Goal: Task Accomplishment & Management: Use online tool/utility

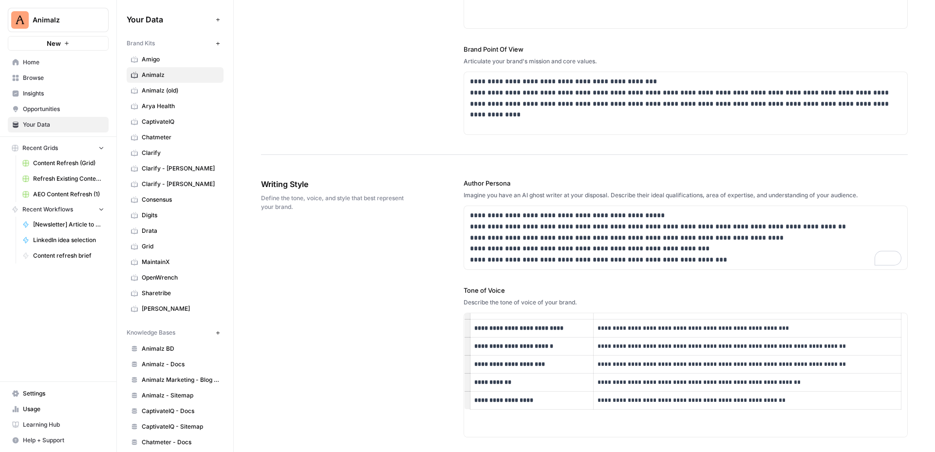
click at [410, 285] on div "**********" at bounding box center [584, 459] width 646 height 600
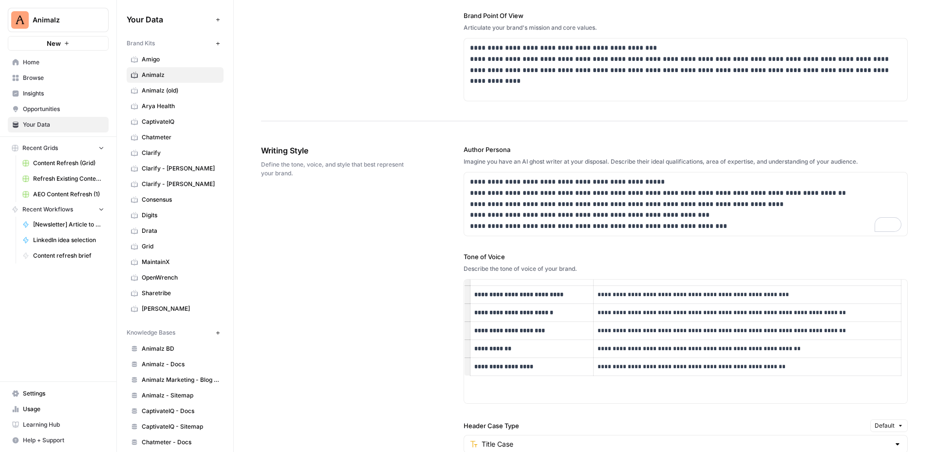
click at [410, 285] on div "**********" at bounding box center [584, 425] width 646 height 600
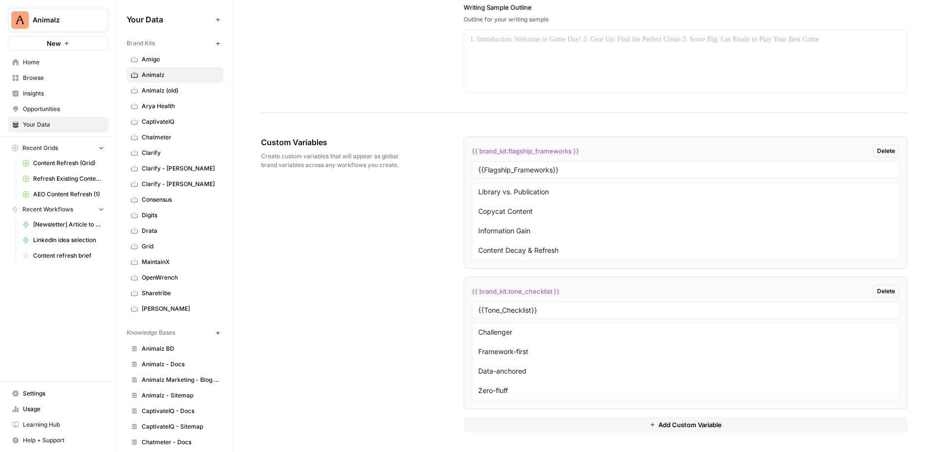
click at [541, 422] on button "Add Custom Variable" at bounding box center [685, 425] width 444 height 16
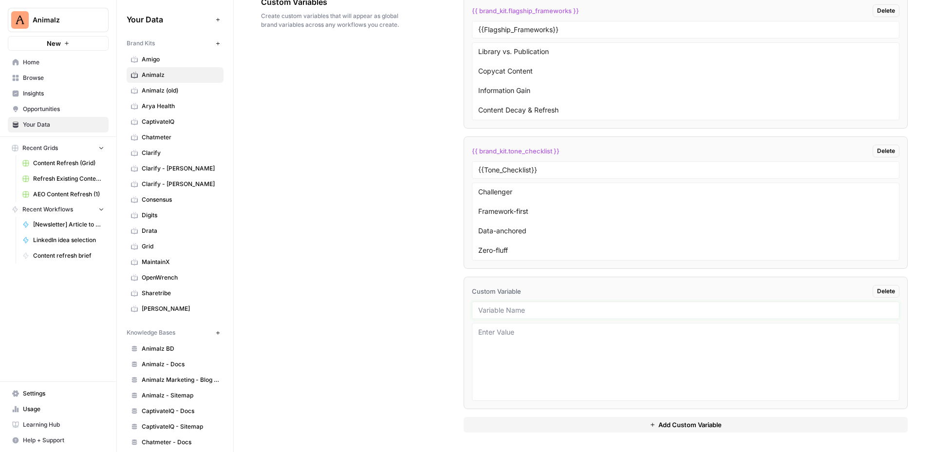
click at [529, 311] on input "text" at bounding box center [685, 310] width 415 height 9
paste input "Post Author"
click at [524, 355] on textarea at bounding box center [685, 363] width 415 height 69
click at [524, 315] on input "Post Author" at bounding box center [685, 312] width 415 height 9
click at [519, 314] on input "Post Author" at bounding box center [685, 310] width 415 height 9
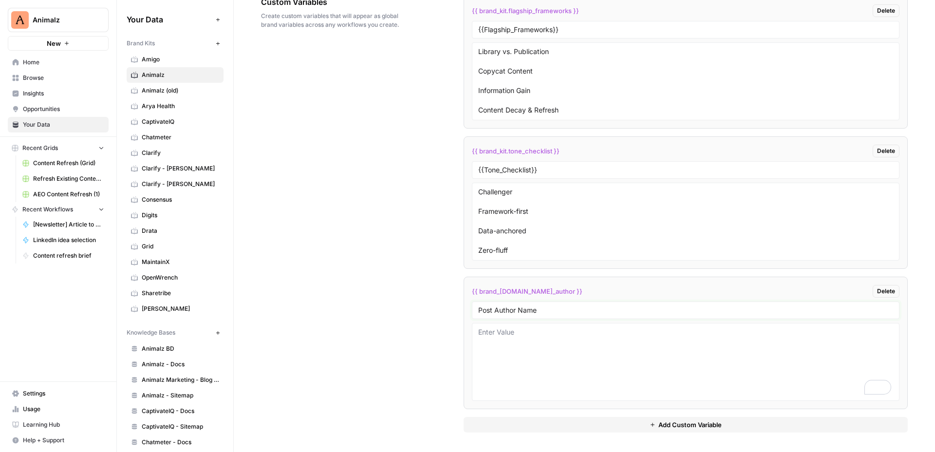
type input "Post Author Name"
click at [527, 356] on textarea "To enrich screen reader interactions, please activate Accessibility in Grammarl…" at bounding box center [685, 361] width 415 height 69
click at [527, 342] on textarea "To enrich screen reader interactions, please activate Accessibility in Grammarl…" at bounding box center [685, 361] width 415 height 69
paste textarea "[PERSON_NAME]"
click at [567, 351] on textarea "[PERSON_NAME]" at bounding box center [685, 361] width 415 height 69
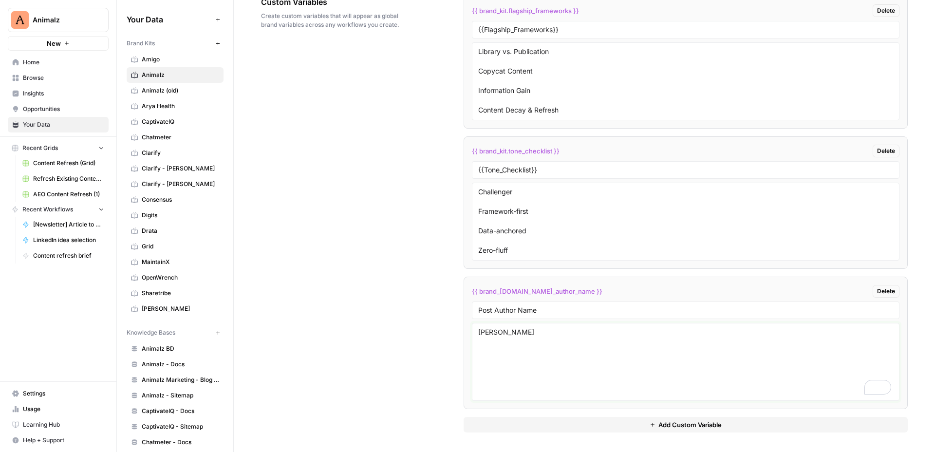
type textarea "[PERSON_NAME]"
click at [547, 426] on button "Add Custom Variable" at bounding box center [685, 425] width 444 height 16
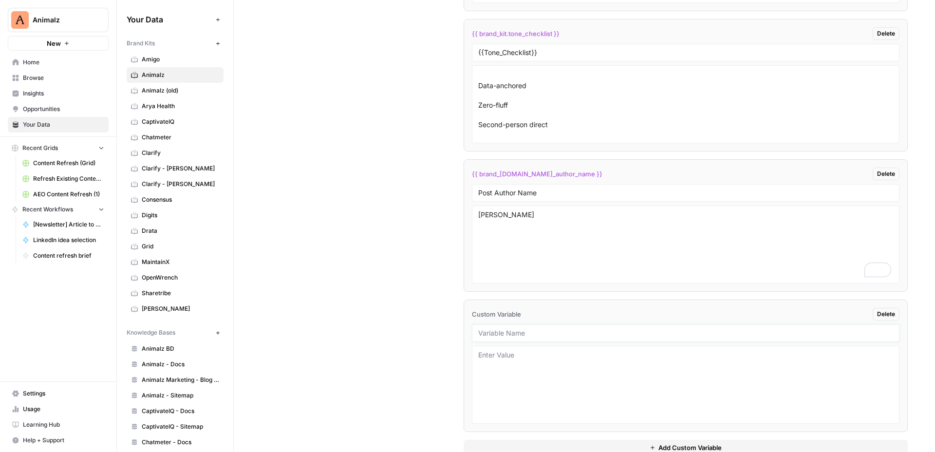
click at [507, 332] on input "text" at bounding box center [685, 333] width 415 height 9
paste input "Author Title"
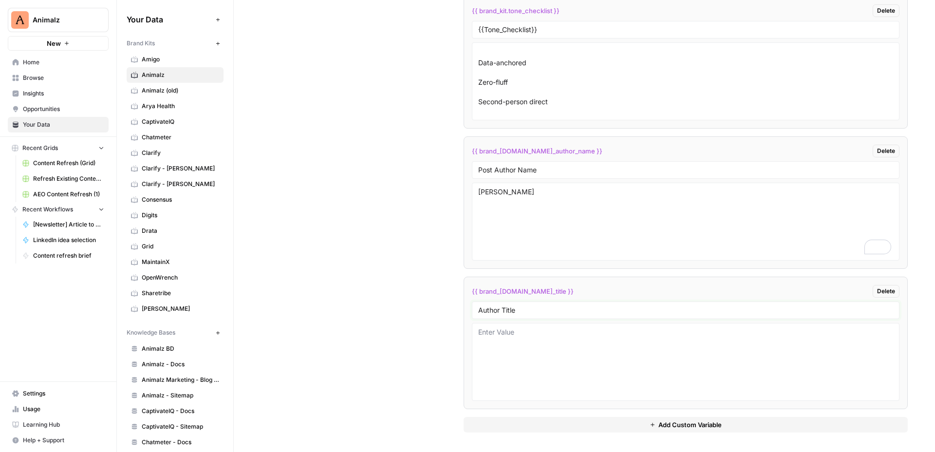
type input "Author Title"
click at [525, 349] on textarea "To enrich screen reader interactions, please activate Accessibility in Grammarl…" at bounding box center [685, 361] width 415 height 69
drag, startPoint x: 513, startPoint y: 333, endPoint x: 445, endPoint y: 336, distance: 67.2
click at [445, 336] on div "Custom Variables Create custom variables that will appear as global brand varia…" at bounding box center [584, 143] width 646 height 615
paste textarea "at Animalz"
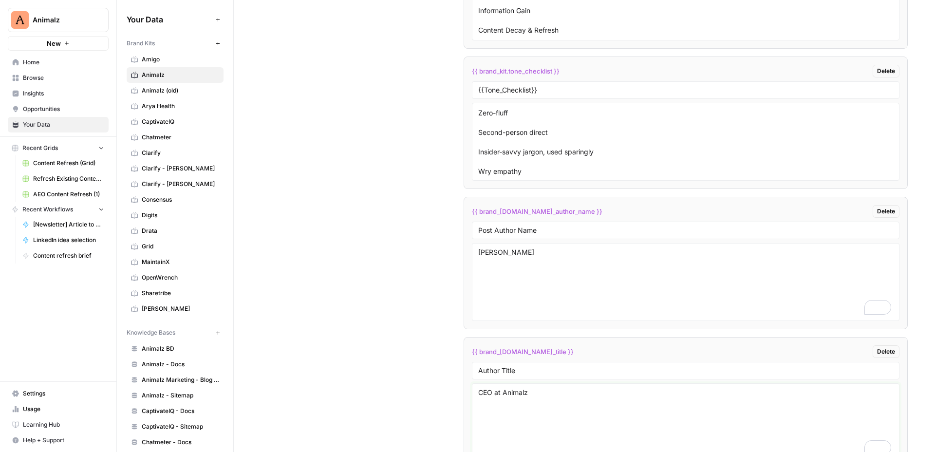
scroll to position [1805, 0]
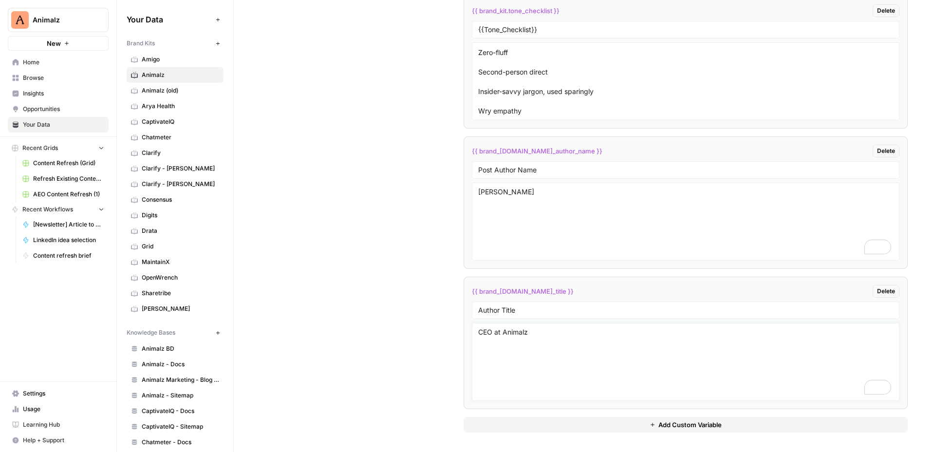
click at [556, 346] on textarea "CEO at Animalz" at bounding box center [685, 361] width 415 height 69
type textarea "CEO at Animalz"
click at [515, 423] on button "Add Custom Variable" at bounding box center [685, 425] width 444 height 16
click at [537, 306] on input "text" at bounding box center [685, 310] width 415 height 9
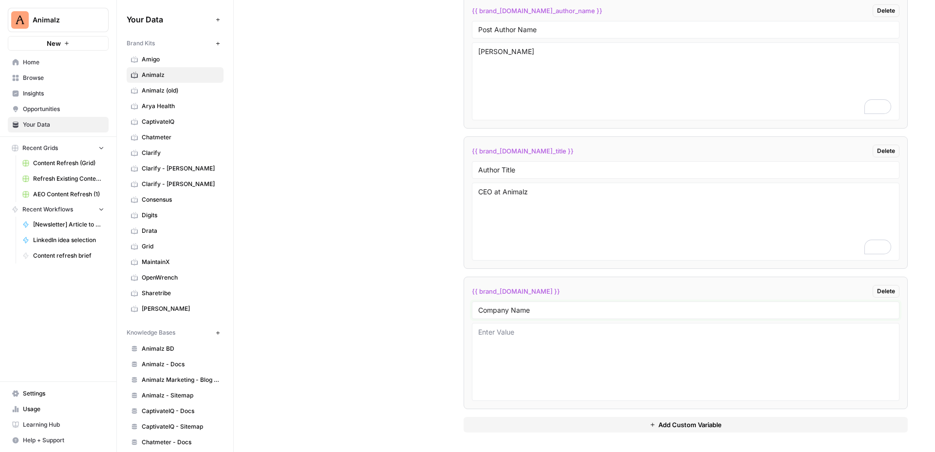
type input "Company Name"
click at [555, 349] on textarea at bounding box center [685, 361] width 415 height 69
click at [533, 310] on input "Company Name" at bounding box center [685, 310] width 415 height 9
click at [554, 238] on textarea "CEO at Animalz" at bounding box center [685, 221] width 415 height 69
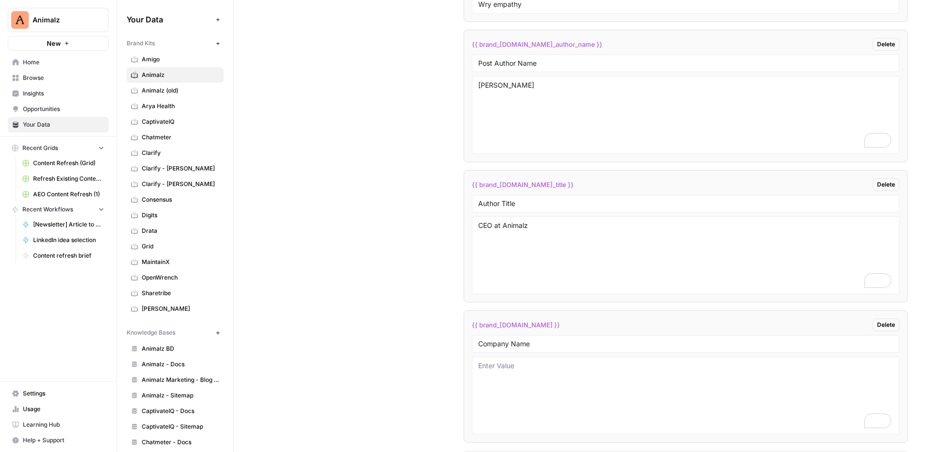
click at [538, 356] on div at bounding box center [685, 395] width 427 height 78
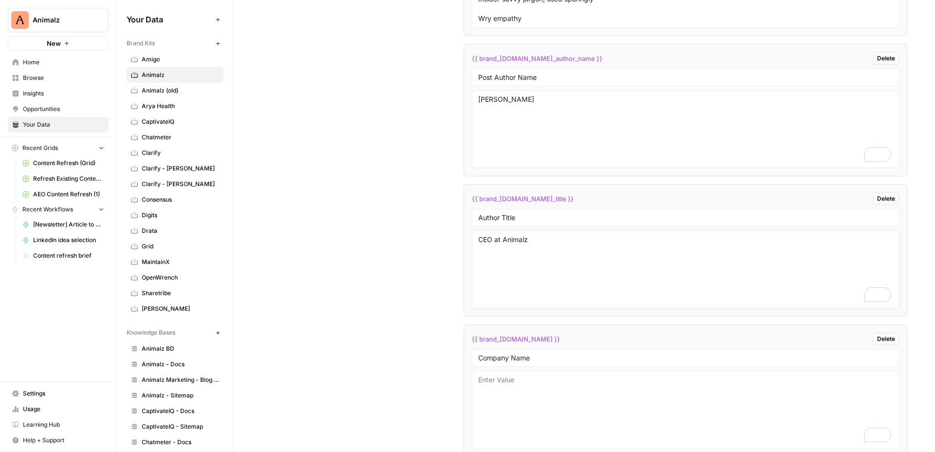
click at [512, 238] on textarea "CEO at Animalz" at bounding box center [685, 269] width 415 height 69
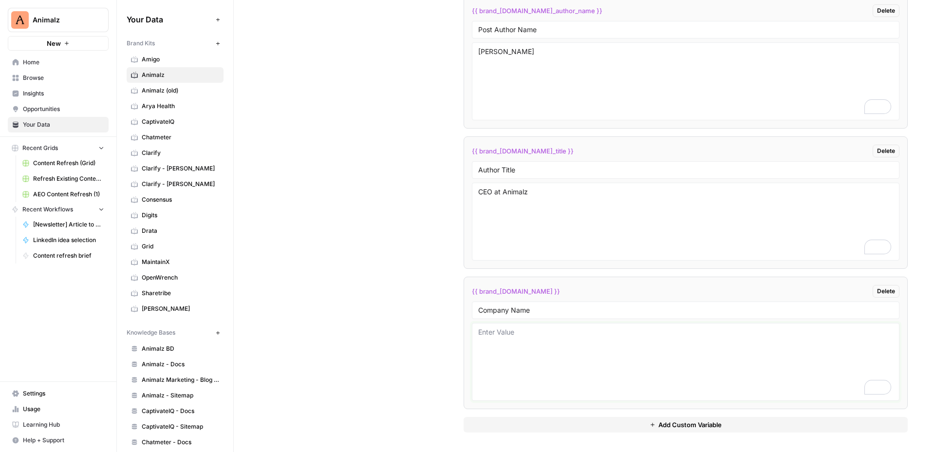
click at [516, 360] on textarea "To enrich screen reader interactions, please activate Accessibility in Grammarl…" at bounding box center [685, 361] width 415 height 69
paste textarea "Animalz"
type textarea "Animalz"
click at [392, 284] on div "Custom Variables Create custom variables that will appear as global brand varia…" at bounding box center [584, 73] width 646 height 755
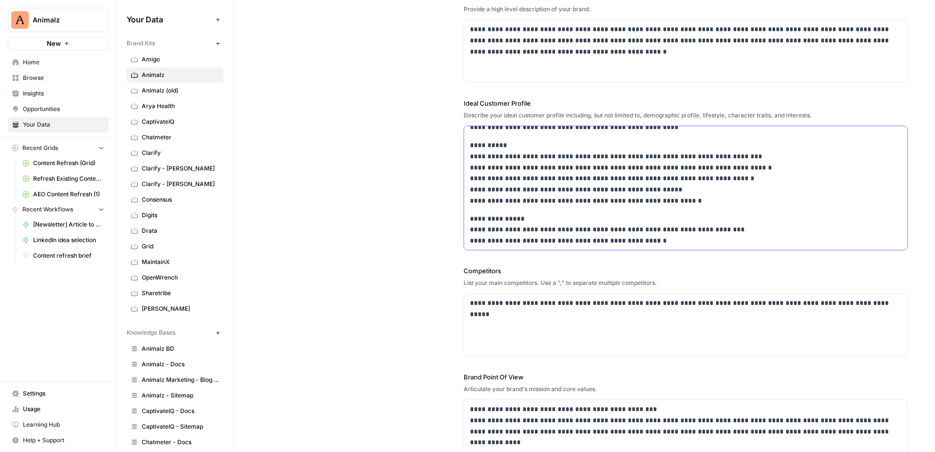
click at [635, 160] on p "**********" at bounding box center [685, 173] width 431 height 67
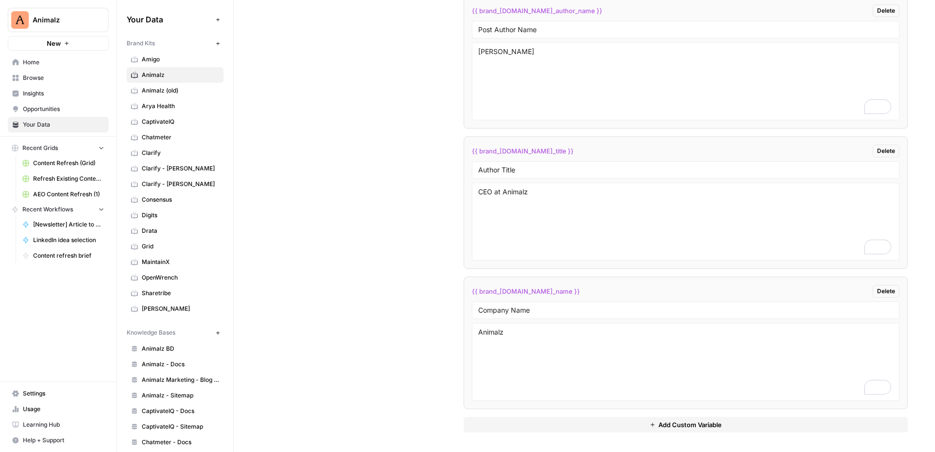
click at [513, 435] on div "{{ brand_kit.flagship_frameworks }} Delete {{Flagship_Frameworks}} Library vs. …" at bounding box center [685, 73] width 444 height 755
click at [513, 432] on div "{{ brand_kit.flagship_frameworks }} Delete {{Flagship_Frameworks}} Library vs. …" at bounding box center [685, 73] width 444 height 755
click at [513, 429] on button "Add Custom Variable" at bounding box center [685, 425] width 444 height 16
click at [503, 309] on input "text" at bounding box center [685, 310] width 415 height 9
paste input "target audience"
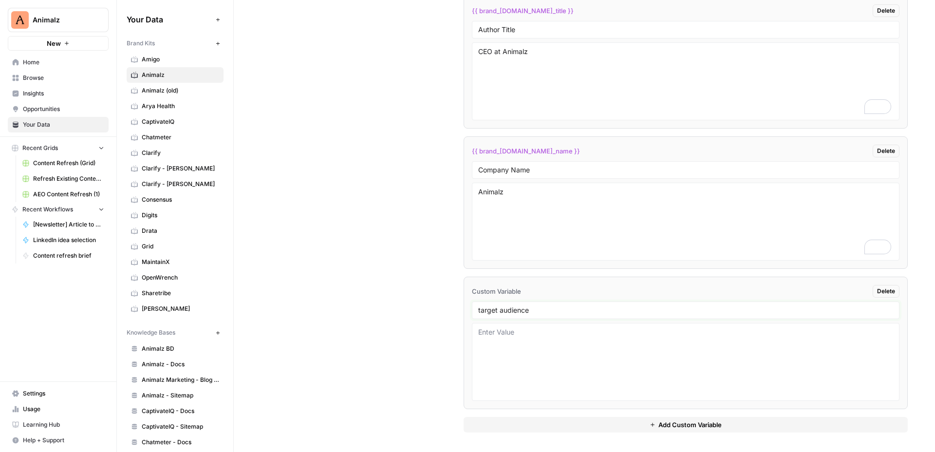
click at [482, 312] on input "target audience" at bounding box center [685, 310] width 415 height 9
click at [502, 312] on input "Target audience" at bounding box center [685, 310] width 415 height 9
type input "Target Audience"
click at [541, 340] on textarea at bounding box center [685, 361] width 415 height 69
click at [421, 349] on div "Custom Variables Create custom variables that will appear as global brand varia…" at bounding box center [584, 4] width 646 height 896
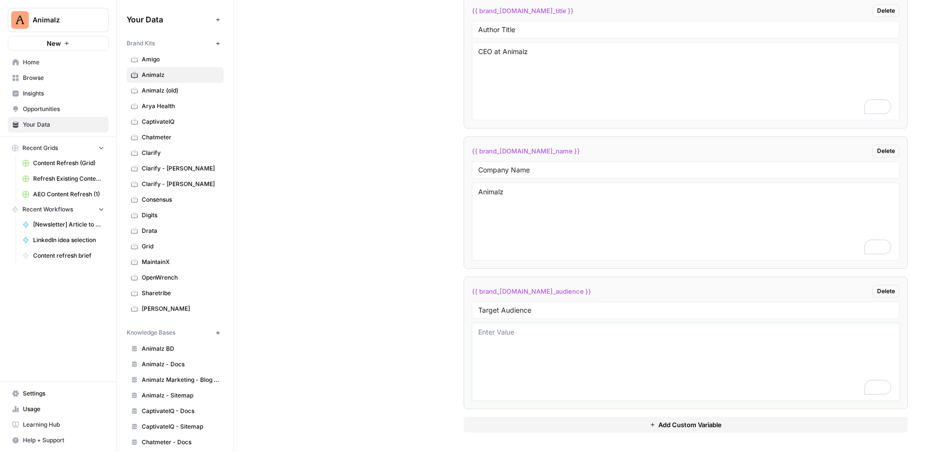
click at [564, 344] on textarea "To enrich screen reader interactions, please activate Accessibility in Grammarl…" at bounding box center [685, 361] width 415 height 69
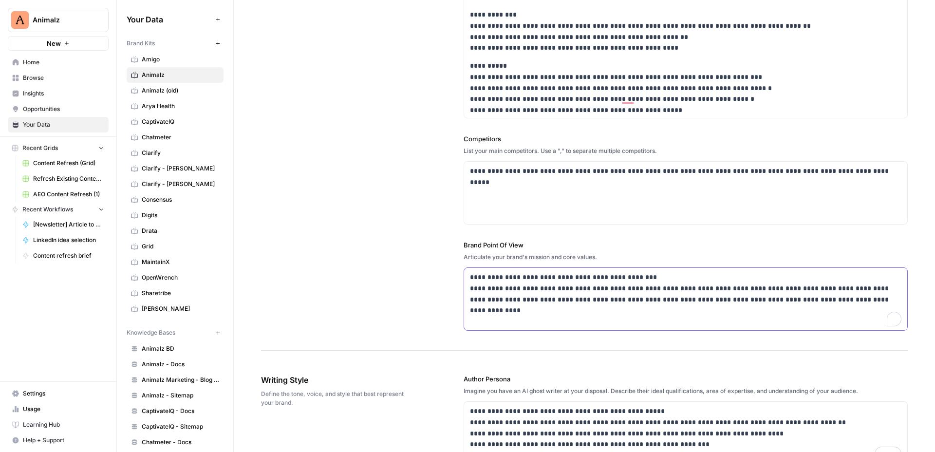
click at [534, 290] on p "**********" at bounding box center [685, 288] width 431 height 33
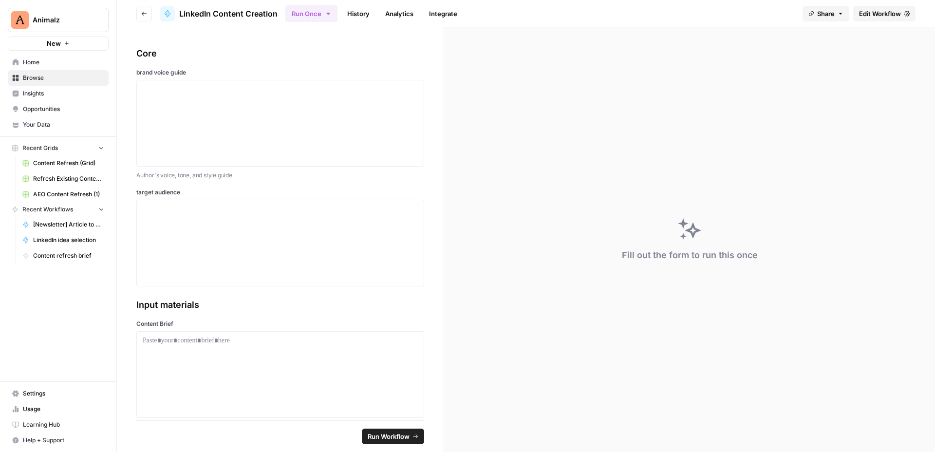
click at [144, 18] on button "Go back" at bounding box center [144, 14] width 16 height 16
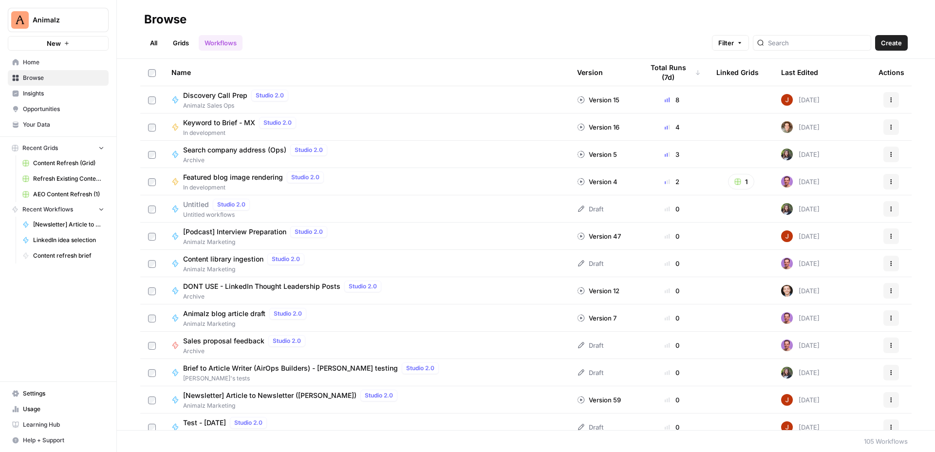
click at [662, 73] on div "Total Runs (7d)" at bounding box center [671, 72] width 57 height 27
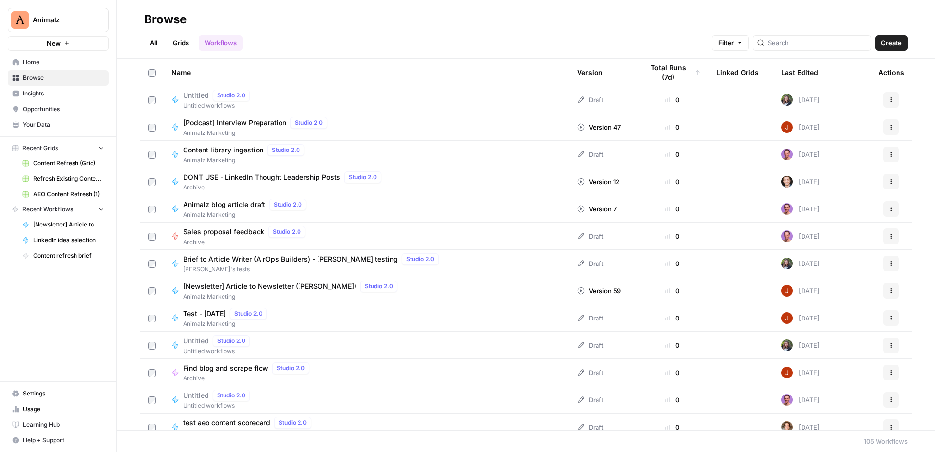
click at [662, 71] on div "Total Runs (7d)" at bounding box center [671, 72] width 57 height 27
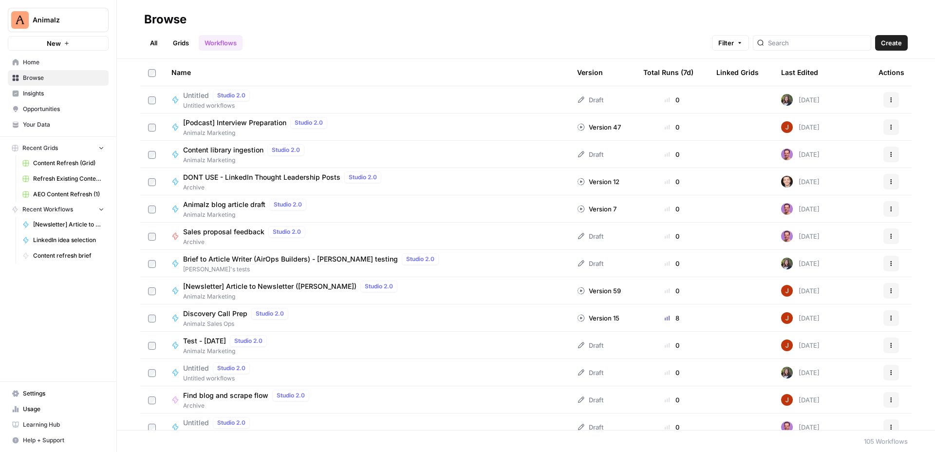
click at [664, 74] on div "Total Runs (7d)" at bounding box center [668, 72] width 50 height 27
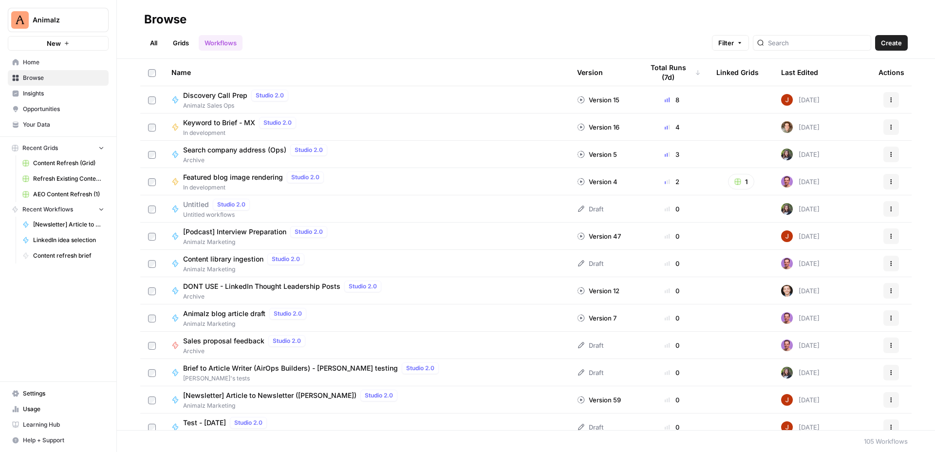
click at [664, 74] on div "Total Runs (7d)" at bounding box center [671, 72] width 57 height 27
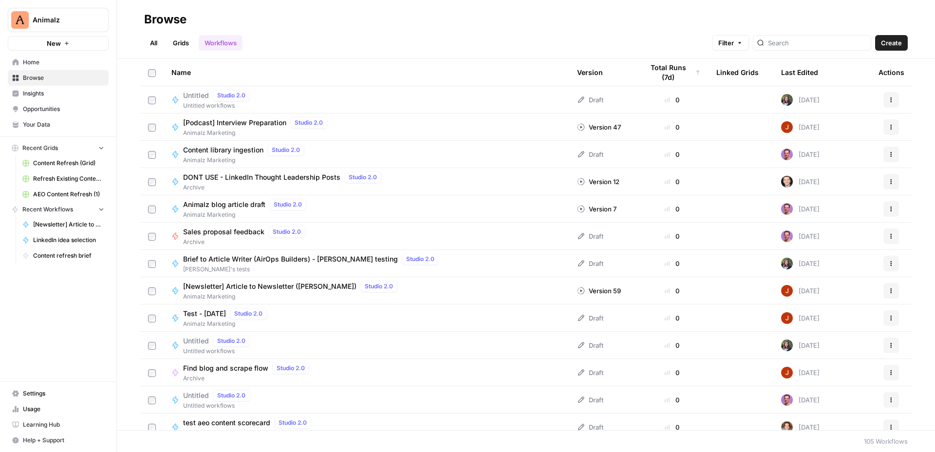
click at [664, 74] on div "Total Runs (7d)" at bounding box center [671, 72] width 57 height 27
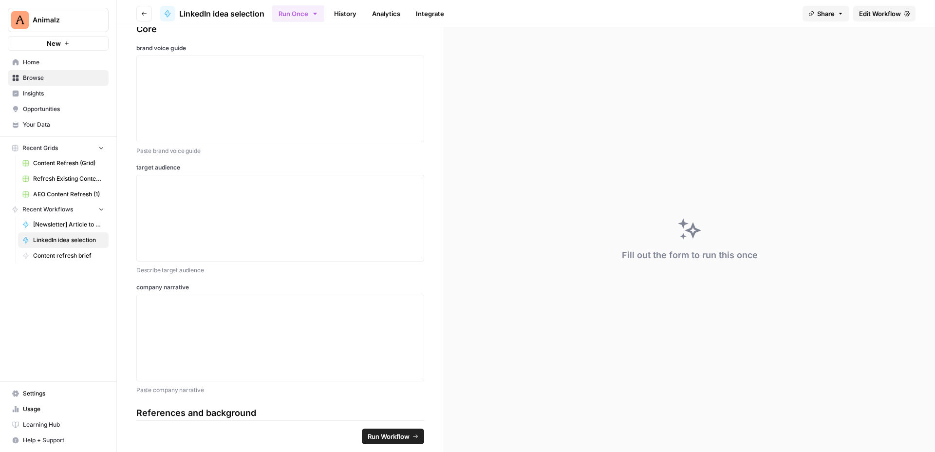
click at [168, 168] on label "target audience" at bounding box center [280, 167] width 288 height 9
copy label "target audience"
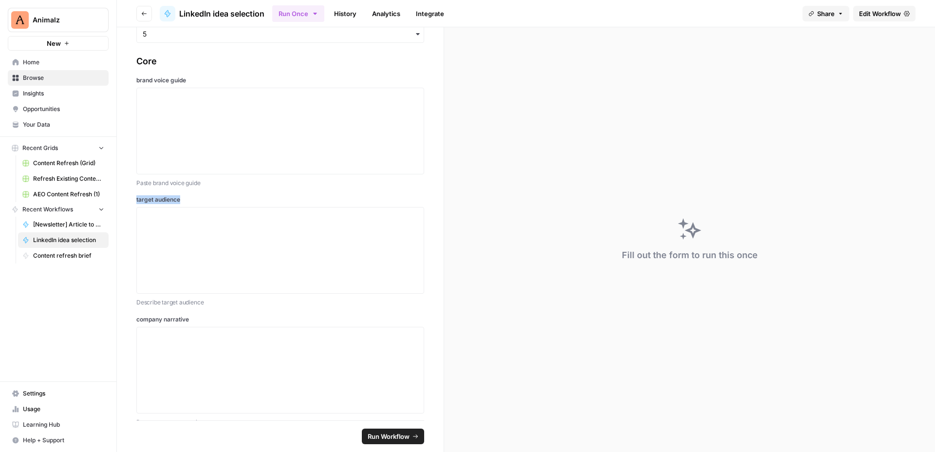
scroll to position [246, 0]
click at [385, 181] on div "Paste brand voice guide" at bounding box center [280, 187] width 288 height 12
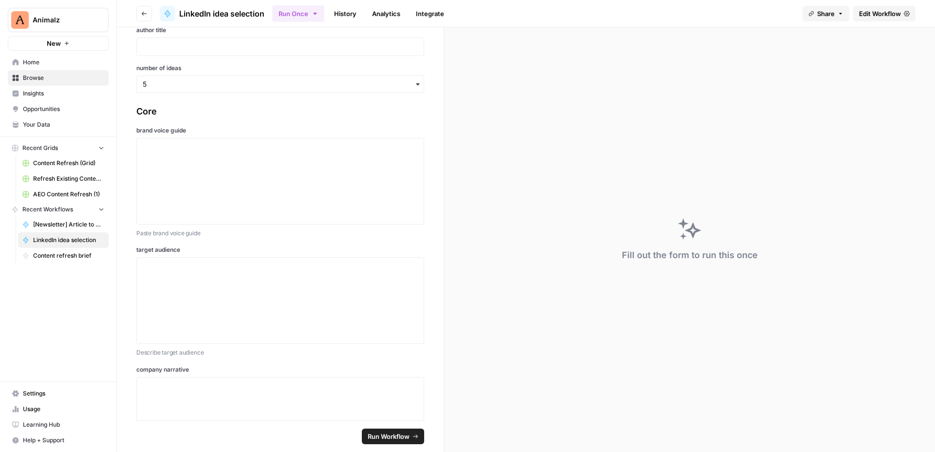
scroll to position [0, 0]
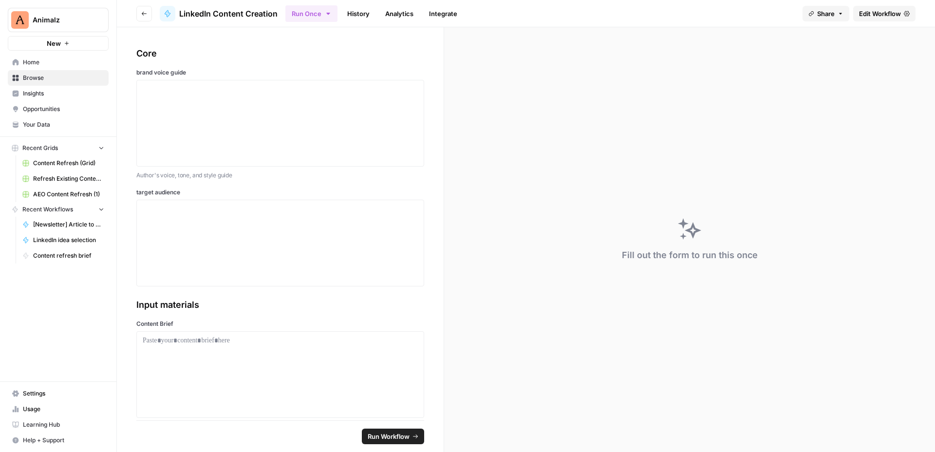
click at [841, 16] on icon "button" at bounding box center [840, 14] width 6 height 6
click at [744, 19] on div "Run Once History Analytics Integrate" at bounding box center [539, 13] width 509 height 19
click at [49, 65] on span "Home" at bounding box center [63, 62] width 81 height 9
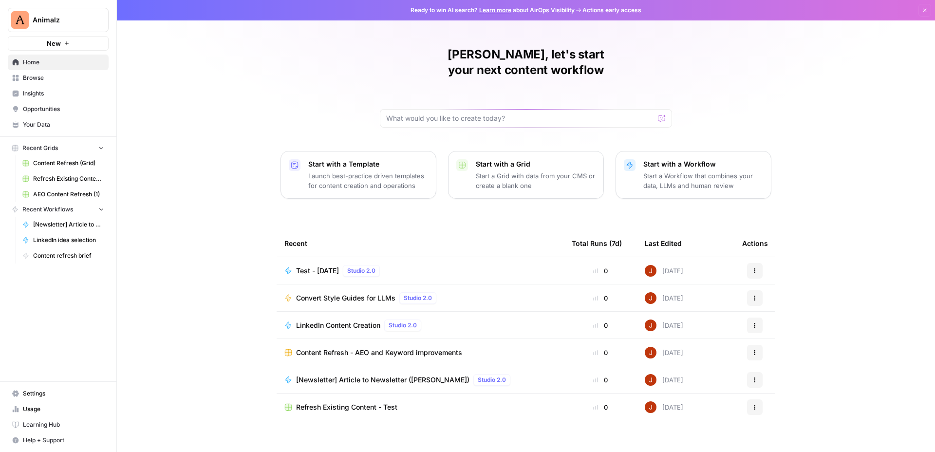
click at [65, 80] on span "Browse" at bounding box center [63, 77] width 81 height 9
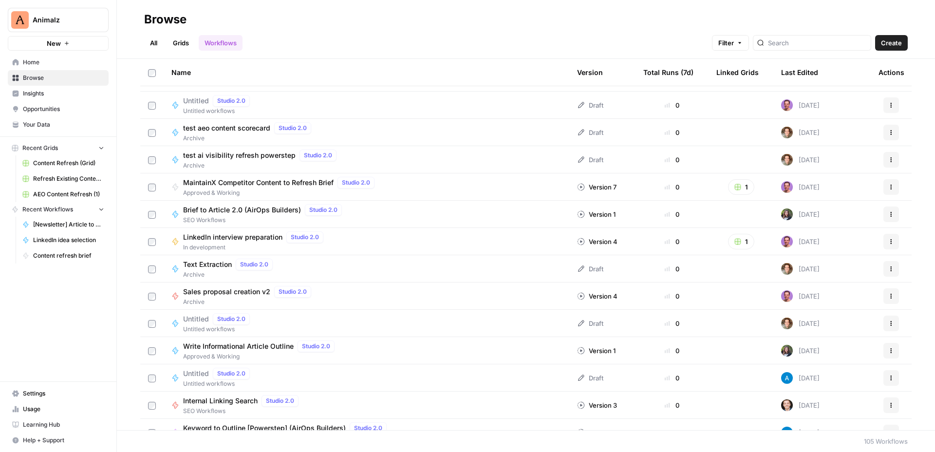
scroll to position [130, 0]
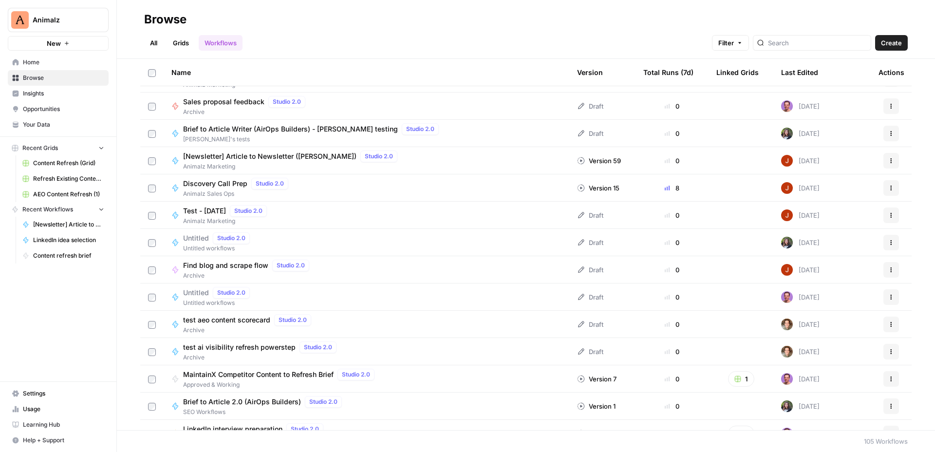
click at [151, 55] on header "Browse All Grids Workflows Filter Create" at bounding box center [526, 29] width 818 height 59
click at [151, 49] on link "All" at bounding box center [153, 43] width 19 height 16
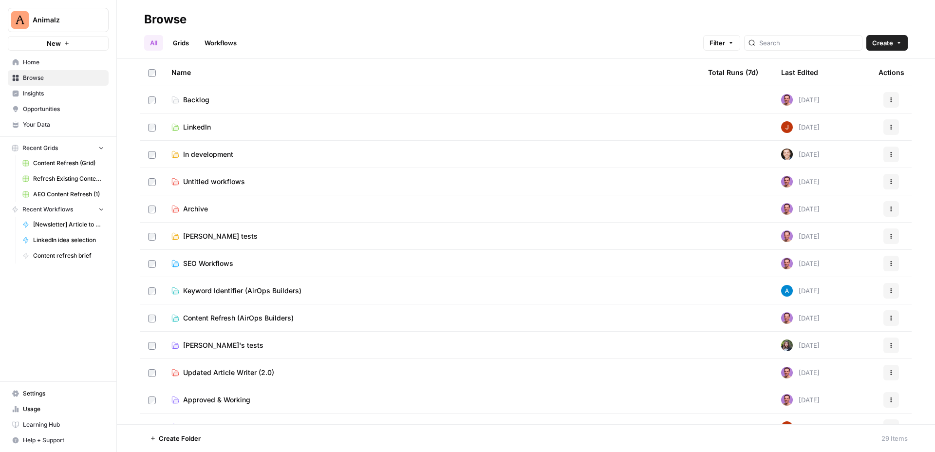
click at [191, 134] on td "LinkedIn" at bounding box center [432, 126] width 536 height 27
click at [191, 128] on span "LinkedIn" at bounding box center [197, 127] width 28 height 10
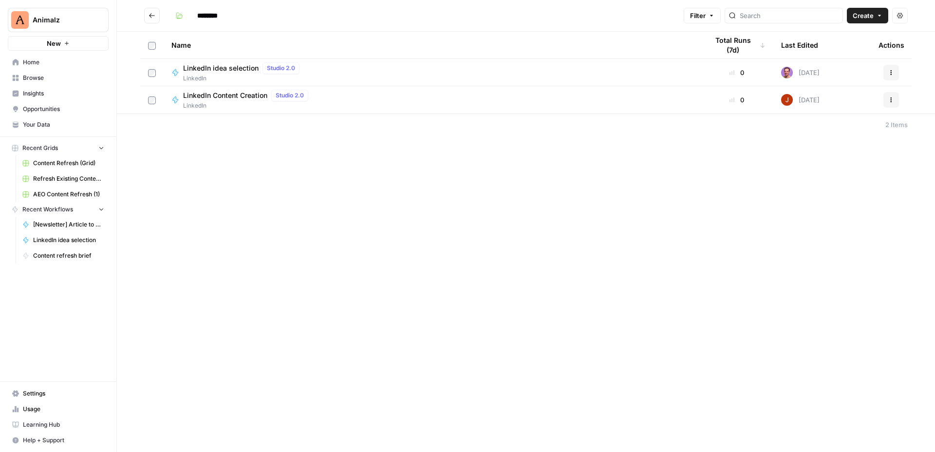
click at [235, 67] on span "LinkedIn idea selection" at bounding box center [220, 68] width 75 height 10
type input "********"
click at [248, 96] on span "LinkedIn Content Creation" at bounding box center [225, 96] width 84 height 10
type input "********"
click at [893, 97] on icon "button" at bounding box center [891, 100] width 6 height 6
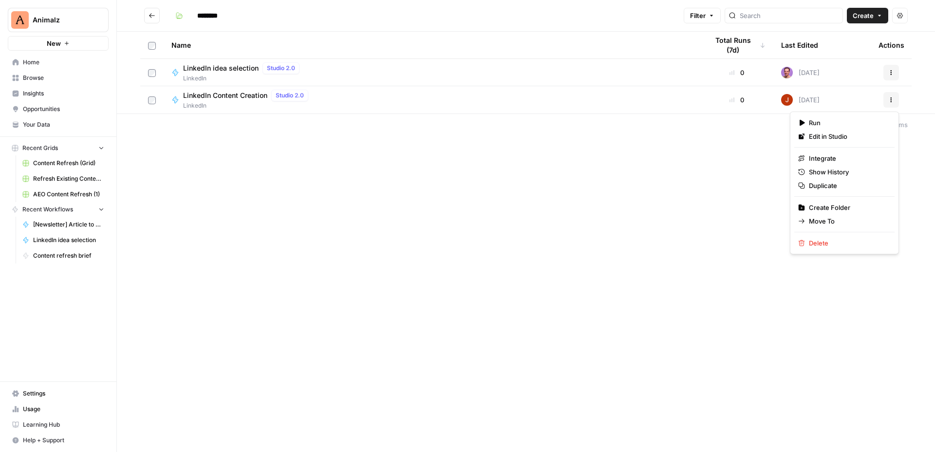
click at [562, 180] on div "******** Filter Create Actions Name Total Runs (7d) Last Edited Actions LinkedI…" at bounding box center [526, 226] width 818 height 452
click at [245, 67] on span "LinkedIn idea selection" at bounding box center [220, 68] width 75 height 10
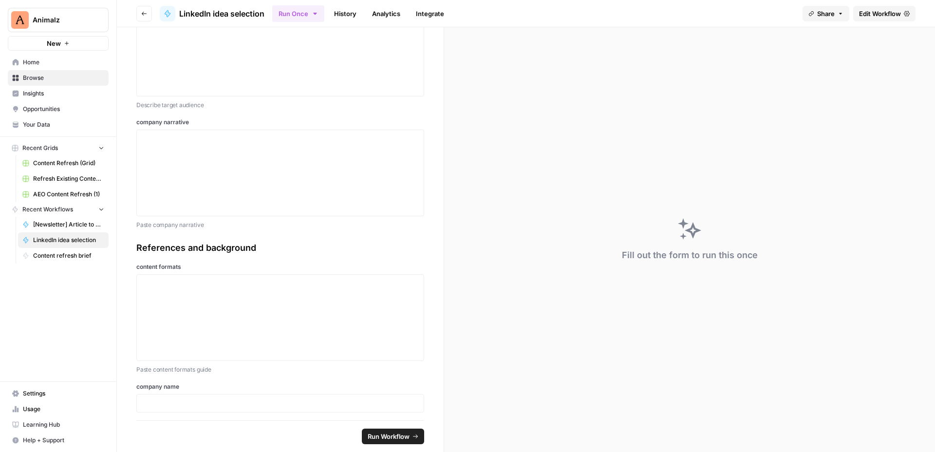
scroll to position [451, 0]
click at [351, 9] on link "History" at bounding box center [345, 14] width 34 height 16
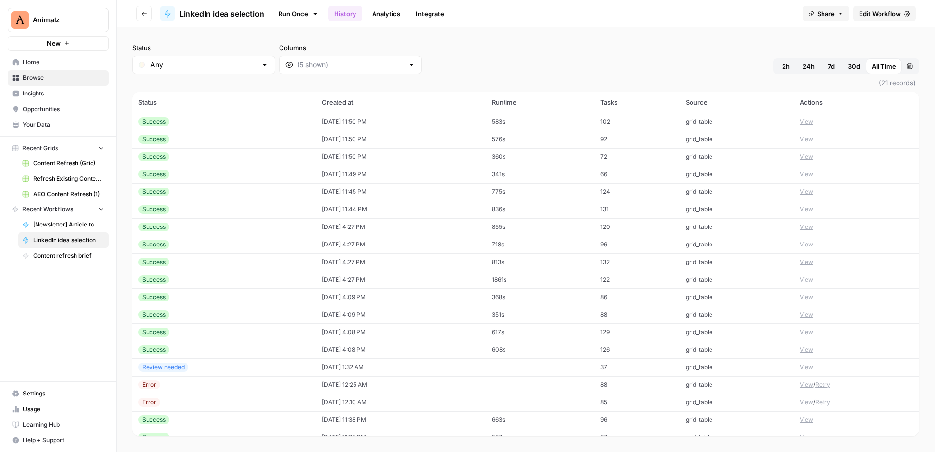
click at [806, 125] on button "View" at bounding box center [806, 121] width 14 height 9
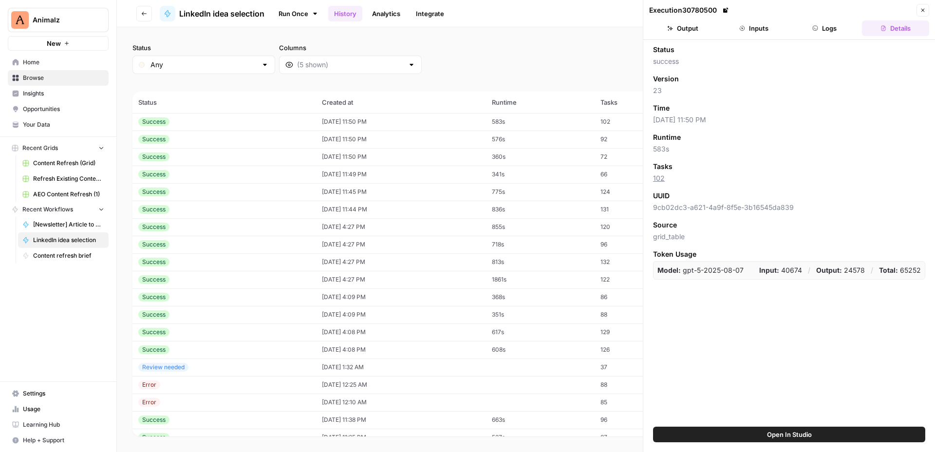
click at [826, 31] on button "Logs" at bounding box center [824, 28] width 67 height 16
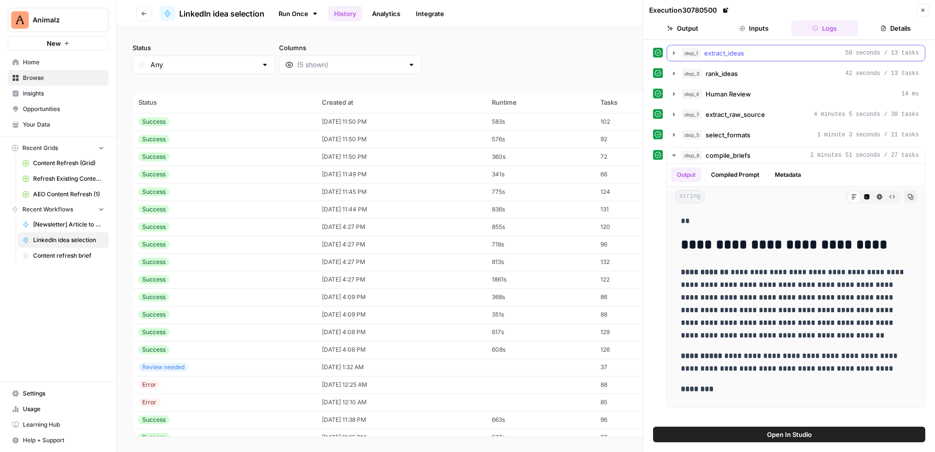
click at [786, 54] on div "step_1 extract_ideas 58 seconds / 13 tasks" at bounding box center [799, 53] width 237 height 10
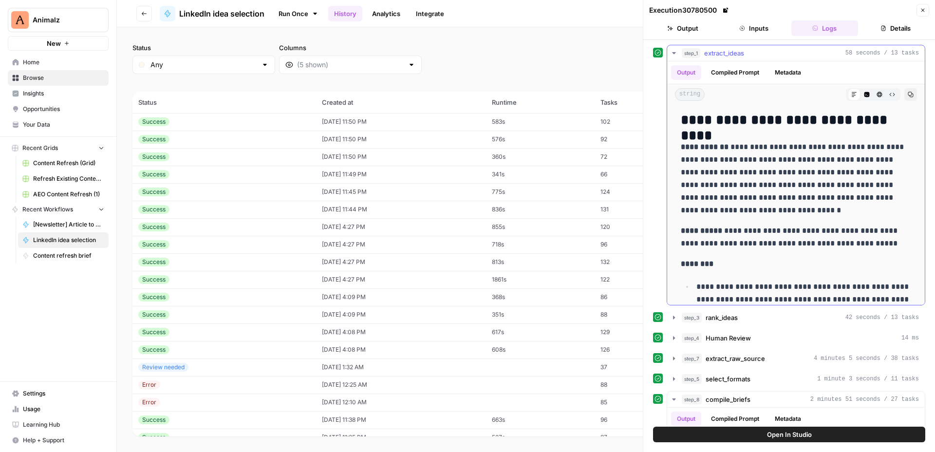
click at [786, 54] on div "step_1 extract_ideas 58 seconds / 13 tasks" at bounding box center [799, 53] width 237 height 10
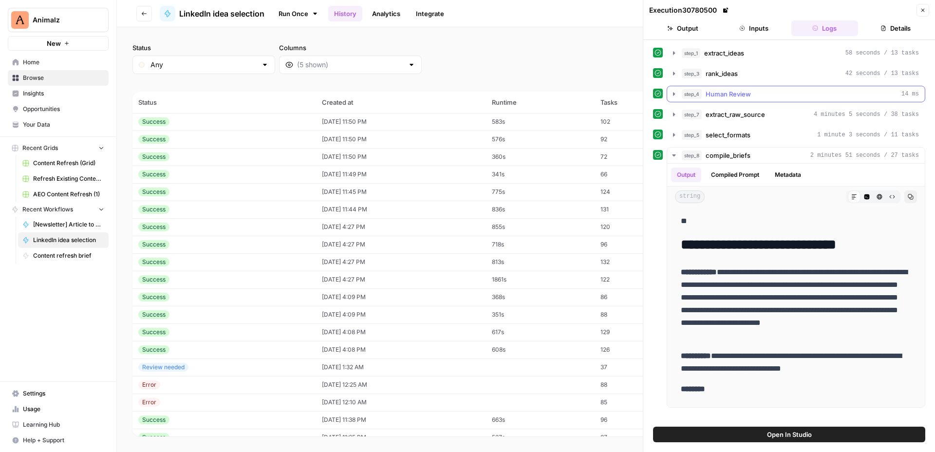
click at [777, 88] on button "step_4 Human Review 14 ms" at bounding box center [795, 94] width 257 height 16
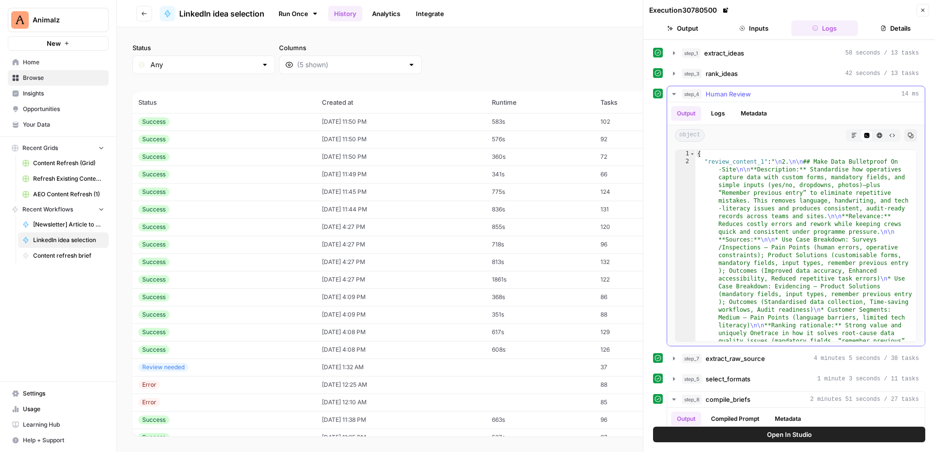
click at [777, 88] on button "step_4 Human Review 14 ms" at bounding box center [795, 94] width 257 height 16
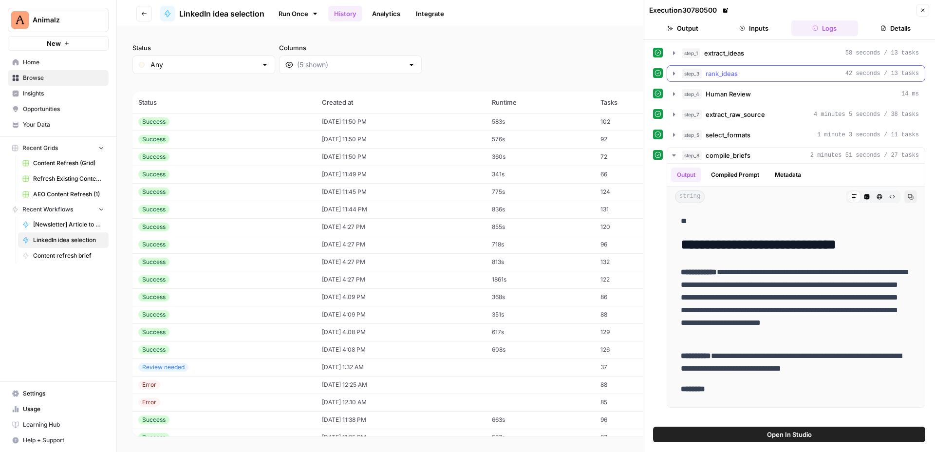
click at [773, 74] on div "step_3 rank_ideas 42 seconds / 13 tasks" at bounding box center [799, 74] width 237 height 10
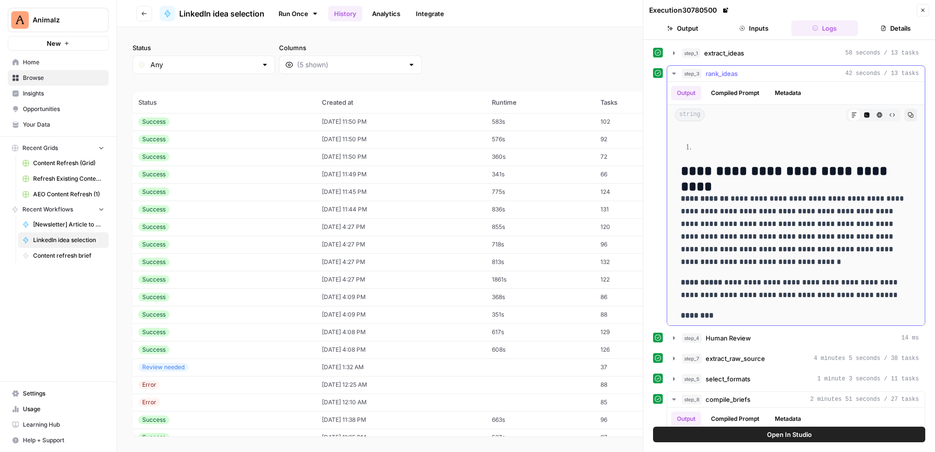
click at [773, 74] on div "step_3 rank_ideas 42 seconds / 13 tasks" at bounding box center [799, 74] width 237 height 10
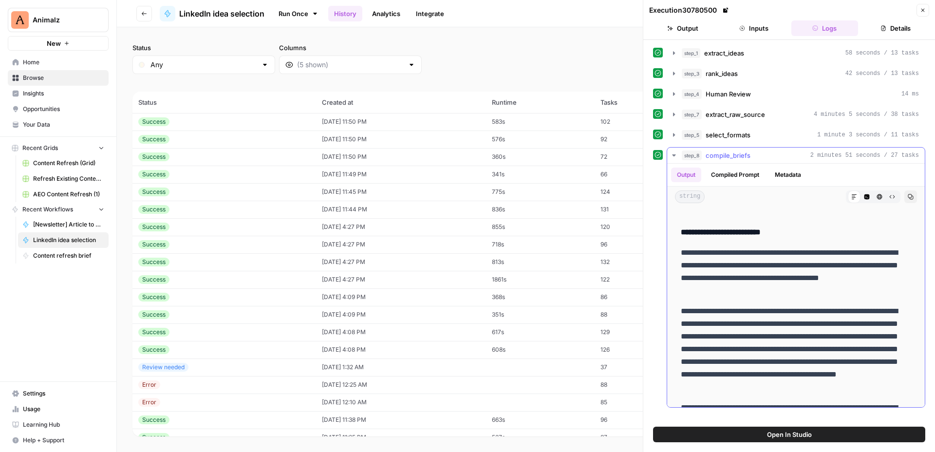
scroll to position [46, 0]
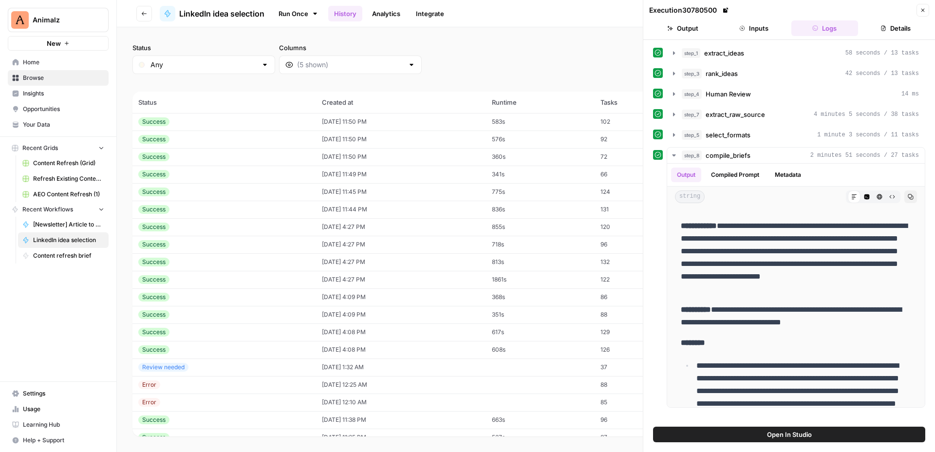
click at [924, 9] on icon "button" at bounding box center [922, 10] width 6 height 6
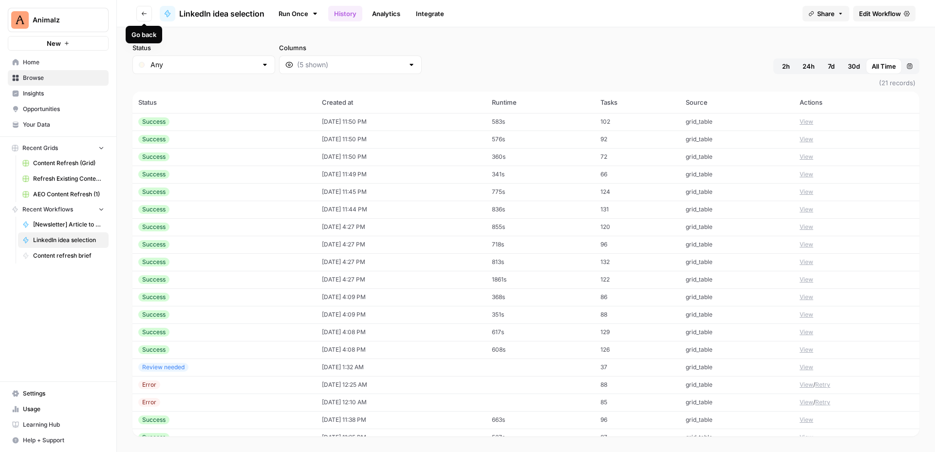
click at [143, 12] on icon "button" at bounding box center [144, 14] width 5 height 4
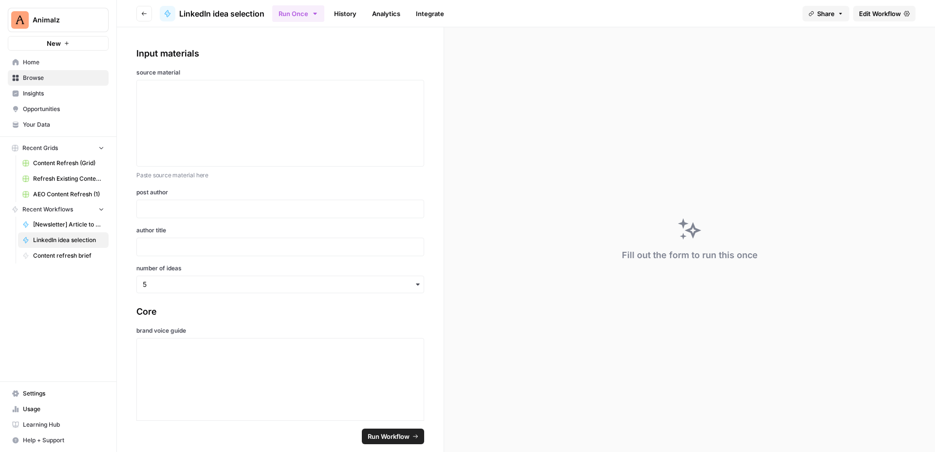
click at [147, 19] on button "Go back" at bounding box center [144, 14] width 16 height 16
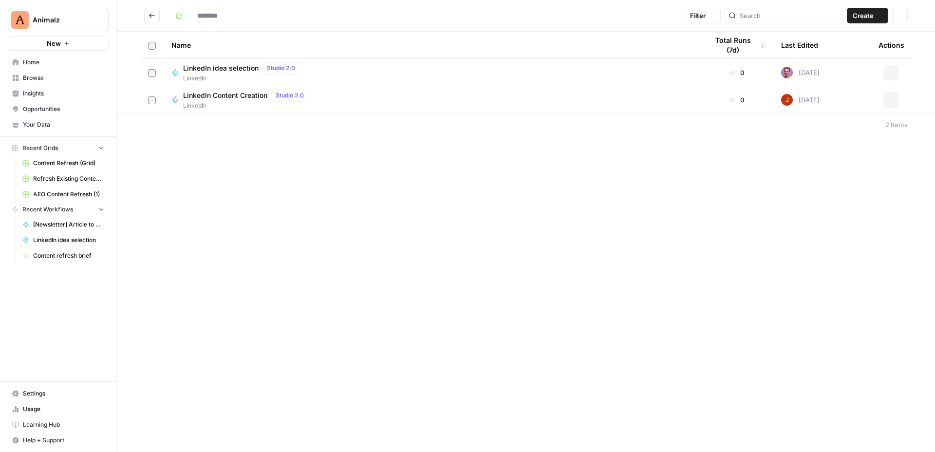
type input "********"
click at [243, 94] on span "LinkedIn Content Creation" at bounding box center [225, 96] width 84 height 10
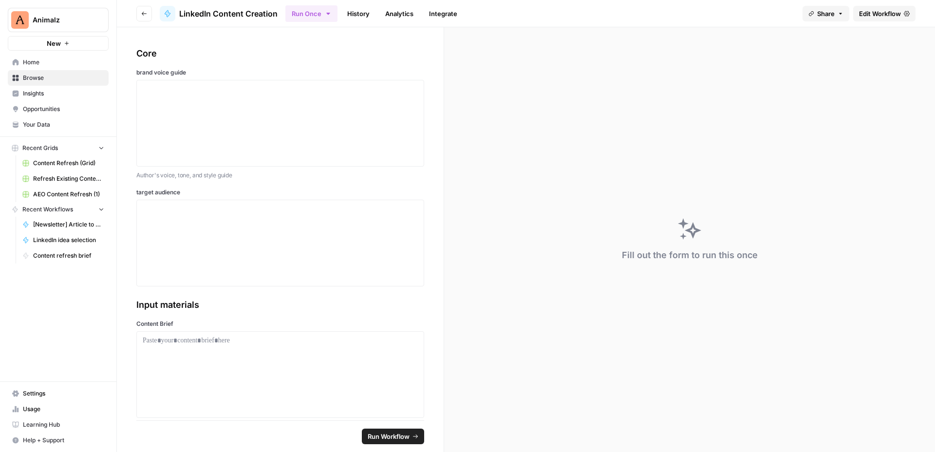
click at [352, 16] on link "History" at bounding box center [358, 14] width 34 height 16
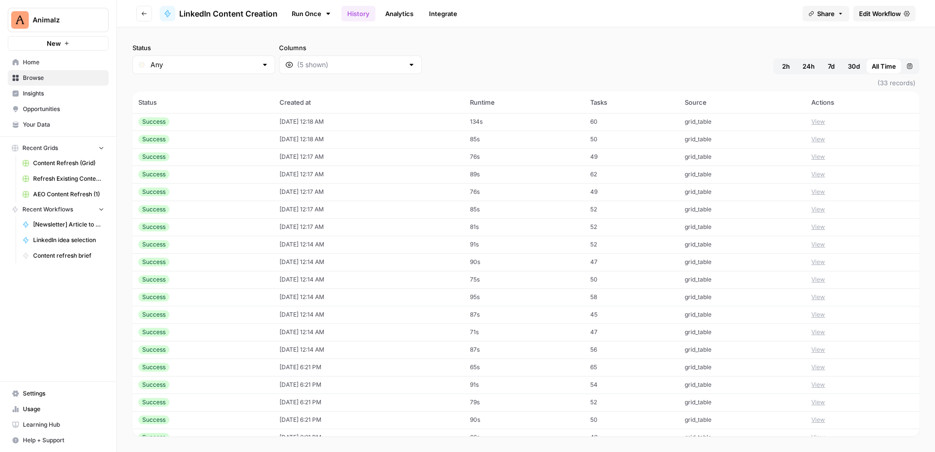
click at [825, 122] on button "View" at bounding box center [818, 121] width 14 height 9
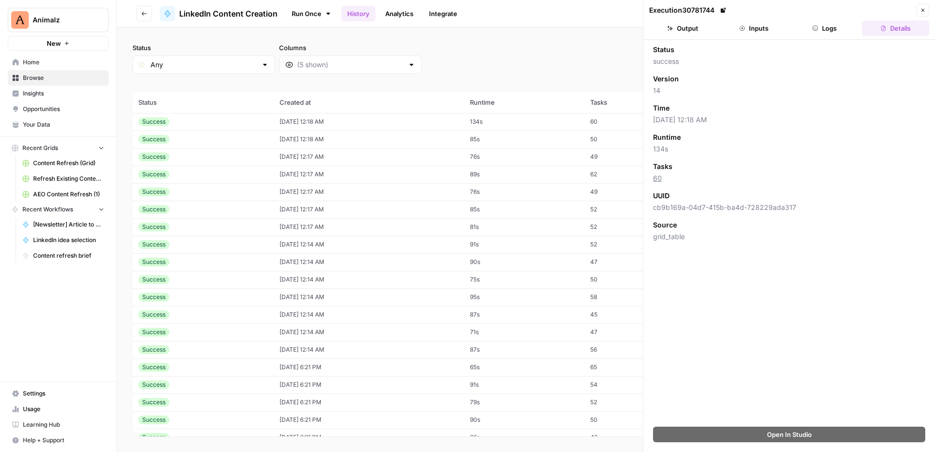
click at [830, 42] on div "Status success Version 14 Time 10/08/25 at 12:18 AM Runtime 134s Tasks 60 UUID …" at bounding box center [789, 233] width 292 height 386
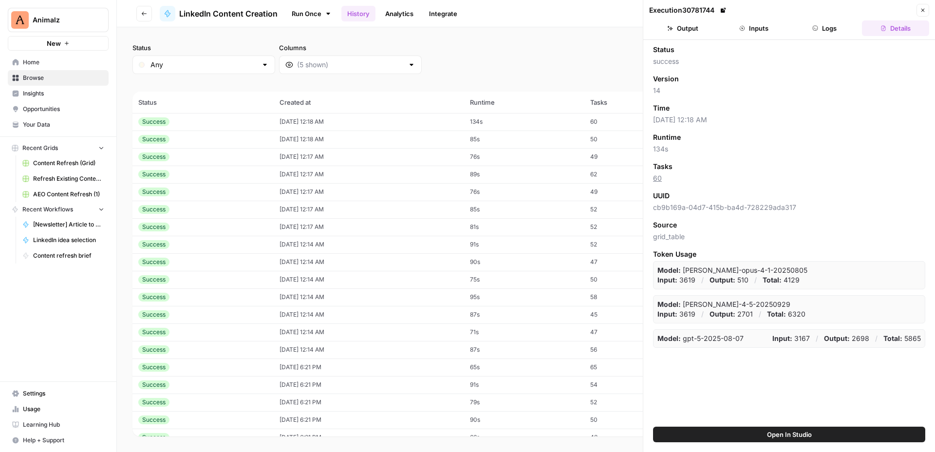
click at [828, 37] on header "Execution 30781744 Close Output Inputs Logs Details" at bounding box center [789, 20] width 292 height 40
click at [826, 33] on button "Logs" at bounding box center [824, 28] width 67 height 16
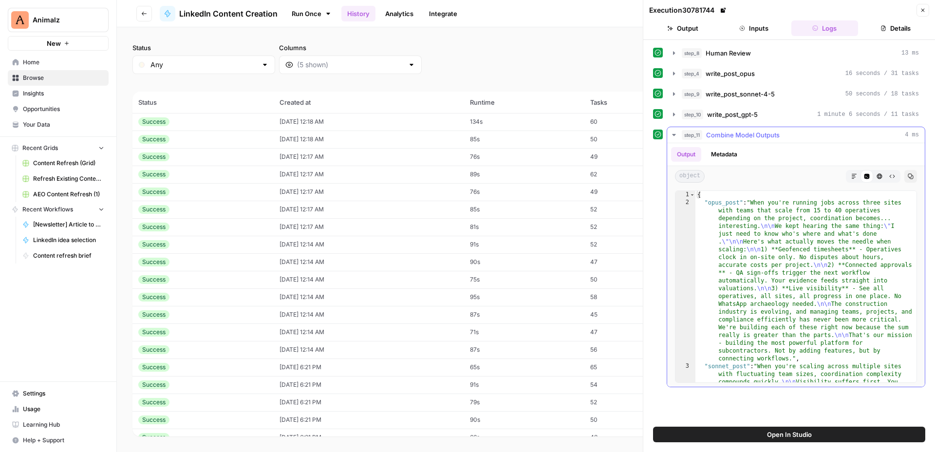
click at [858, 172] on button "Markdown" at bounding box center [853, 176] width 13 height 13
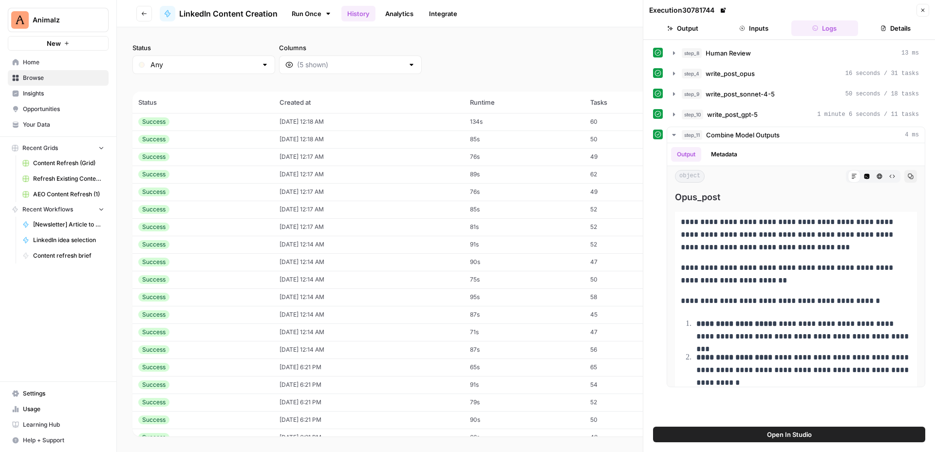
click at [923, 12] on icon "button" at bounding box center [922, 10] width 6 height 6
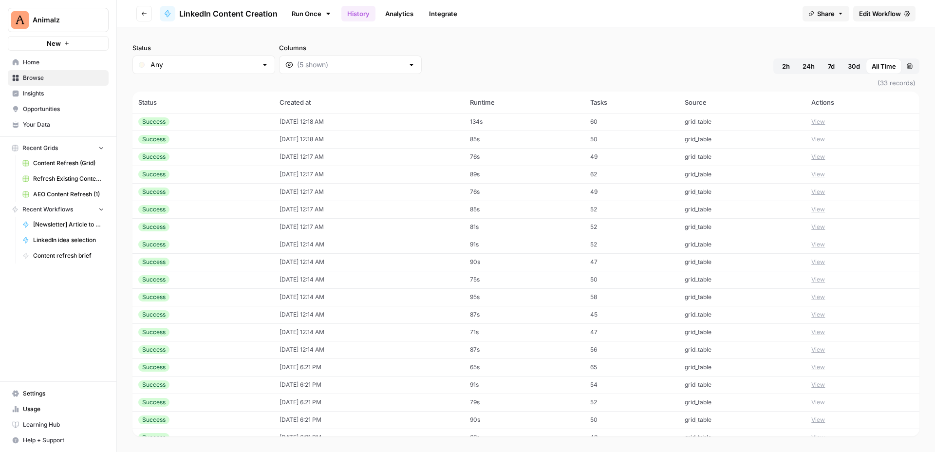
click at [140, 16] on button "Go back" at bounding box center [144, 14] width 16 height 16
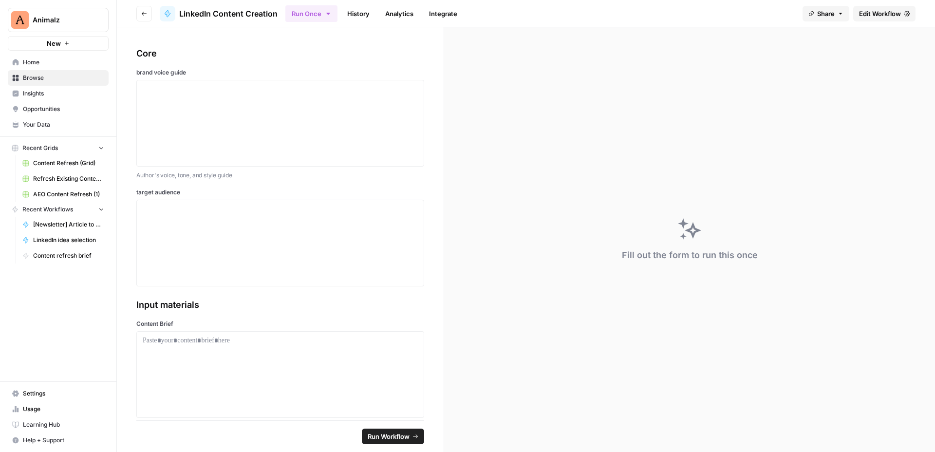
click at [144, 9] on button "Go back" at bounding box center [144, 14] width 16 height 16
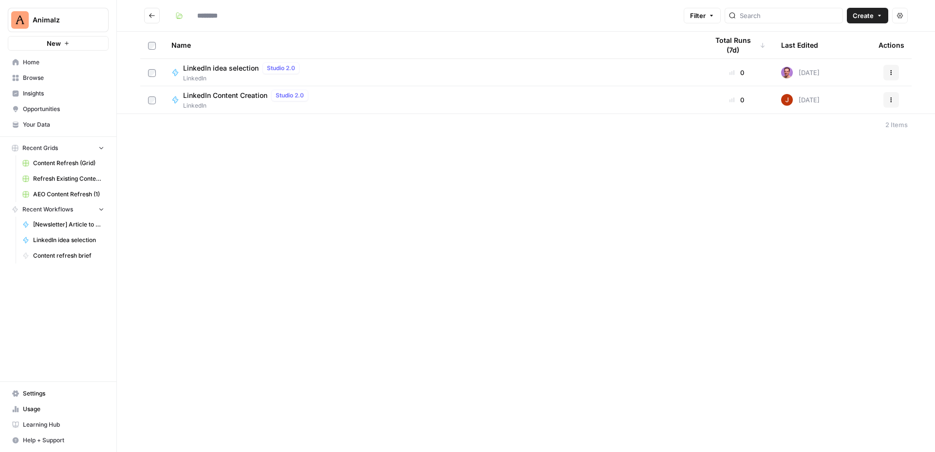
type input "********"
click at [894, 72] on button "Actions" at bounding box center [891, 73] width 16 height 16
click at [835, 156] on span "Duplicate" at bounding box center [847, 158] width 78 height 10
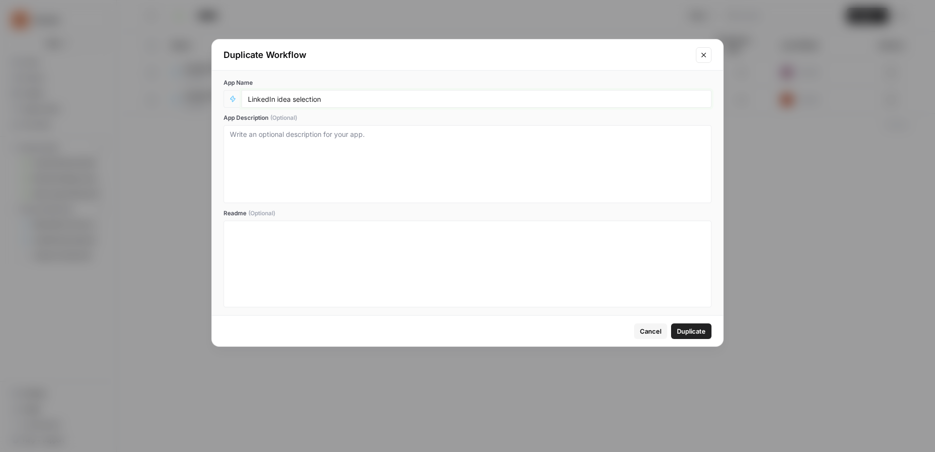
click at [281, 97] on input "LinkedIn idea selection" at bounding box center [476, 98] width 457 height 9
type input "LinkedIn Idea Selection - [DATE]"
click at [245, 101] on div "LinkedIn Idea Selection - [DATE]" at bounding box center [476, 99] width 470 height 18
click at [334, 101] on input "LinkedIn Idea Selection - [DATE]" at bounding box center [476, 98] width 457 height 9
click at [375, 102] on input "LinkedIn Idea Selection - [DATE]" at bounding box center [476, 98] width 457 height 9
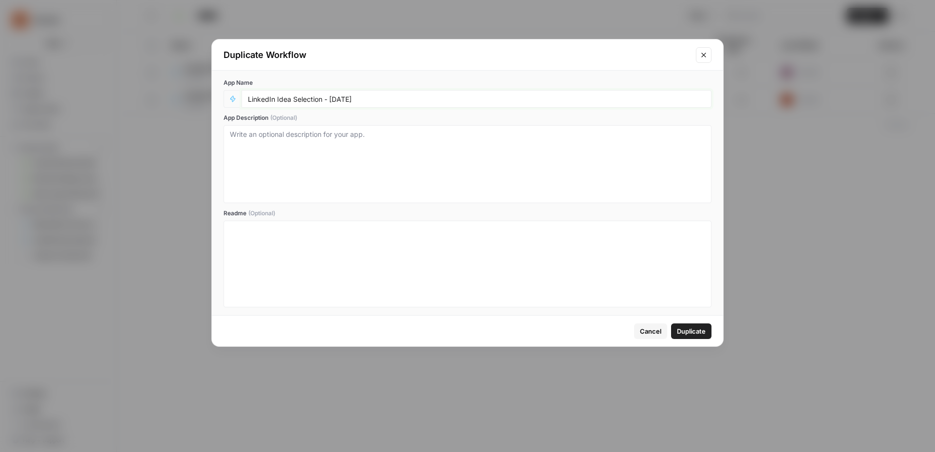
drag, startPoint x: 253, startPoint y: 101, endPoint x: 294, endPoint y: 104, distance: 41.0
click at [294, 104] on div "LinkedIn Idea Selection - [DATE]" at bounding box center [476, 99] width 470 height 18
click at [294, 151] on textarea "App Description (Optional)" at bounding box center [467, 163] width 475 height 69
drag, startPoint x: 249, startPoint y: 99, endPoint x: 389, endPoint y: 105, distance: 140.3
click at [389, 105] on div "LinkedIn Idea Selection - [DATE]" at bounding box center [476, 99] width 470 height 18
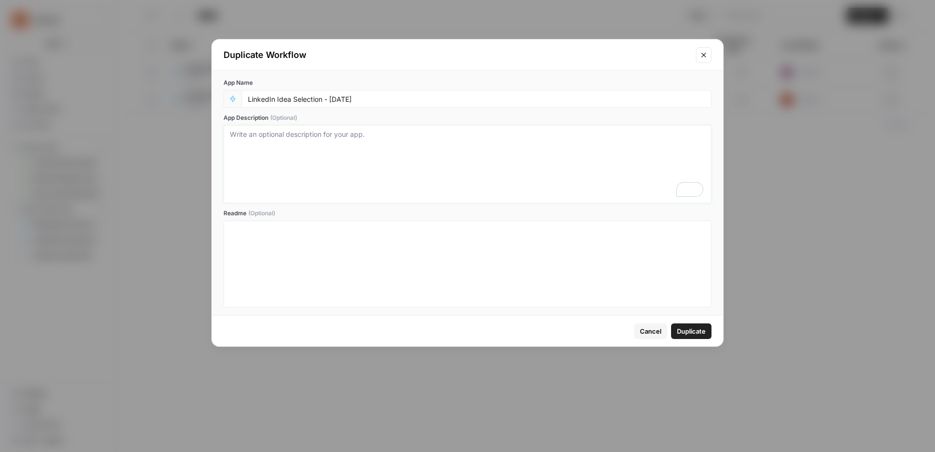
click at [380, 178] on textarea "App Description (Optional)" at bounding box center [467, 163] width 475 height 69
click at [680, 331] on span "Duplicate" at bounding box center [691, 331] width 29 height 10
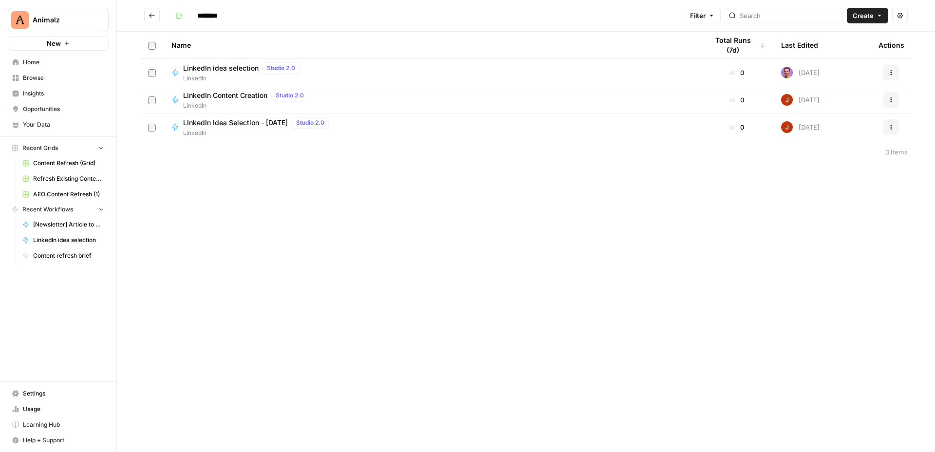
click at [246, 124] on span "LinkedIn Idea Selection - [DATE]" at bounding box center [235, 123] width 105 height 10
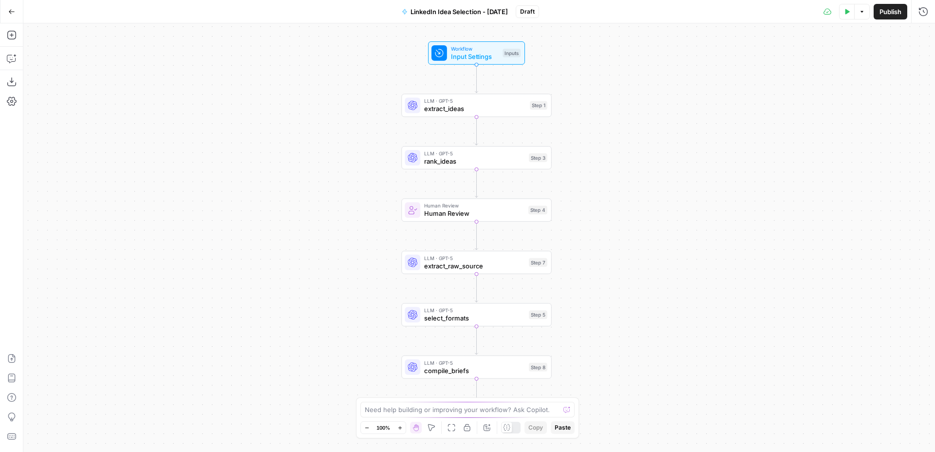
click at [477, 50] on span "Workflow" at bounding box center [475, 49] width 48 height 8
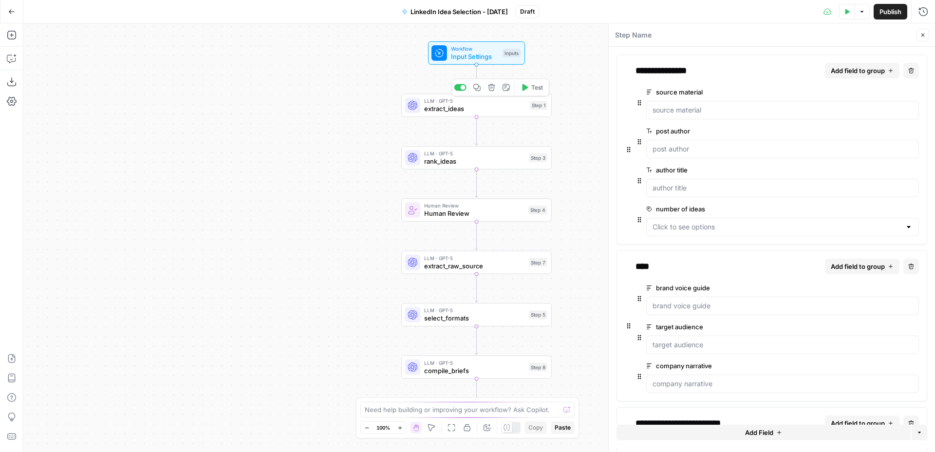
click at [506, 106] on span "extract_ideas" at bounding box center [475, 109] width 102 height 10
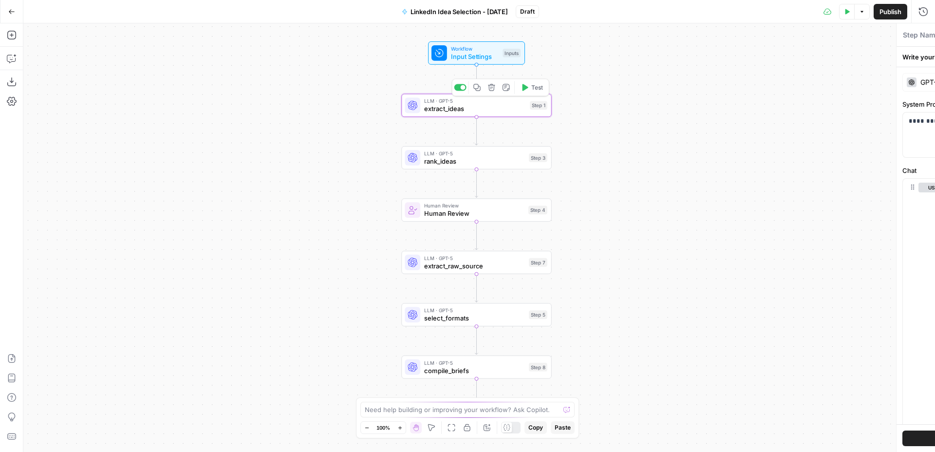
type textarea "extract_ideas"
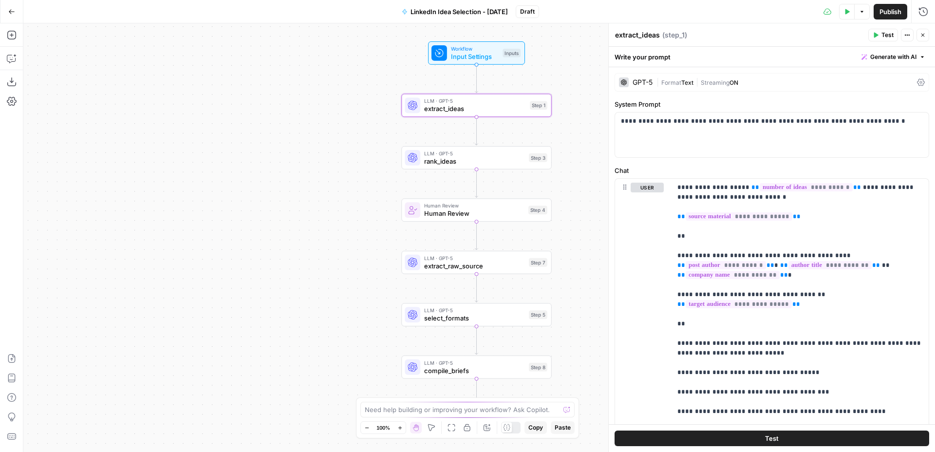
click at [484, 63] on div "Workflow Input Settings Inputs Test Step" at bounding box center [476, 52] width 97 height 23
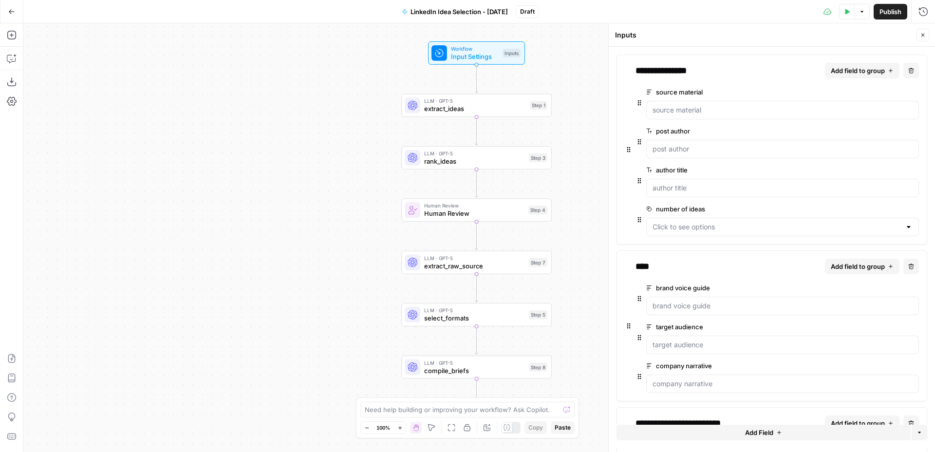
click at [488, 113] on span "extract_ideas" at bounding box center [475, 109] width 102 height 10
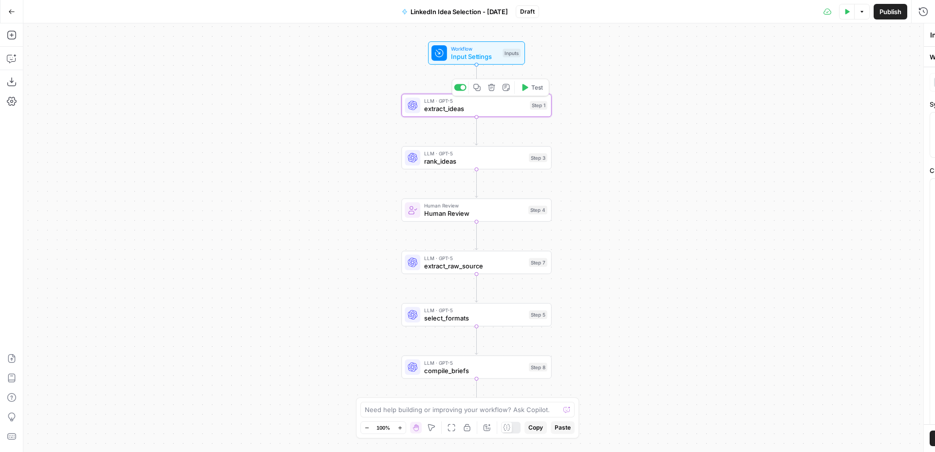
type textarea "extract_ideas"
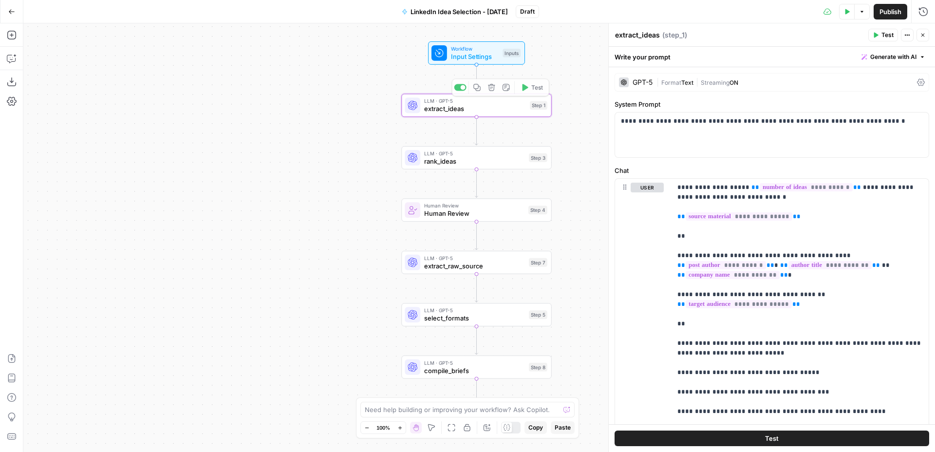
click at [473, 52] on span "Input Settings" at bounding box center [475, 57] width 48 height 10
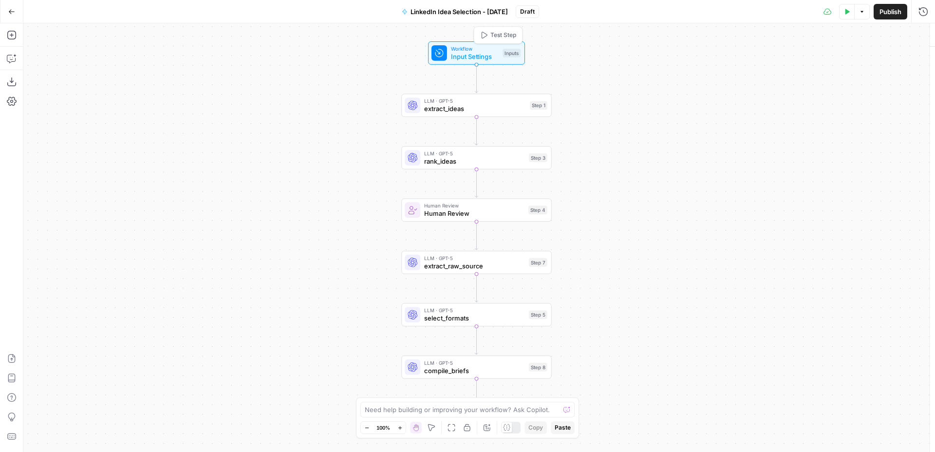
type textarea "Inputs"
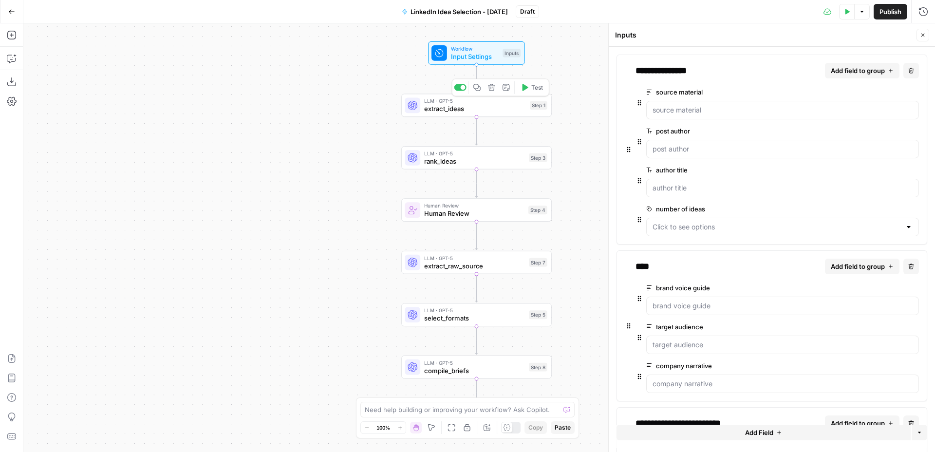
click at [493, 107] on span "extract_ideas" at bounding box center [475, 109] width 102 height 10
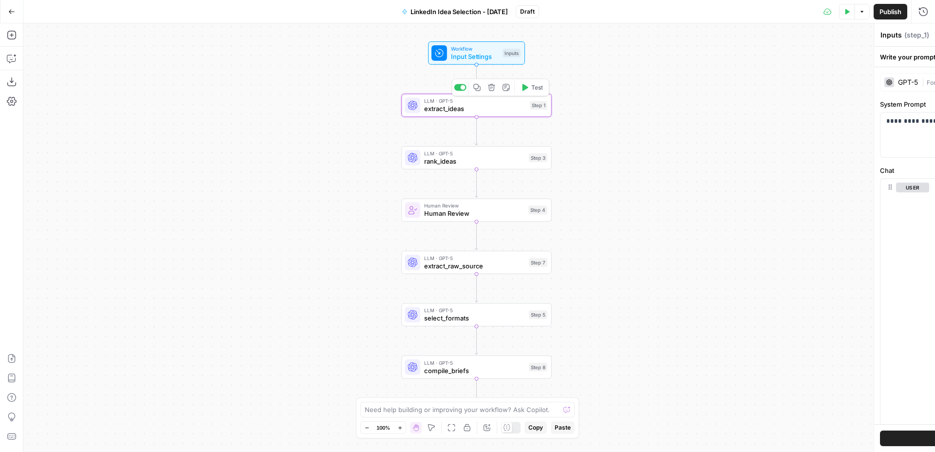
type textarea "extract_ideas"
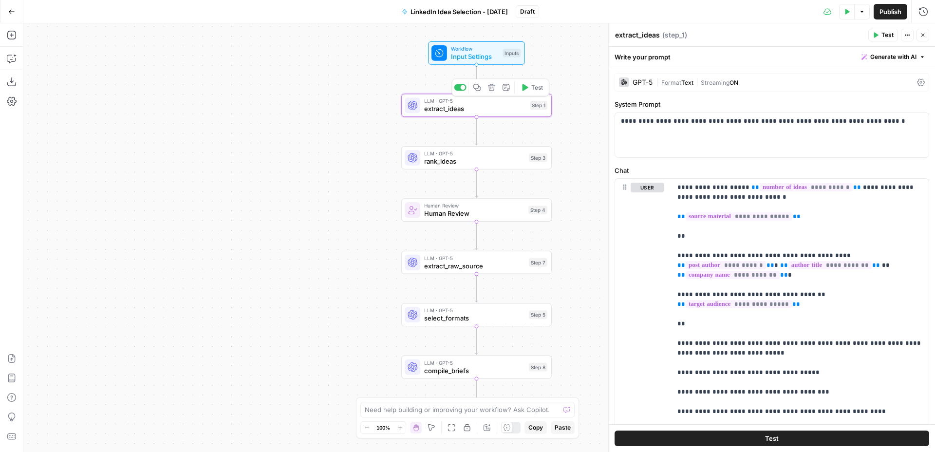
click at [482, 60] on span "Input Settings" at bounding box center [475, 57] width 48 height 10
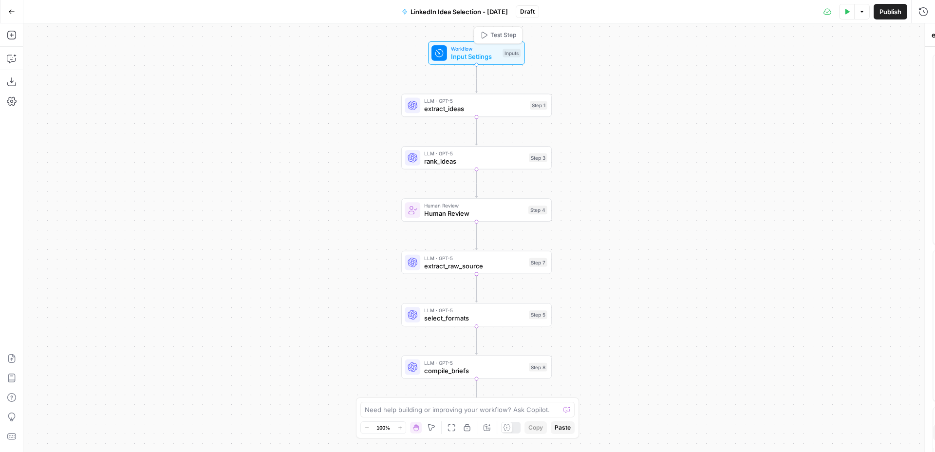
type textarea "Inputs"
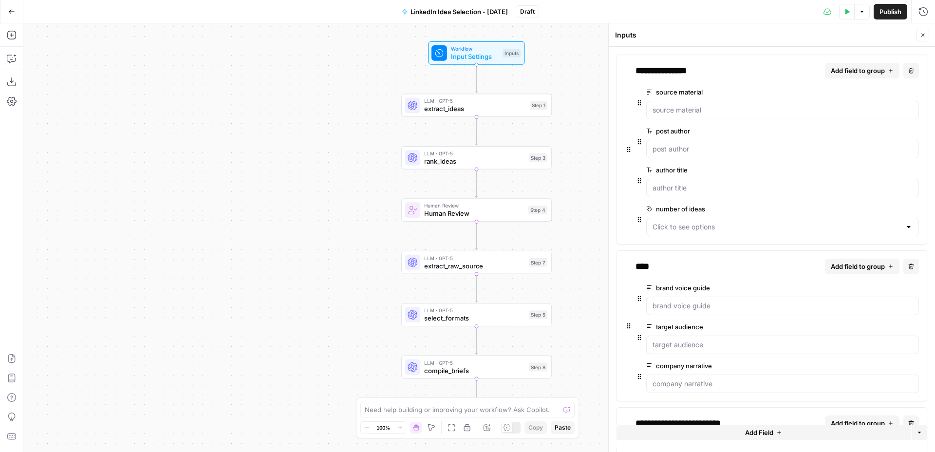
click at [489, 109] on span "extract_ideas" at bounding box center [475, 109] width 102 height 10
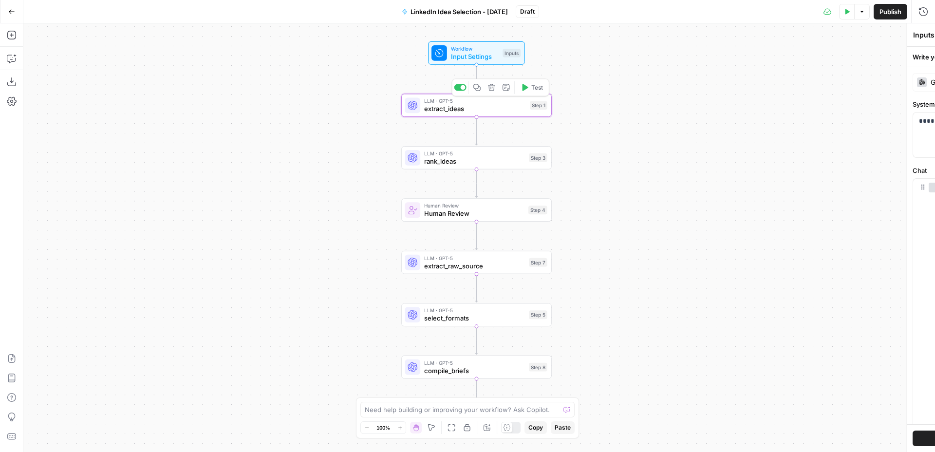
type textarea "extract_ideas"
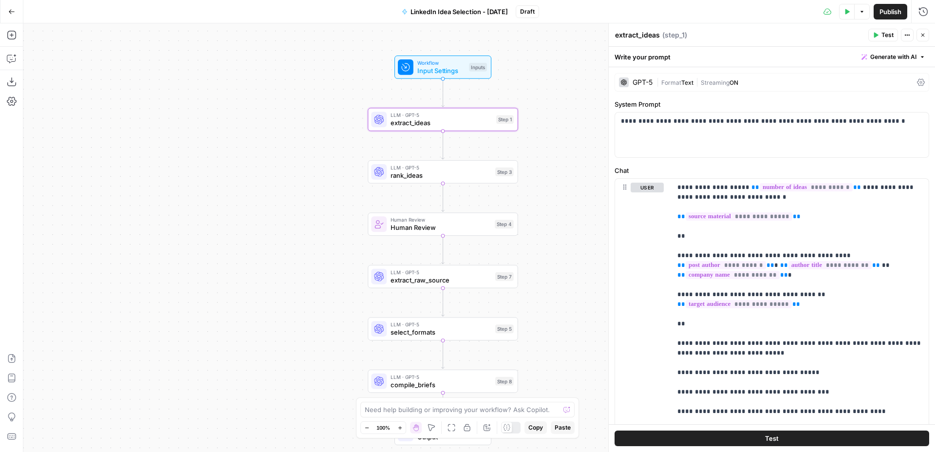
click at [441, 67] on span "Input Settings" at bounding box center [441, 71] width 48 height 10
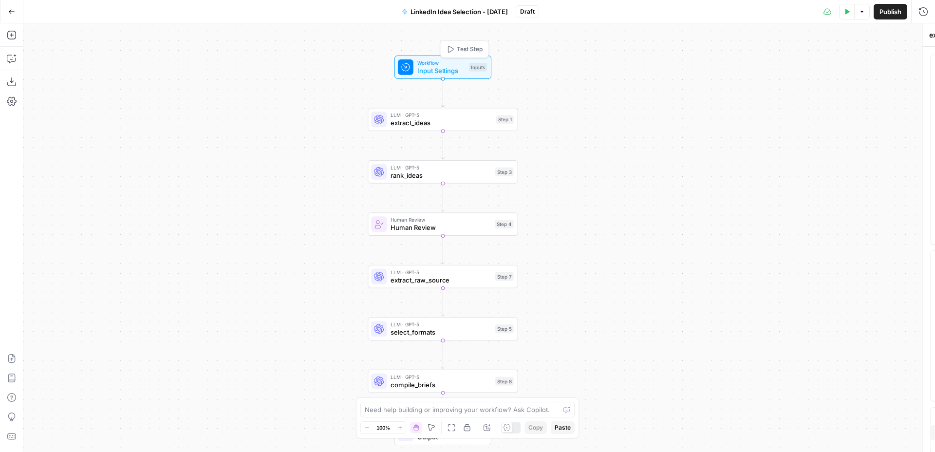
type textarea "Inputs"
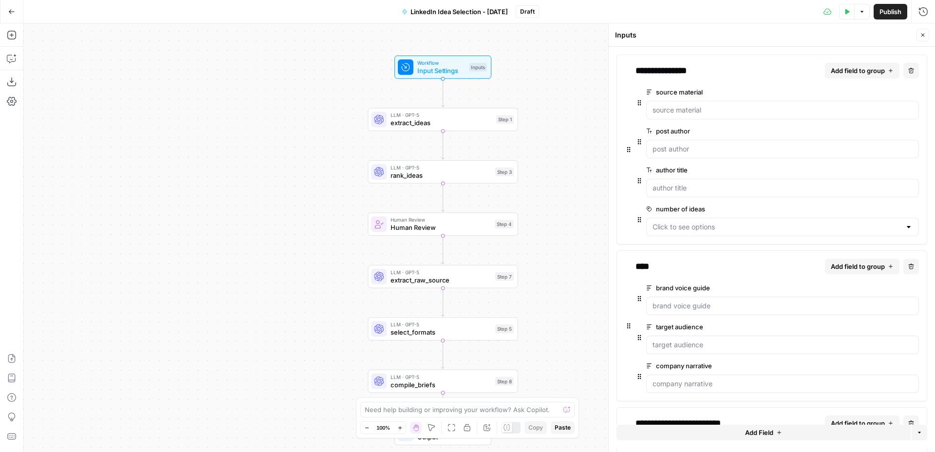
click at [443, 115] on span "LLM · GPT-5" at bounding box center [441, 115] width 102 height 8
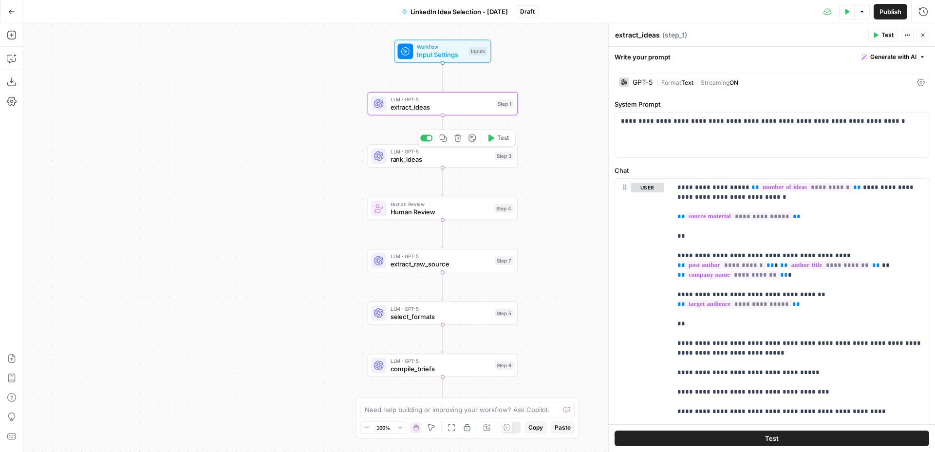
click at [452, 156] on span "rank_ideas" at bounding box center [440, 159] width 101 height 10
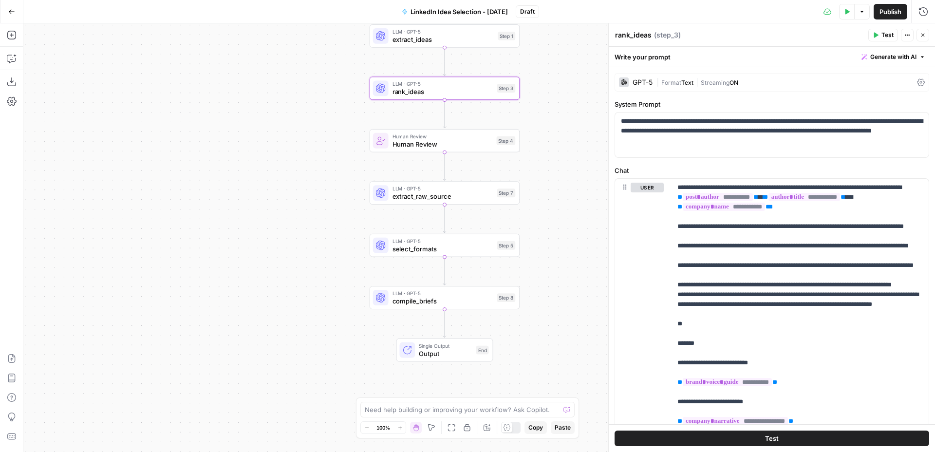
click at [472, 143] on span "Human Review" at bounding box center [442, 144] width 100 height 10
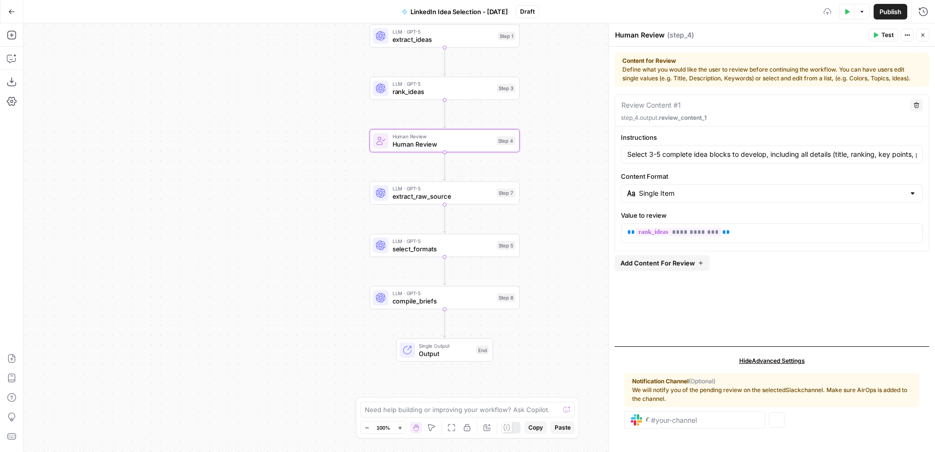
click at [465, 203] on div "LLM · GPT-5 extract_raw_source Step 7 Copy step Delete step Add Note Test" at bounding box center [444, 192] width 150 height 23
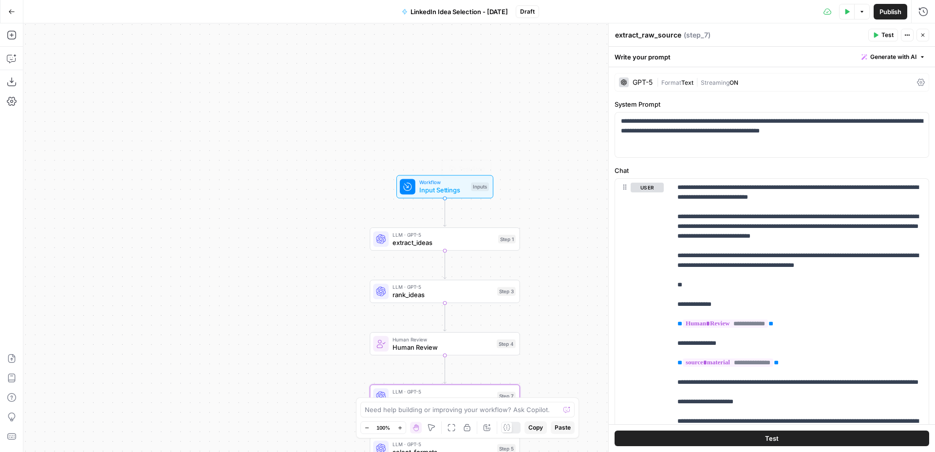
click at [441, 191] on span "Input Settings" at bounding box center [443, 190] width 48 height 10
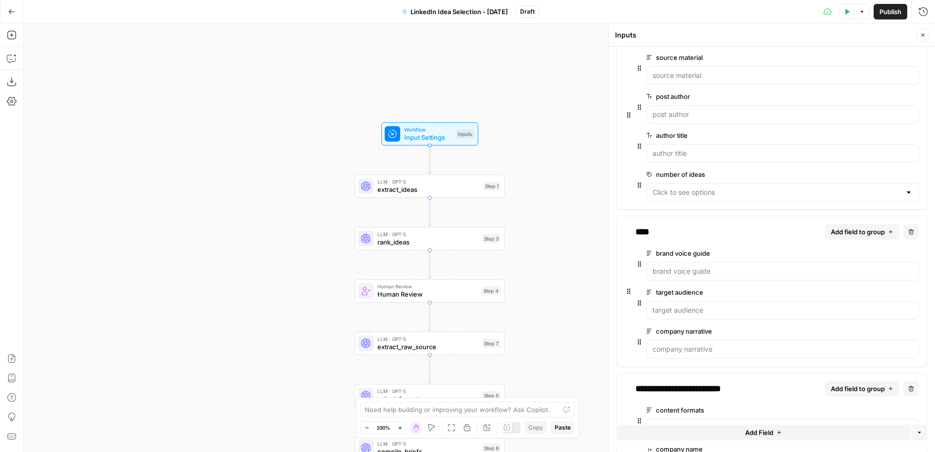
scroll to position [13, 0]
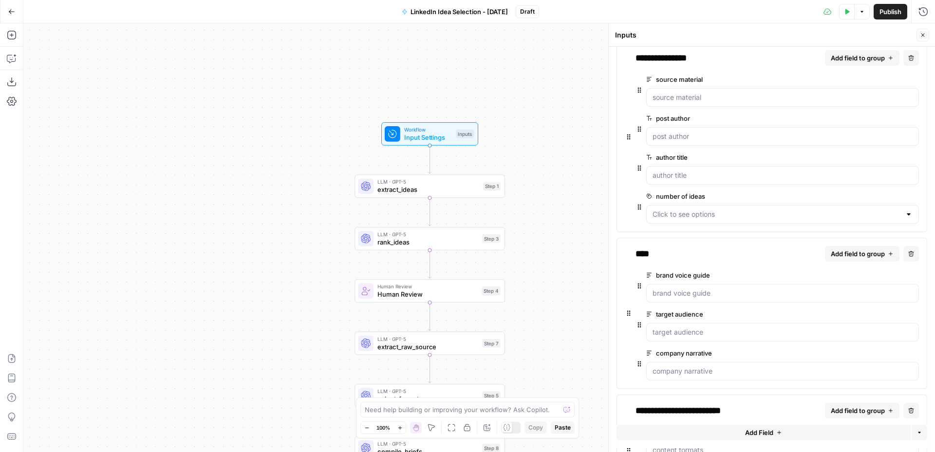
click at [447, 144] on div "Workflow Input Settings Inputs" at bounding box center [429, 133] width 97 height 23
click at [453, 183] on span "LLM · GPT-5" at bounding box center [428, 182] width 102 height 8
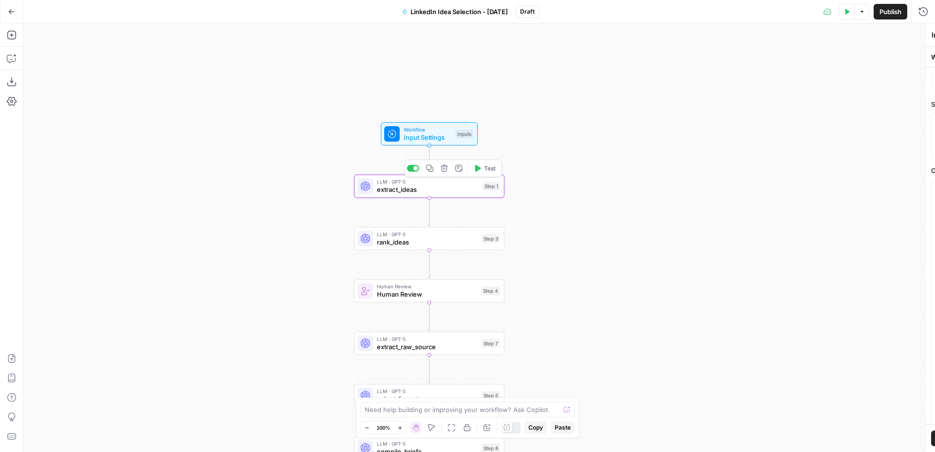
type textarea "extract_ideas"
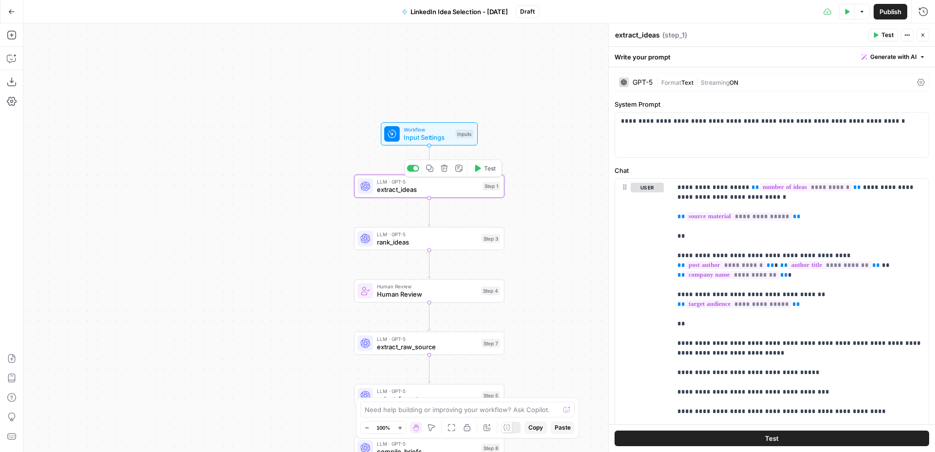
click at [441, 138] on span "Input Settings" at bounding box center [428, 137] width 48 height 10
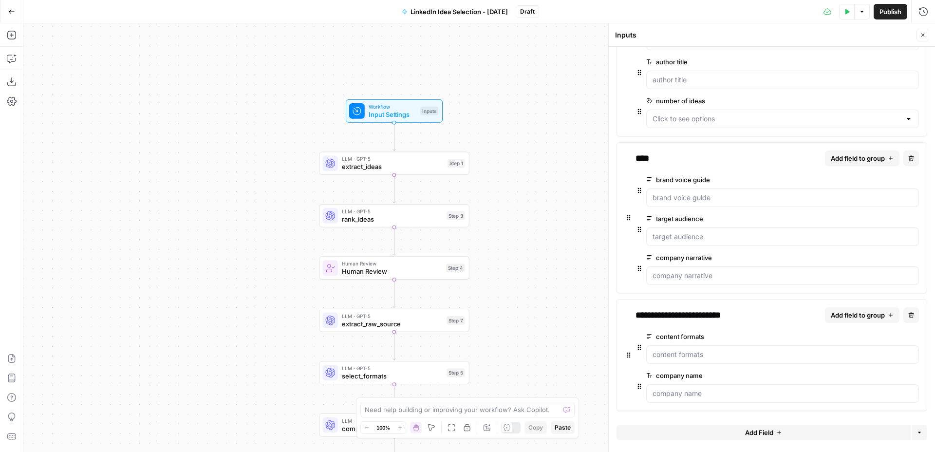
scroll to position [0, 0]
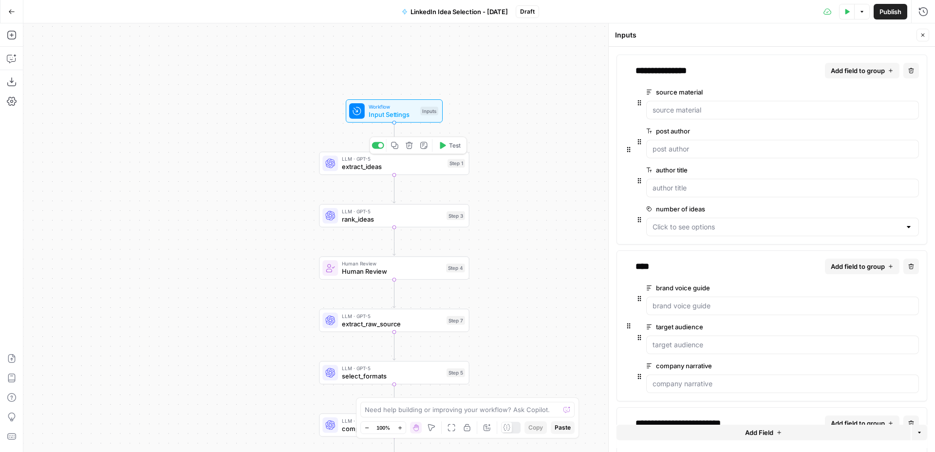
click at [416, 162] on span "extract_ideas" at bounding box center [393, 167] width 102 height 10
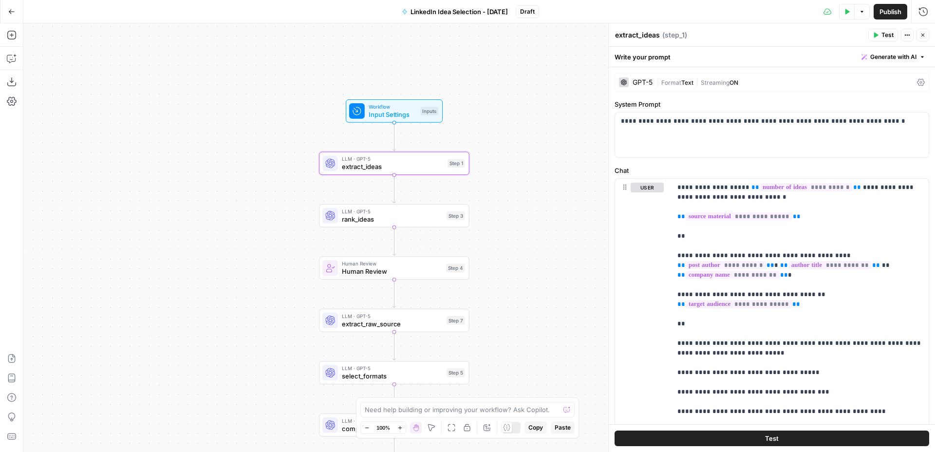
click at [405, 114] on span "Input Settings" at bounding box center [392, 115] width 48 height 10
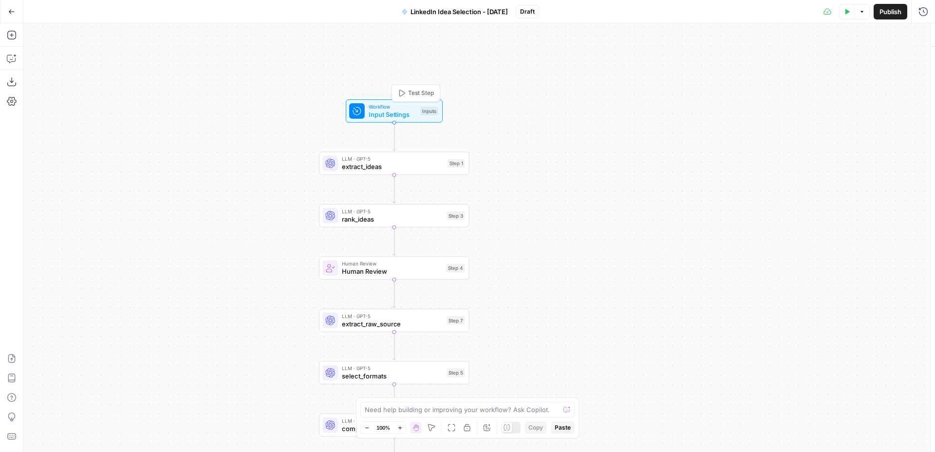
type textarea "Inputs"
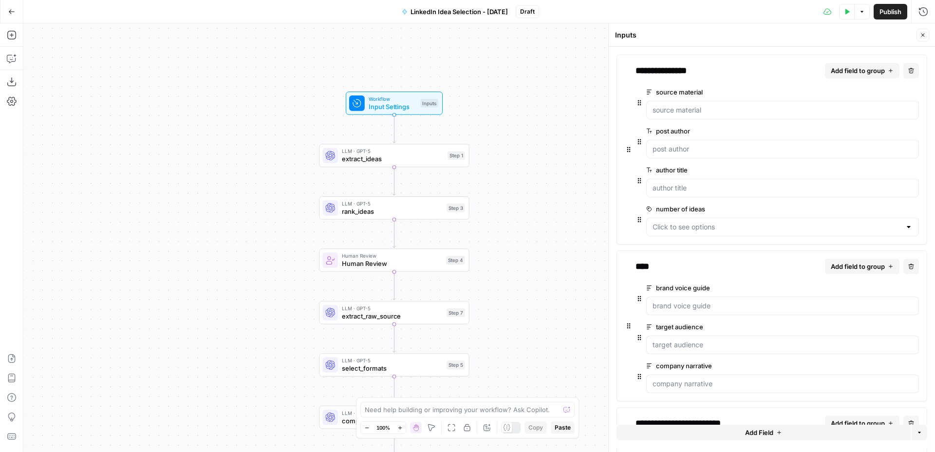
scroll to position [108, 0]
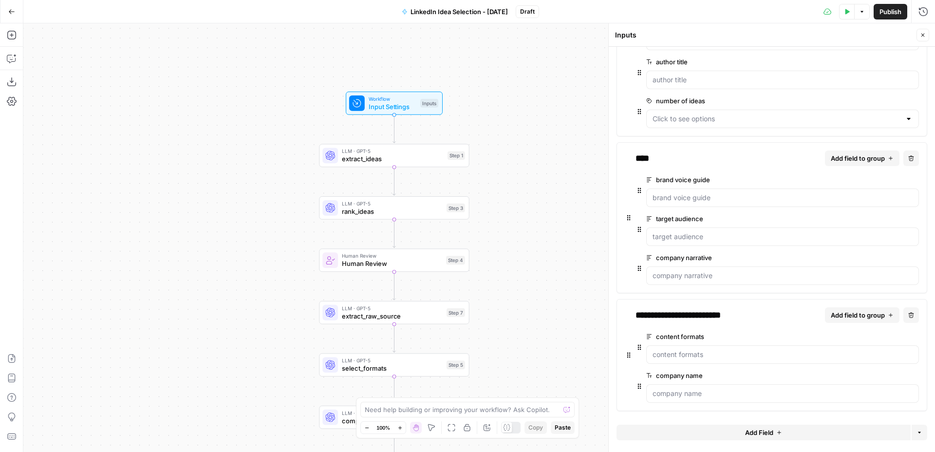
click at [417, 159] on span "extract_ideas" at bounding box center [393, 159] width 102 height 10
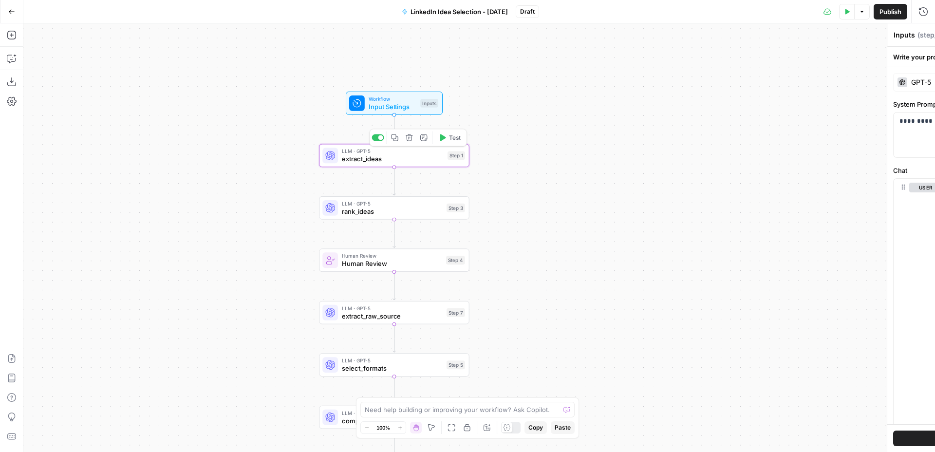
type textarea "extract_ideas"
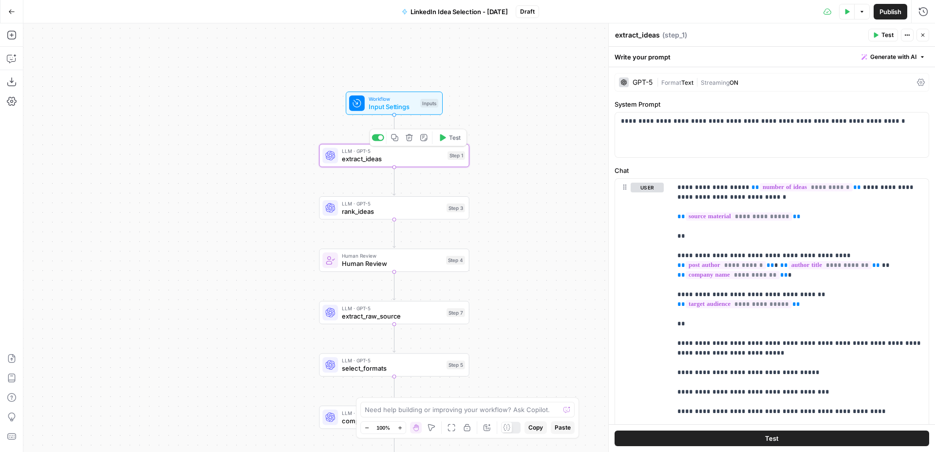
click at [401, 111] on span "Input Settings" at bounding box center [392, 107] width 48 height 10
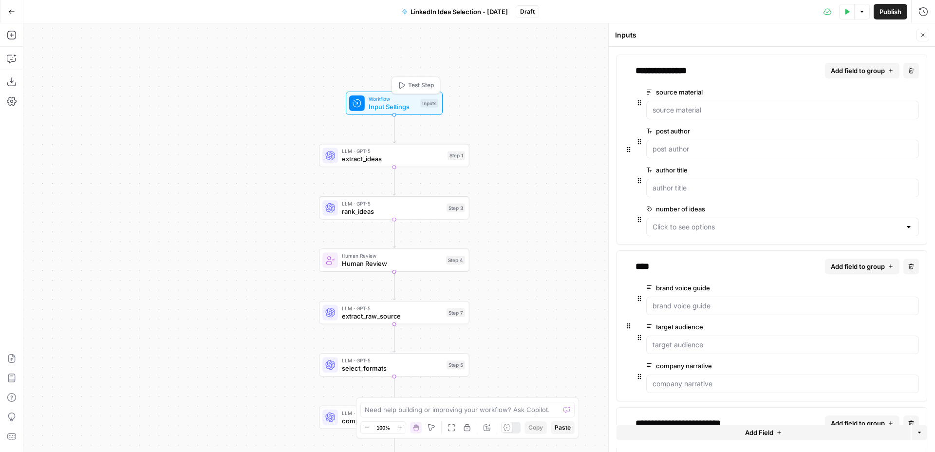
click at [406, 158] on span "extract_ideas" at bounding box center [393, 159] width 102 height 10
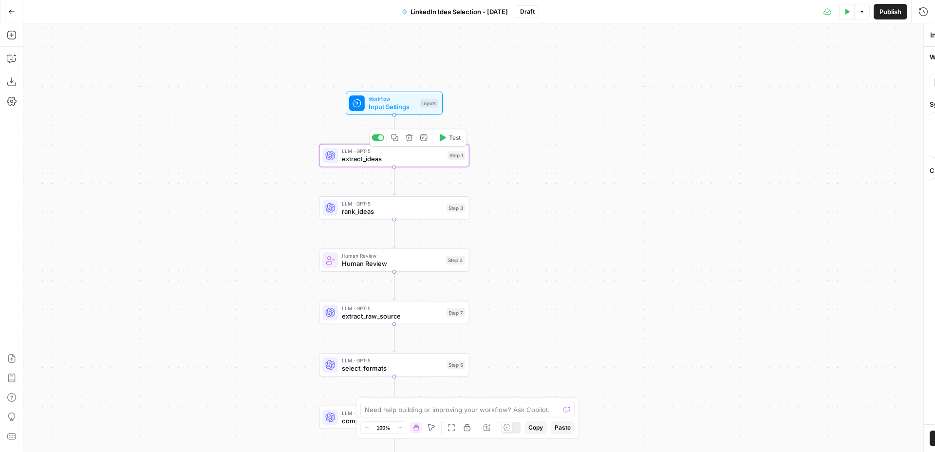
type textarea "extract_ideas"
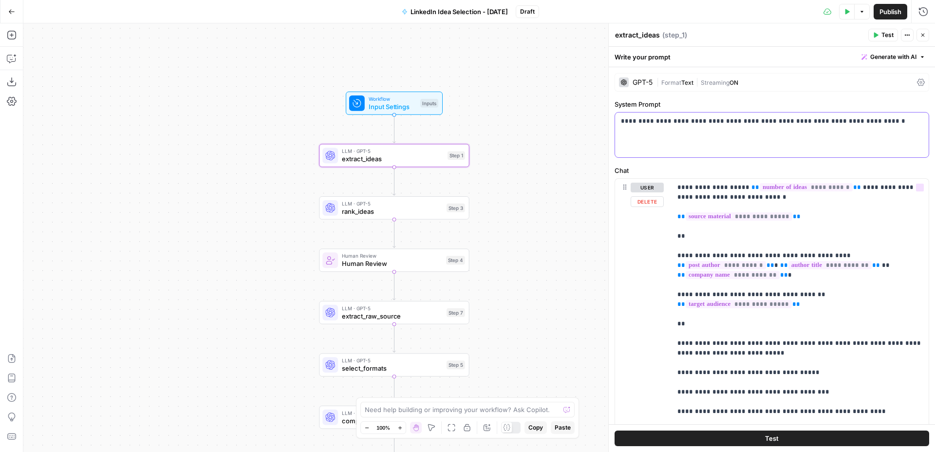
click at [677, 146] on div "**********" at bounding box center [771, 134] width 313 height 45
click at [921, 119] on icon "button" at bounding box center [919, 121] width 5 height 5
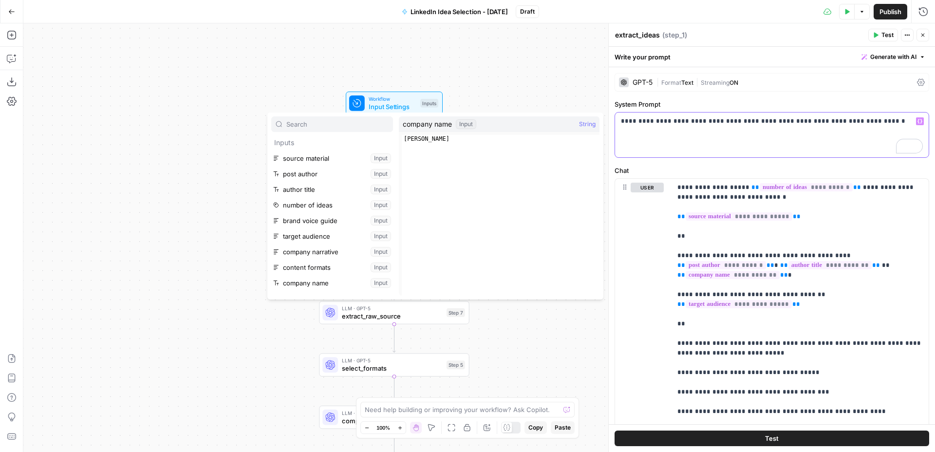
click at [741, 157] on div "**********" at bounding box center [771, 134] width 313 height 45
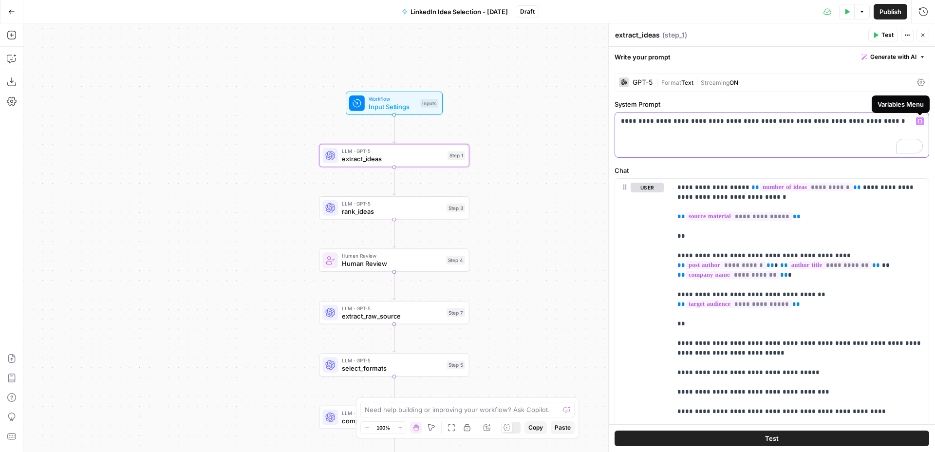
click at [921, 124] on button "Variables Menu" at bounding box center [920, 121] width 8 height 8
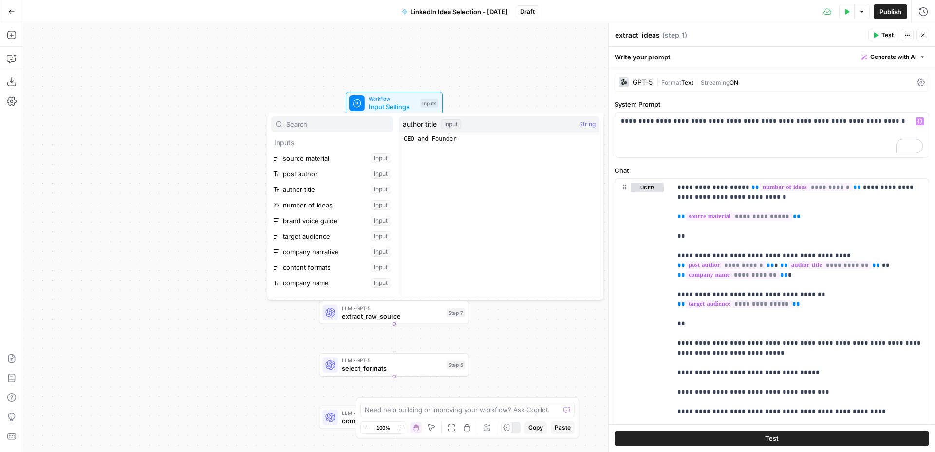
click at [744, 102] on label "System Prompt" at bounding box center [771, 104] width 314 height 10
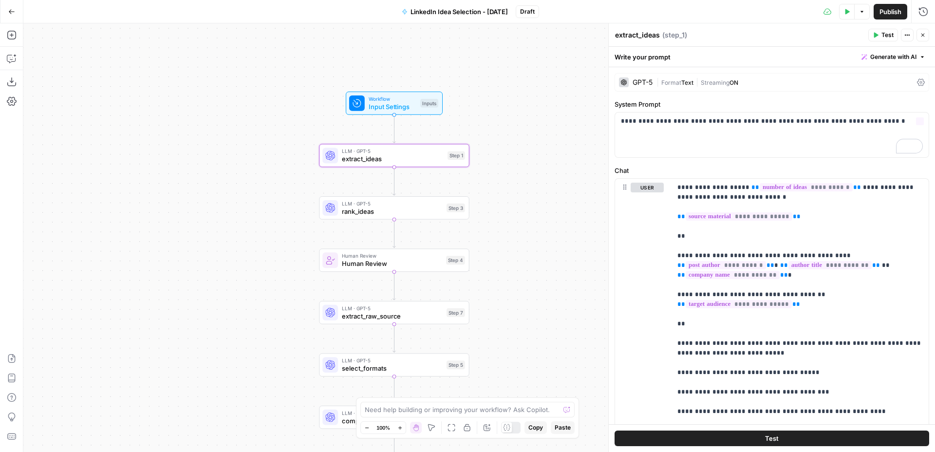
scroll to position [10, 0]
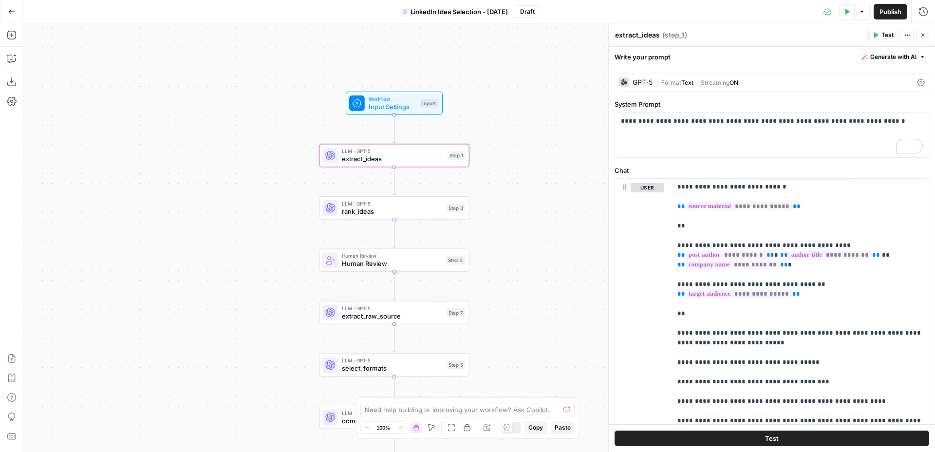
click at [404, 108] on span "Input Settings" at bounding box center [392, 107] width 48 height 10
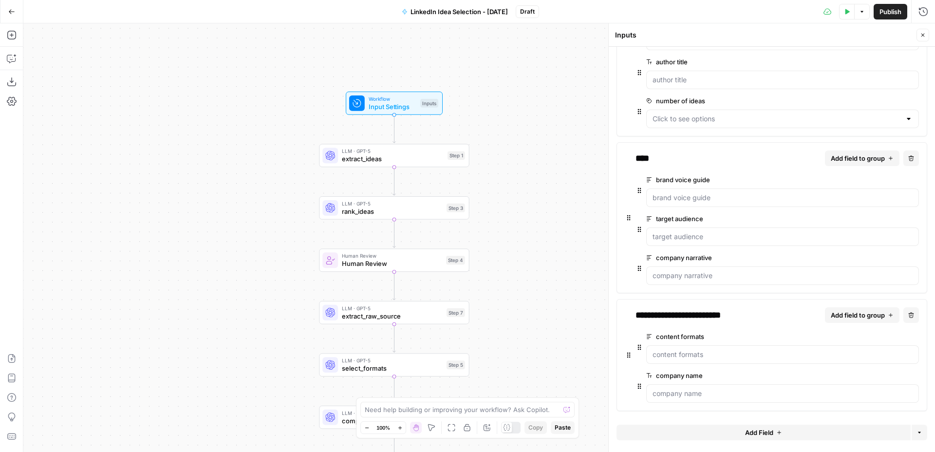
scroll to position [0, 0]
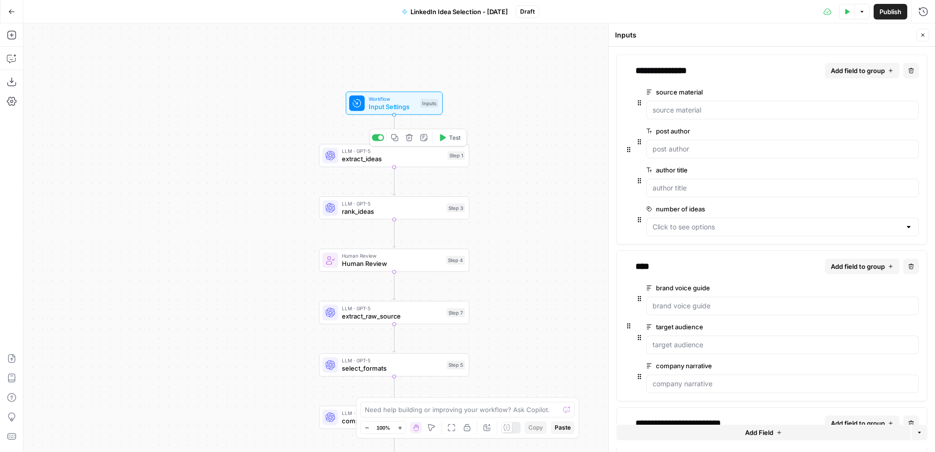
click at [430, 158] on span "extract_ideas" at bounding box center [393, 159] width 102 height 10
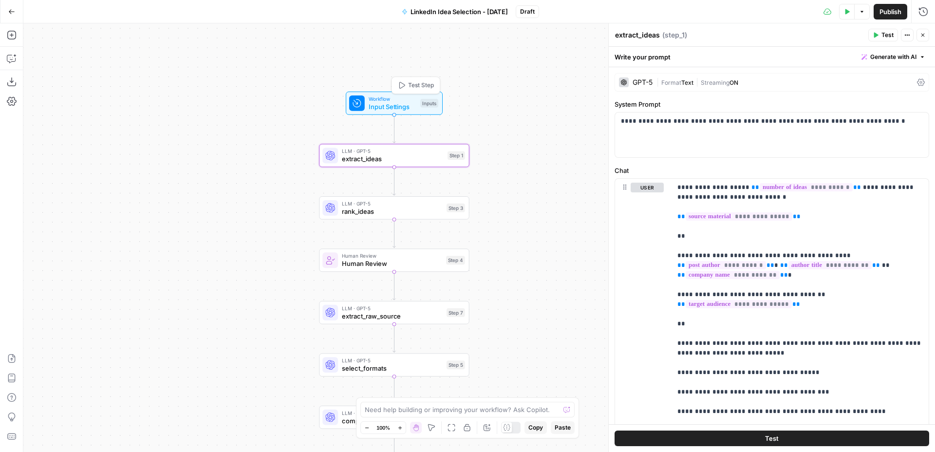
click at [399, 107] on span "Input Settings" at bounding box center [392, 107] width 48 height 10
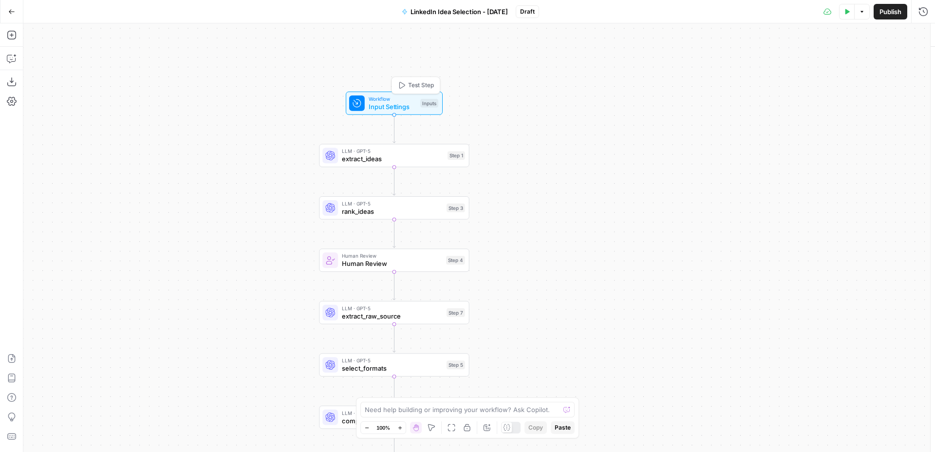
type textarea "Inputs"
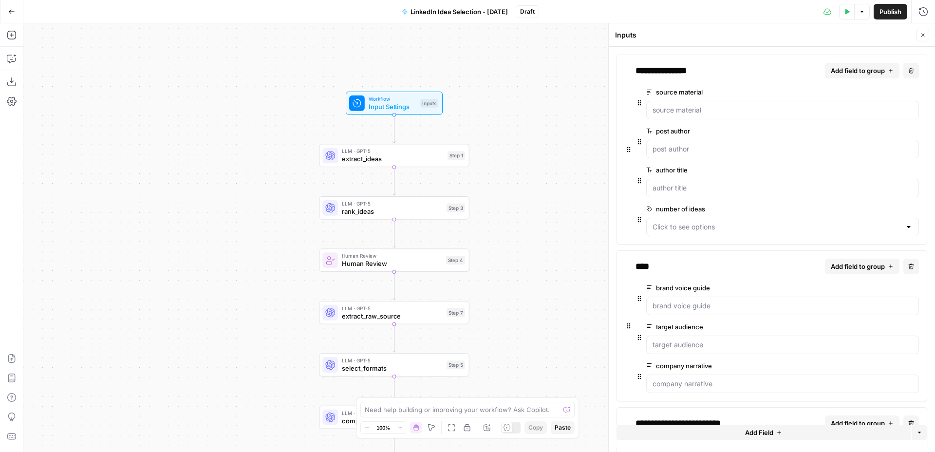
click at [389, 154] on span "extract_ideas" at bounding box center [393, 159] width 102 height 10
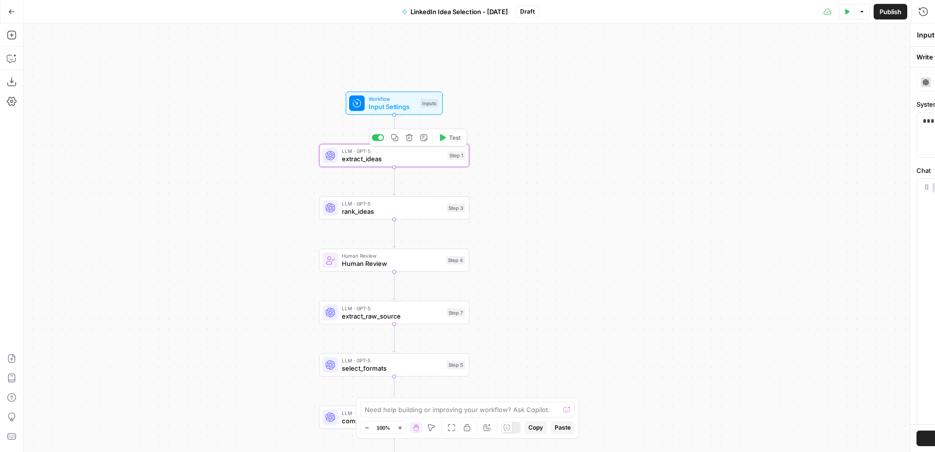
type textarea "extract_ideas"
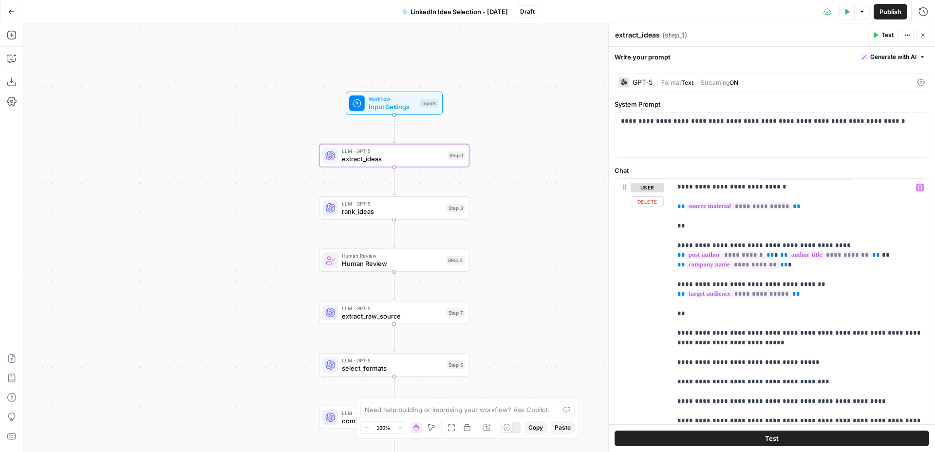
scroll to position [6, 0]
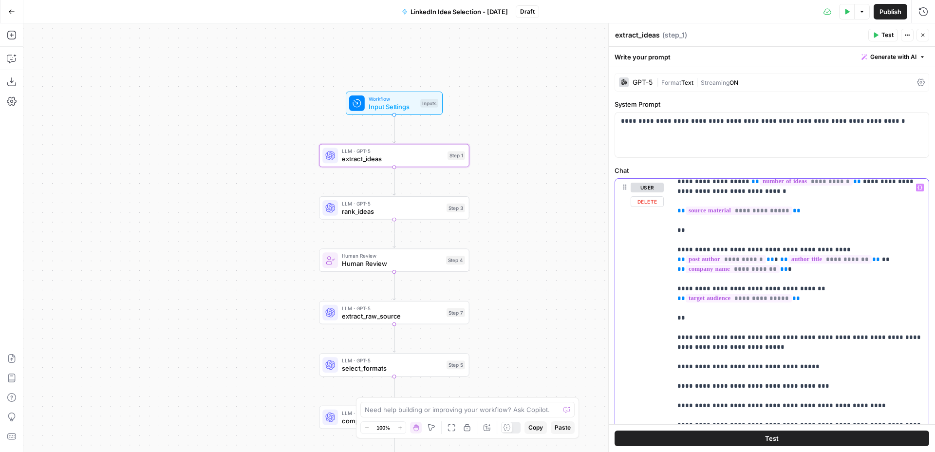
click at [763, 196] on p "**********" at bounding box center [799, 376] width 245 height 399
click at [768, 197] on p "**********" at bounding box center [799, 376] width 245 height 399
click at [920, 185] on icon "button" at bounding box center [919, 187] width 5 height 4
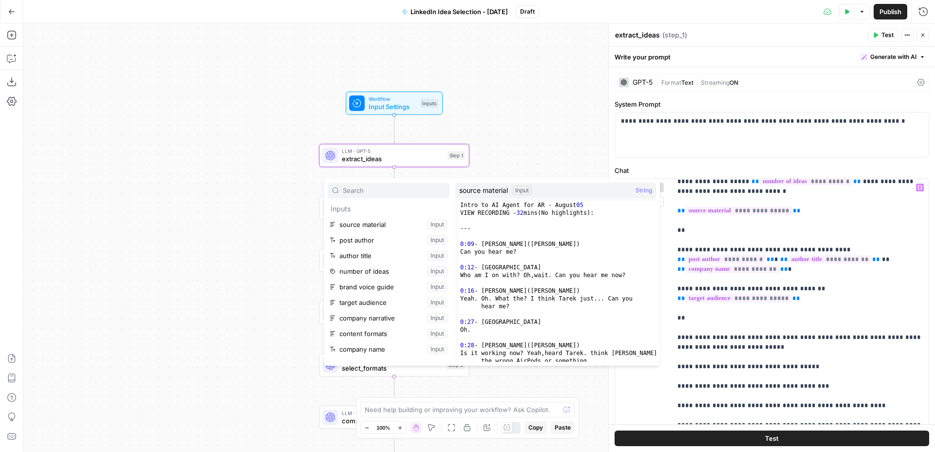
click at [524, 129] on div "Workflow Input Settings Inputs LLM · GPT-5 extract_ideas Step 1 LLM · GPT-5 ran…" at bounding box center [478, 237] width 911 height 428
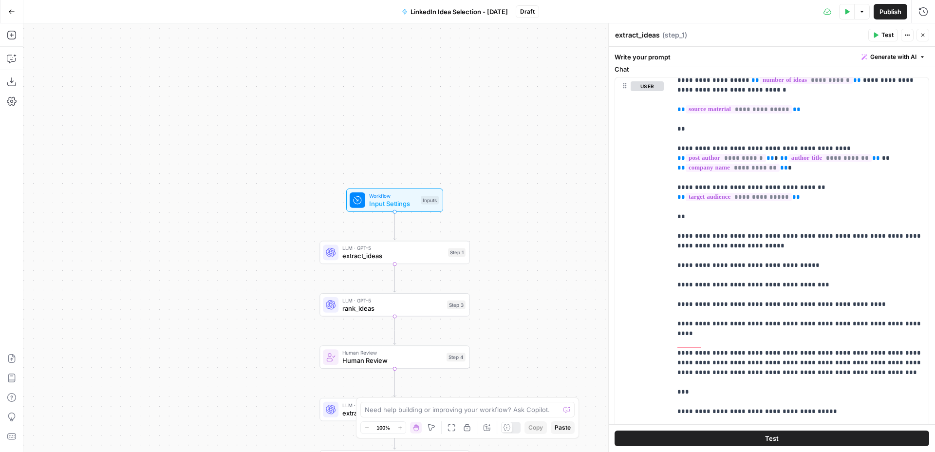
scroll to position [0, 0]
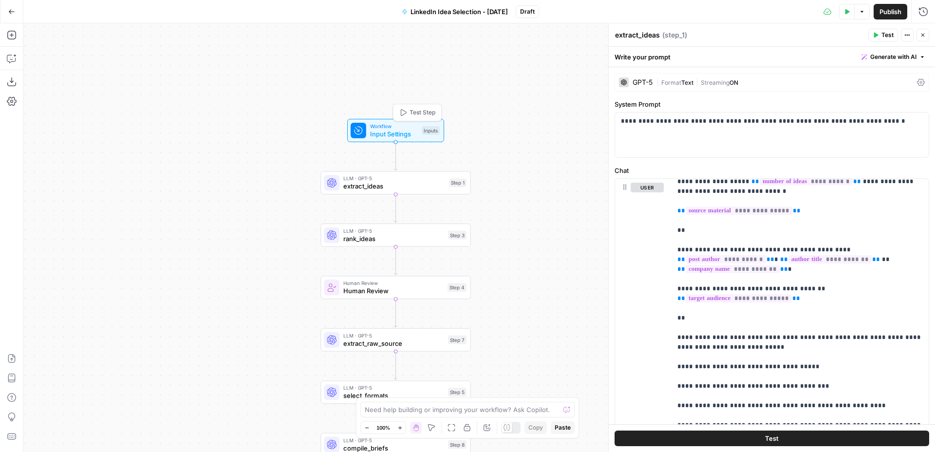
click at [402, 131] on span "Input Settings" at bounding box center [394, 134] width 48 height 10
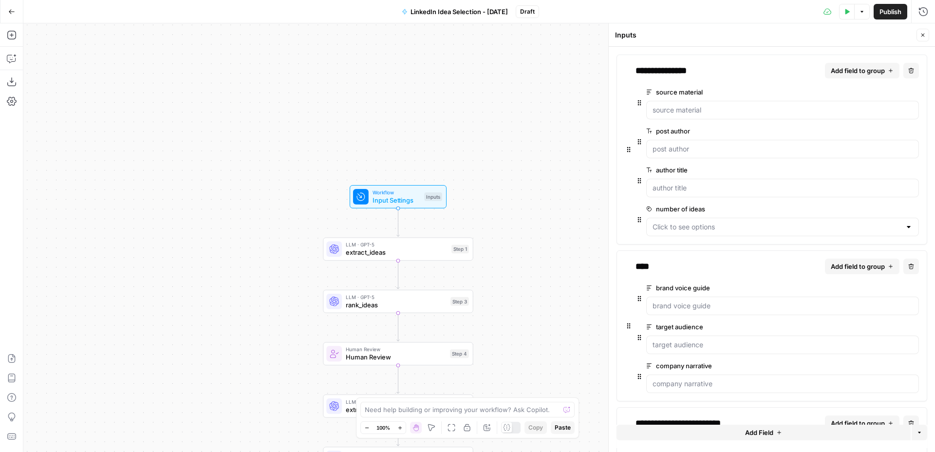
click at [413, 205] on div "Workflow Input Settings Inputs Test Step" at bounding box center [397, 196] width 97 height 23
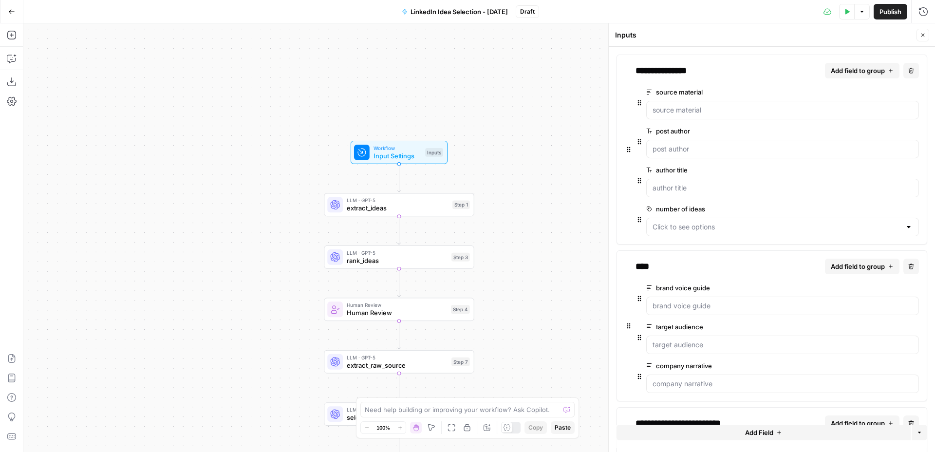
click at [414, 154] on span "Input Settings" at bounding box center [397, 156] width 48 height 10
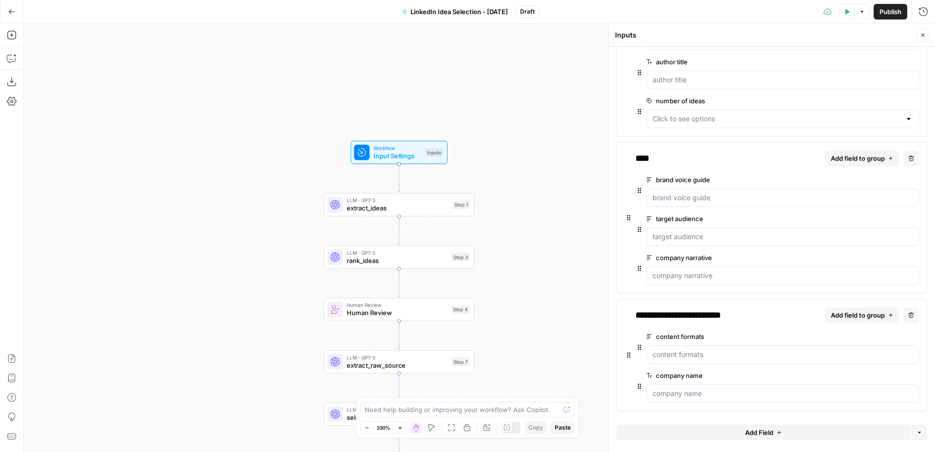
click at [754, 434] on span "Add Field" at bounding box center [759, 432] width 28 height 10
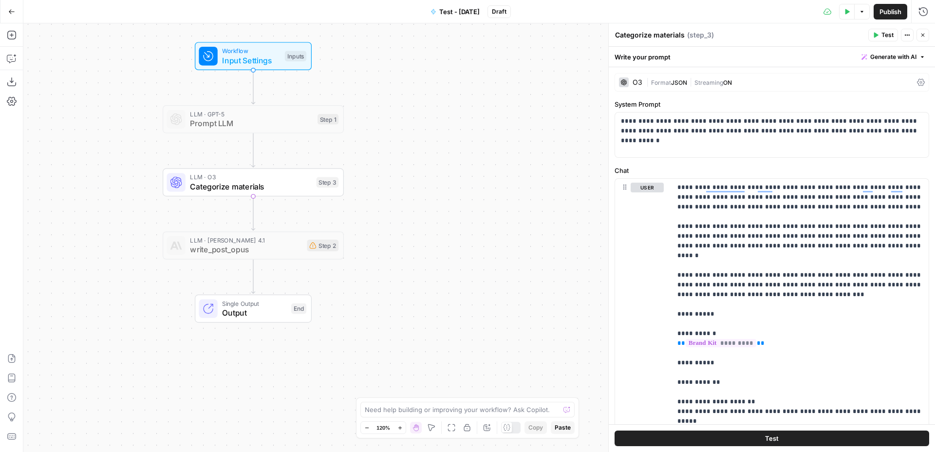
click at [7, 15] on button "Go Back" at bounding box center [12, 12] width 18 height 18
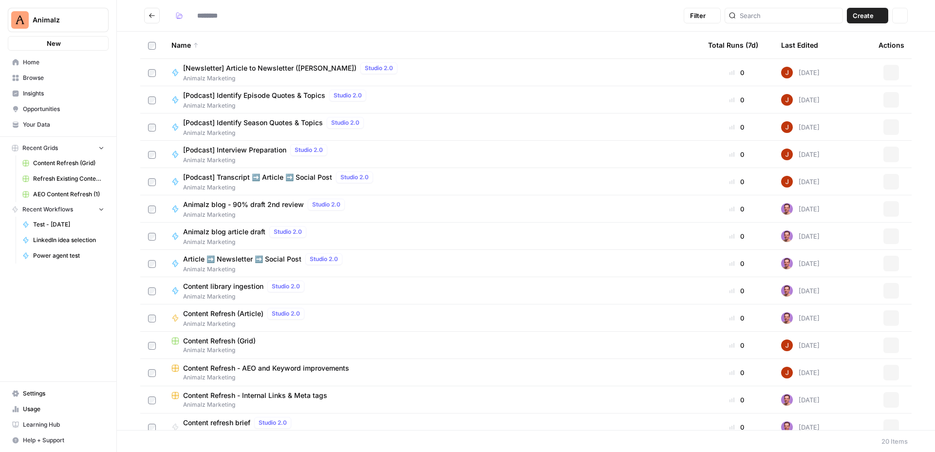
type input "**********"
click at [149, 13] on icon "Go back" at bounding box center [151, 15] width 7 height 7
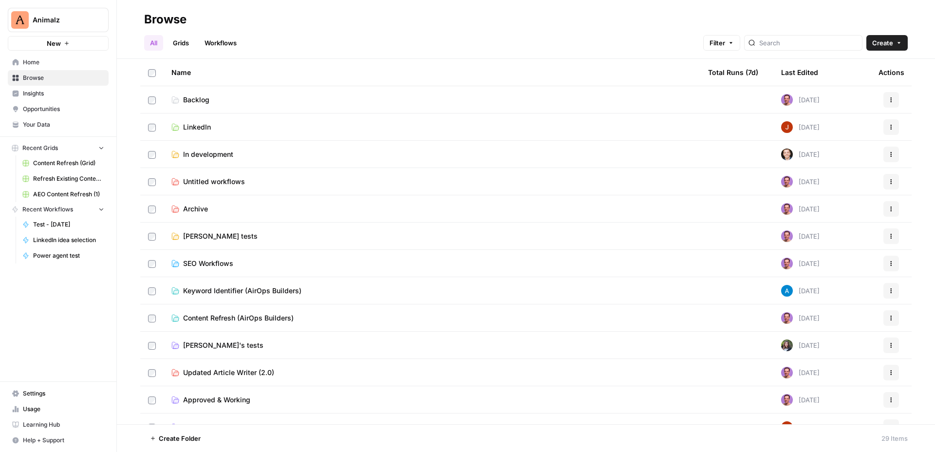
click at [196, 129] on span "LinkedIn" at bounding box center [197, 127] width 28 height 10
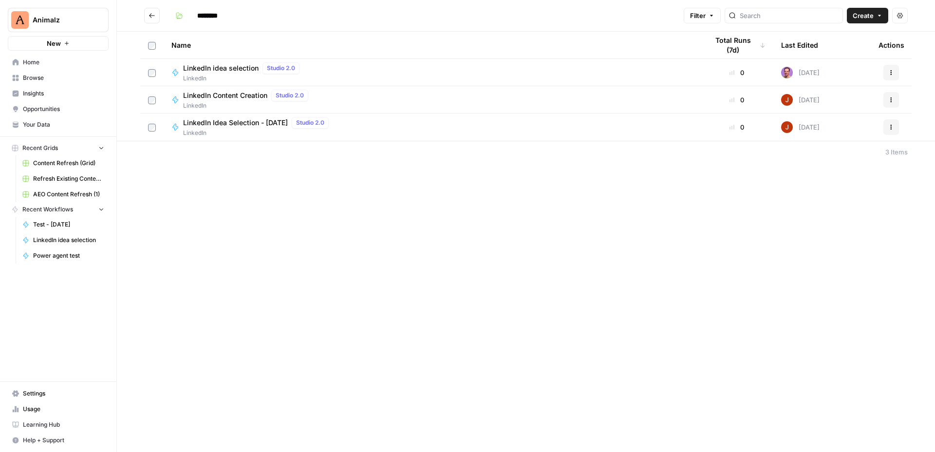
click at [232, 97] on span "LinkedIn Content Creation" at bounding box center [225, 96] width 84 height 10
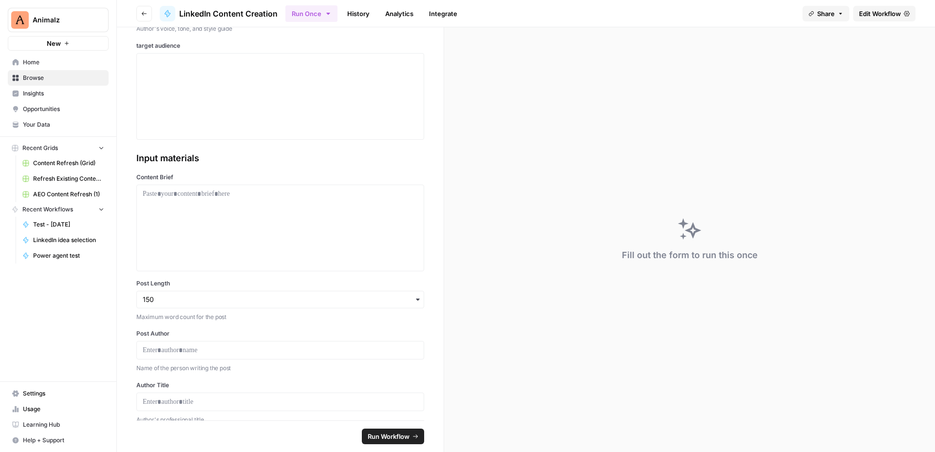
scroll to position [214, 0]
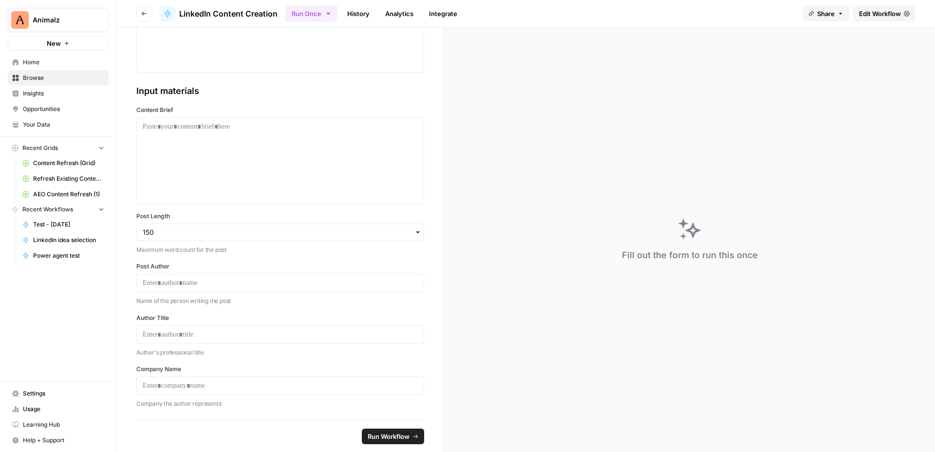
click at [148, 266] on label "Post Author" at bounding box center [280, 266] width 288 height 9
copy label "Post Author"
click at [151, 318] on label "Author Title" at bounding box center [280, 317] width 288 height 9
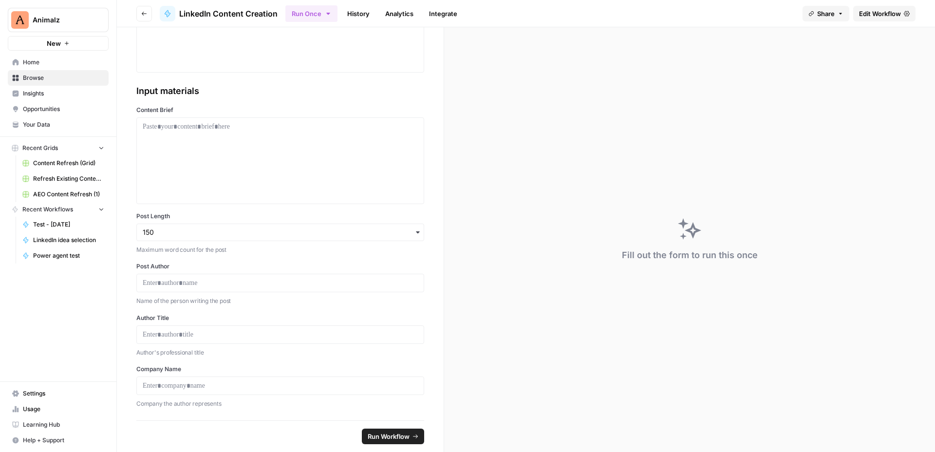
click at [151, 318] on label "Author Title" at bounding box center [280, 317] width 288 height 9
copy label "Author Title"
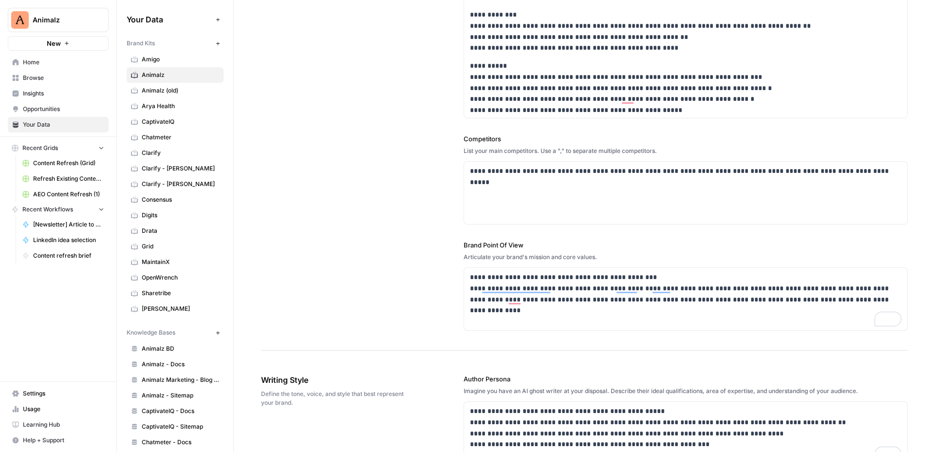
click at [440, 258] on div "**********" at bounding box center [584, 65] width 646 height 571
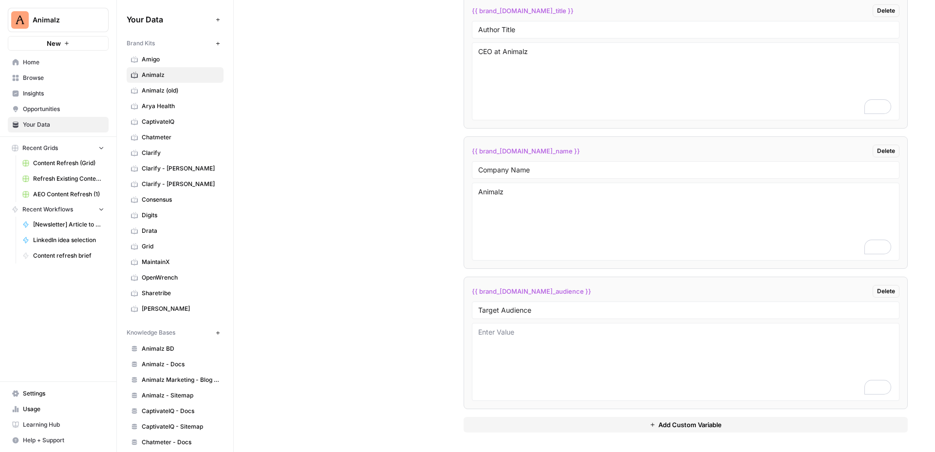
scroll to position [2086, 0]
click at [534, 336] on textarea "To enrich screen reader interactions, please activate Accessibility in Grammarl…" at bounding box center [685, 361] width 415 height 69
paste textarea "| Fit Level | Company Size | Revenue | Stage | Best For | | --- | --- | --- | -…"
type textarea "| Fit Level | Company Size | Revenue | Stage | Best For | | --- | --- | --- | -…"
click at [543, 343] on textarea "To enrich screen reader interactions, please activate Accessibility in Grammarl…" at bounding box center [685, 361] width 415 height 69
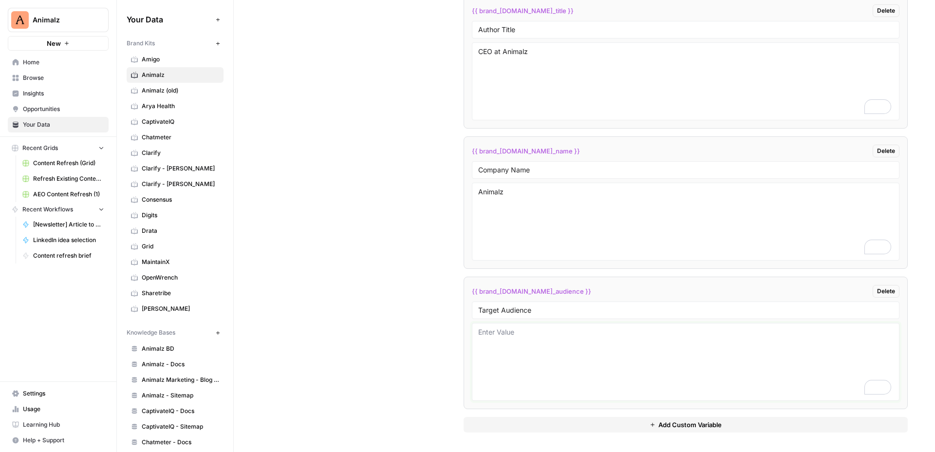
paste textarea "## 🎯 Bull's-eye: Perfect Fit *This is who we build the agency for!* ### Enterpr…"
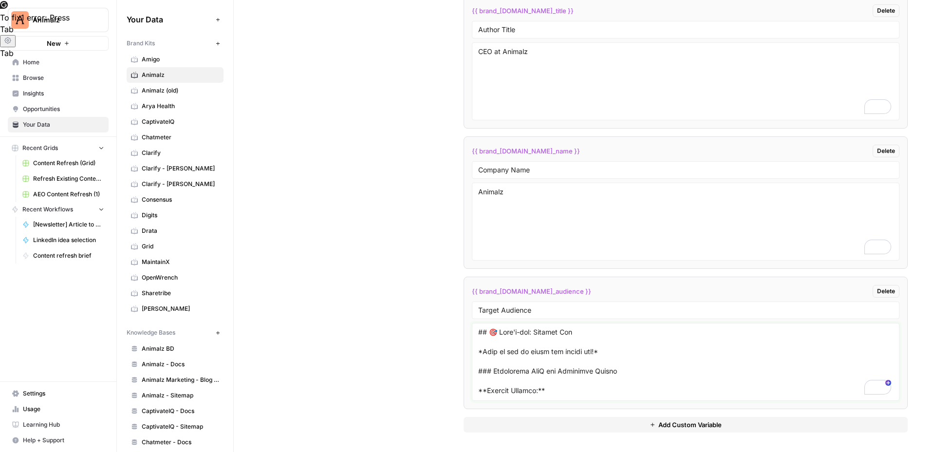
click at [519, 329] on textarea "To enrich screen reader interactions, please activate Accessibility in Grammarl…" at bounding box center [685, 361] width 415 height 69
click at [590, 341] on textarea "To enrich screen reader interactions, please activate Accessibility in Grammarl…" at bounding box center [685, 361] width 415 height 69
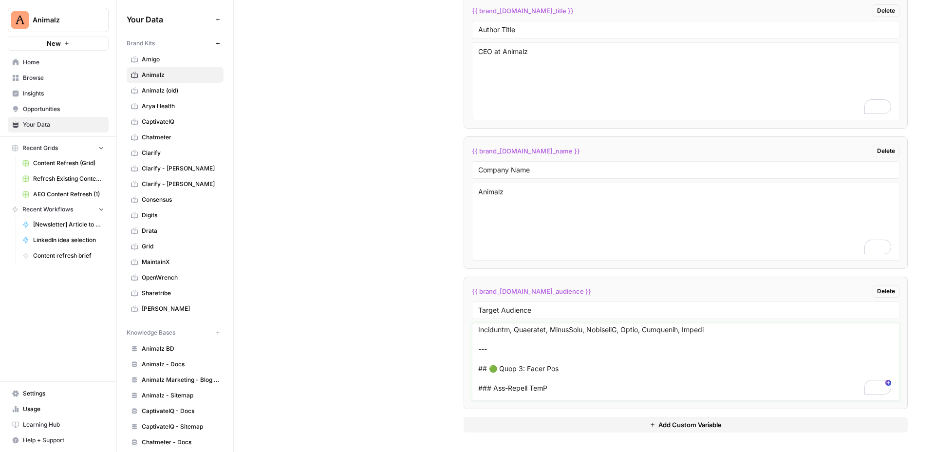
drag, startPoint x: 495, startPoint y: 351, endPoint x: 464, endPoint y: 348, distance: 30.3
click at [464, 348] on li "{{ brand_kit.target_audience }} Delete Target Audience" at bounding box center [685, 342] width 444 height 132
drag, startPoint x: 496, startPoint y: 348, endPoint x: 467, endPoint y: 345, distance: 29.8
click at [467, 345] on li "{{ brand_kit.target_audience }} Delete Target Audience" at bounding box center [685, 342] width 444 height 132
click at [500, 349] on textarea "To enrich screen reader interactions, please activate Accessibility in Grammarl…" at bounding box center [685, 361] width 415 height 69
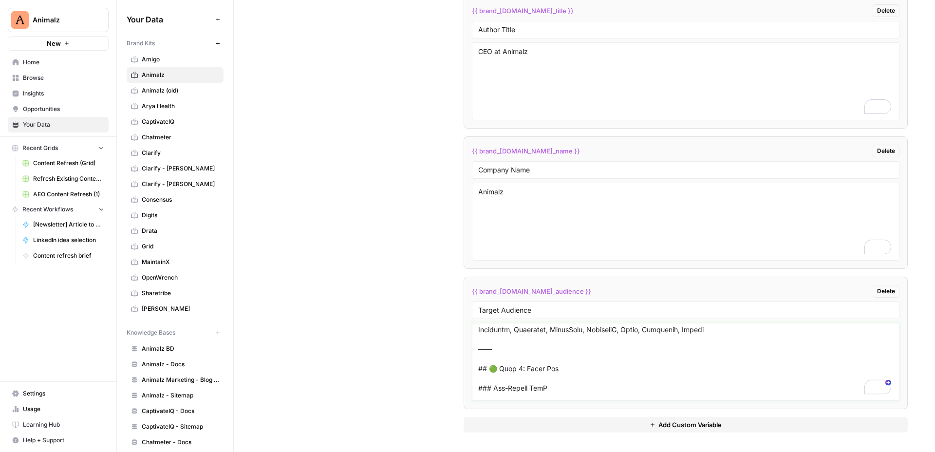
paste textarea "——"
drag, startPoint x: 566, startPoint y: 351, endPoint x: 463, endPoint y: 345, distance: 102.9
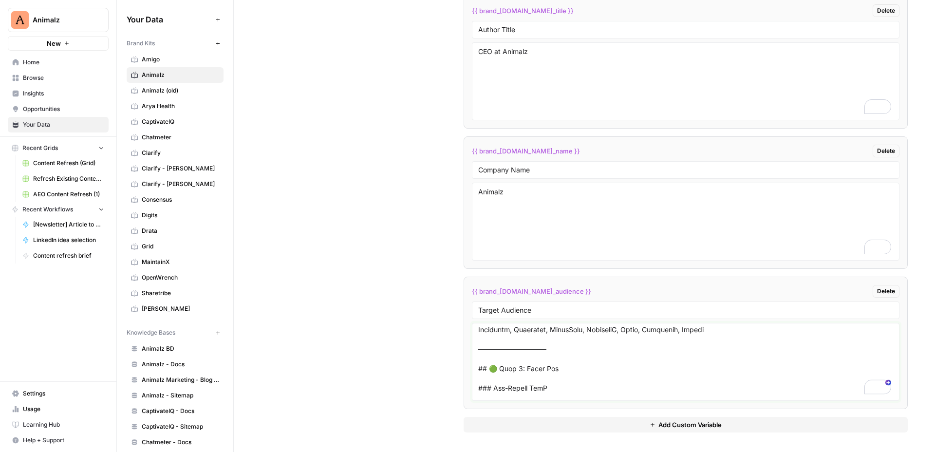
click at [463, 345] on li "{{ brand_kit.target_audience }} Delete Target Audience" at bounding box center [685, 342] width 444 height 132
drag, startPoint x: 489, startPoint y: 363, endPoint x: 462, endPoint y: 362, distance: 27.3
click at [462, 362] on div "Custom Variables Create custom variables that will appear as global brand varia…" at bounding box center [584, 4] width 646 height 896
paste textarea "——————————"
click at [639, 352] on textarea "To enrich screen reader interactions, please activate Accessibility in Grammarl…" at bounding box center [685, 361] width 415 height 69
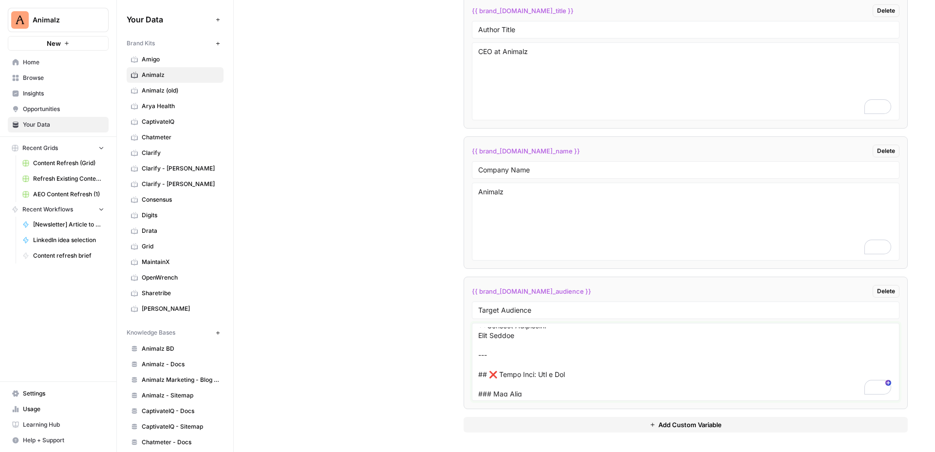
drag, startPoint x: 489, startPoint y: 358, endPoint x: 471, endPoint y: 358, distance: 18.5
click at [471, 358] on li "{{ brand_kit.target_audience }} Delete Target Audience" at bounding box center [685, 342] width 444 height 132
paste textarea "——————————"
click at [574, 359] on textarea "To enrich screen reader interactions, please activate Accessibility in Grammarl…" at bounding box center [685, 361] width 415 height 69
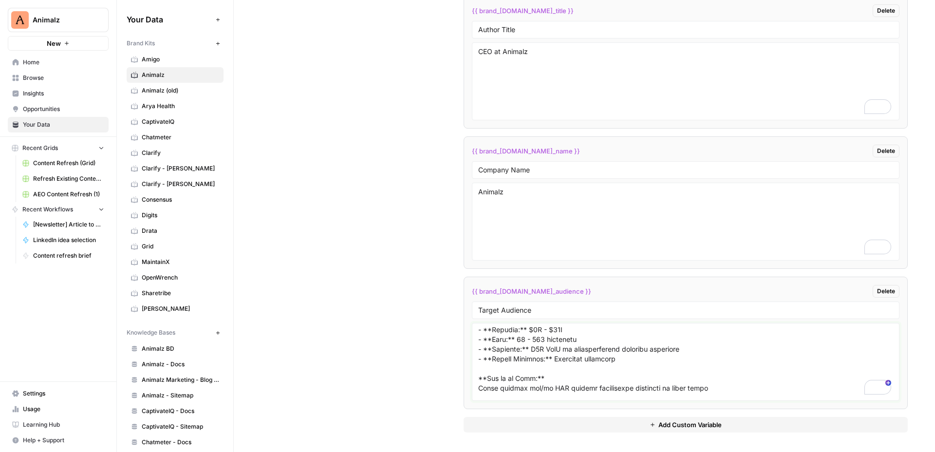
click at [756, 369] on textarea "To enrich screen reader interactions, please activate Accessibility in Grammarl…" at bounding box center [685, 361] width 415 height 69
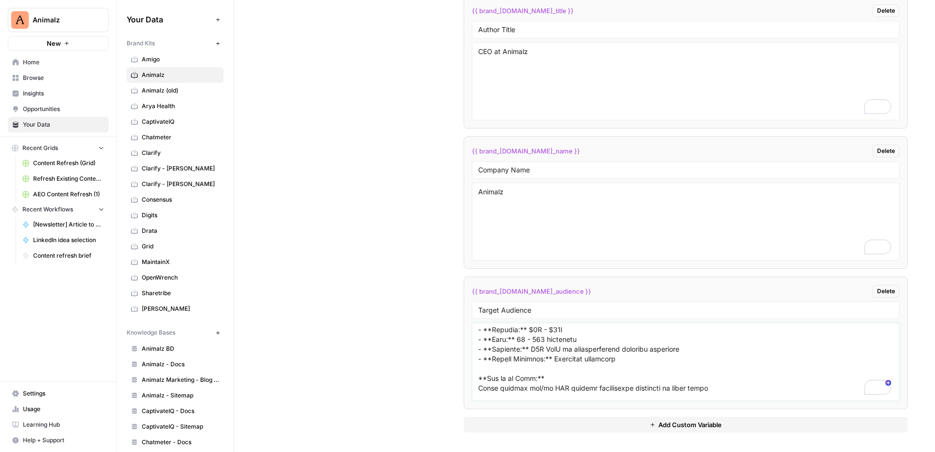
click at [756, 369] on textarea "To enrich screen reader interactions, please activate Accessibility in Grammarl…" at bounding box center [685, 361] width 415 height 69
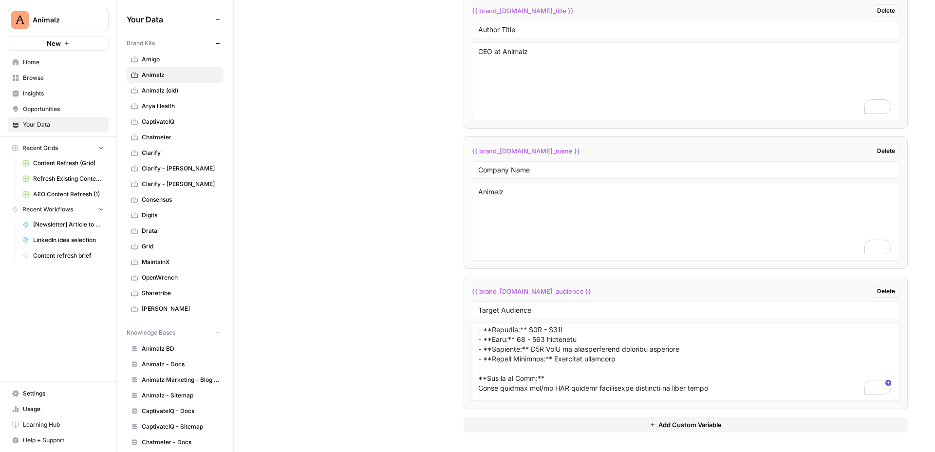
click at [756, 369] on textarea "To enrich screen reader interactions, please activate Accessibility in Grammarl…" at bounding box center [685, 361] width 415 height 69
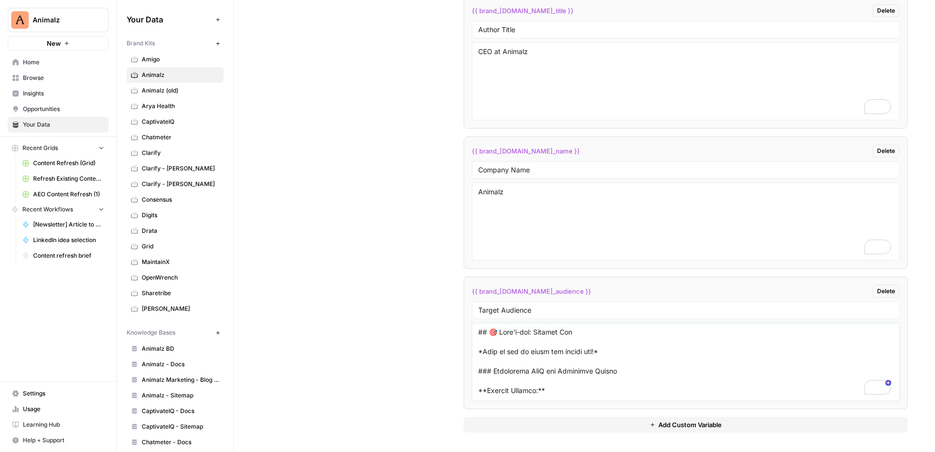
type textarea "## 🎯 Bull's-eye: Perfect Fit *This is who we build the agency for!* ### Enterpr…"
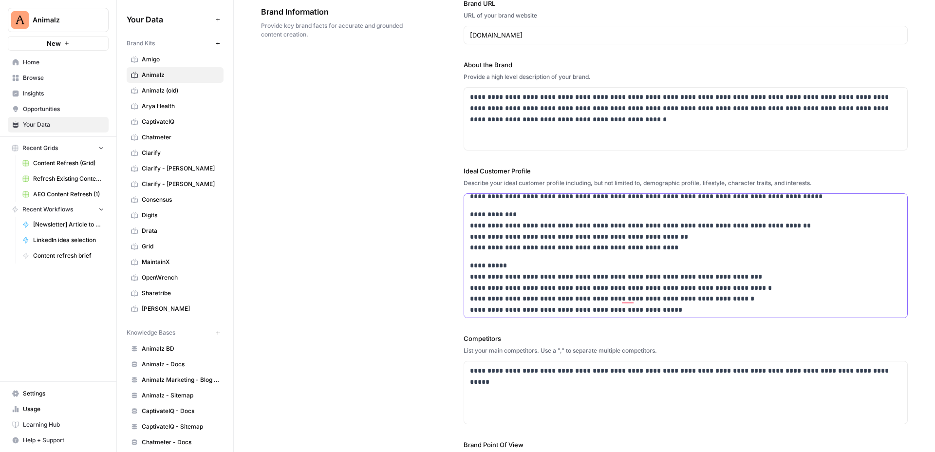
click at [783, 241] on p "**********" at bounding box center [685, 231] width 431 height 44
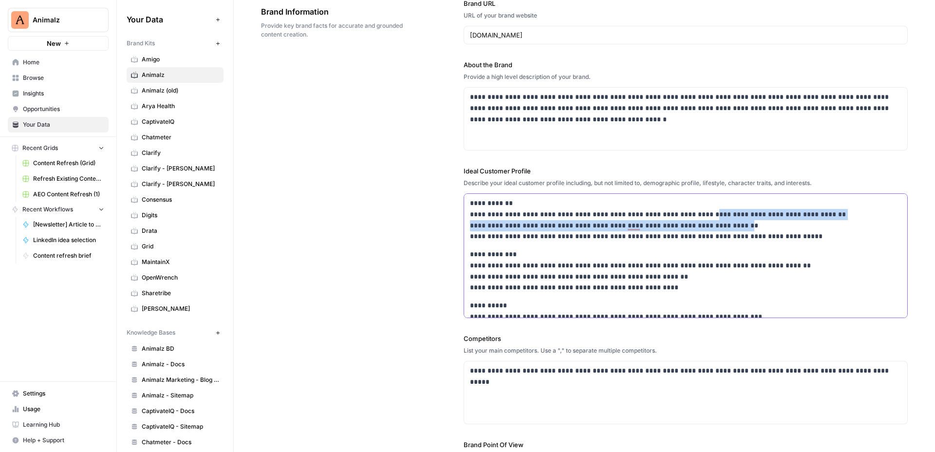
drag, startPoint x: 704, startPoint y: 215, endPoint x: 739, endPoint y: 229, distance: 37.8
click at [739, 229] on p "**********" at bounding box center [685, 220] width 431 height 44
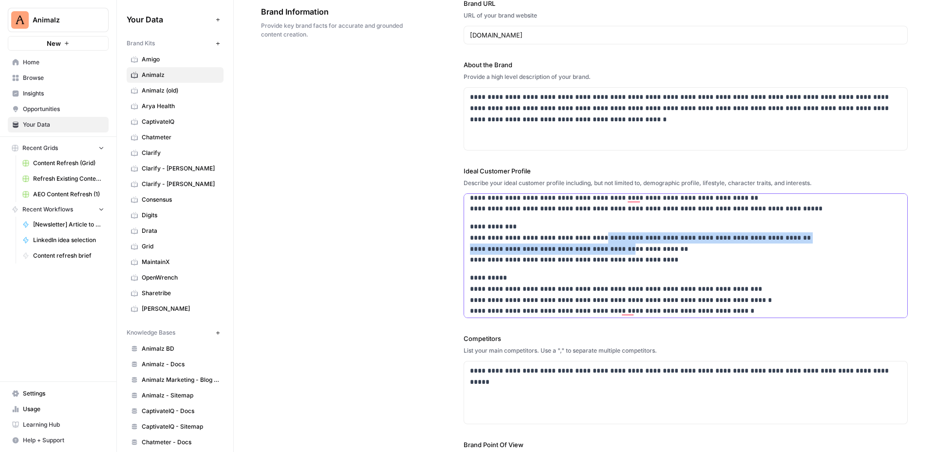
drag, startPoint x: 600, startPoint y: 233, endPoint x: 628, endPoint y: 254, distance: 35.5
click at [628, 254] on p "**********" at bounding box center [685, 243] width 431 height 44
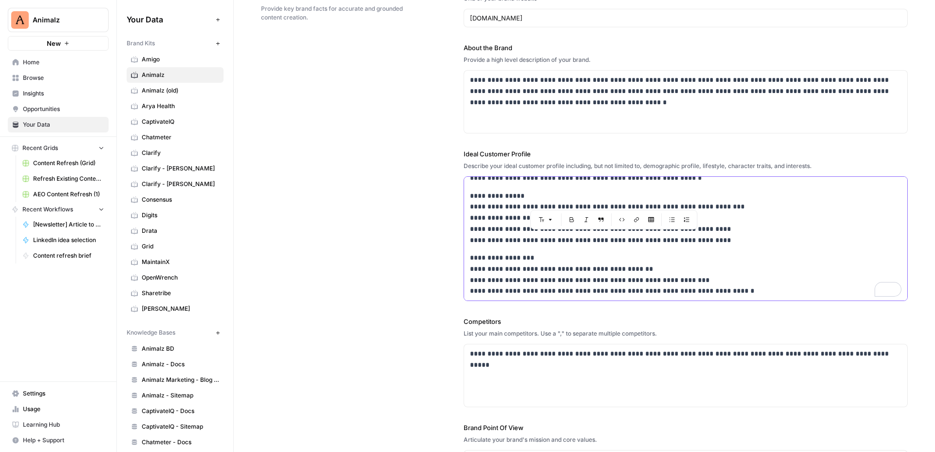
click at [634, 270] on p "**********" at bounding box center [685, 274] width 431 height 44
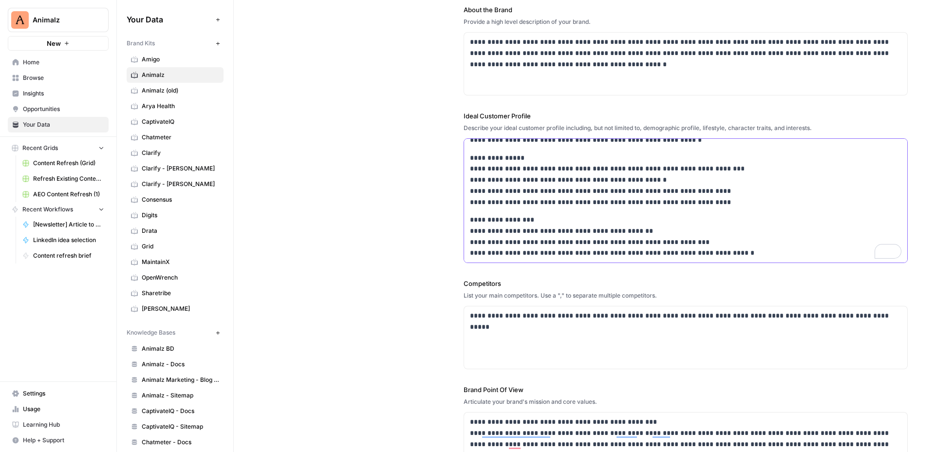
click at [657, 202] on p "**********" at bounding box center [685, 179] width 431 height 55
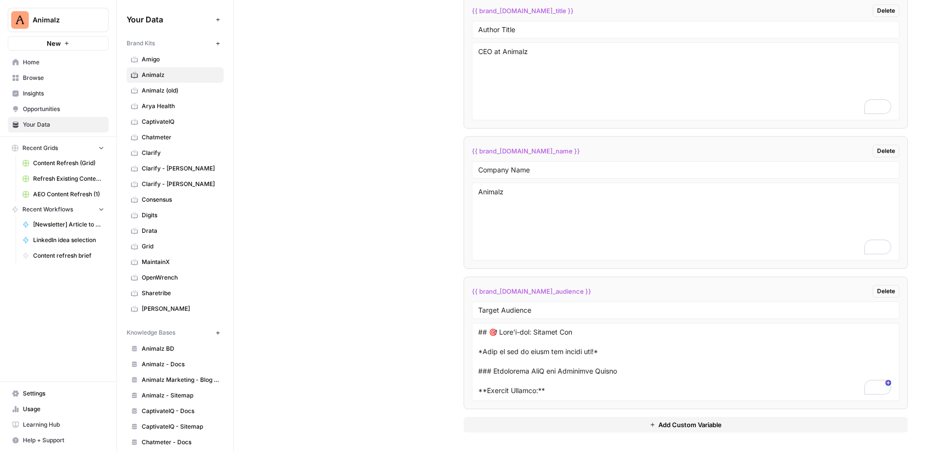
click at [882, 289] on span "Delete" at bounding box center [886, 291] width 18 height 9
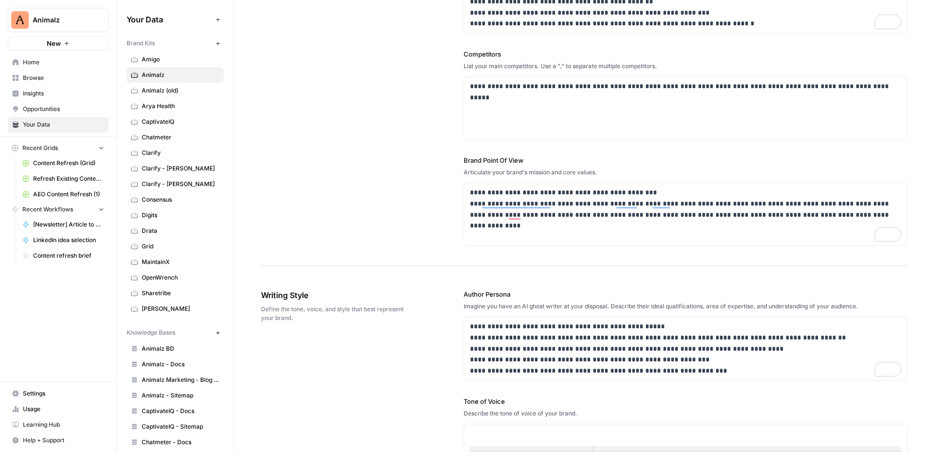
scroll to position [27, 0]
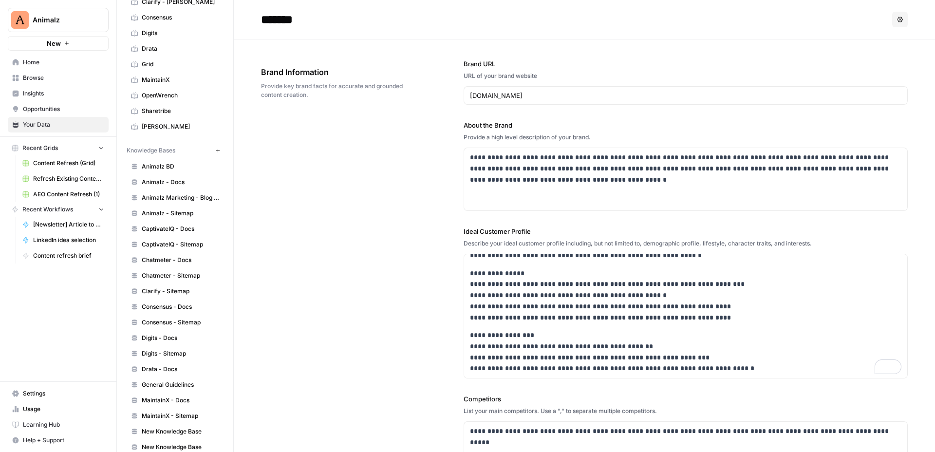
click at [214, 149] on button "New" at bounding box center [218, 151] width 12 height 12
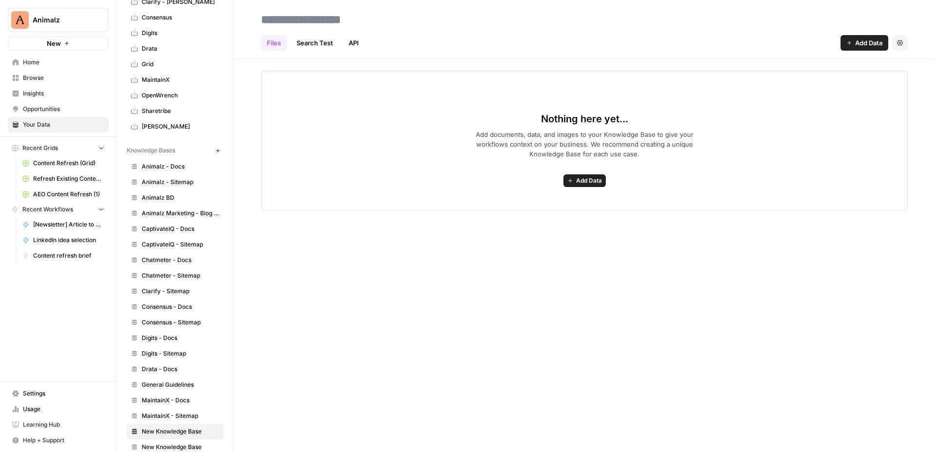
drag, startPoint x: 490, startPoint y: 134, endPoint x: 615, endPoint y: 150, distance: 126.1
click at [615, 150] on span "Add documents, data, and images to your Knowledge Base to give your workflows c…" at bounding box center [583, 143] width 249 height 29
click at [633, 152] on span "Add documents, data, and images to your Knowledge Base to give your workflows c…" at bounding box center [583, 143] width 249 height 29
click at [356, 3] on header "Files Search Test API Add Data Settings" at bounding box center [584, 29] width 701 height 59
click at [356, 7] on header "Files Search Test API Add Data Settings" at bounding box center [584, 29] width 701 height 59
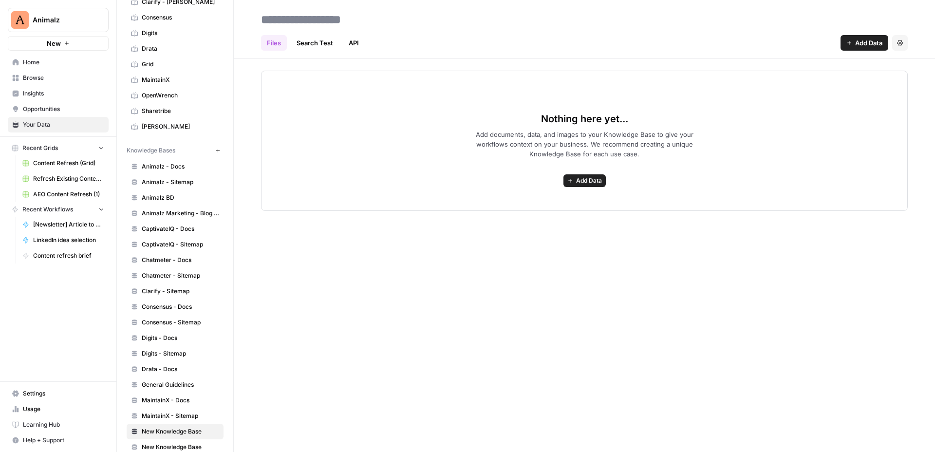
click at [349, 15] on input at bounding box center [335, 19] width 156 height 19
paste input "**********"
click at [445, 21] on input "**********" at bounding box center [370, 19] width 227 height 19
click at [483, 15] on input "**********" at bounding box center [372, 19] width 231 height 19
type input "**********"
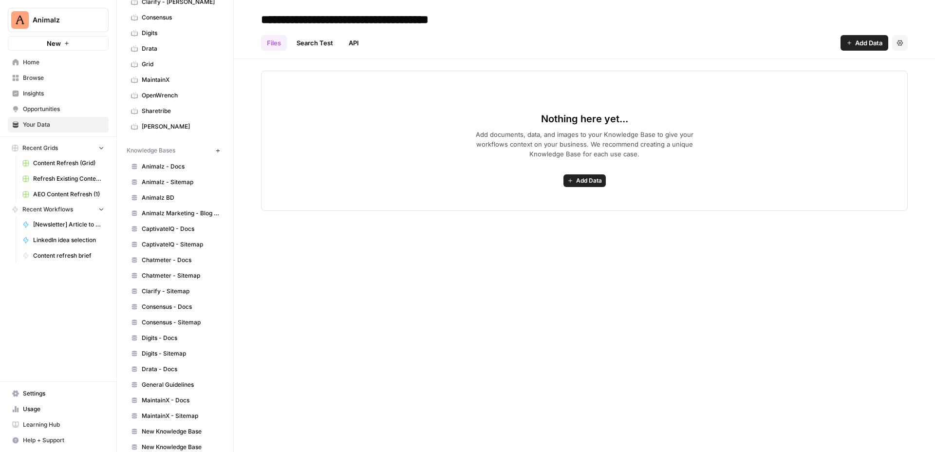
click at [518, 29] on div "Files Search Test API Add Data Settings" at bounding box center [584, 38] width 646 height 23
click at [364, 13] on input "**********" at bounding box center [372, 19] width 231 height 19
click at [313, 45] on link "Search Test" at bounding box center [315, 43] width 48 height 16
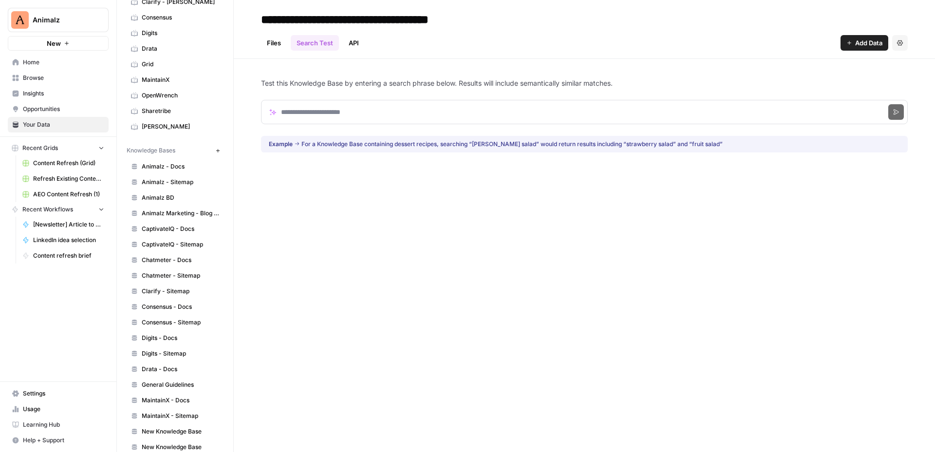
click at [352, 41] on link "API" at bounding box center [354, 43] width 22 height 16
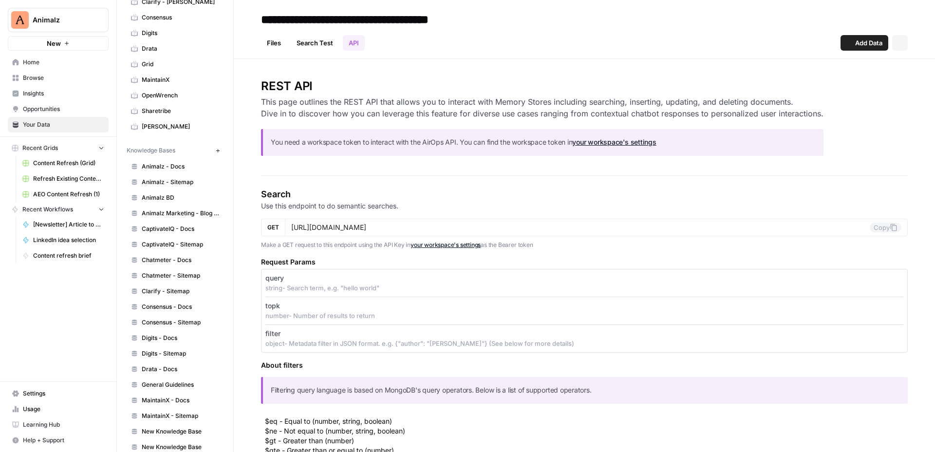
click at [273, 41] on link "Files" at bounding box center [274, 43] width 26 height 16
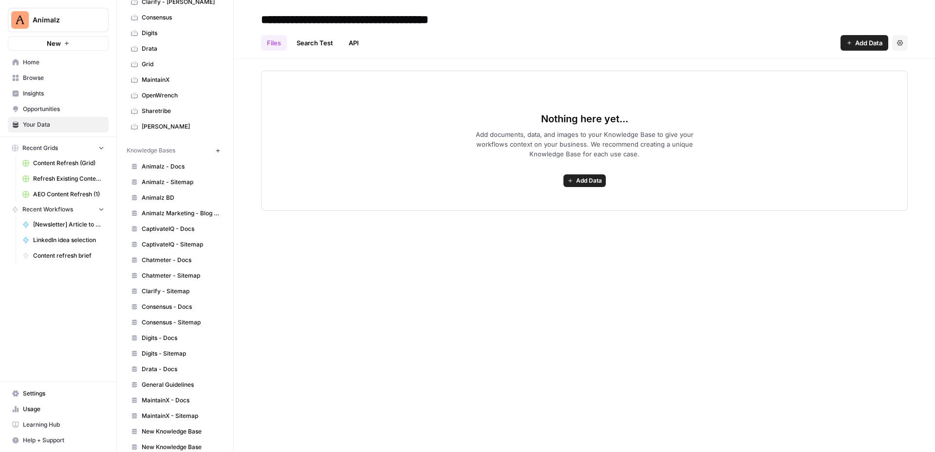
click at [343, 37] on link "API" at bounding box center [354, 43] width 22 height 16
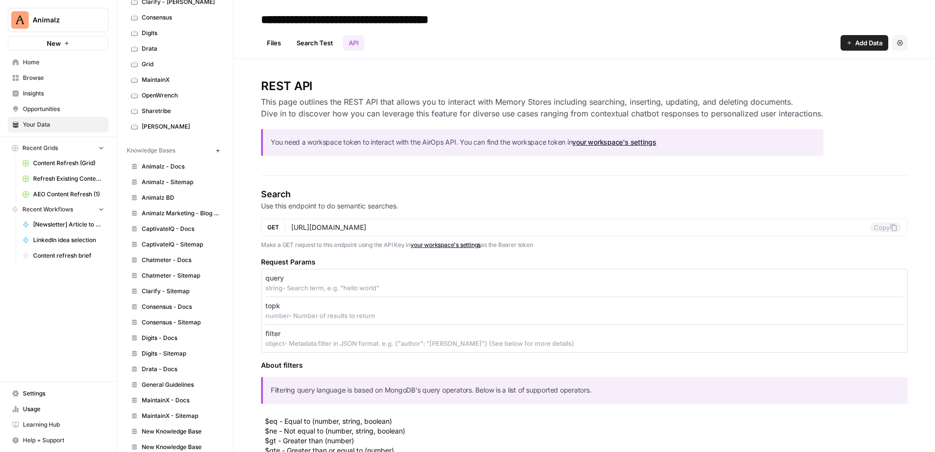
click at [273, 42] on link "Files" at bounding box center [274, 43] width 26 height 16
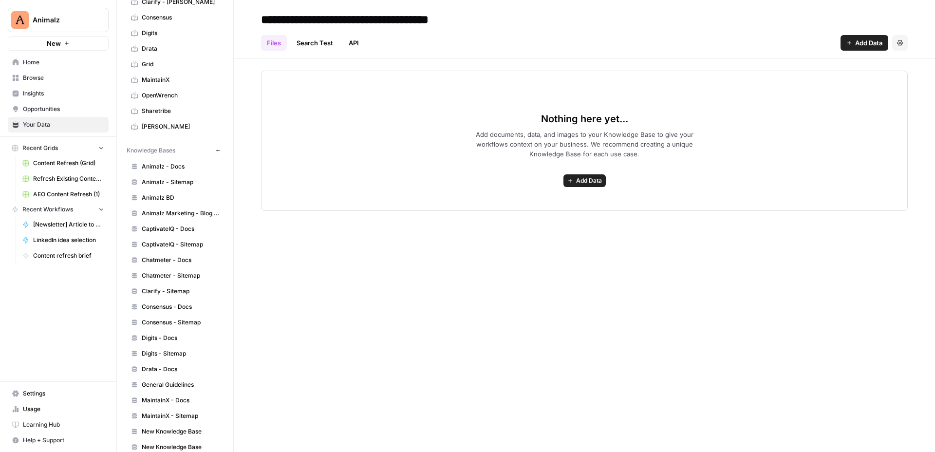
click at [280, 19] on input "**********" at bounding box center [372, 19] width 231 height 19
drag, startPoint x: 329, startPoint y: 19, endPoint x: 494, endPoint y: 17, distance: 164.5
click at [494, 17] on div "**********" at bounding box center [584, 20] width 646 height 16
click at [546, 26] on div "**********" at bounding box center [584, 20] width 646 height 16
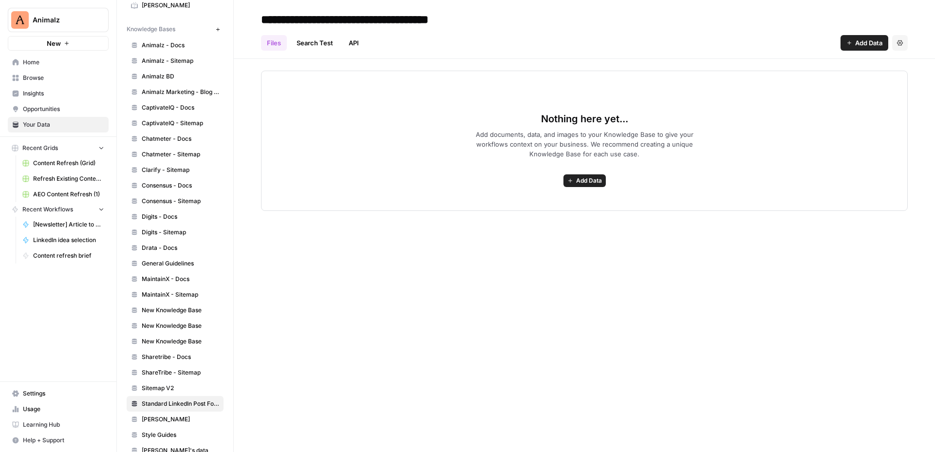
scroll to position [337, 0]
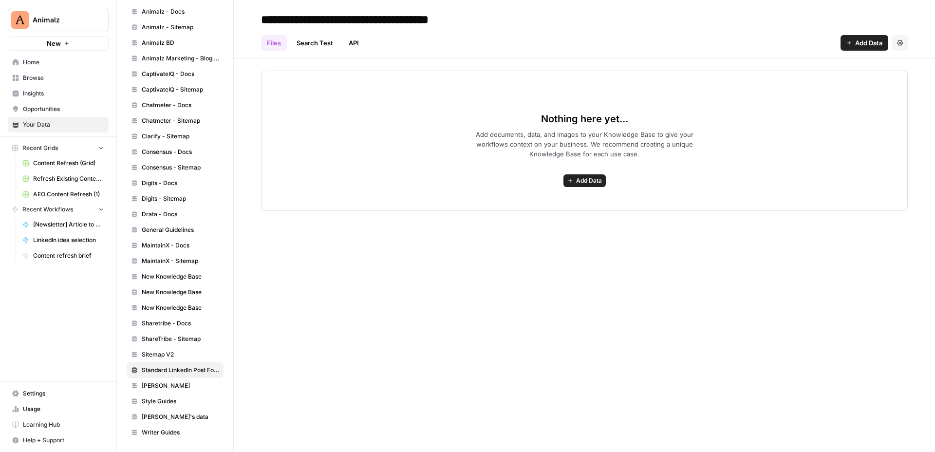
click at [379, 296] on div "**********" at bounding box center [584, 226] width 701 height 452
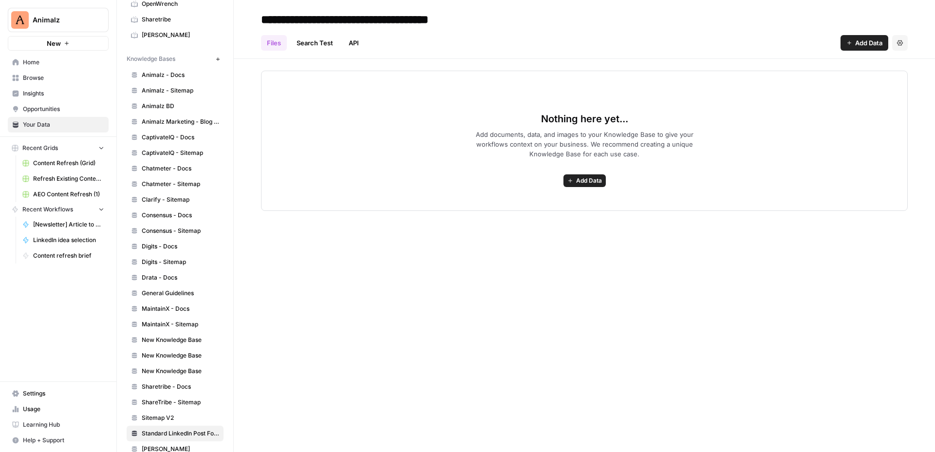
scroll to position [323, 0]
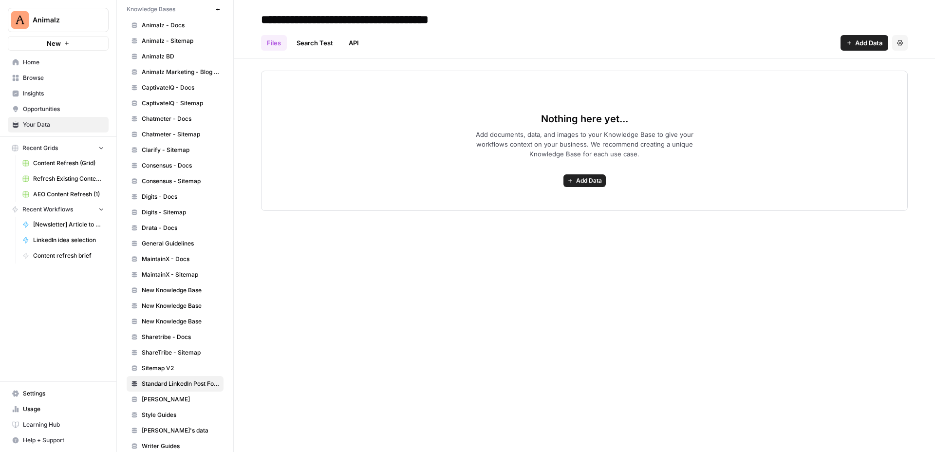
click at [386, 239] on div "**********" at bounding box center [584, 226] width 701 height 452
click at [402, 14] on input "**********" at bounding box center [372, 19] width 231 height 19
click at [551, 25] on div "**********" at bounding box center [584, 20] width 646 height 16
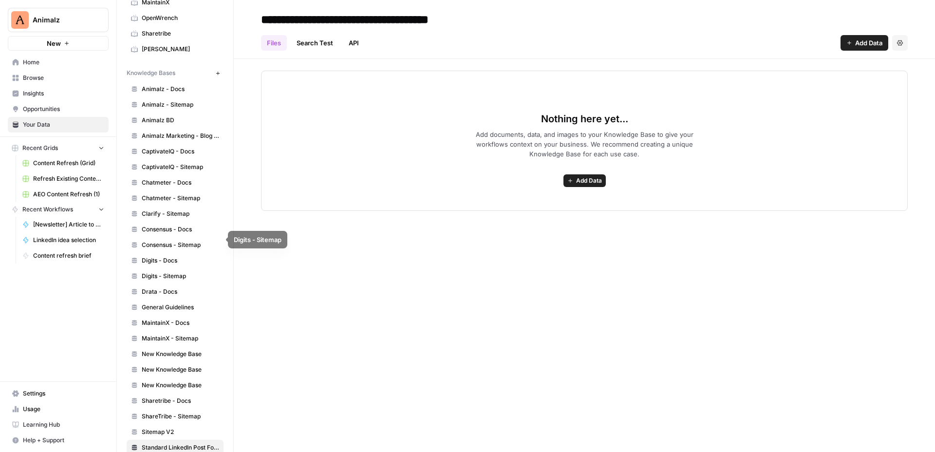
scroll to position [0, 0]
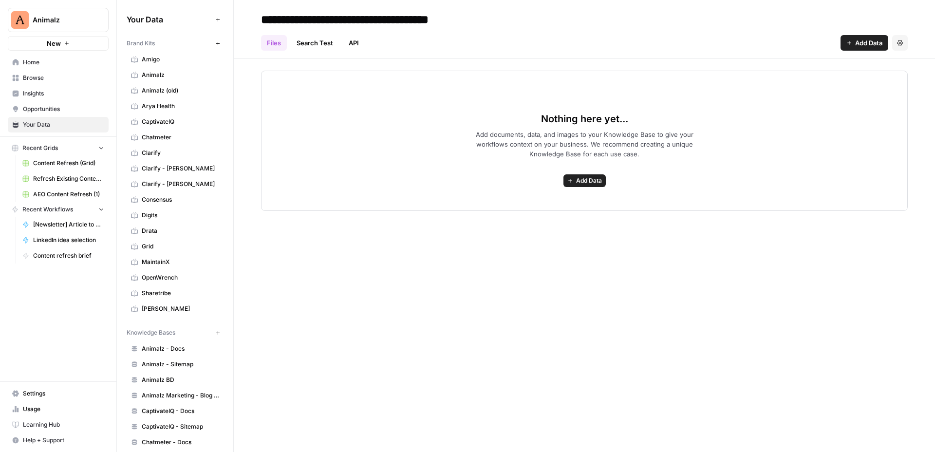
click at [408, 285] on div "**********" at bounding box center [584, 226] width 701 height 452
click at [168, 68] on link "Animalz" at bounding box center [175, 75] width 97 height 16
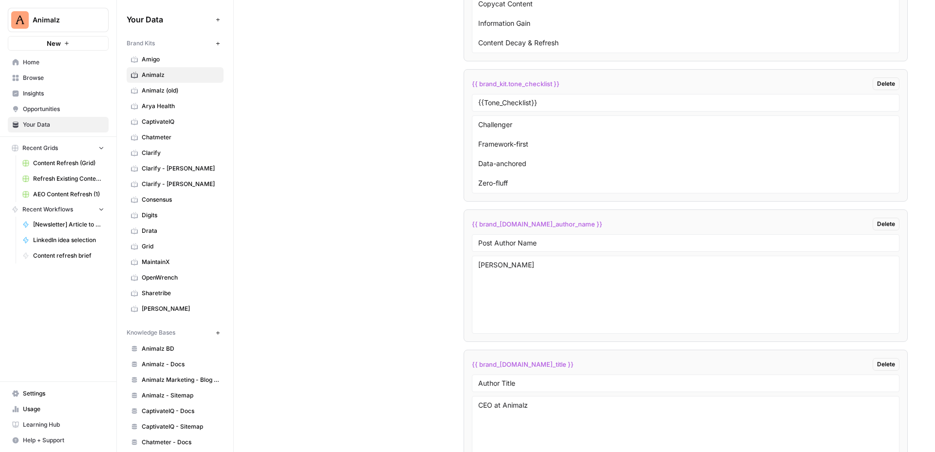
scroll to position [1946, 0]
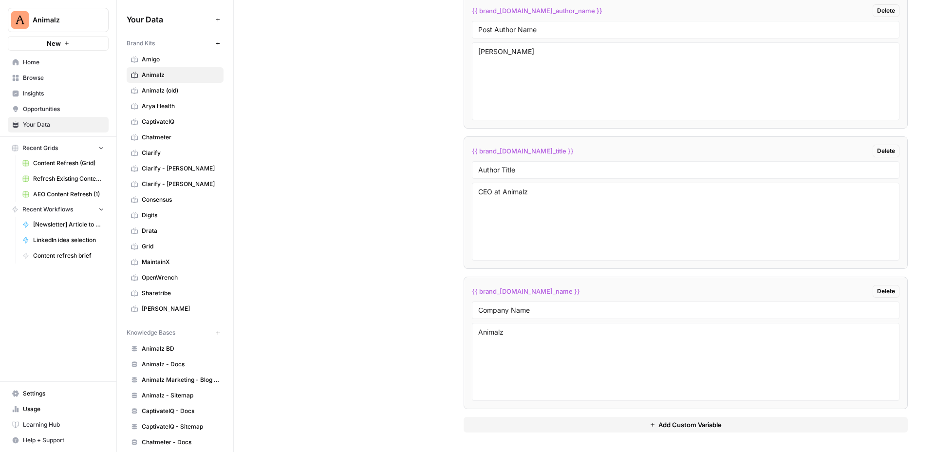
click at [519, 425] on button "Add Custom Variable" at bounding box center [685, 425] width 444 height 16
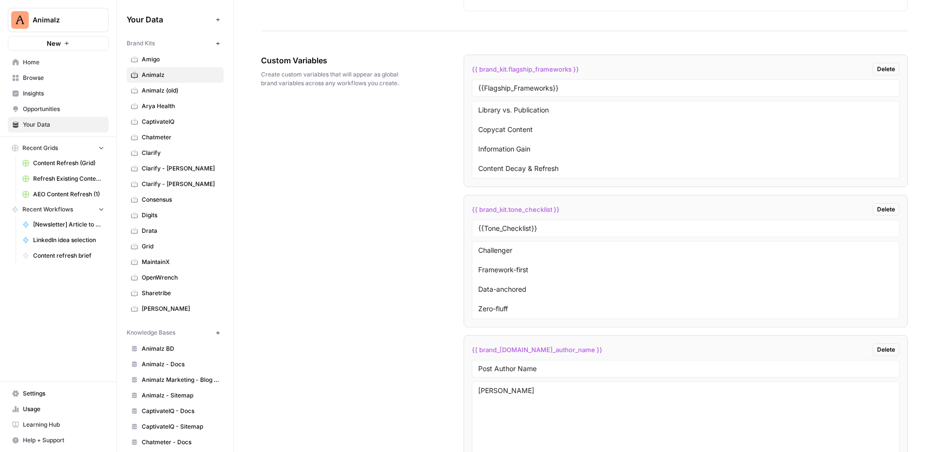
scroll to position [1572, 0]
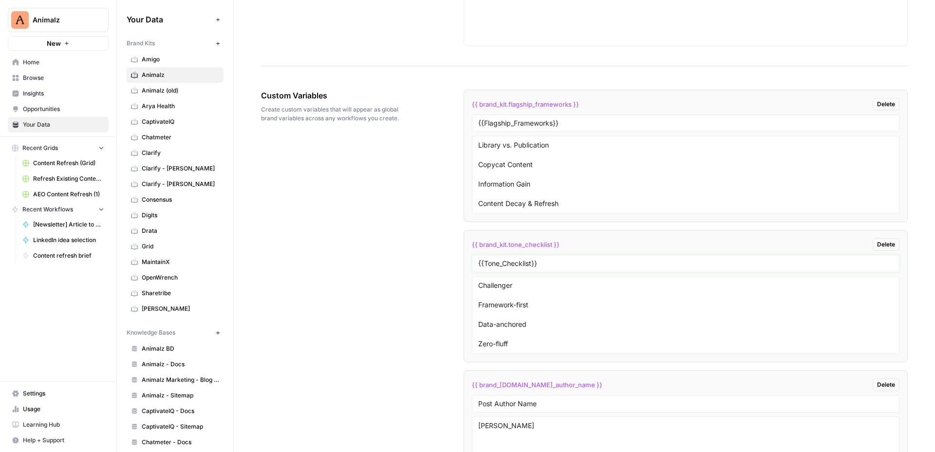
click at [557, 264] on input "{{Tone_Checklist}}" at bounding box center [685, 263] width 415 height 9
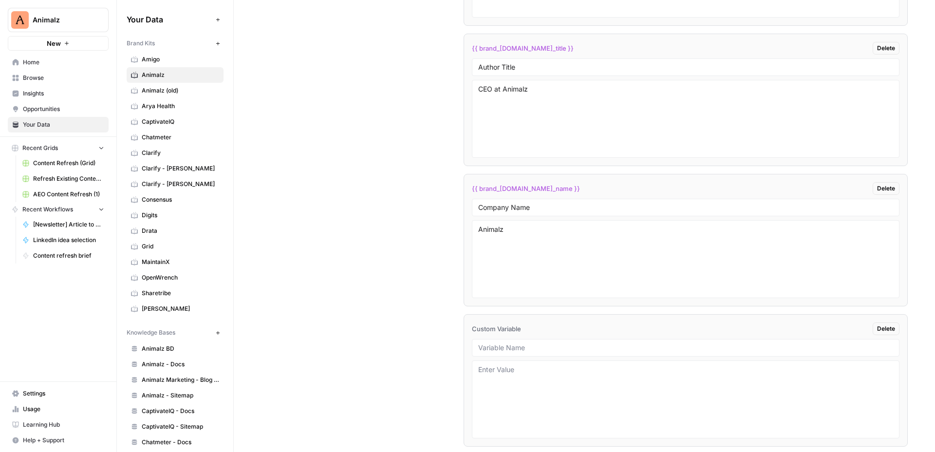
scroll to position [2086, 0]
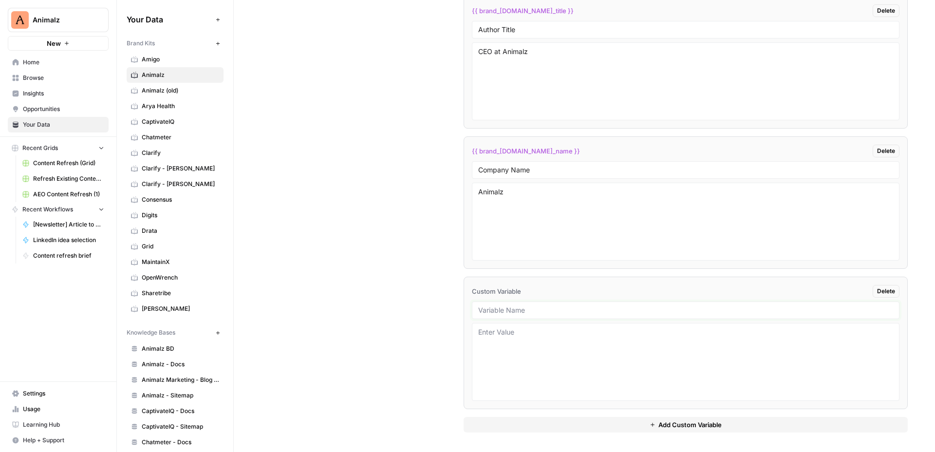
click at [503, 312] on input "text" at bounding box center [685, 310] width 415 height 9
paste input "Specific Format Structure"
click at [480, 310] on input "Specific Format Structure" at bounding box center [685, 310] width 415 height 9
click at [434, 305] on div "Custom Variables Create custom variables that will appear as global brand varia…" at bounding box center [584, 4] width 646 height 896
click at [493, 311] on input "Specific Format Structure" at bounding box center [685, 310] width 415 height 9
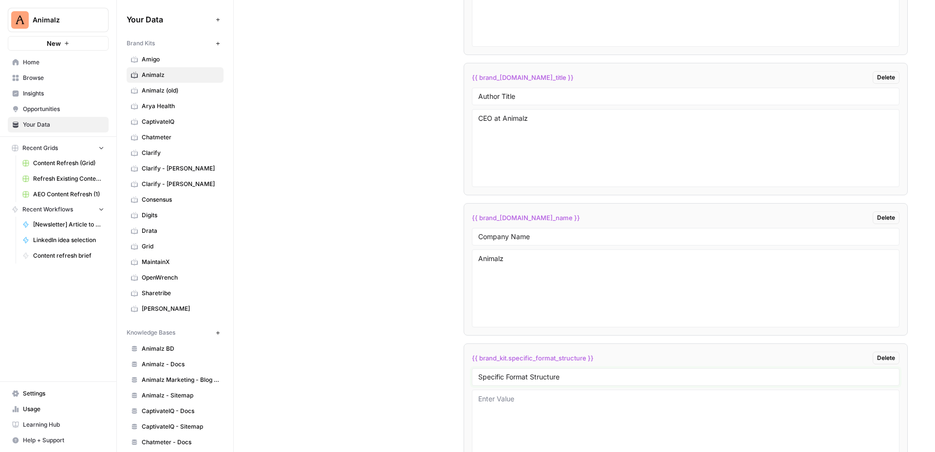
scroll to position [2040, 0]
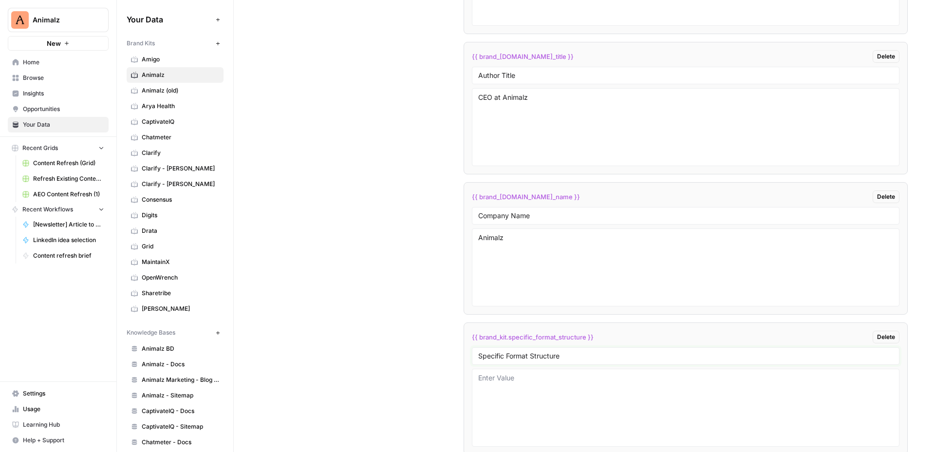
drag, startPoint x: 482, startPoint y: 353, endPoint x: 565, endPoint y: 355, distance: 82.3
click at [565, 355] on input "Specific Format Structure" at bounding box center [685, 355] width 415 height 9
click at [459, 361] on div "Custom Variables Create custom variables that will appear as global brand varia…" at bounding box center [584, 50] width 646 height 896
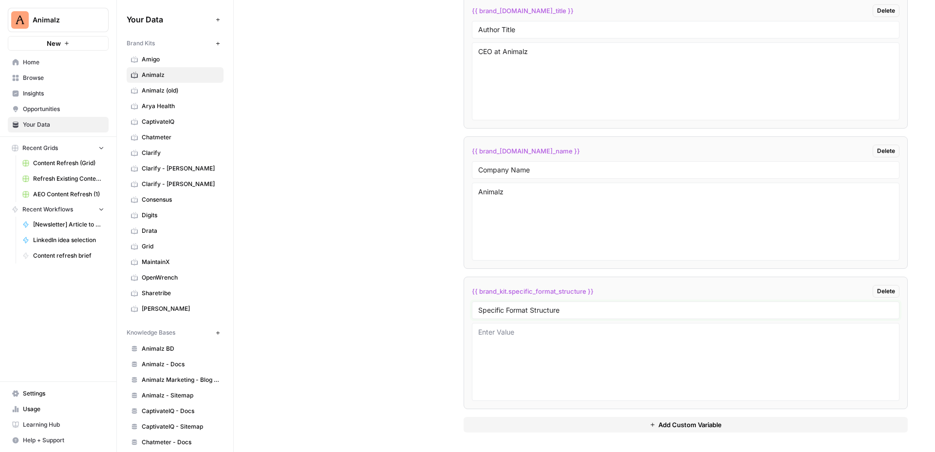
click at [588, 306] on input "Specific Format Structure" at bounding box center [685, 310] width 415 height 9
click at [569, 344] on textarea at bounding box center [685, 361] width 415 height 69
click at [364, 301] on div "Custom Variables Create custom variables that will appear as global brand varia…" at bounding box center [584, 4] width 646 height 896
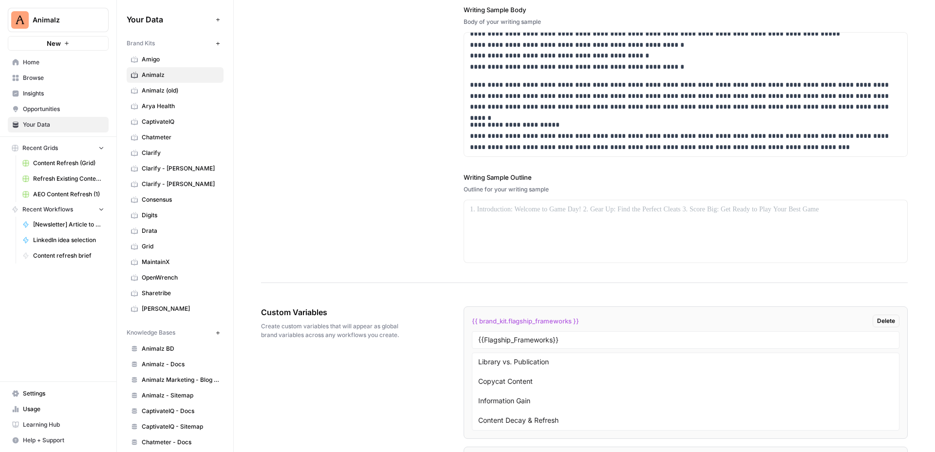
scroll to position [1726, 0]
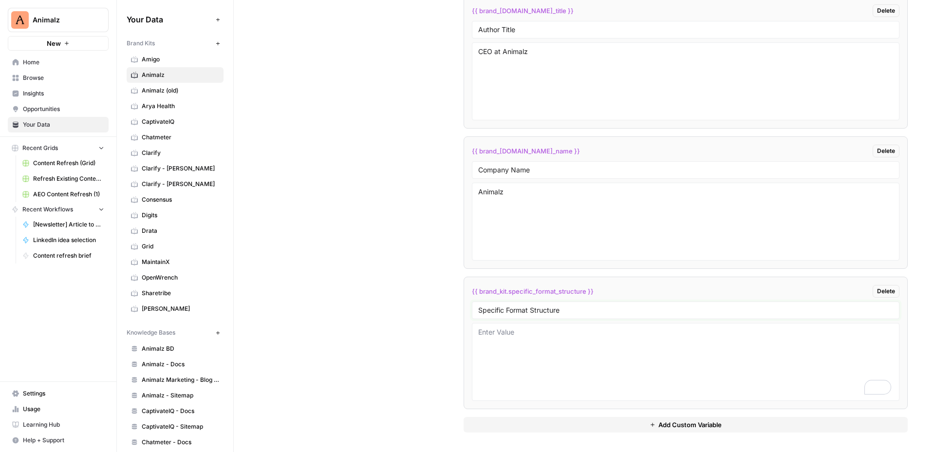
click at [479, 311] on input "Specific Format Structure" at bounding box center [685, 310] width 415 height 9
click at [507, 308] on input "Specific Format Structure" at bounding box center [685, 310] width 415 height 9
click at [590, 313] on input "Specific LinkedIn Post Format Structure" at bounding box center [685, 310] width 415 height 9
type input "Specific LinkedIn Post Formats"
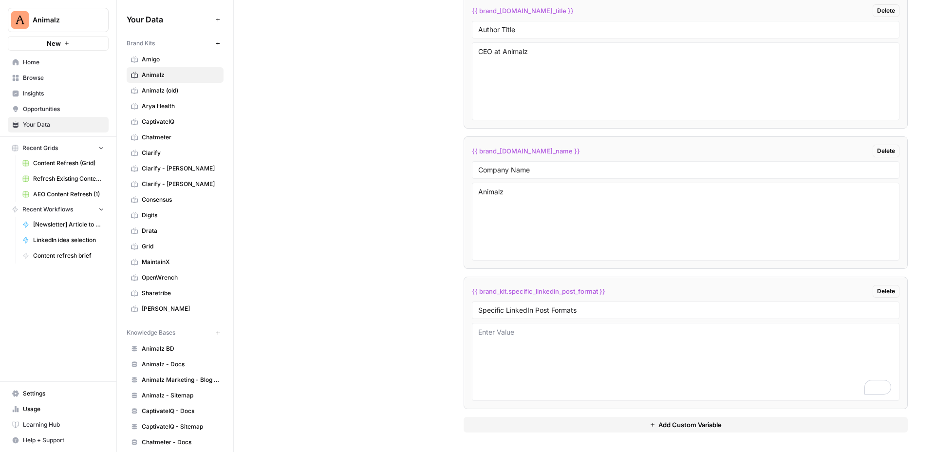
click at [392, 303] on div "Custom Variables Create custom variables that will appear as global brand varia…" at bounding box center [584, 4] width 646 height 896
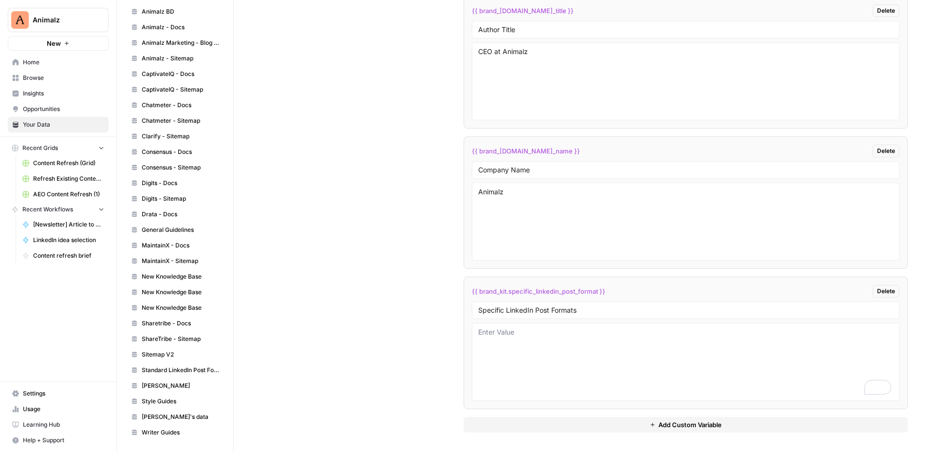
click at [172, 372] on span "Standard LinkedIn Post Formats Library" at bounding box center [180, 370] width 77 height 9
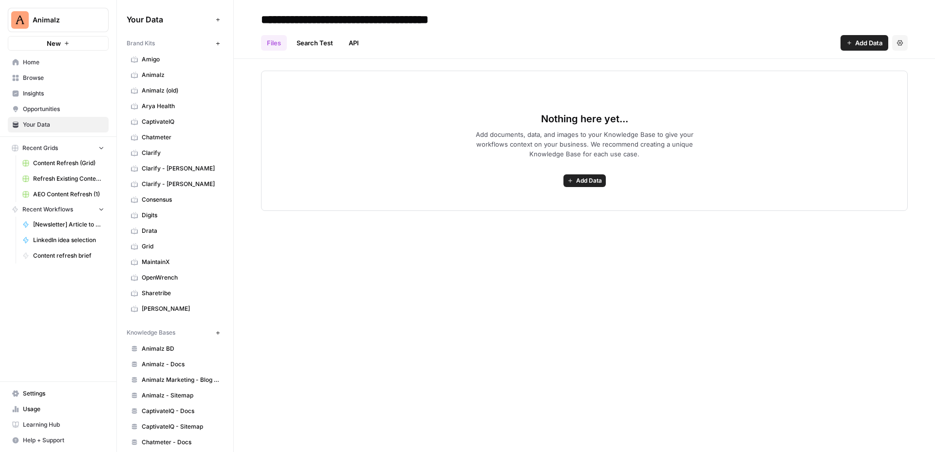
click at [171, 79] on link "Animalz" at bounding box center [175, 75] width 97 height 16
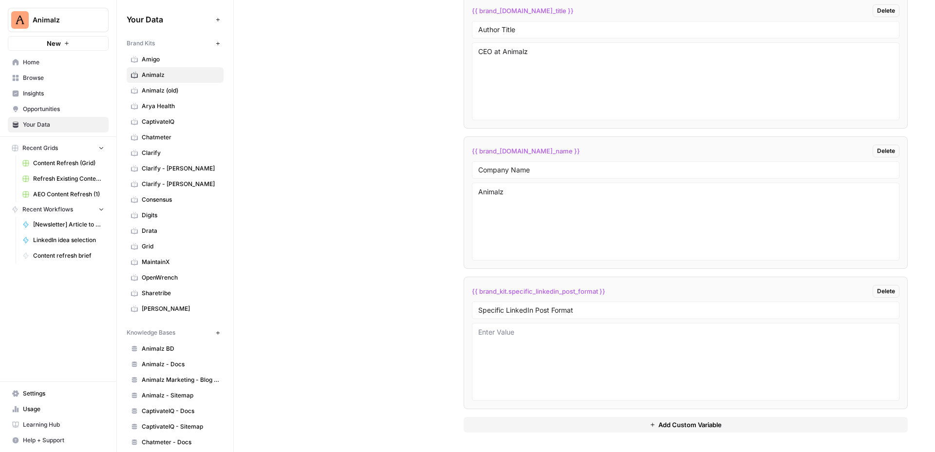
scroll to position [2081, 0]
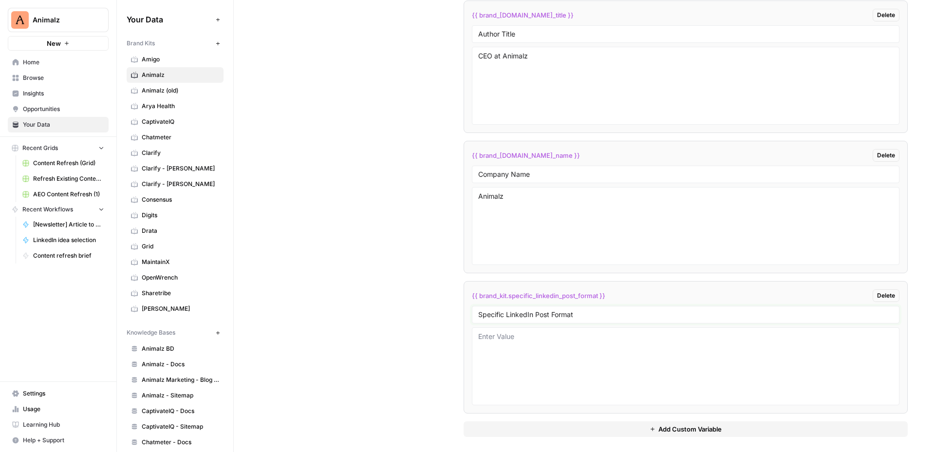
click at [617, 318] on input "Specific LinkedIn Post Format" at bounding box center [685, 314] width 415 height 9
click at [383, 316] on div "Custom Variables Create custom variables that will appear as global brand varia…" at bounding box center [584, 8] width 646 height 896
click at [592, 314] on input "Specific LinkedIn Post Formatd" at bounding box center [685, 314] width 415 height 9
type input "Specific LinkedIn Post Formats"
click at [374, 301] on div "Custom Variables Create custom variables that will appear as global brand varia…" at bounding box center [584, 8] width 646 height 896
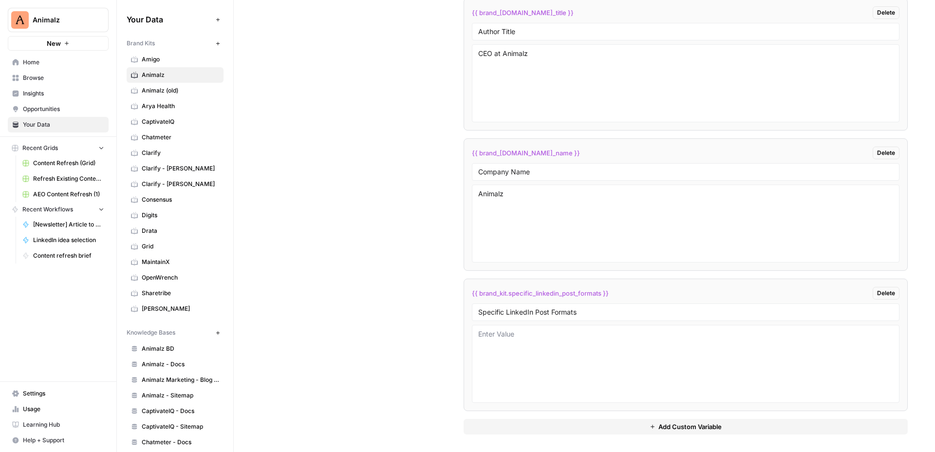
scroll to position [2086, 0]
click at [430, 310] on div "Custom Variables Create custom variables that will appear as global brand varia…" at bounding box center [584, 4] width 646 height 896
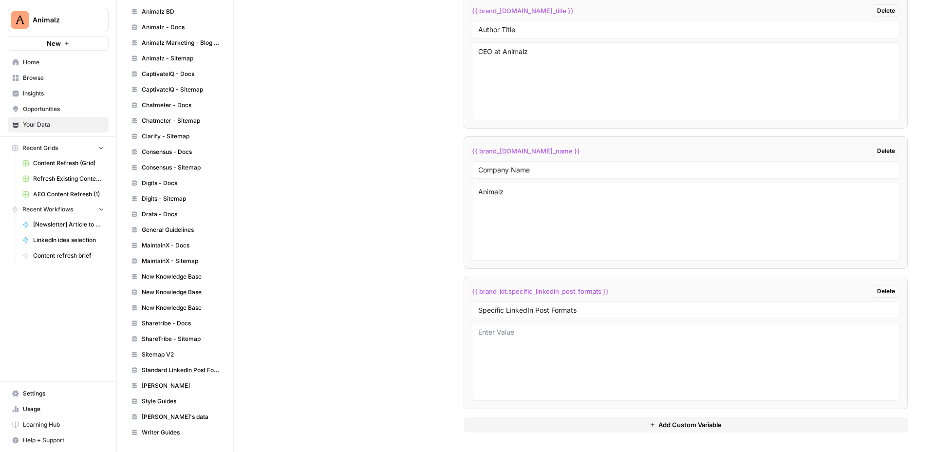
click at [178, 367] on span "Standard LinkedIn Post Formats Library" at bounding box center [180, 370] width 77 height 9
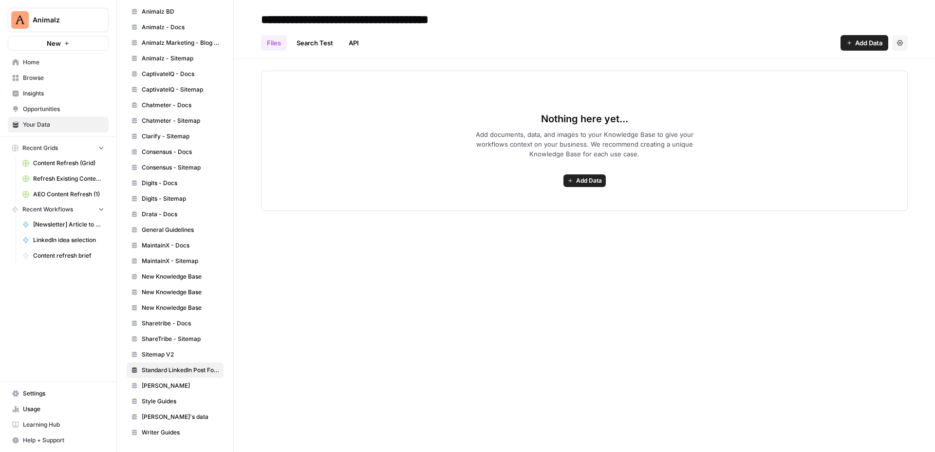
click at [402, 15] on input "**********" at bounding box center [372, 19] width 231 height 19
click at [668, 10] on header "**********" at bounding box center [584, 29] width 701 height 59
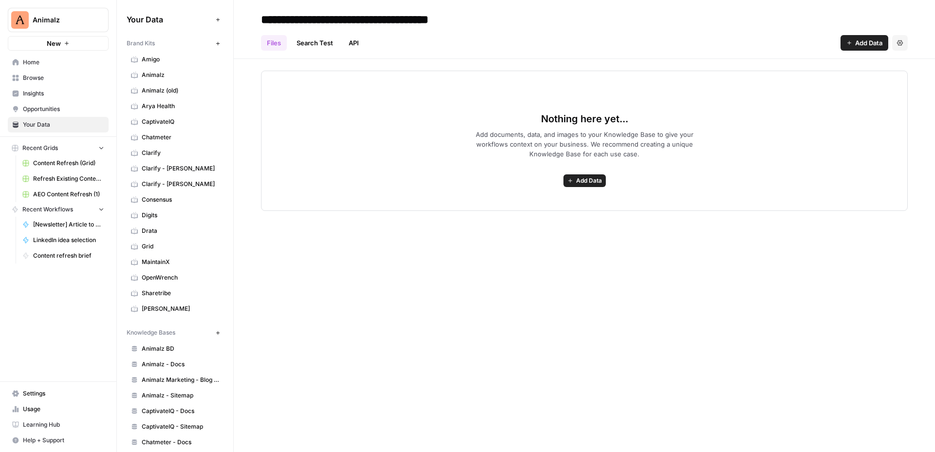
click at [162, 307] on span "[PERSON_NAME]" at bounding box center [180, 308] width 77 height 9
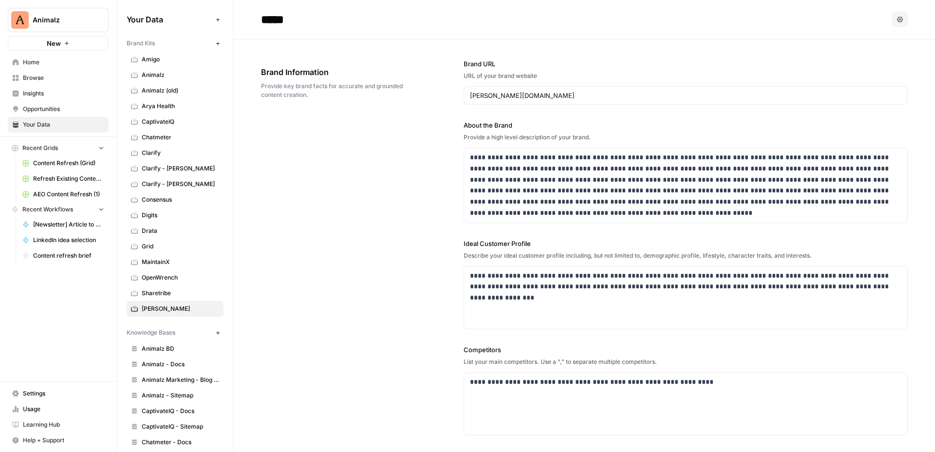
click at [435, 257] on div "**********" at bounding box center [584, 300] width 646 height 522
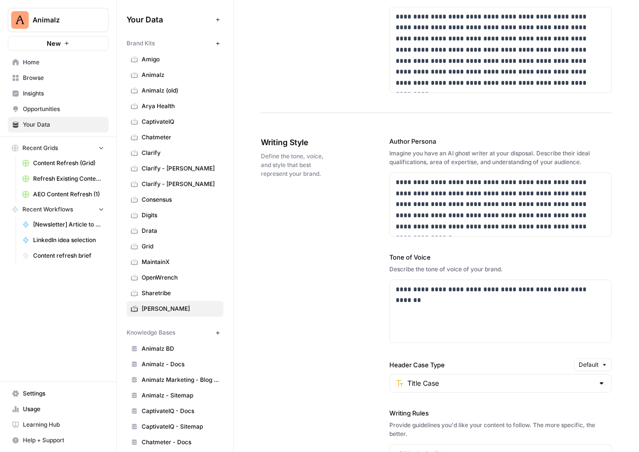
scroll to position [531, 0]
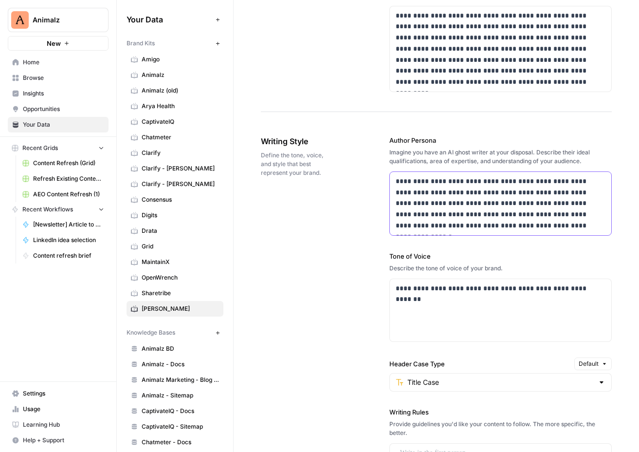
drag, startPoint x: 494, startPoint y: 175, endPoint x: 549, endPoint y: 234, distance: 80.9
click at [549, 234] on div "**********" at bounding box center [500, 203] width 221 height 63
click at [551, 234] on div "**********" at bounding box center [500, 203] width 221 height 63
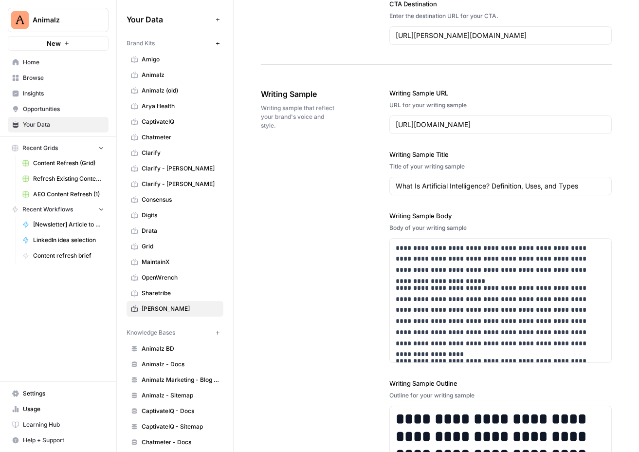
scroll to position [0, 0]
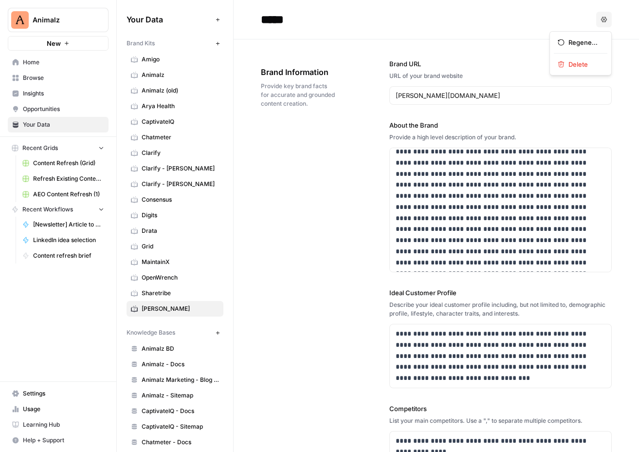
click at [606, 17] on icon "button" at bounding box center [604, 20] width 6 height 6
click at [627, 29] on header "***** Options" at bounding box center [436, 19] width 405 height 39
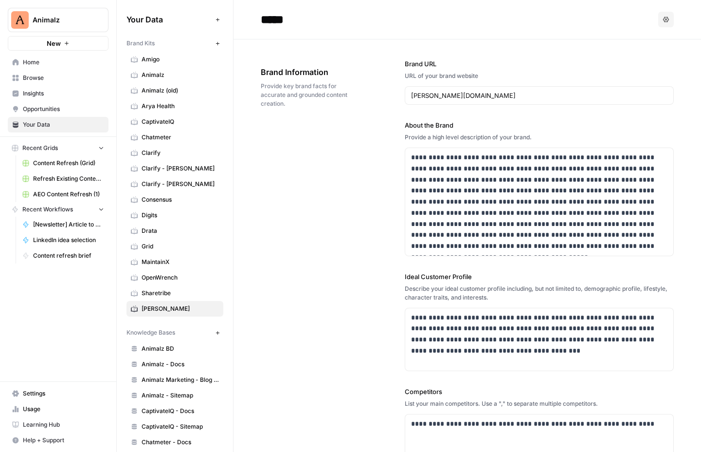
click at [47, 66] on span "Home" at bounding box center [63, 62] width 81 height 9
click at [274, 19] on input "*****" at bounding box center [335, 19] width 156 height 19
click at [117, 18] on icon "button" at bounding box center [118, 19] width 7 height 7
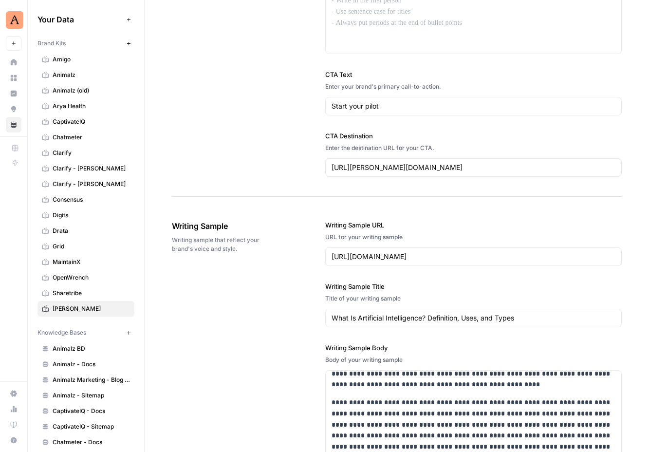
scroll to position [992, 0]
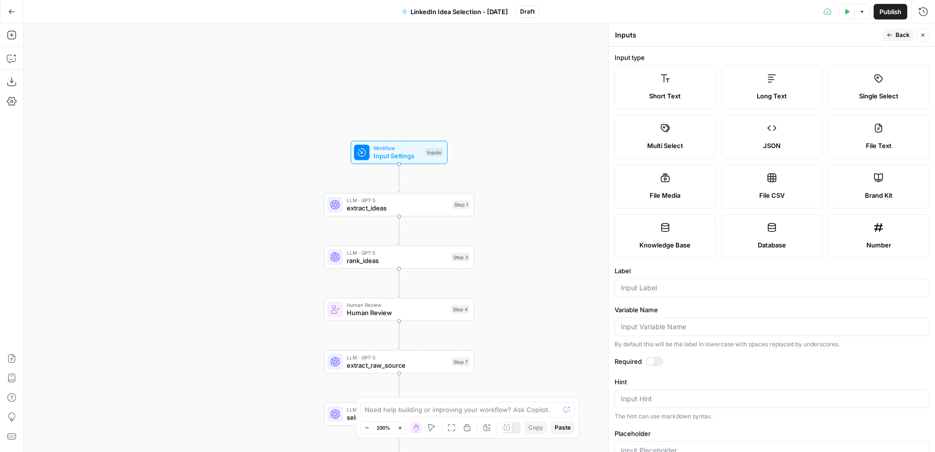
click at [886, 182] on label "Brand Kit" at bounding box center [878, 187] width 101 height 44
type input "Brand Kit"
type input "brand_kit"
click at [666, 84] on label "Short Text" at bounding box center [664, 87] width 101 height 44
click at [876, 190] on span "Brand Kit" at bounding box center [878, 195] width 28 height 10
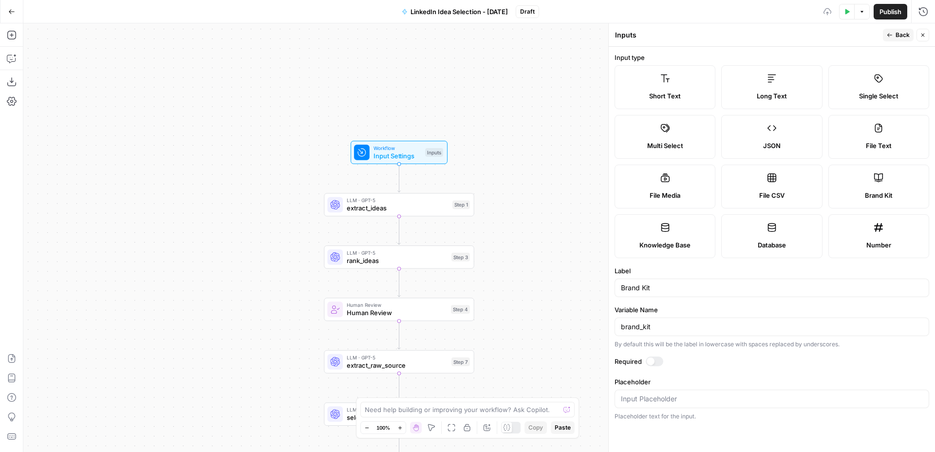
click at [872, 198] on span "Brand Kit" at bounding box center [878, 195] width 28 height 10
click at [649, 361] on div at bounding box center [650, 361] width 8 height 8
click at [897, 35] on span "Back" at bounding box center [902, 35] width 14 height 9
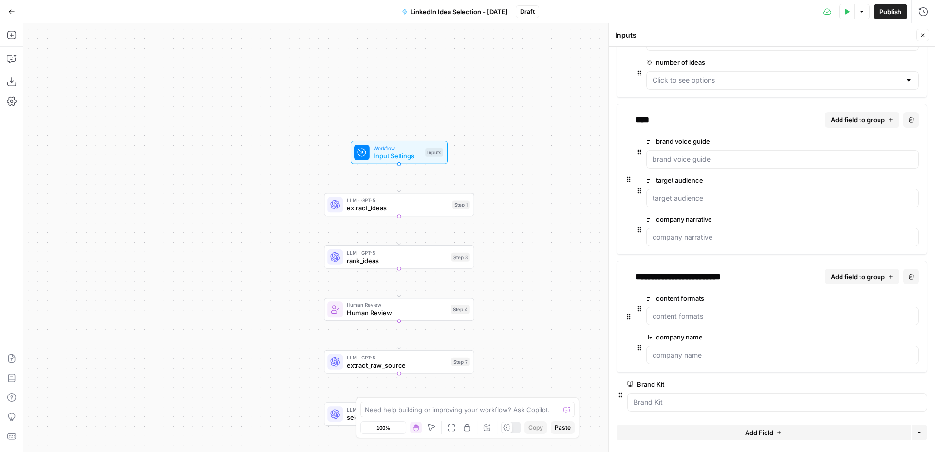
scroll to position [147, 0]
click at [699, 433] on button "Add Field" at bounding box center [763, 432] width 294 height 16
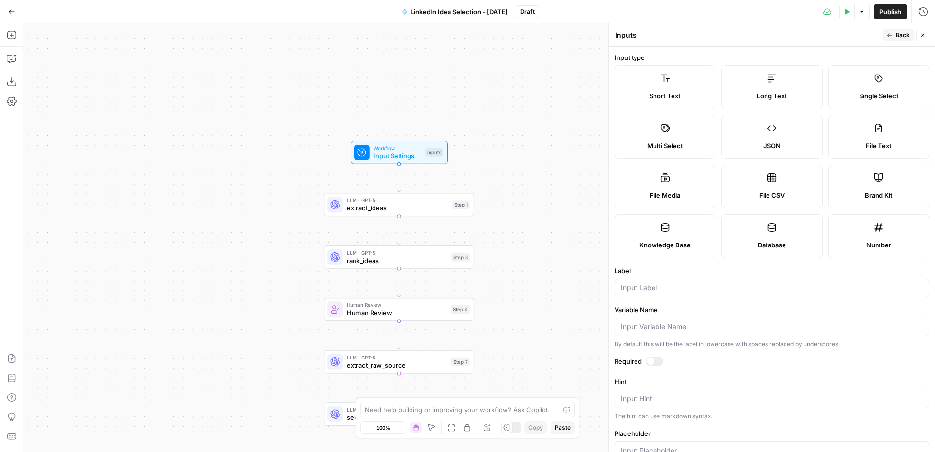
click at [665, 236] on label "Knowledge Base" at bounding box center [664, 236] width 101 height 44
click at [676, 235] on label "Knowledge Base" at bounding box center [664, 236] width 101 height 44
click at [698, 87] on label "Short Text" at bounding box center [664, 87] width 101 height 44
click at [681, 230] on label "Knowledge Base" at bounding box center [664, 236] width 101 height 44
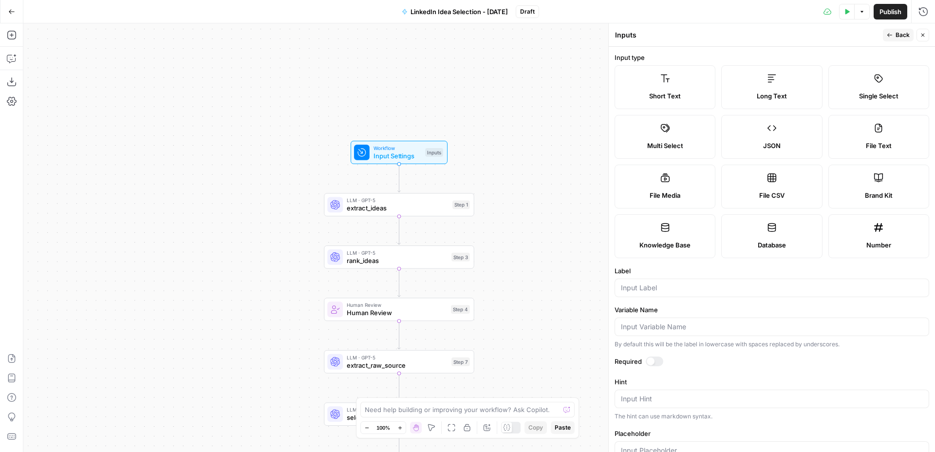
click at [663, 281] on div at bounding box center [771, 287] width 314 height 18
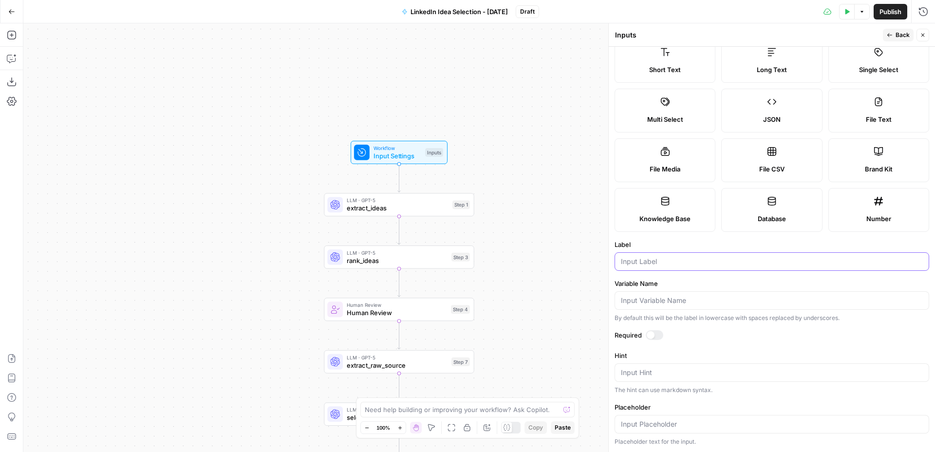
click at [679, 258] on input "Label" at bounding box center [772, 262] width 302 height 10
paste input "Standard LinkedIn Post Formats Library"
click at [720, 261] on input "Standard LinkedIn Post Formats Library" at bounding box center [772, 262] width 302 height 10
type input "Standard LinkedIn Post Formats Library"
click at [653, 336] on div at bounding box center [654, 335] width 18 height 10
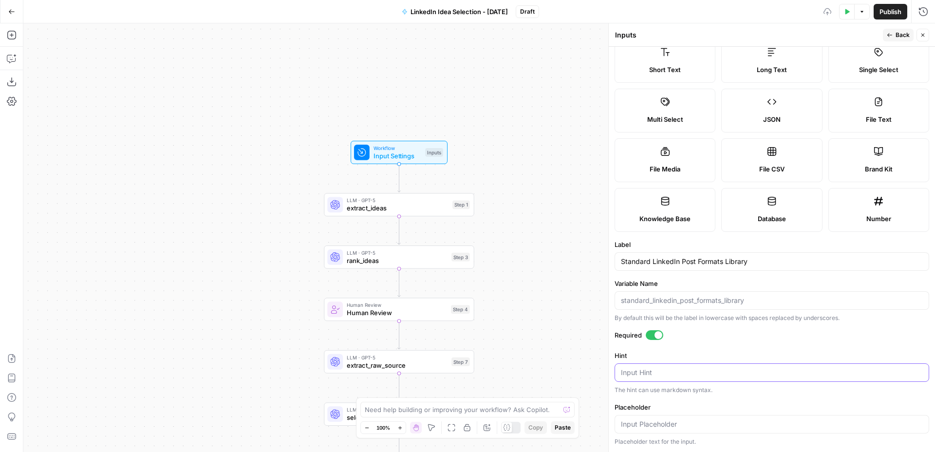
click at [667, 372] on textarea "Hint" at bounding box center [772, 372] width 302 height 10
click at [694, 345] on form "Input type Short Text Long Text Single Select Multi Select JSON File Text File …" at bounding box center [771, 249] width 326 height 405
click at [680, 424] on input "Placeholder" at bounding box center [772, 424] width 302 height 10
click at [701, 384] on div "Hint Input Hint The hint can use markdown syntax." at bounding box center [771, 372] width 314 height 44
click at [647, 424] on input "Placeholder" at bounding box center [772, 424] width 302 height 10
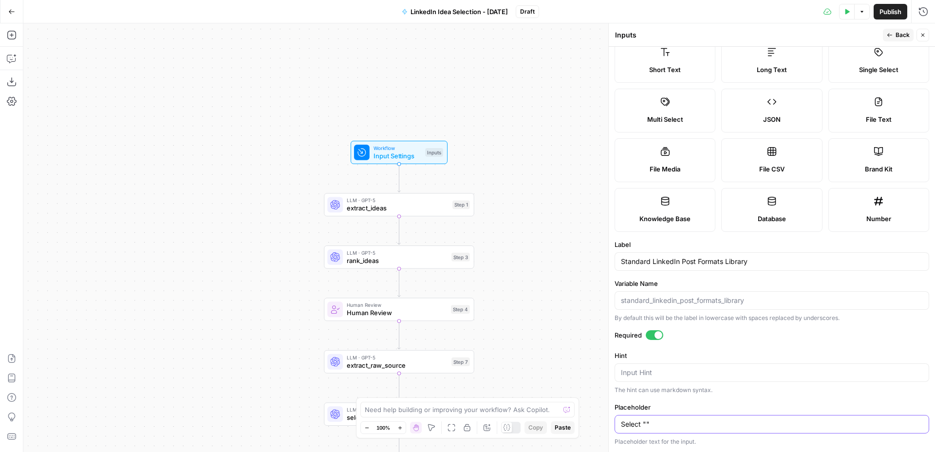
paste input "Standard LinkedIn Post Formats Library"
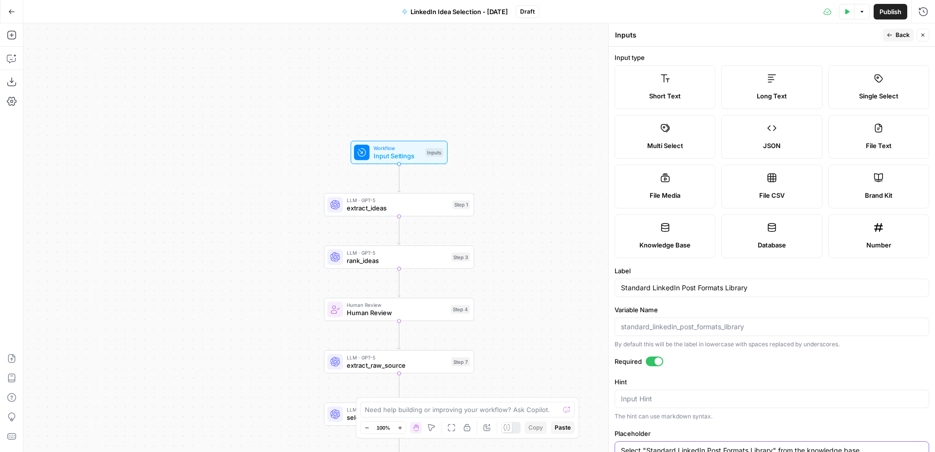
type input "Select "Standard LinkedIn Post Formats Library" from the knowledge base"
click at [892, 30] on button "Back" at bounding box center [897, 35] width 31 height 13
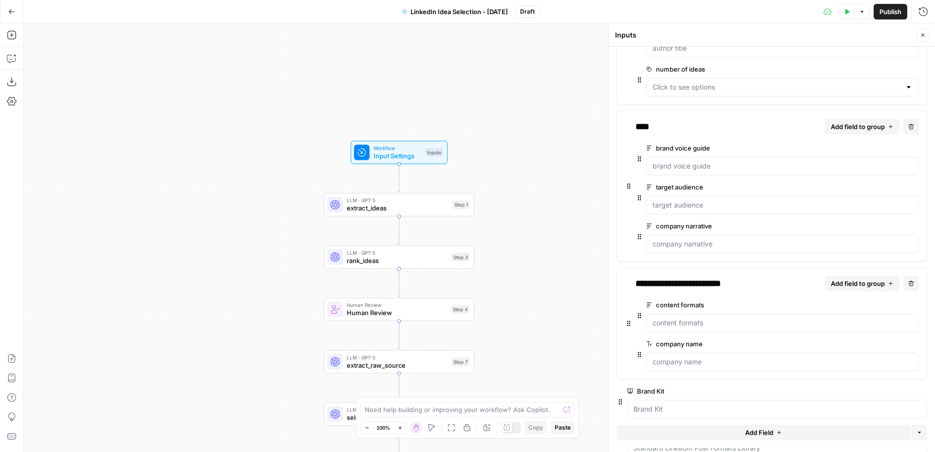
scroll to position [186, 0]
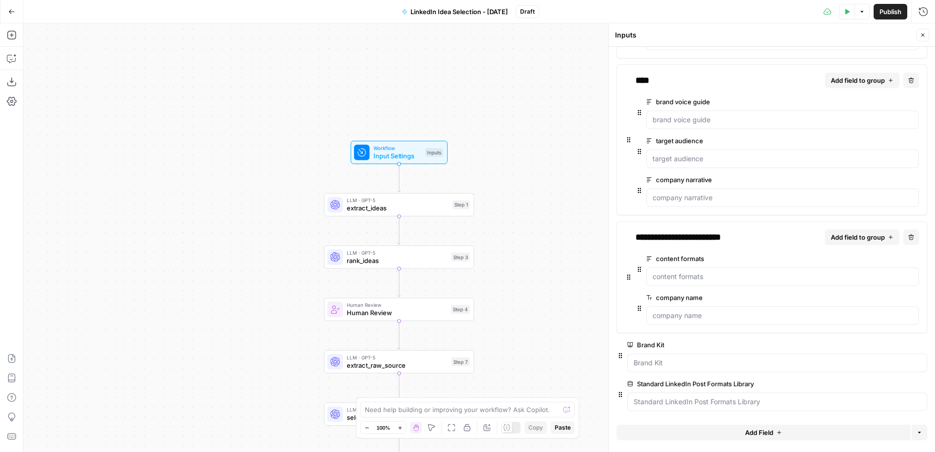
click at [891, 386] on span "edit field" at bounding box center [890, 384] width 21 height 8
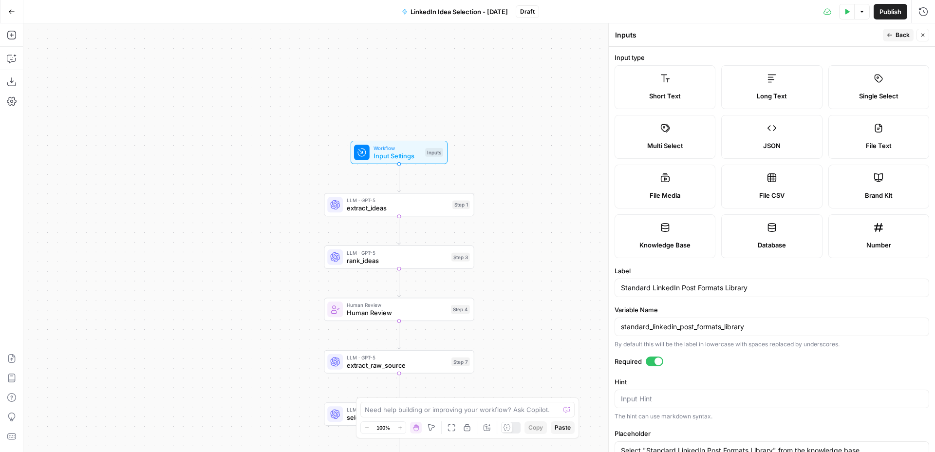
scroll to position [26, 0]
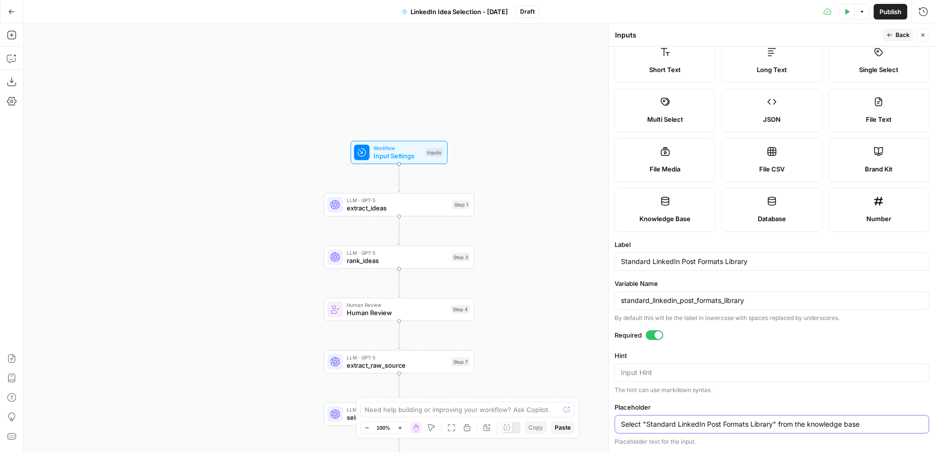
click at [750, 428] on input "Select "Standard LinkedIn Post Formats Library" from the knowledge base" at bounding box center [772, 424] width 302 height 10
click at [706, 419] on input "Select "Standard LinkedIn Post Formats Library" from the knowledge base" at bounding box center [772, 424] width 302 height 10
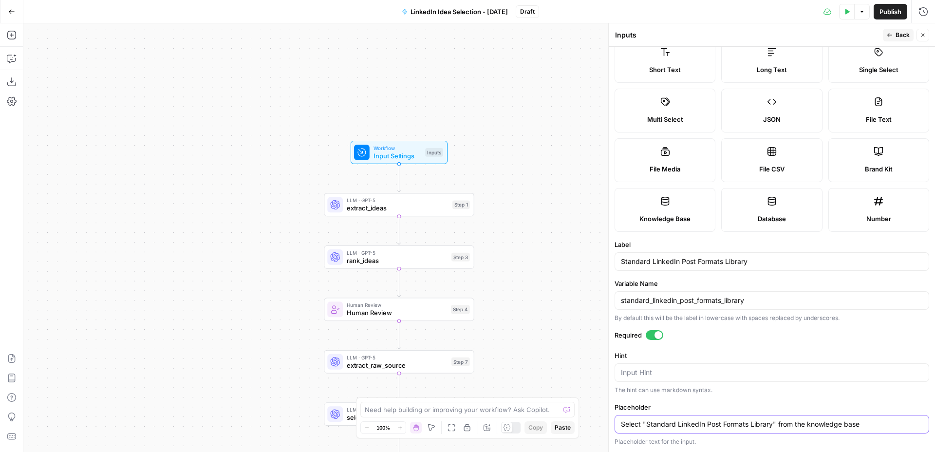
click at [706, 419] on input "Select "Standard LinkedIn Post Formats Library" from the knowledge base" at bounding box center [772, 424] width 302 height 10
click at [690, 372] on textarea "Hint" at bounding box center [772, 372] width 302 height 10
paste textarea "Select "Standard LinkedIn Post Formats Library" from the knowledge base"
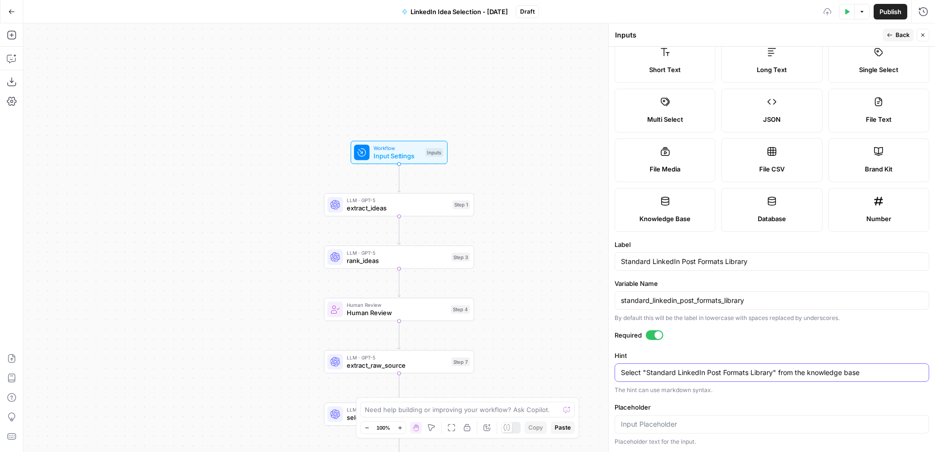
type textarea "Select "Standard LinkedIn Post Formats Library" from the knowledge base"
click at [887, 34] on icon "button" at bounding box center [889, 35] width 6 height 6
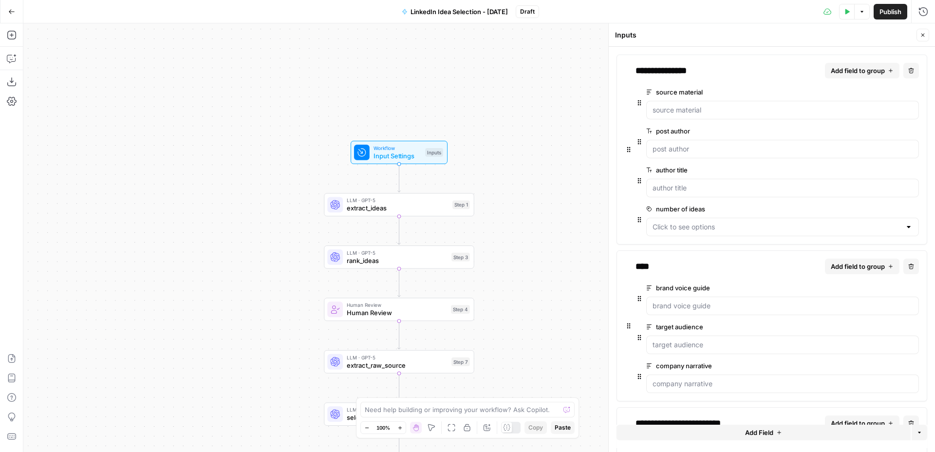
scroll to position [186, 0]
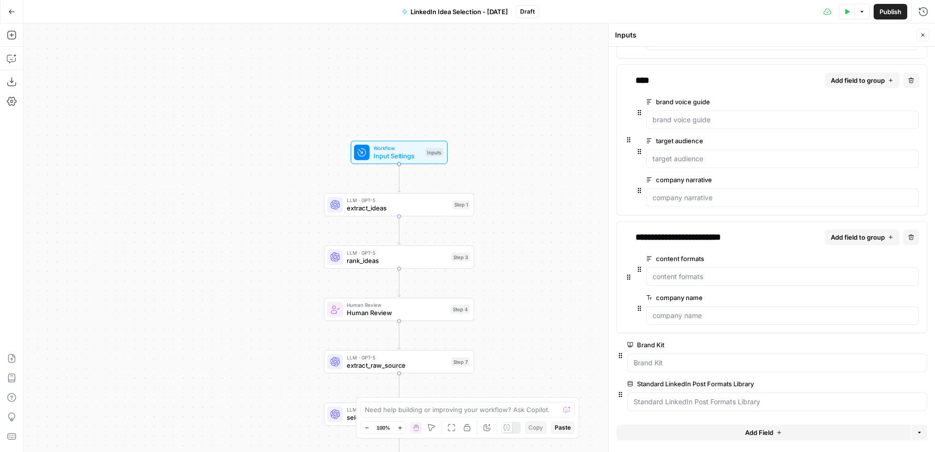
click at [898, 383] on span "edit field" at bounding box center [890, 384] width 21 height 8
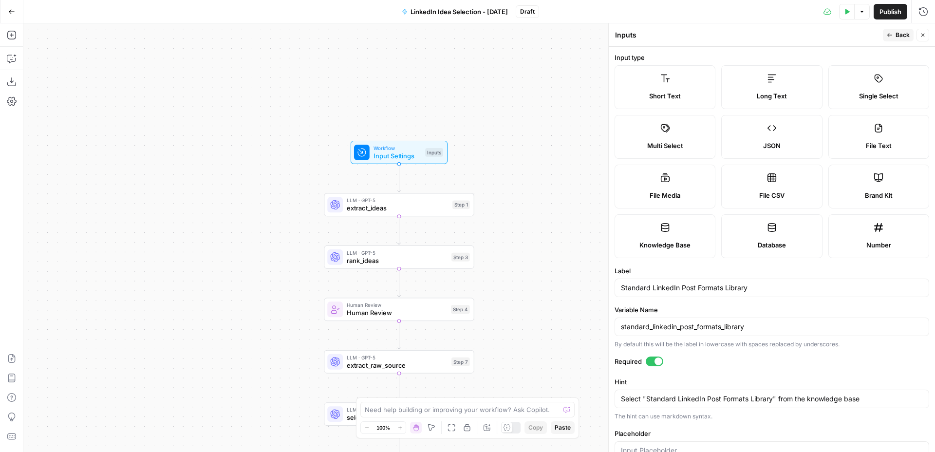
scroll to position [26, 0]
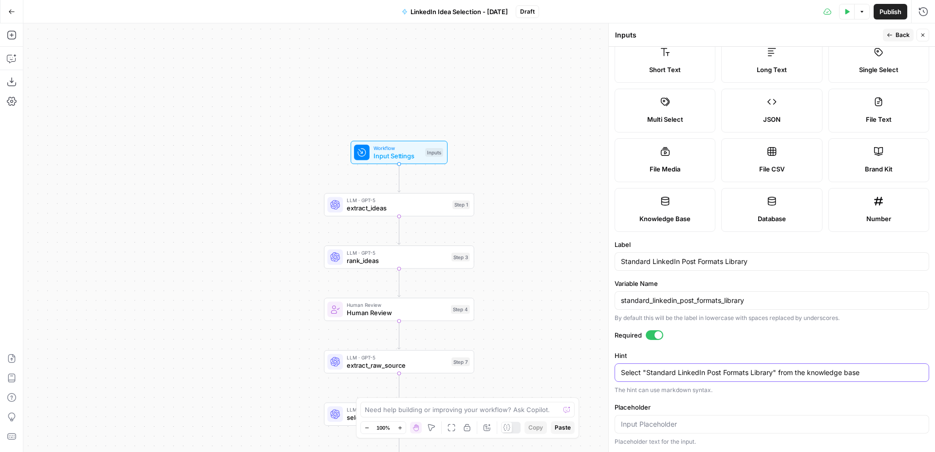
click at [748, 367] on textarea "Select "Standard LinkedIn Post Formats Library" from the knowledge base" at bounding box center [772, 372] width 302 height 10
click at [698, 423] on input "Placeholder" at bounding box center [772, 424] width 302 height 10
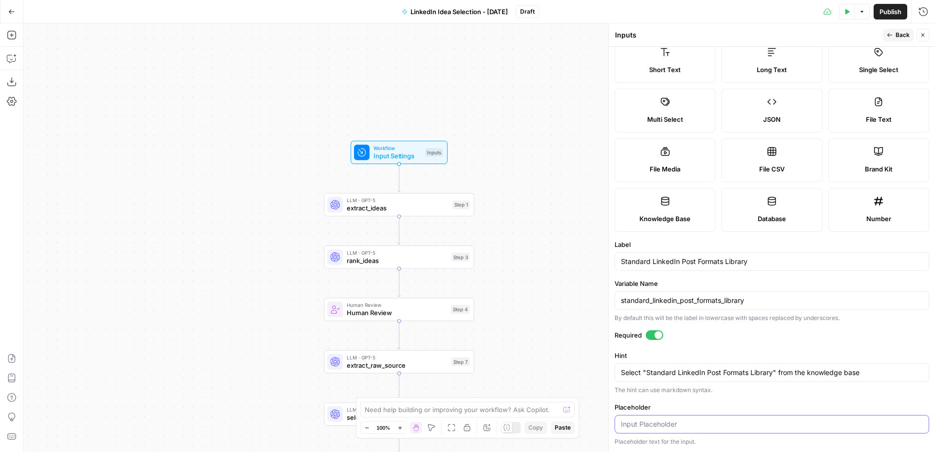
paste input "Select "Standard LinkedIn Post Formats Library" from the knowledge base"
type input "Select "Standard LinkedIn Post Formats Library" from the knowledge base"
click at [719, 406] on label "Placeholder" at bounding box center [771, 407] width 314 height 10
click at [719, 419] on input "Select "Standard LinkedIn Post Formats Library" from the knowledge base" at bounding box center [772, 424] width 302 height 10
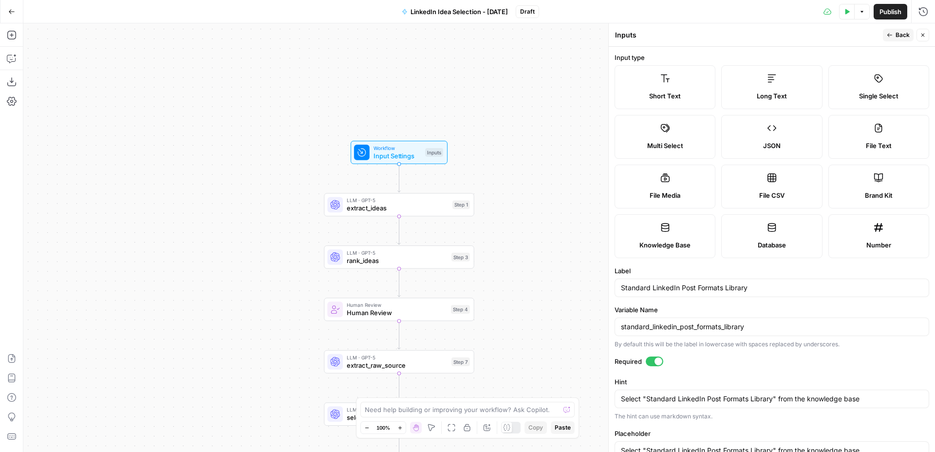
click at [897, 31] on span "Back" at bounding box center [902, 35] width 14 height 9
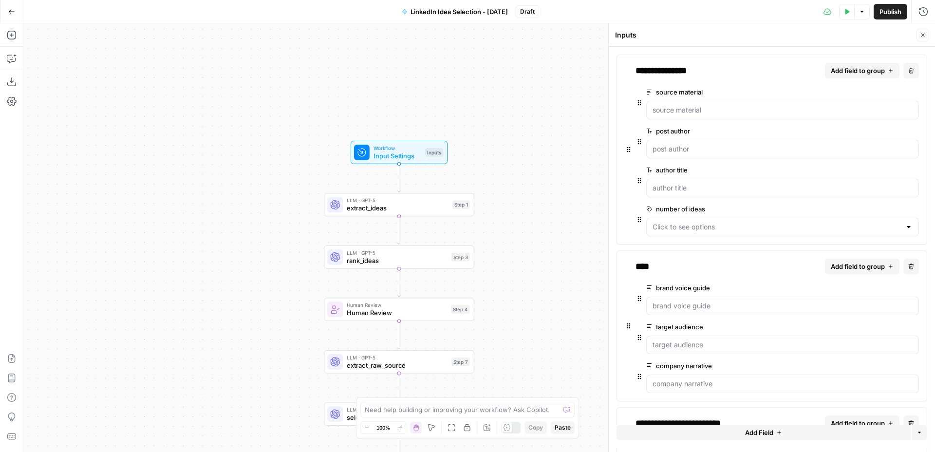
scroll to position [186, 0]
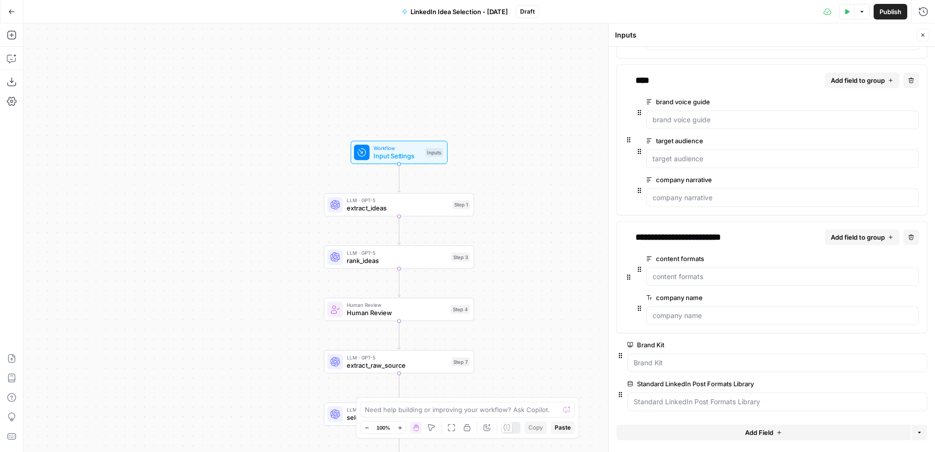
click at [924, 35] on icon "button" at bounding box center [922, 35] width 6 height 6
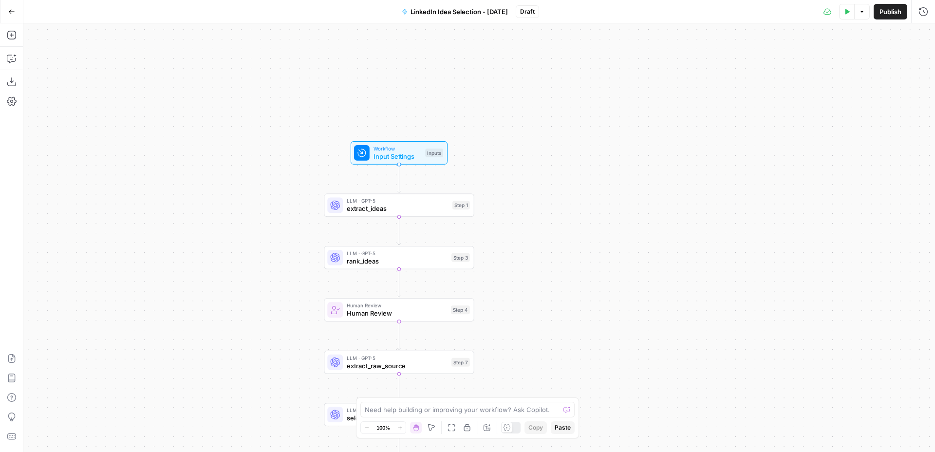
click at [417, 157] on span "Input Settings" at bounding box center [397, 156] width 48 height 10
click at [416, 156] on span "Input Settings" at bounding box center [397, 156] width 48 height 10
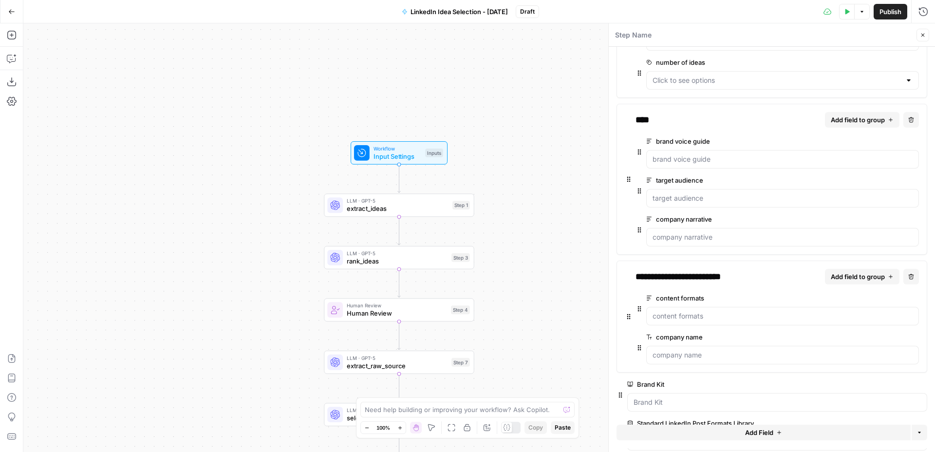
scroll to position [135, 0]
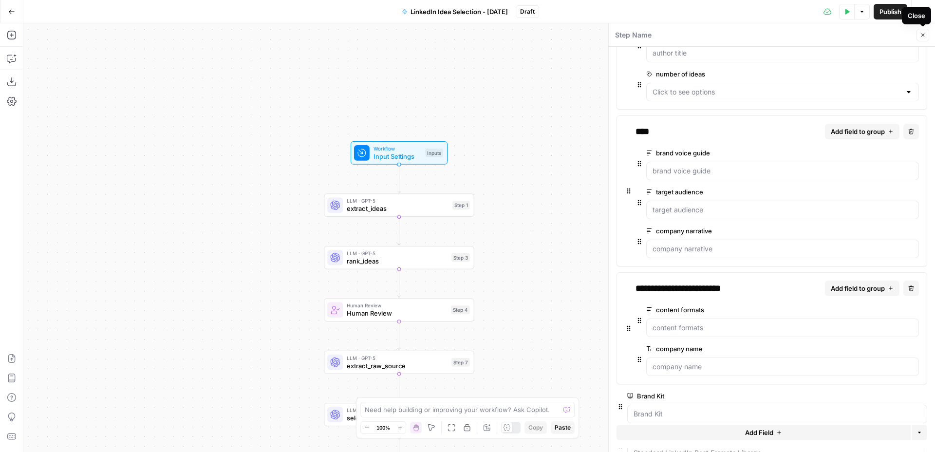
click at [921, 36] on icon "button" at bounding box center [922, 35] width 3 height 3
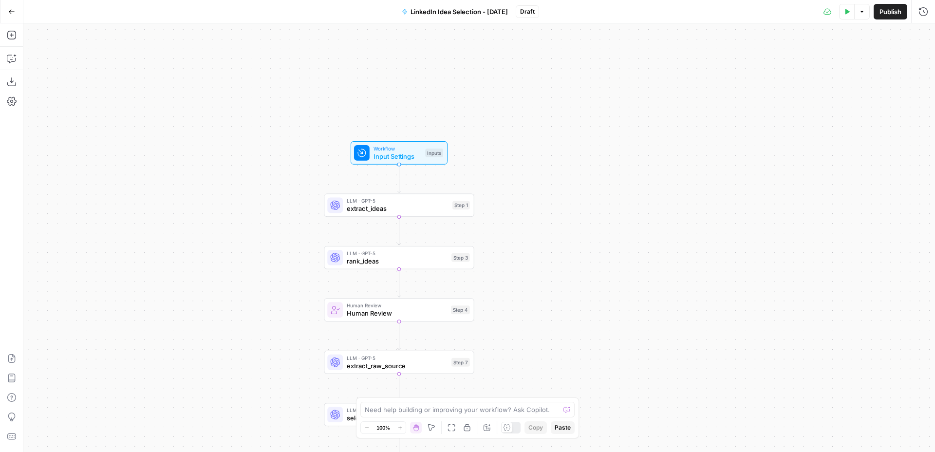
click at [404, 210] on span "extract_ideas" at bounding box center [398, 208] width 102 height 10
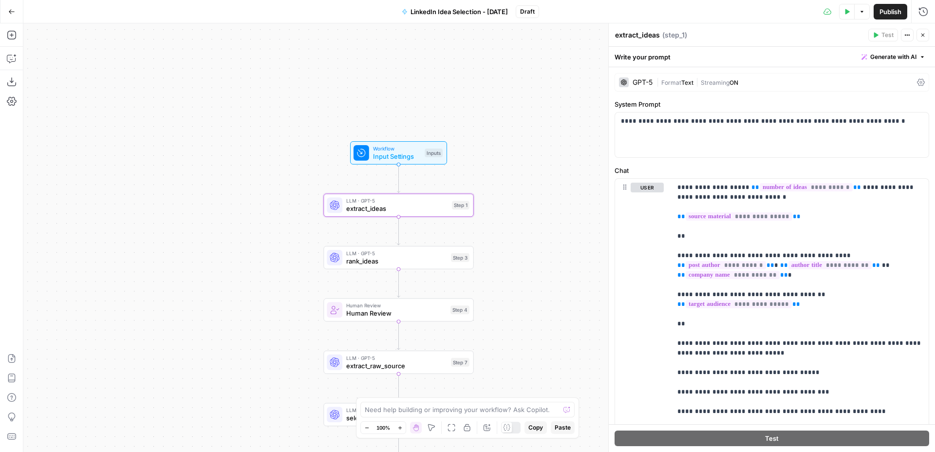
click at [414, 158] on span "Input Settings" at bounding box center [397, 156] width 48 height 10
click at [417, 163] on div "Workflow Input Settings Inputs Test Step" at bounding box center [398, 152] width 97 height 23
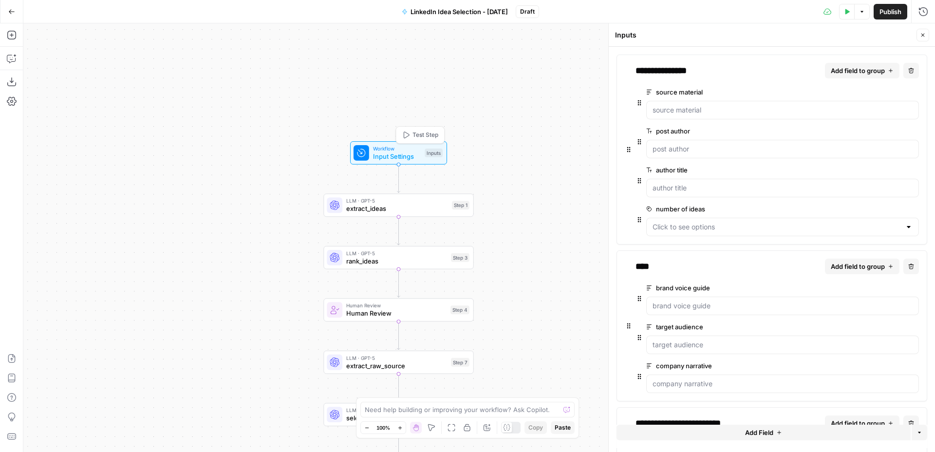
scroll to position [186, 0]
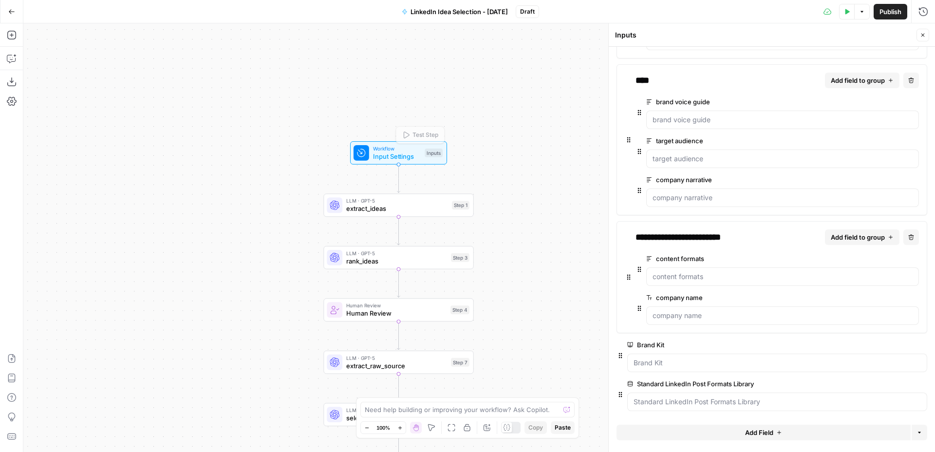
click at [418, 208] on span "extract_ideas" at bounding box center [397, 208] width 102 height 10
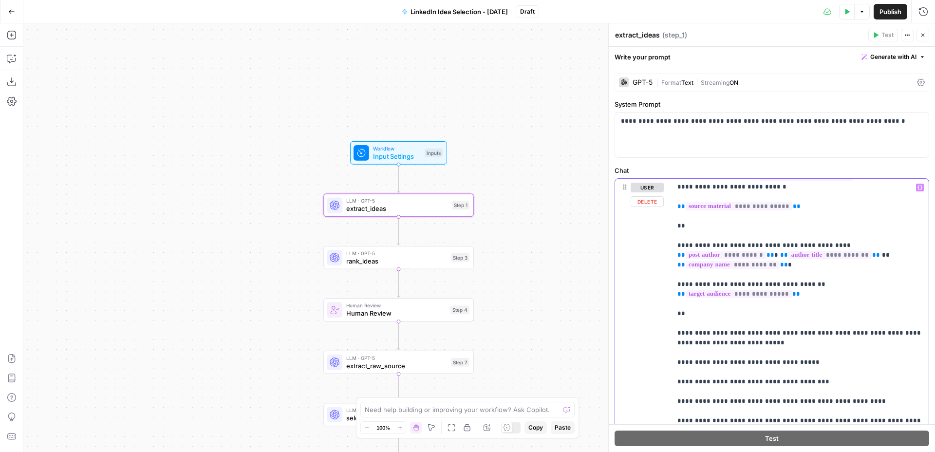
scroll to position [10, 0]
drag, startPoint x: 714, startPoint y: 241, endPoint x: 816, endPoint y: 244, distance: 102.2
click at [816, 244] on p "**********" at bounding box center [799, 371] width 245 height 399
click at [811, 272] on p "**********" at bounding box center [799, 371] width 245 height 399
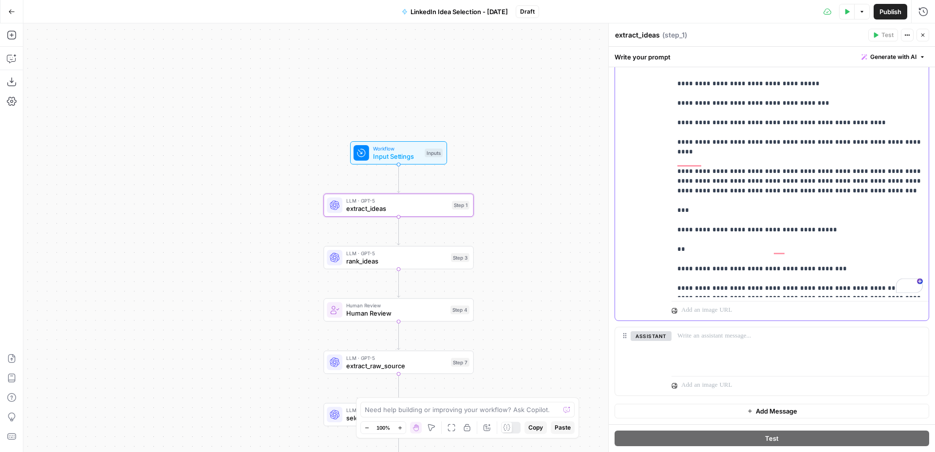
scroll to position [0, 0]
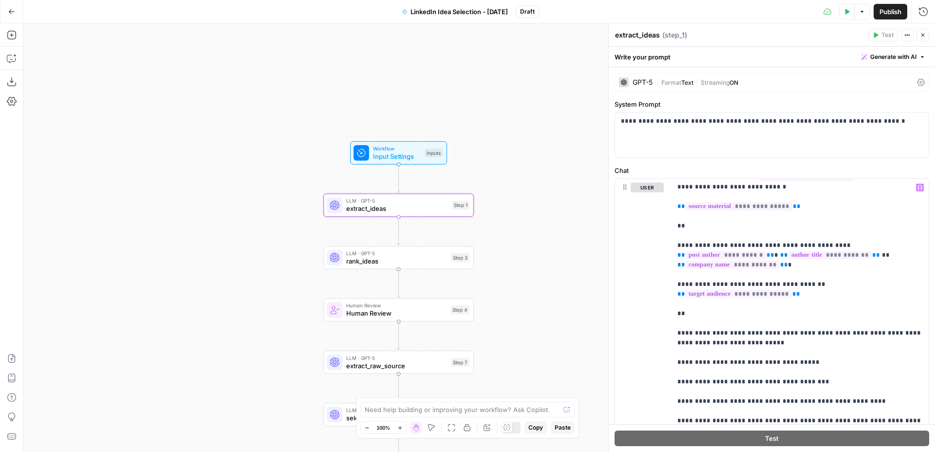
click at [411, 161] on div "Workflow Input Settings Inputs Test Step" at bounding box center [398, 152] width 97 height 23
click at [846, 9] on icon "button" at bounding box center [847, 12] width 6 height 6
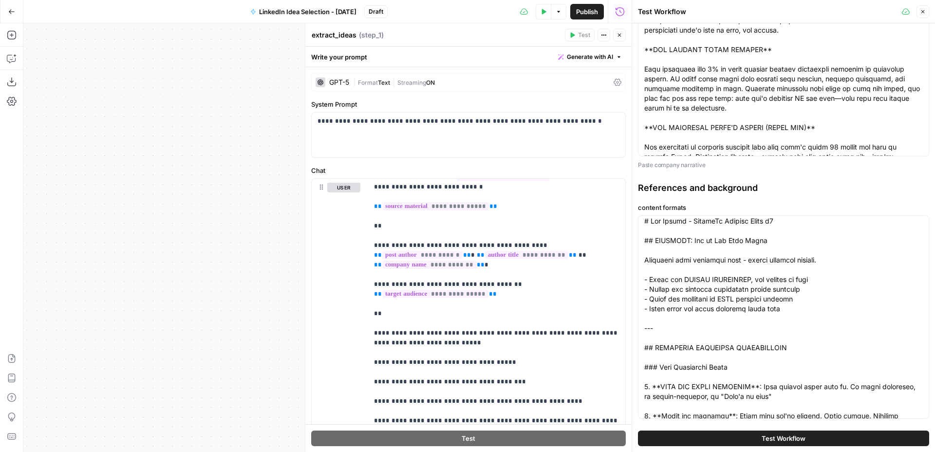
click at [842, 205] on label "content formats" at bounding box center [783, 207] width 291 height 10
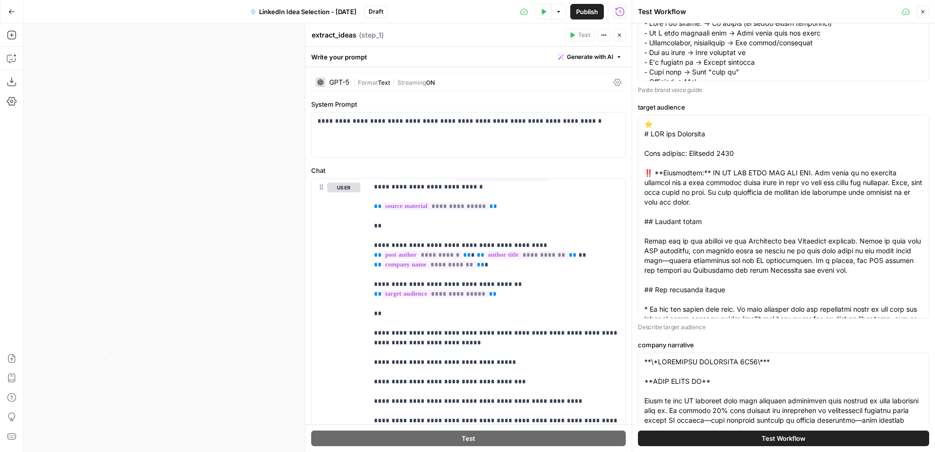
click at [911, 109] on label "target audience" at bounding box center [783, 107] width 291 height 10
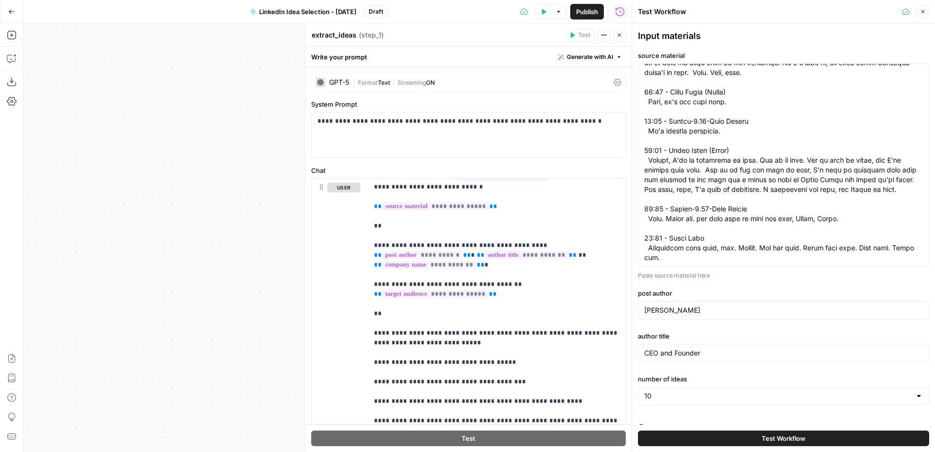
click at [920, 280] on p "Paste source material here" at bounding box center [783, 276] width 291 height 10
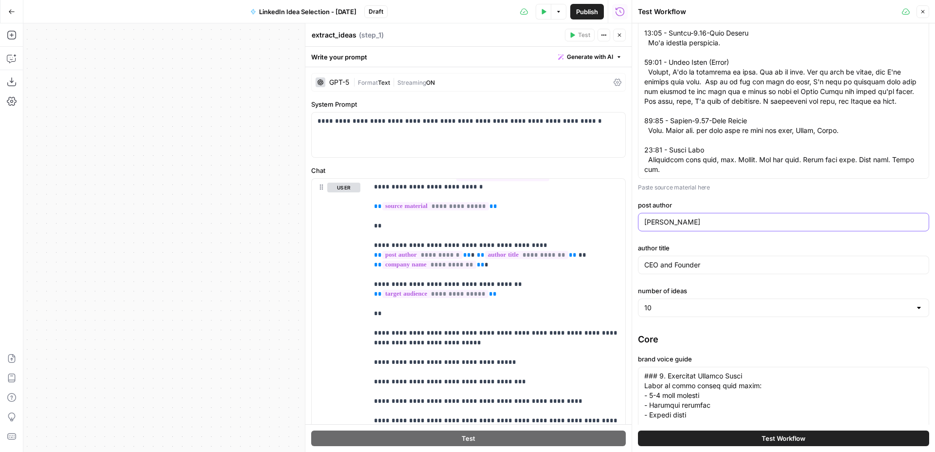
click at [901, 217] on input "[PERSON_NAME]" at bounding box center [783, 222] width 278 height 10
click at [807, 202] on label "post author" at bounding box center [783, 205] width 291 height 10
click at [807, 217] on input "[PERSON_NAME]" at bounding box center [783, 222] width 278 height 10
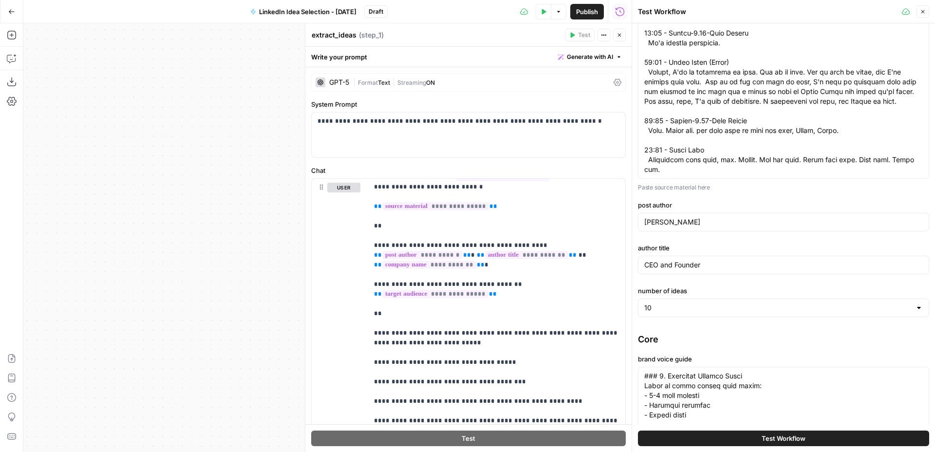
click at [801, 245] on label "author title" at bounding box center [783, 248] width 291 height 10
click at [801, 260] on input "CEO and Founder" at bounding box center [783, 265] width 278 height 10
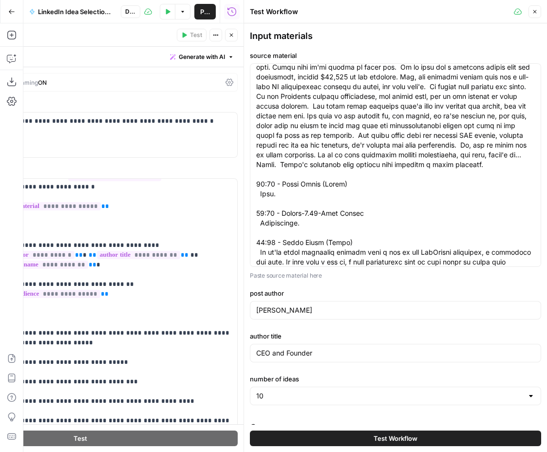
click at [525, 279] on p "Paste source material here" at bounding box center [395, 276] width 291 height 10
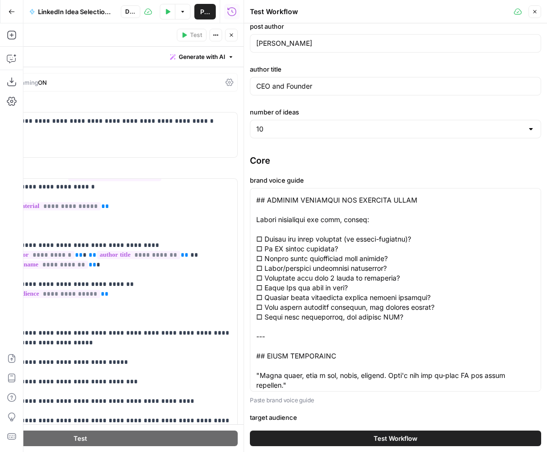
scroll to position [1188, 0]
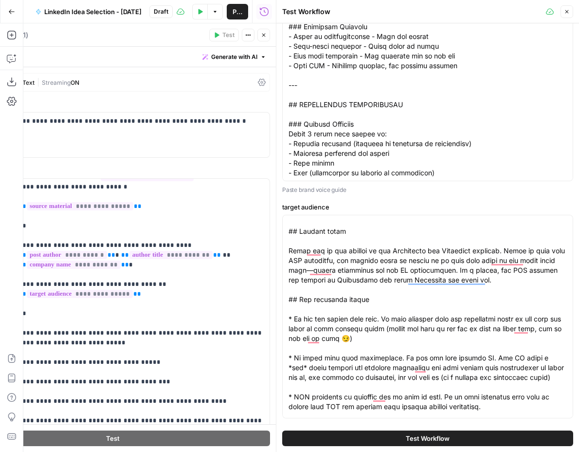
scroll to position [749, 0]
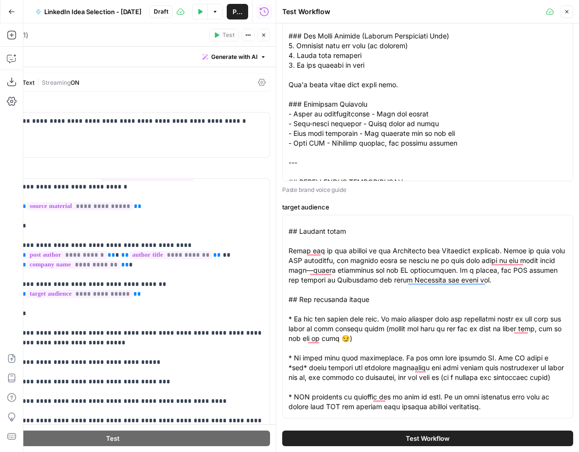
click at [465, 201] on div "Core brand voice guide Paste brand voice guide target audience Describe target …" at bounding box center [427, 307] width 291 height 726
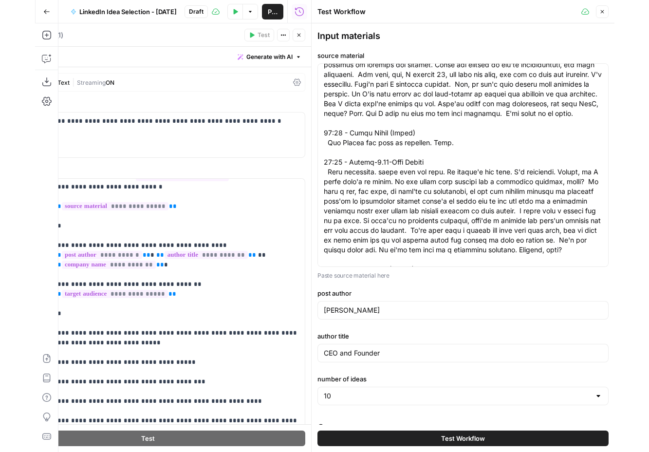
scroll to position [5083, 0]
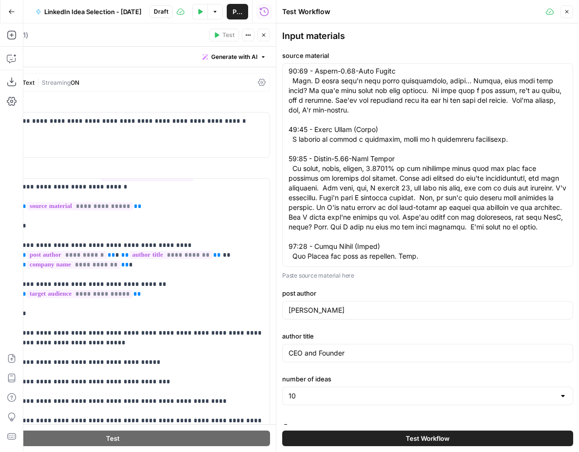
click at [339, 304] on div "[PERSON_NAME]" at bounding box center [427, 310] width 291 height 18
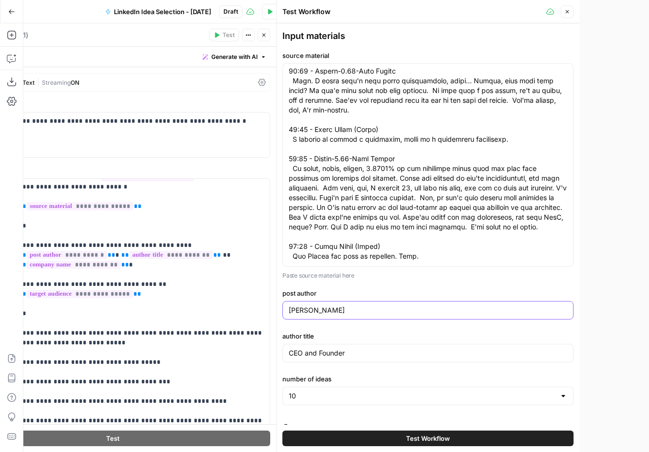
scroll to position [10, 0]
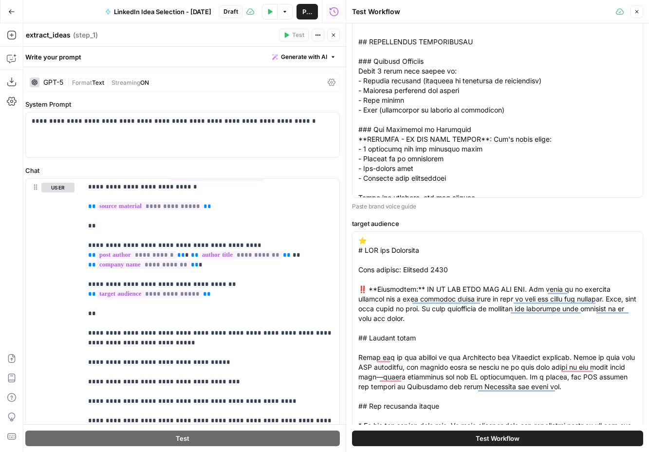
scroll to position [526, 0]
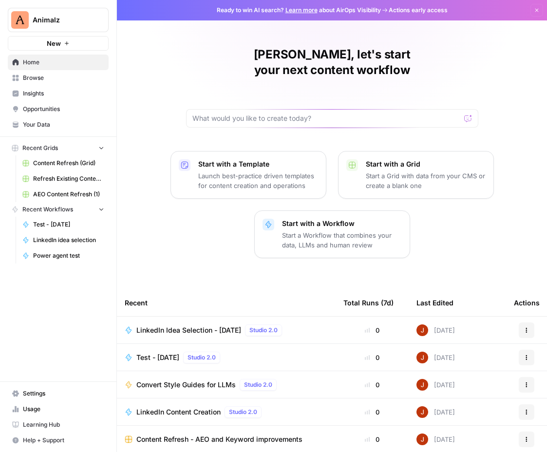
click at [39, 123] on span "Your Data" at bounding box center [63, 124] width 81 height 9
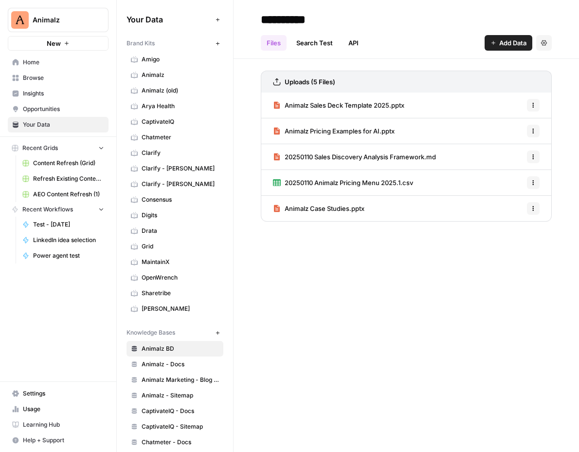
click at [116, 18] on icon "button" at bounding box center [118, 19] width 7 height 7
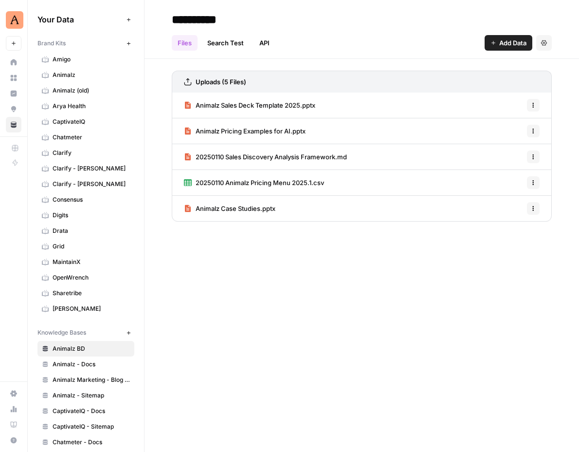
click at [130, 43] on icon "button" at bounding box center [128, 43] width 5 height 5
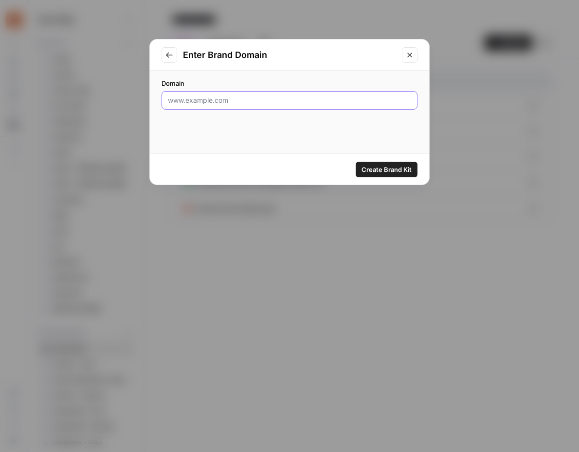
click at [255, 105] on input "Domain" at bounding box center [289, 100] width 243 height 10
paste input "[PERSON_NAME]"
click at [282, 100] on input "[PERSON_NAME] - New (Test)" at bounding box center [289, 100] width 243 height 10
type input "[PERSON_NAME] - New (Test)"
click at [214, 105] on div "[PERSON_NAME] - New (Test)" at bounding box center [290, 100] width 256 height 18
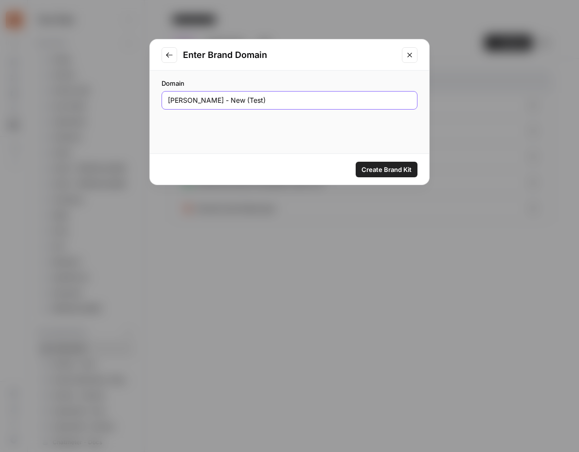
click at [178, 100] on input "[PERSON_NAME] - New (Test)" at bounding box center [289, 100] width 243 height 10
click at [225, 100] on input "[PERSON_NAME] - New (Test)" at bounding box center [289, 100] width 243 height 10
click at [389, 167] on span "Create Brand Kit" at bounding box center [387, 170] width 50 height 10
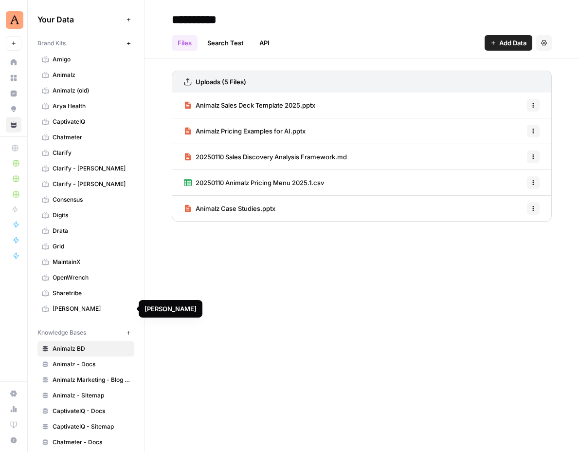
click at [74, 308] on span "[PERSON_NAME]" at bounding box center [91, 308] width 77 height 9
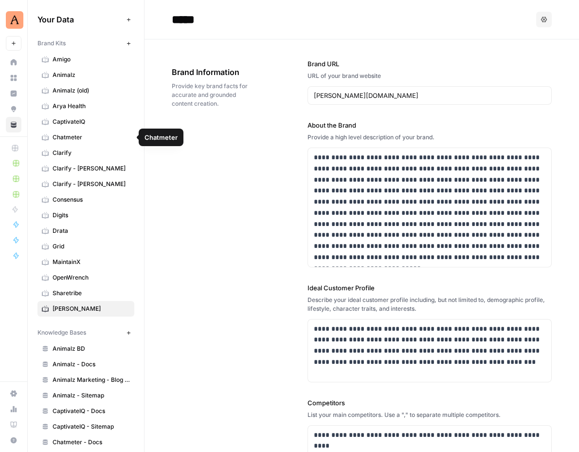
click at [96, 138] on span "Chatmeter" at bounding box center [91, 137] width 77 height 9
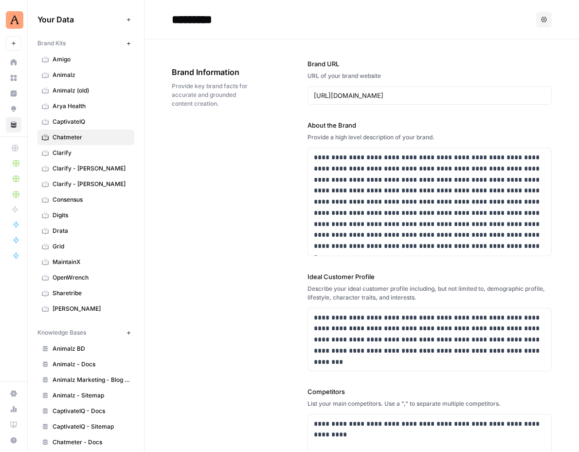
click at [88, 58] on span "Amigo" at bounding box center [91, 59] width 77 height 9
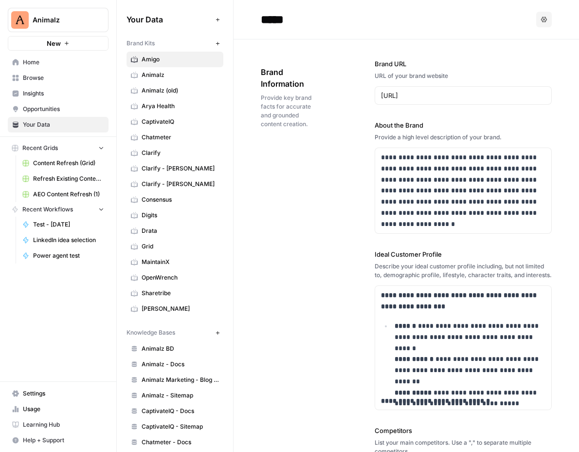
click at [186, 72] on span "Animalz" at bounding box center [180, 75] width 77 height 9
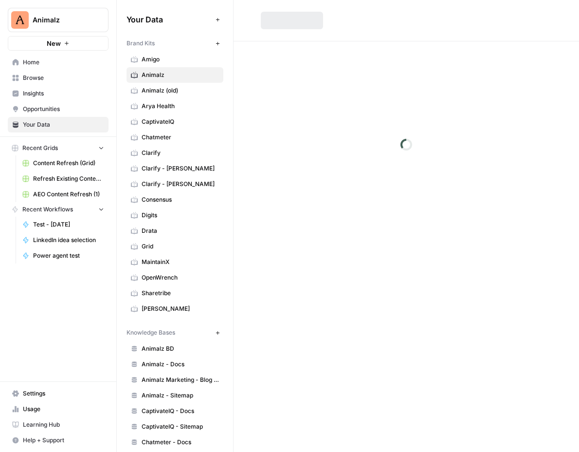
click at [177, 60] on span "Amigo" at bounding box center [180, 59] width 77 height 9
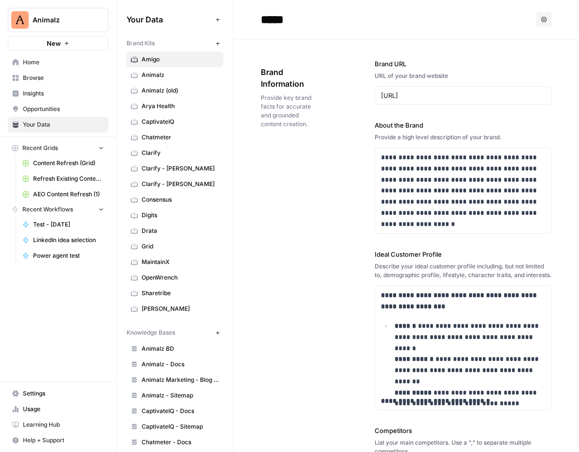
click at [117, 20] on icon "button" at bounding box center [118, 19] width 7 height 7
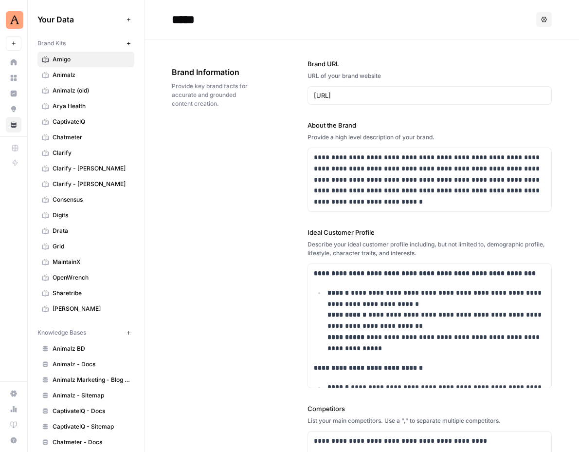
click at [91, 73] on span "Animalz" at bounding box center [91, 75] width 77 height 9
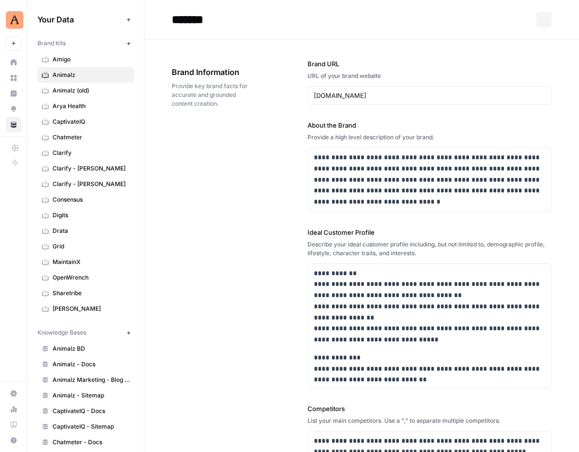
click at [85, 91] on span "Animalz (old)" at bounding box center [91, 90] width 77 height 9
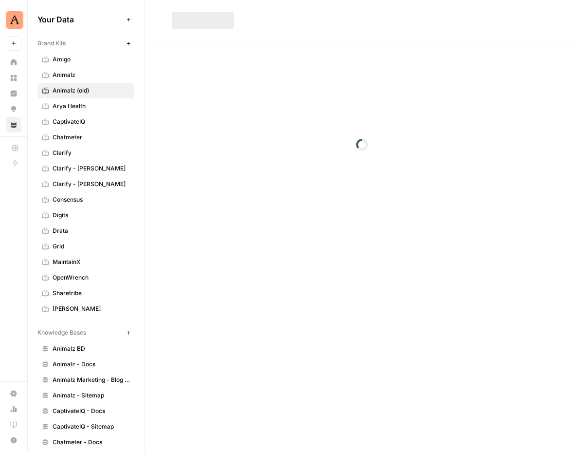
click at [81, 115] on link "CaptivateIQ" at bounding box center [85, 122] width 97 height 16
click at [81, 136] on span "Chatmeter" at bounding box center [91, 137] width 77 height 9
click at [76, 158] on link "Clarify" at bounding box center [85, 153] width 97 height 16
click at [76, 174] on link "Clarify - [PERSON_NAME]" at bounding box center [85, 169] width 97 height 16
click at [76, 184] on span "Clarify - [PERSON_NAME]" at bounding box center [91, 184] width 77 height 9
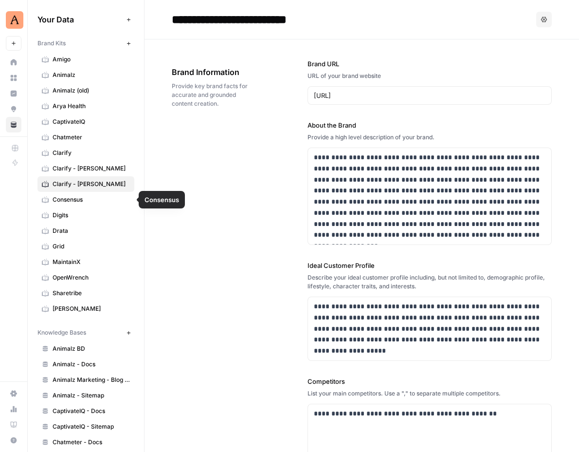
click at [92, 162] on link "Clarify - [PERSON_NAME]" at bounding box center [85, 169] width 97 height 16
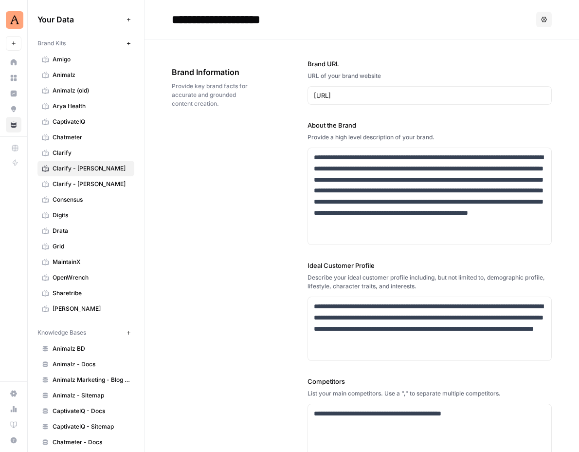
click at [91, 180] on span "Clarify - [PERSON_NAME]" at bounding box center [91, 184] width 77 height 9
click at [89, 199] on span "Consensus" at bounding box center [91, 199] width 77 height 9
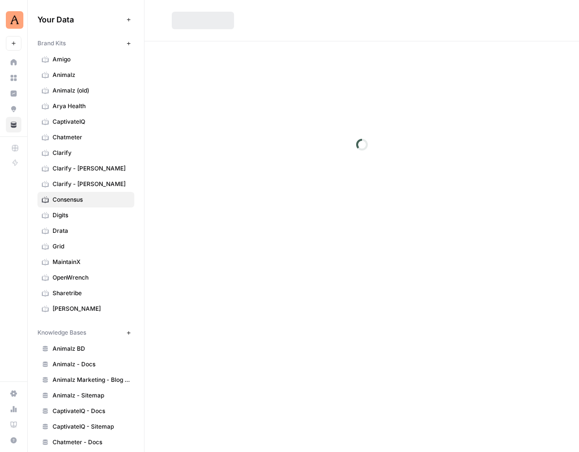
click at [88, 227] on span "Drata" at bounding box center [91, 230] width 77 height 9
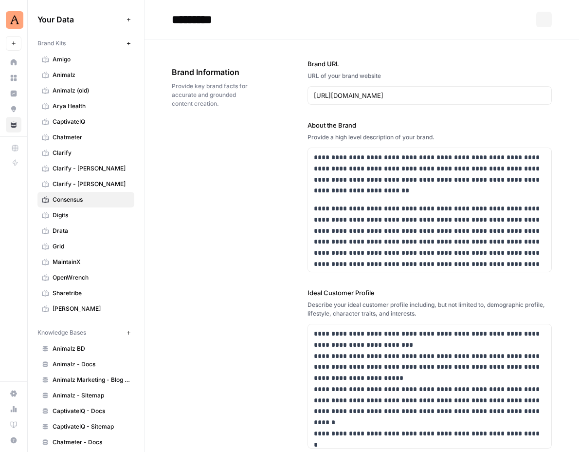
click at [85, 252] on link "Grid" at bounding box center [85, 247] width 97 height 16
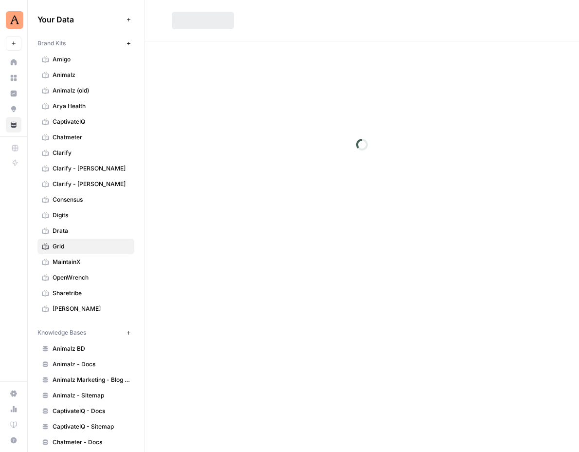
click at [83, 296] on span "Sharetribe" at bounding box center [91, 293] width 77 height 9
click at [78, 315] on link "[PERSON_NAME]" at bounding box center [85, 309] width 97 height 16
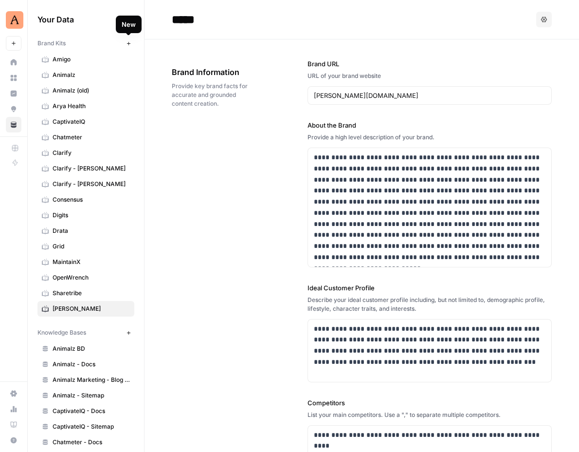
click at [131, 44] on button "New" at bounding box center [129, 43] width 12 height 12
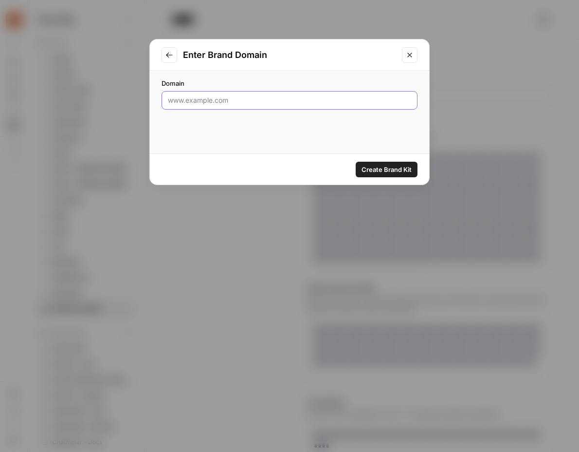
click at [264, 99] on input "Domain" at bounding box center [289, 100] width 243 height 10
click at [166, 51] on icon "Go to previous step" at bounding box center [169, 55] width 8 height 8
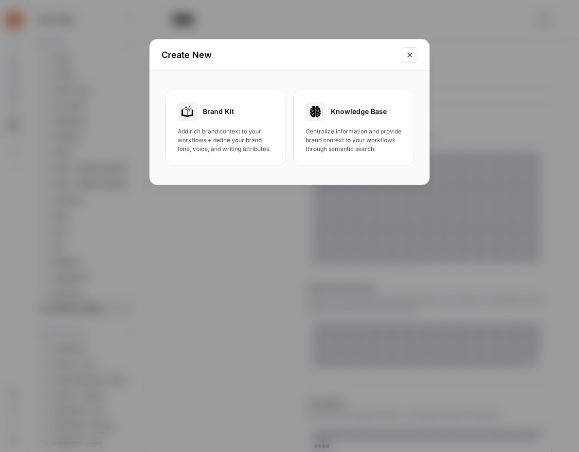
click at [412, 58] on icon "Close modal" at bounding box center [410, 55] width 8 height 8
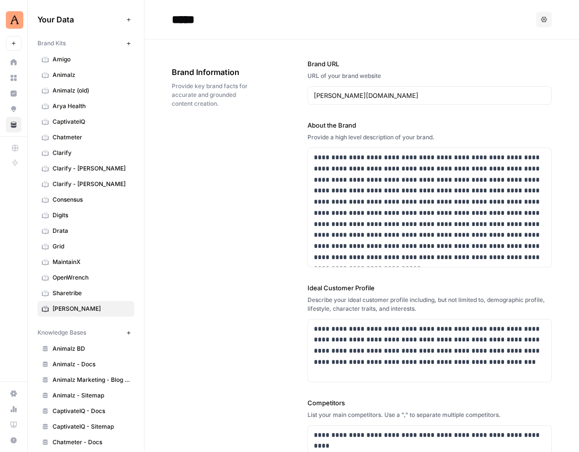
click at [126, 43] on icon "button" at bounding box center [128, 43] width 5 height 5
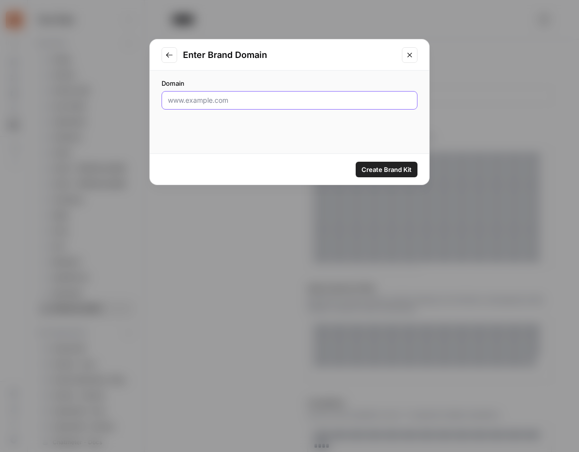
click at [241, 102] on input "Domain" at bounding box center [289, 100] width 243 height 10
paste input "[PERSON_NAME][DOMAIN_NAME]"
type input "[PERSON_NAME][DOMAIN_NAME]"
click at [403, 171] on span "Create Brand Kit" at bounding box center [387, 170] width 50 height 10
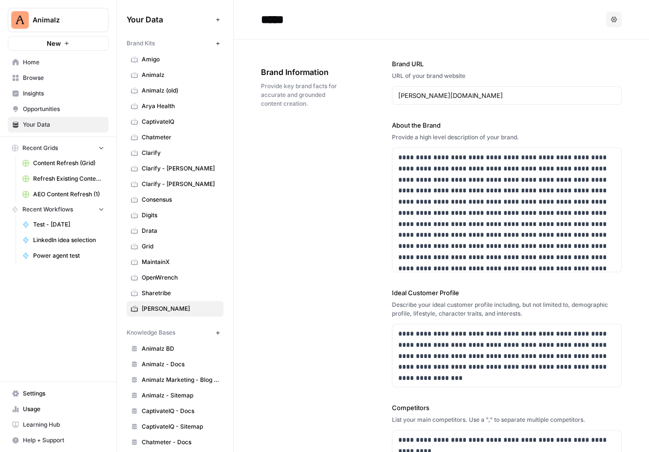
click at [471, 87] on div "[PERSON_NAME][DOMAIN_NAME]" at bounding box center [507, 95] width 230 height 18
click at [463, 92] on input "[PERSON_NAME][DOMAIN_NAME]" at bounding box center [506, 96] width 217 height 10
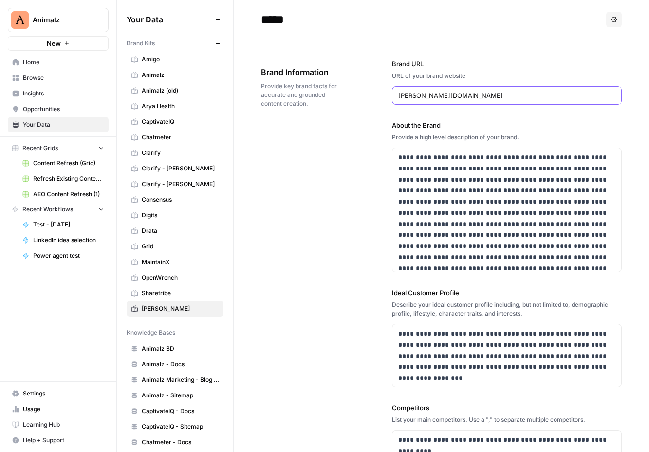
click at [463, 92] on input "[PERSON_NAME][DOMAIN_NAME]" at bounding box center [506, 96] width 217 height 10
click at [168, 76] on span "Animalz" at bounding box center [180, 75] width 77 height 9
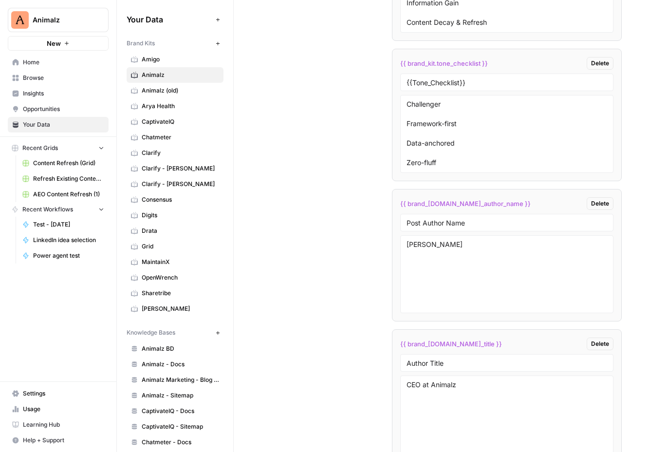
scroll to position [1845, 0]
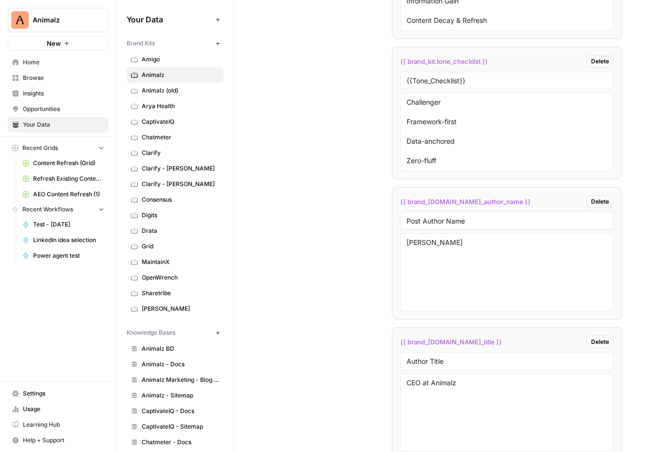
click at [477, 224] on input "Post Author Name" at bounding box center [506, 220] width 201 height 9
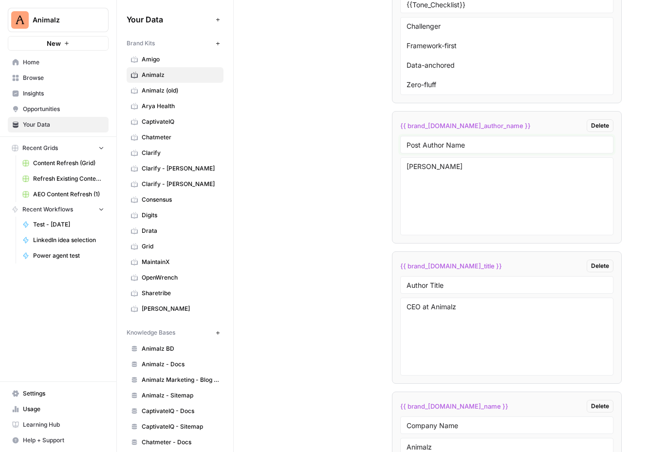
scroll to position [1964, 0]
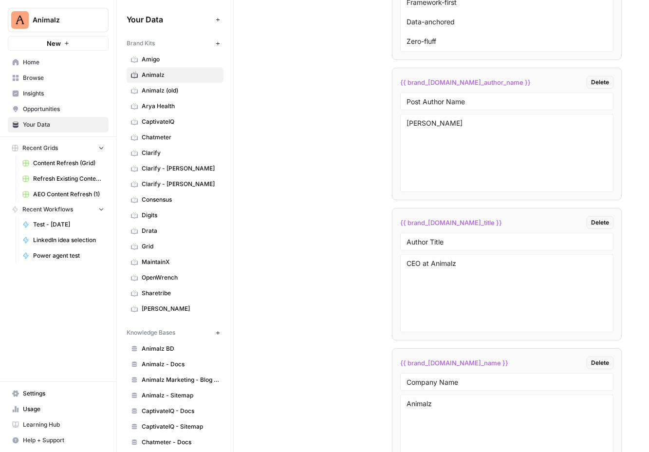
click at [393, 155] on li "{{ brand_[DOMAIN_NAME]_author_name }} Delete Post Author Name [PERSON_NAME]" at bounding box center [507, 134] width 230 height 132
click at [463, 247] on div "Author Title" at bounding box center [506, 242] width 213 height 18
click at [446, 238] on input "Author Title" at bounding box center [506, 241] width 201 height 9
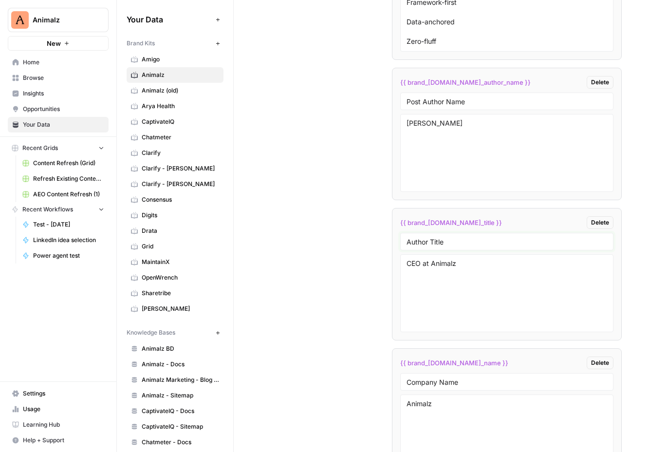
click at [446, 238] on input "Author Title" at bounding box center [506, 241] width 201 height 9
drag, startPoint x: 423, startPoint y: 266, endPoint x: 490, endPoint y: 273, distance: 67.1
click at [490, 273] on textarea "CEO at Animalz" at bounding box center [506, 292] width 201 height 69
type textarea "CEO"
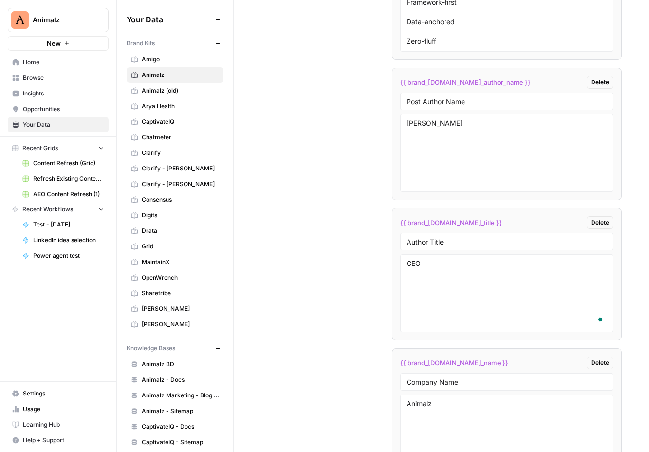
click at [290, 261] on div "Custom Variables Create custom variables that will appear as global brand varia…" at bounding box center [441, 216] width 361 height 896
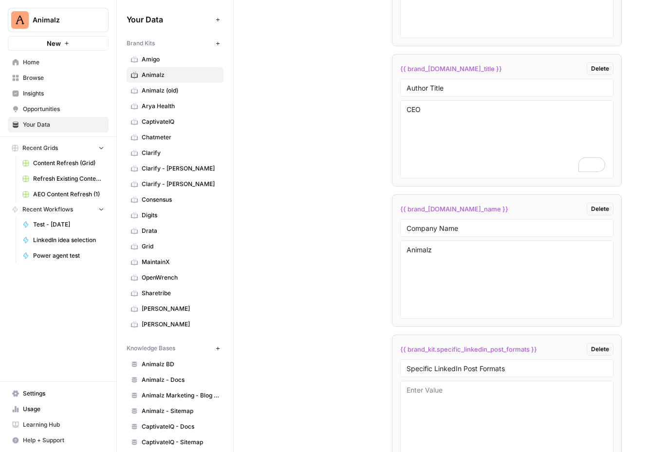
scroll to position [2090, 0]
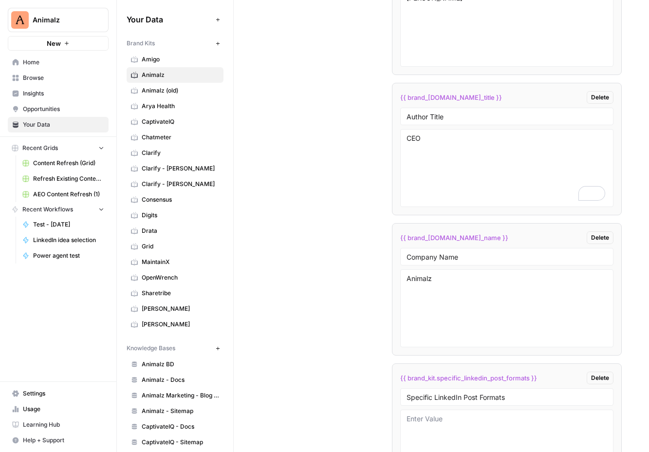
click at [463, 267] on li "{{ brand_[DOMAIN_NAME]_name }} Delete Company Name Animalz" at bounding box center [507, 289] width 230 height 132
click at [460, 264] on div "Company Name" at bounding box center [506, 257] width 213 height 18
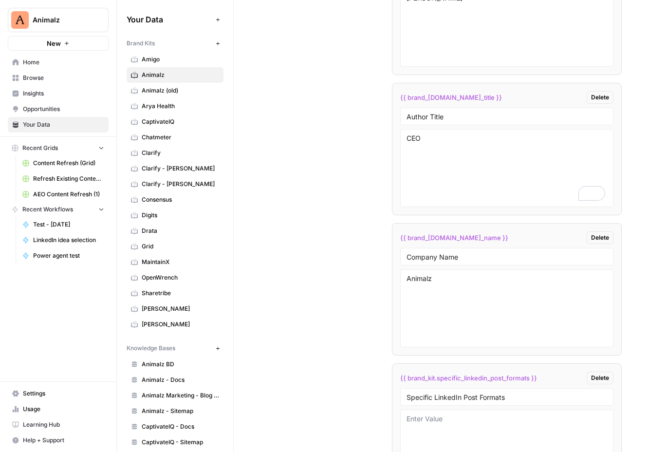
click at [460, 264] on div "Company Name" at bounding box center [506, 257] width 213 height 18
click at [438, 253] on input "Company Name" at bounding box center [506, 256] width 201 height 9
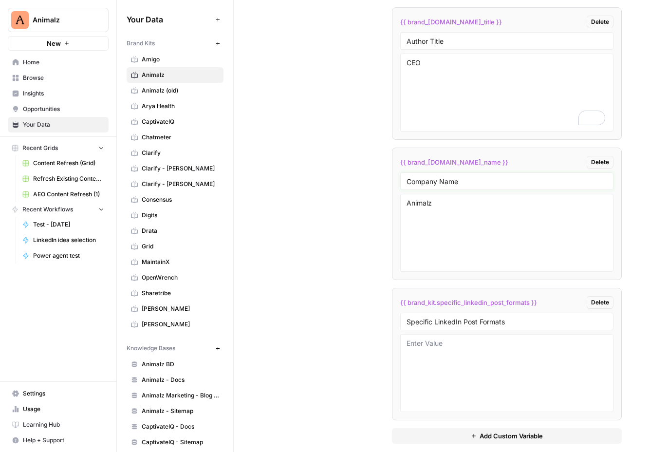
scroll to position [2177, 0]
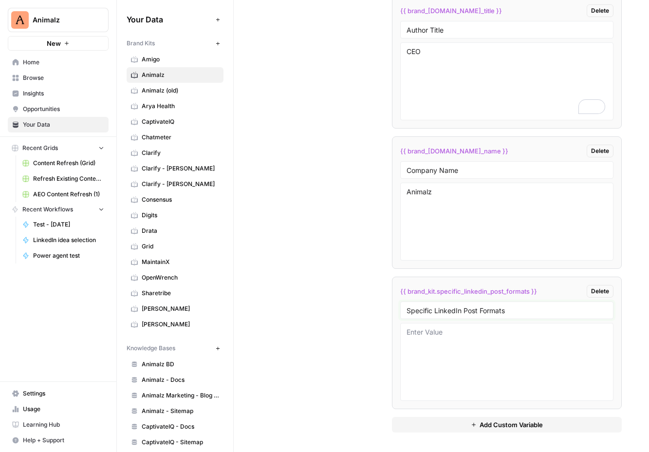
click at [471, 311] on input "Specific LinkedIn Post Formats" at bounding box center [506, 310] width 201 height 9
click at [500, 313] on input "Specific LinkedIn Post Formats" at bounding box center [506, 310] width 201 height 9
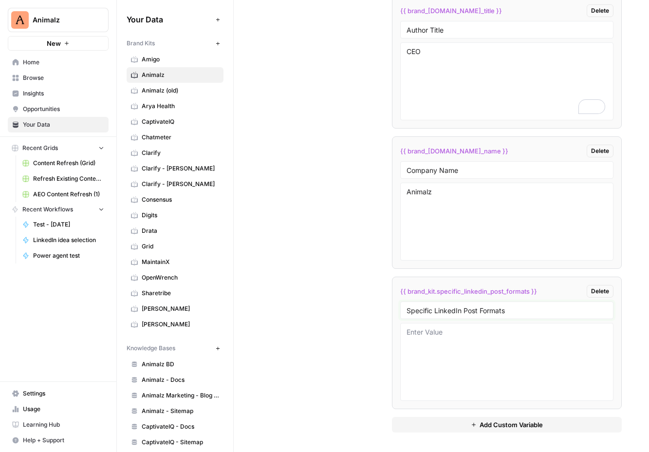
click at [500, 313] on input "Specific LinkedIn Post Formats" at bounding box center [506, 310] width 201 height 9
click at [158, 311] on span "[PERSON_NAME]" at bounding box center [180, 308] width 77 height 9
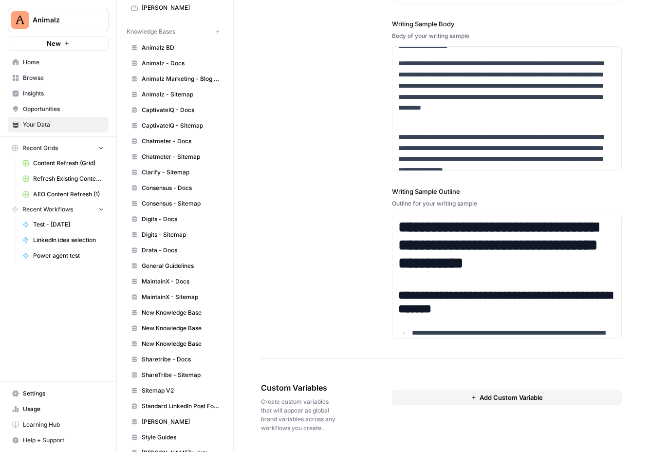
scroll to position [352, 0]
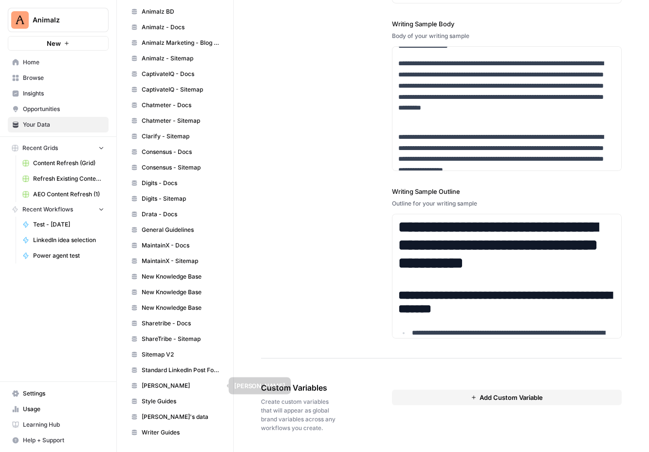
click at [193, 371] on span "Standard LinkedIn Post Formats Library" at bounding box center [180, 370] width 77 height 9
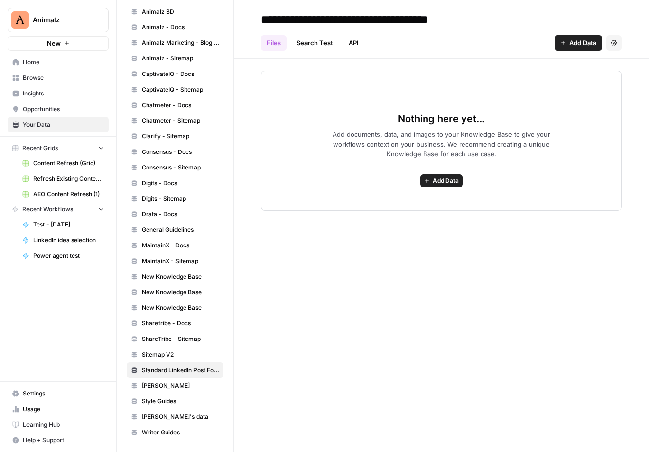
click at [169, 259] on span "MaintainX - Sitemap" at bounding box center [180, 261] width 77 height 9
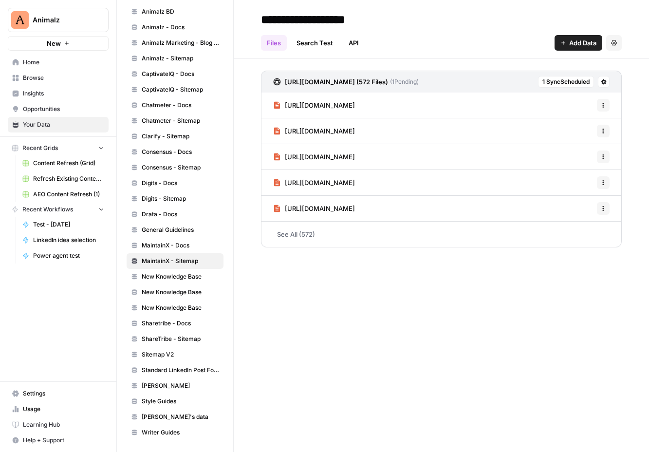
click at [174, 129] on link "Clarify - Sitemap" at bounding box center [175, 137] width 97 height 16
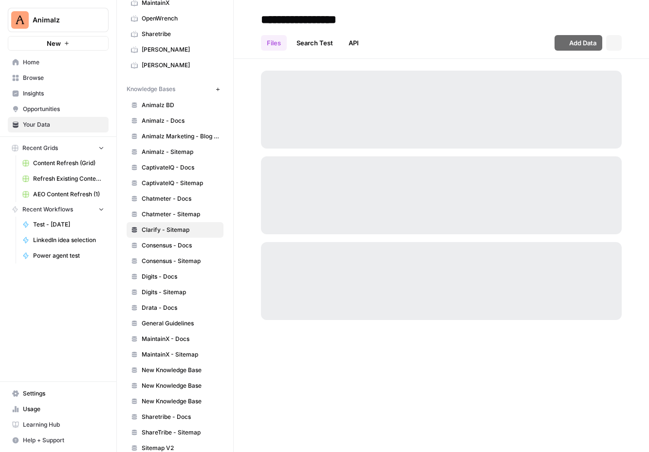
scroll to position [242, 0]
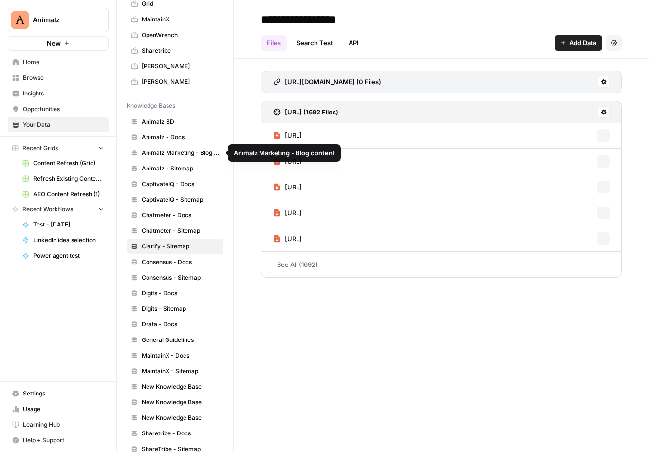
click at [172, 133] on span "Animalz - Docs" at bounding box center [180, 137] width 77 height 9
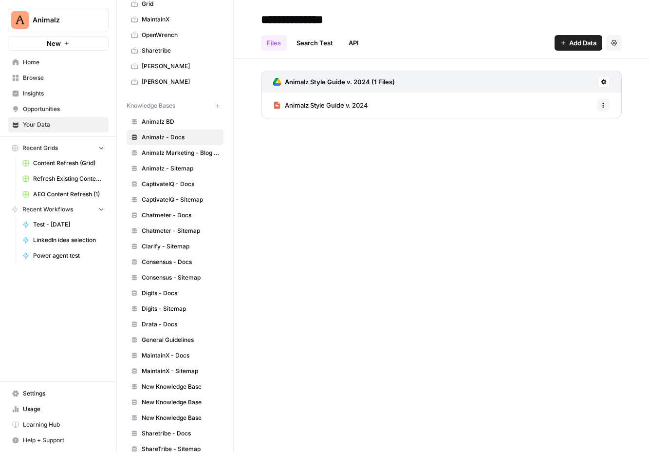
click at [201, 169] on span "Animalz - Sitemap" at bounding box center [180, 168] width 77 height 9
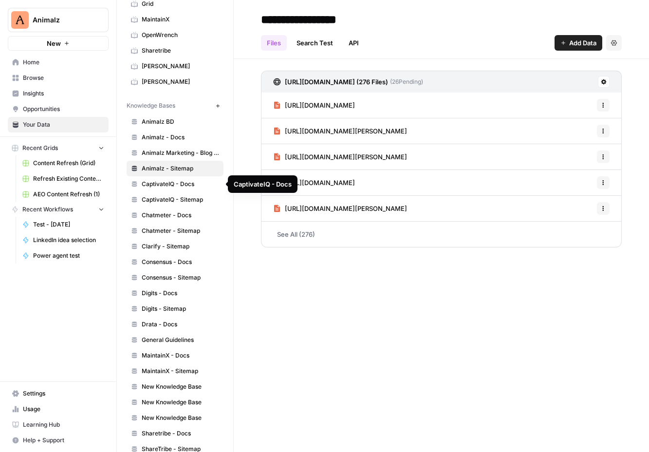
click at [199, 182] on span "CaptivateIQ - Docs" at bounding box center [180, 184] width 77 height 9
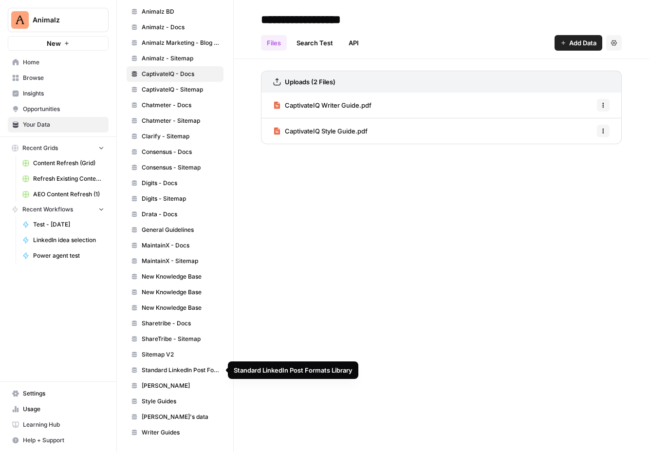
scroll to position [187, 0]
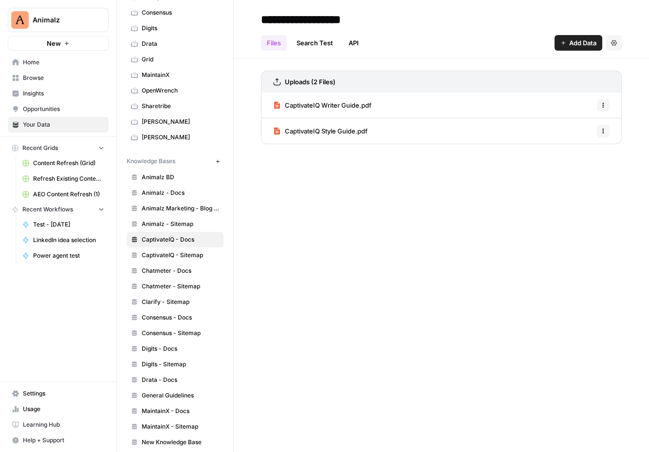
click at [175, 194] on span "Animalz - Docs" at bounding box center [180, 192] width 77 height 9
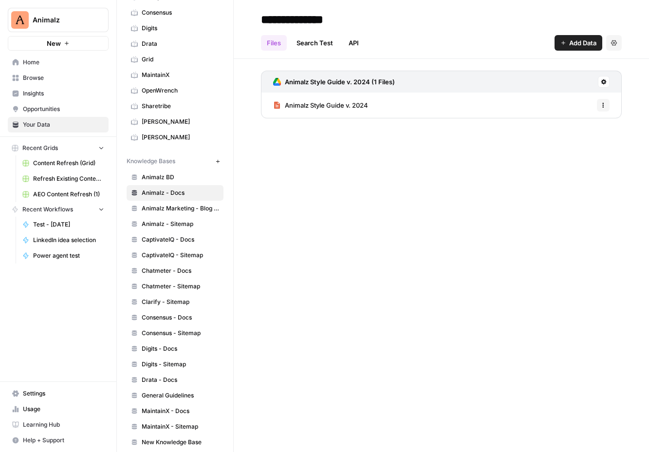
click at [330, 77] on h3 "Animalz Style Guide v. 2024 (1 Files)" at bounding box center [340, 82] width 110 height 10
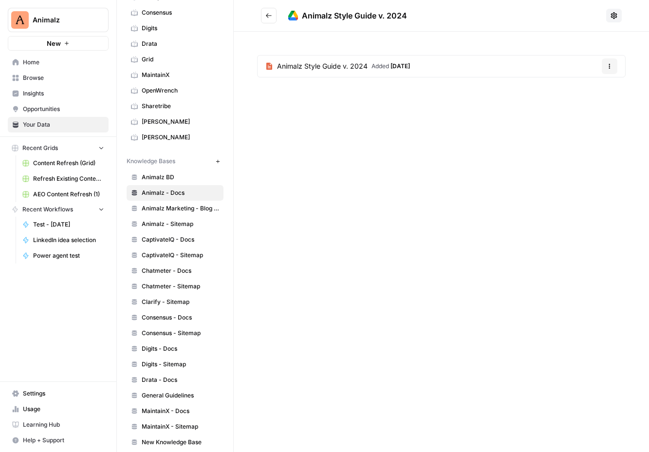
click at [269, 17] on icon "Go back" at bounding box center [268, 15] width 7 height 7
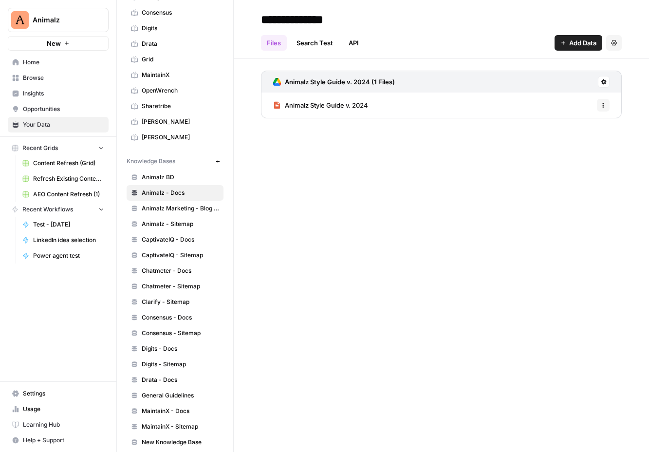
click at [334, 77] on h3 "Animalz Style Guide v. 2024 (1 Files)" at bounding box center [340, 82] width 110 height 10
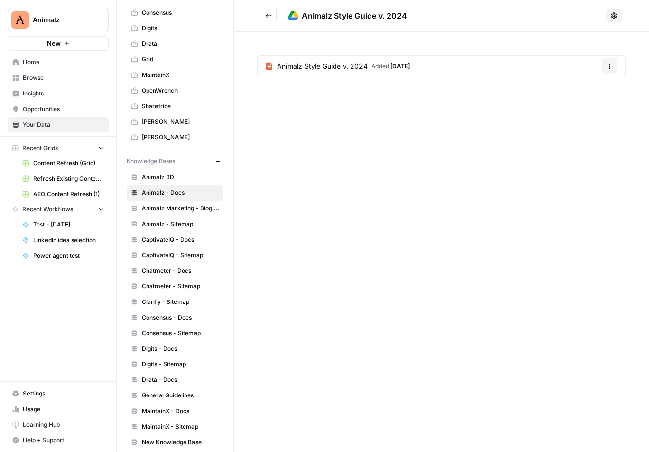
click at [330, 67] on span "Animalz Style Guide v. 2024" at bounding box center [322, 66] width 91 height 10
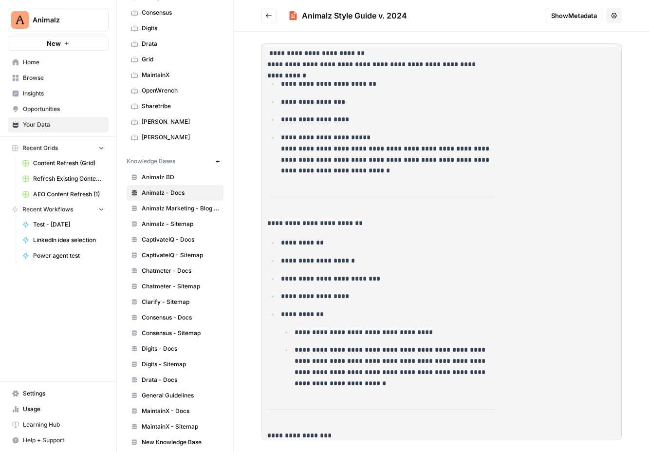
click at [267, 19] on button "Go back" at bounding box center [269, 16] width 16 height 16
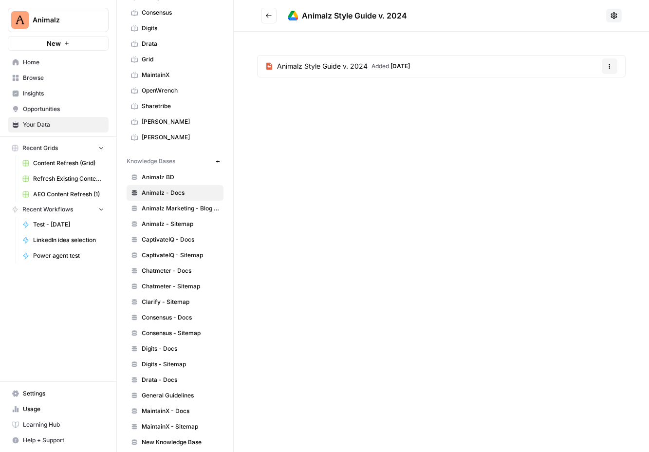
click at [182, 206] on span "Animalz Marketing - Blog content" at bounding box center [180, 208] width 77 height 9
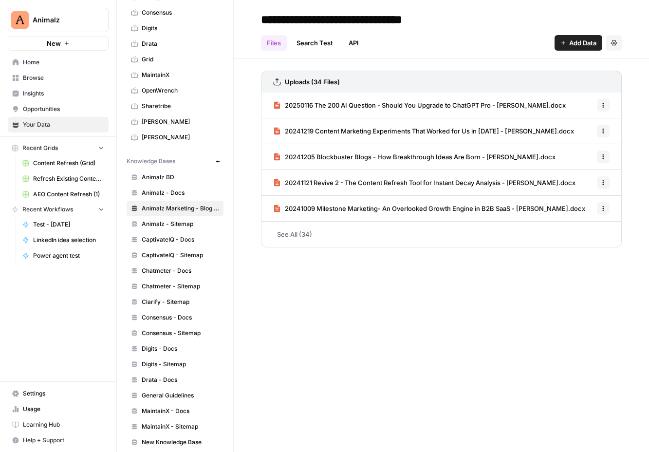
click at [311, 114] on link "20250116 The 200 AI Question - Should You Upgrade to ChatGPT Pro - Tim Metz.docx" at bounding box center [419, 104] width 293 height 25
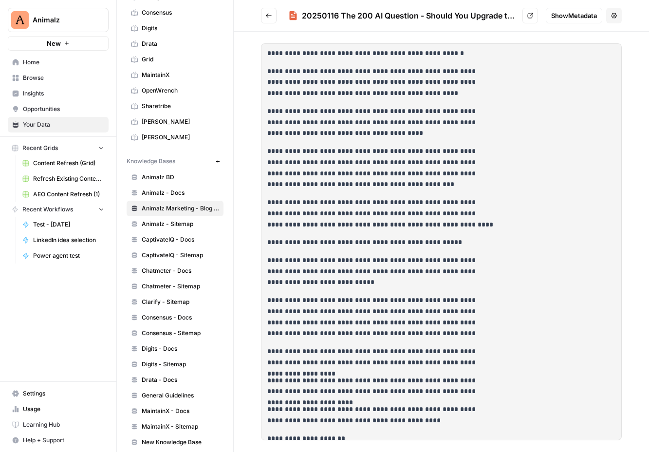
click at [264, 18] on button "Go back" at bounding box center [269, 16] width 16 height 16
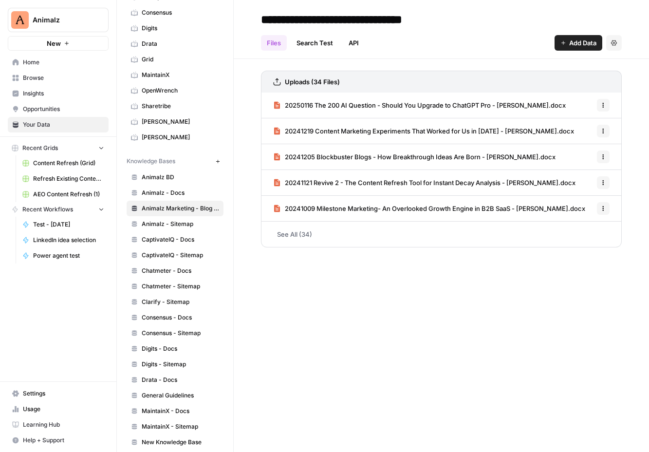
click at [183, 189] on span "Animalz - Docs" at bounding box center [180, 192] width 77 height 9
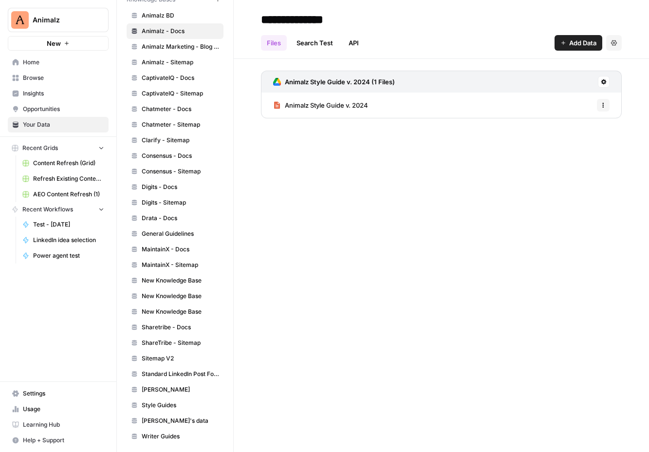
scroll to position [352, 0]
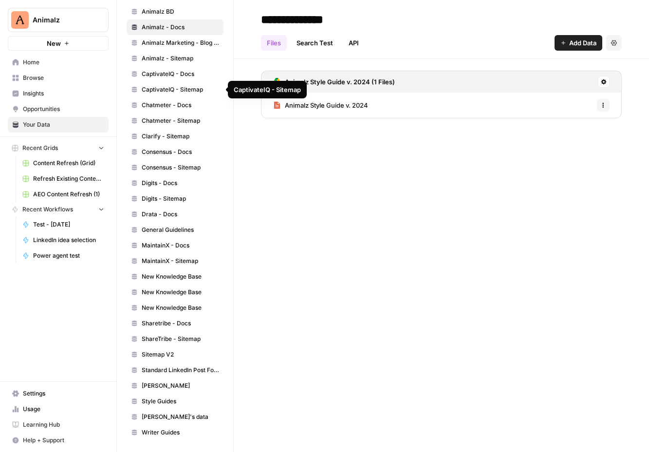
click at [194, 58] on span "Animalz - Sitemap" at bounding box center [180, 58] width 77 height 9
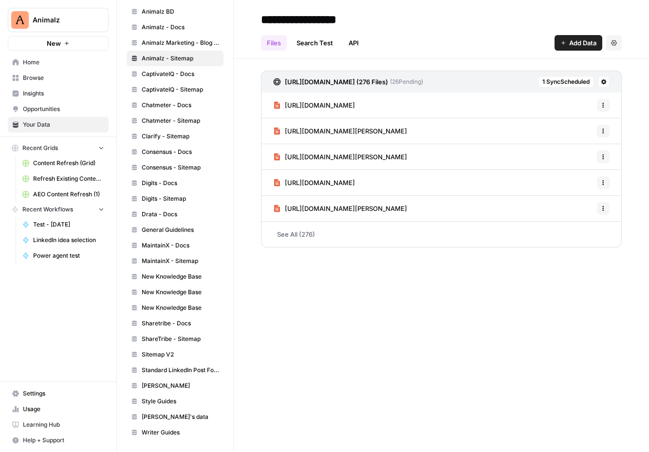
click at [170, 374] on link "Standard LinkedIn Post Formats Library" at bounding box center [175, 370] width 97 height 16
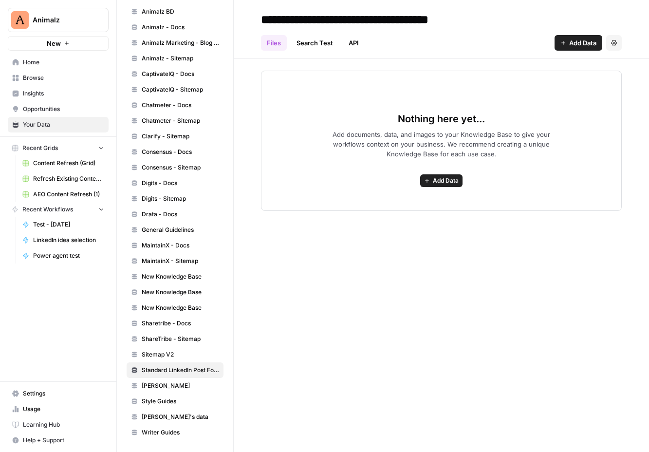
click at [373, 127] on div "Nothing here yet... Add documents, data, and images to your Knowledge Base to g…" at bounding box center [441, 141] width 361 height 140
click at [317, 49] on link "Search Test" at bounding box center [315, 43] width 48 height 16
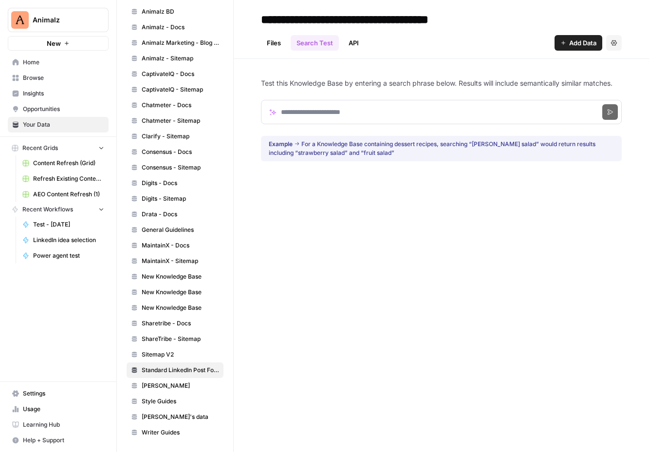
click at [357, 43] on link "API" at bounding box center [354, 43] width 22 height 16
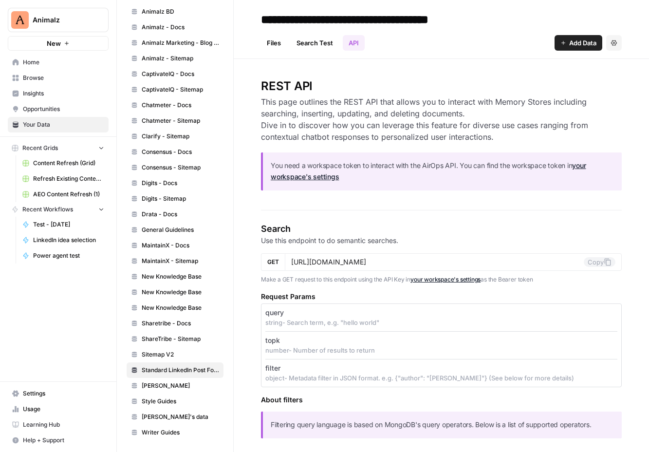
click at [304, 44] on link "Search Test" at bounding box center [315, 43] width 48 height 16
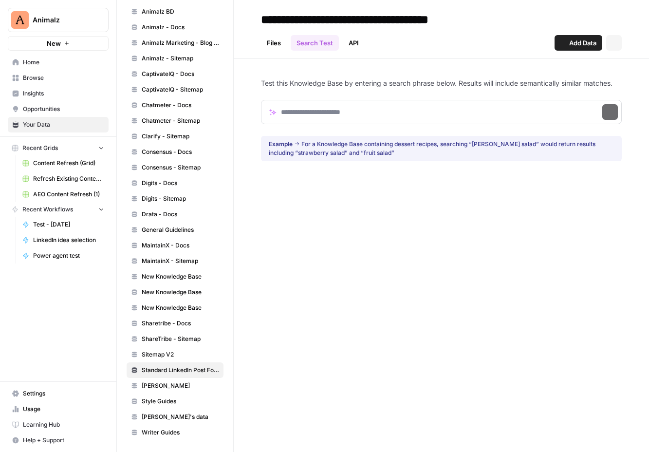
click at [273, 46] on link "Files" at bounding box center [274, 43] width 26 height 16
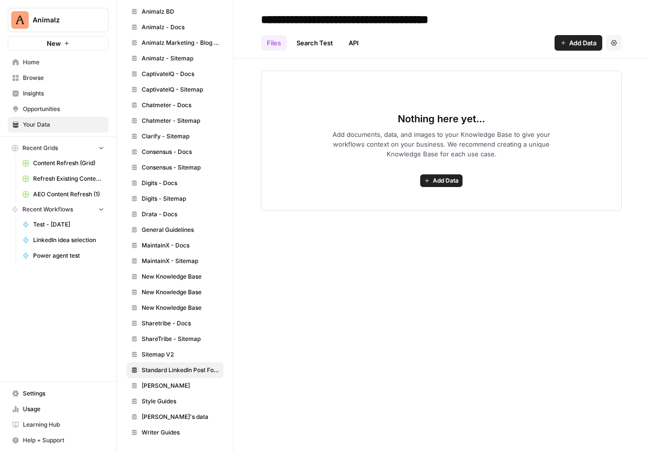
click at [440, 180] on span "Add Data" at bounding box center [446, 180] width 26 height 9
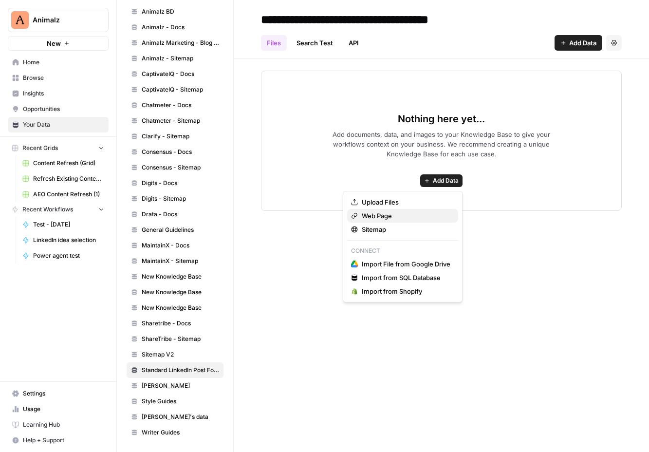
click at [418, 220] on span "Web Page" at bounding box center [406, 216] width 89 height 10
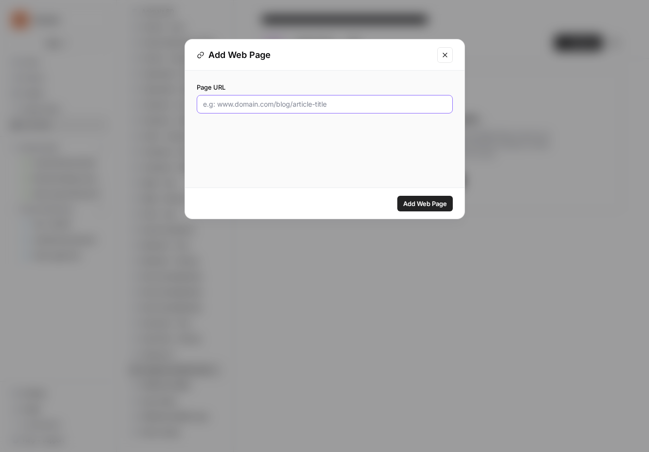
click at [314, 105] on input "Page URL" at bounding box center [324, 104] width 243 height 10
paste input "https://www.kleo.so/blog/linkedin-post-templates"
type input "https://www.kleo.so/blog/linkedin-post-templates"
click at [423, 207] on span "Add Web Page" at bounding box center [425, 204] width 44 height 10
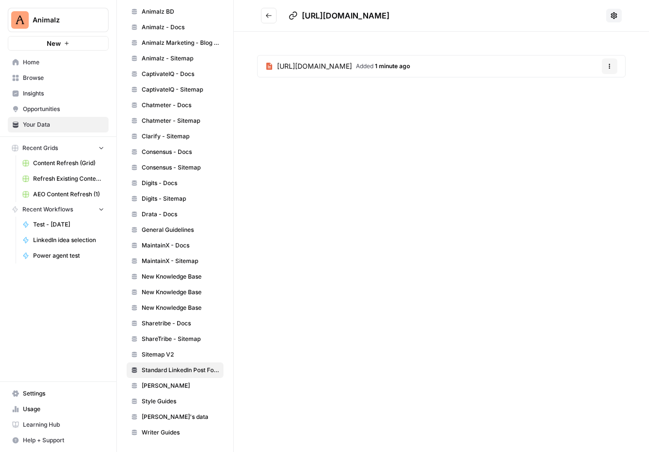
click at [394, 71] on link "https://www.kleo.so/blog/linkedin-post-templates Added 1 minute ago" at bounding box center [337, 65] width 160 height 21
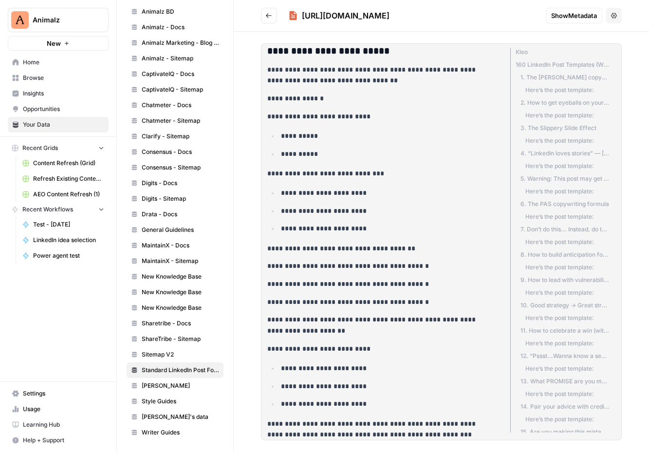
scroll to position [6621, 0]
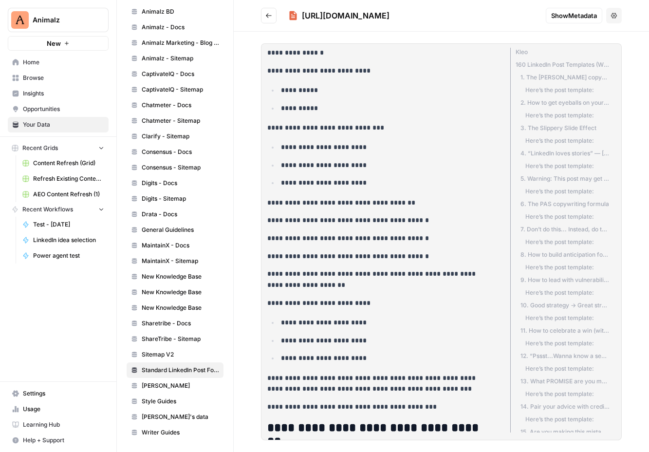
click at [276, 20] on button "Go back" at bounding box center [269, 16] width 16 height 16
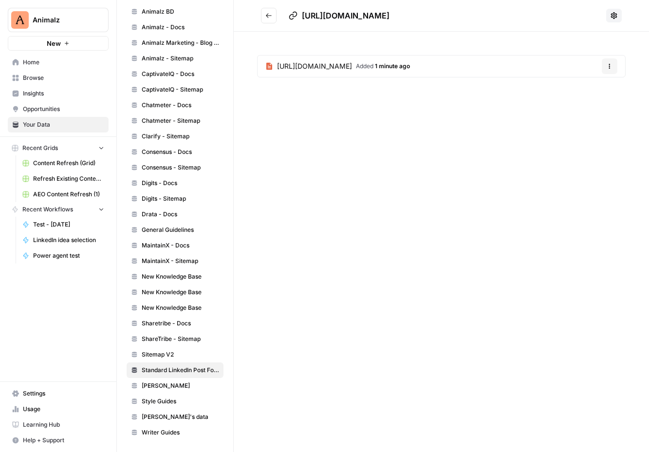
click at [352, 66] on span "https://www.kleo.so/blog/linkedin-post-templates" at bounding box center [314, 66] width 75 height 10
click at [615, 15] on icon at bounding box center [614, 16] width 8 height 8
click at [583, 16] on div "https://www.kleo.so/blog/linkedin-post-templates" at bounding box center [445, 16] width 314 height 12
click at [268, 17] on icon "Go back" at bounding box center [268, 15] width 7 height 7
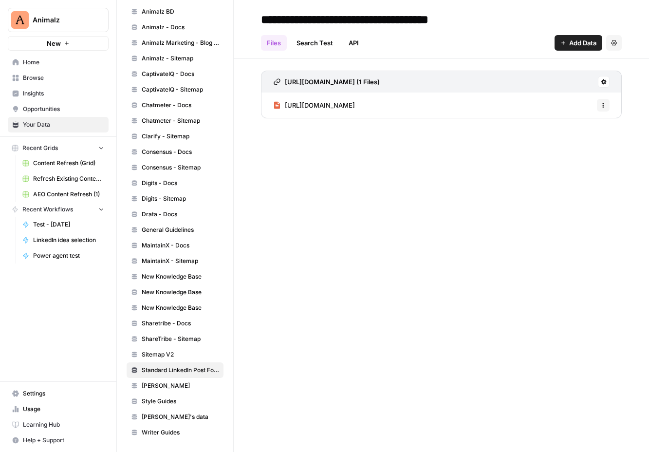
click at [186, 365] on link "Standard LinkedIn Post Formats Library" at bounding box center [175, 370] width 97 height 16
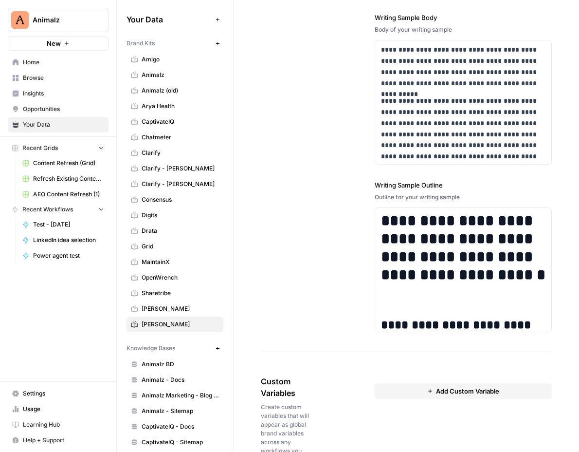
scroll to position [1418, 0]
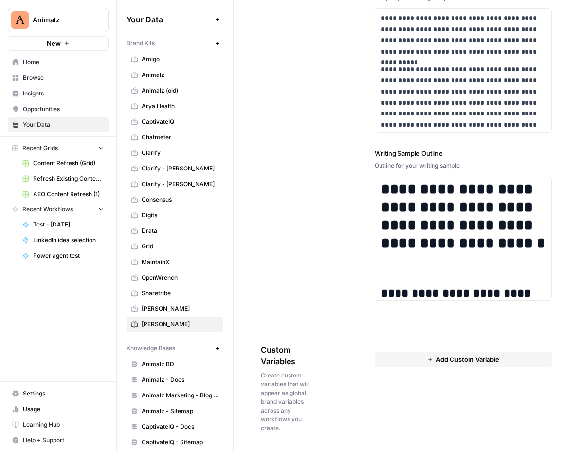
click at [163, 307] on span "[PERSON_NAME]" at bounding box center [180, 308] width 77 height 9
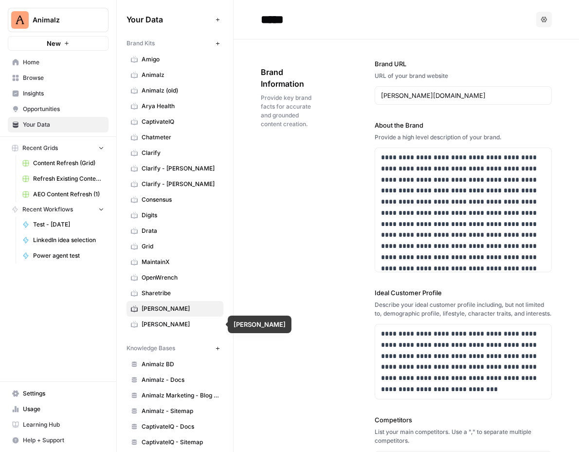
click at [171, 322] on span "[PERSON_NAME]" at bounding box center [180, 324] width 77 height 9
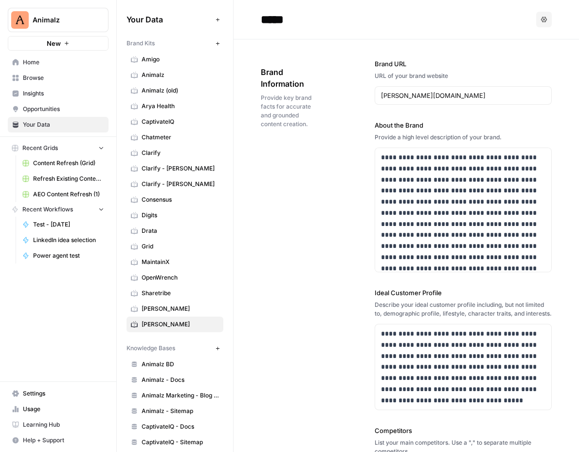
click at [282, 16] on input "*****" at bounding box center [335, 19] width 156 height 19
click at [312, 19] on input "*****" at bounding box center [335, 19] width 156 height 19
click at [336, 19] on input "*******" at bounding box center [335, 19] width 156 height 19
paste input "**********"
click at [298, 14] on input "**********" at bounding box center [335, 19] width 156 height 19
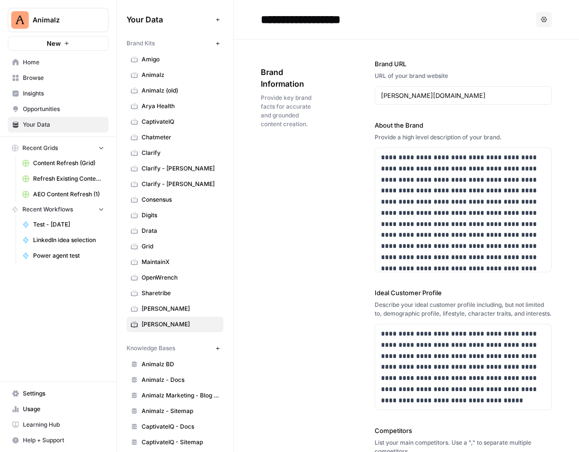
type input "**********"
click at [466, 27] on div "**********" at bounding box center [397, 20] width 272 height 16
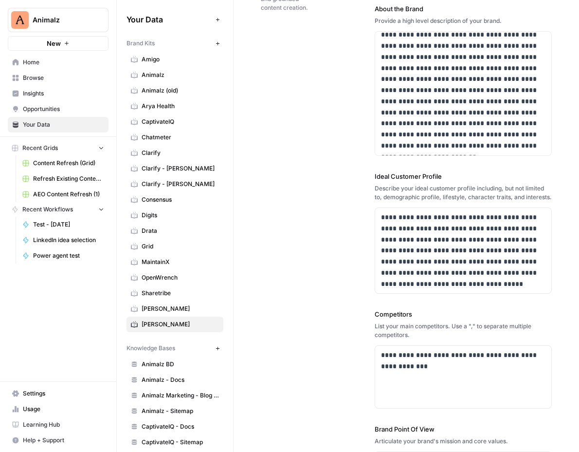
scroll to position [138, 0]
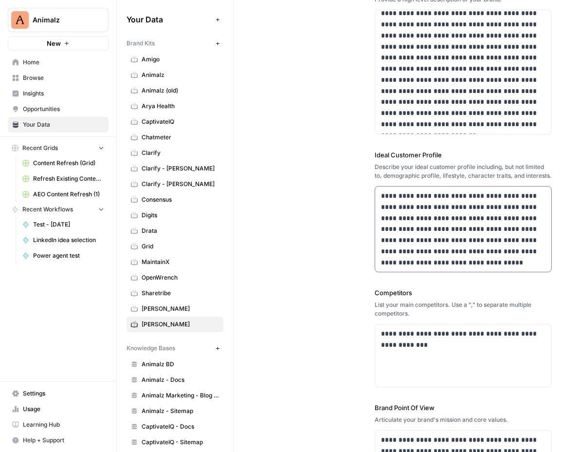
click at [404, 221] on p "**********" at bounding box center [463, 228] width 165 height 77
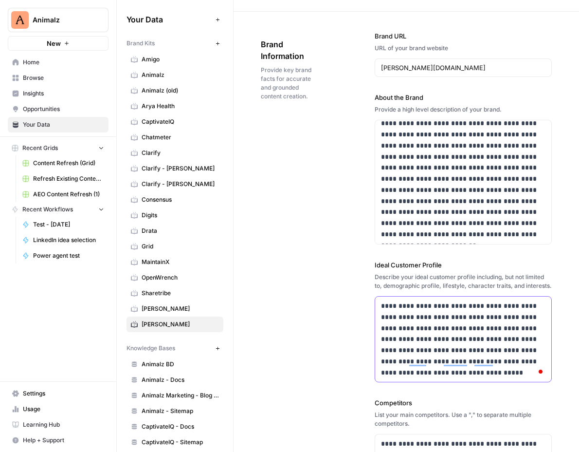
scroll to position [84, 0]
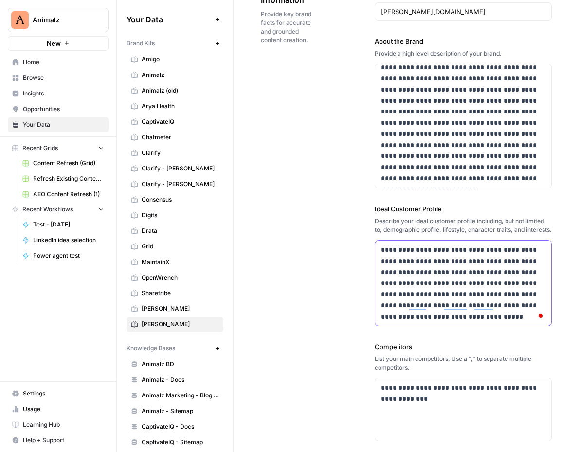
click at [475, 292] on p "**********" at bounding box center [463, 282] width 165 height 77
drag, startPoint x: 475, startPoint y: 317, endPoint x: 375, endPoint y: 249, distance: 121.2
click at [375, 249] on div "**********" at bounding box center [348, 226] width 462 height 452
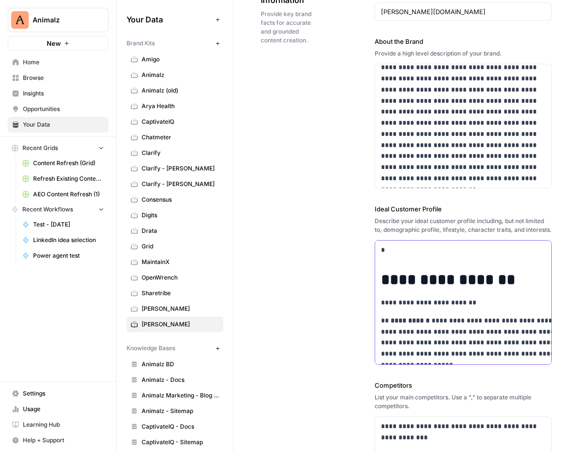
scroll to position [79, 0]
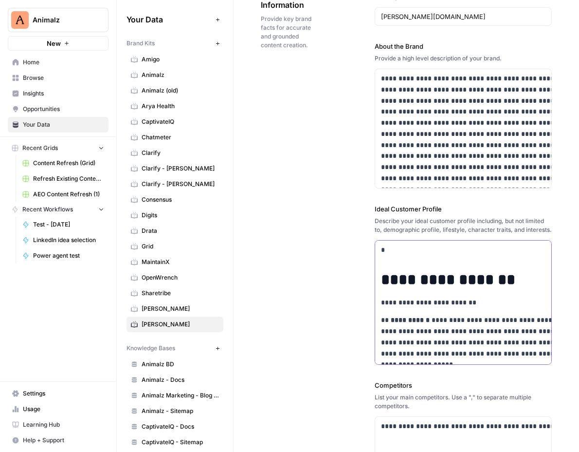
click at [440, 284] on h1 "**********" at bounding box center [491, 280] width 221 height 18
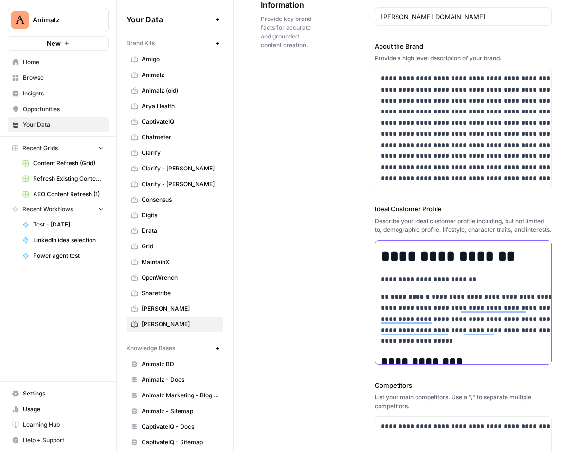
scroll to position [0, 0]
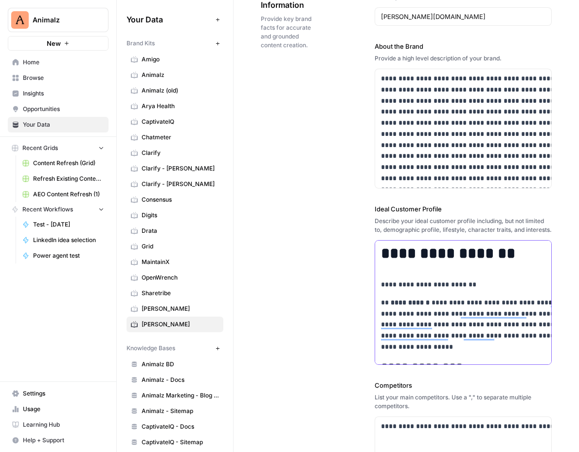
scroll to position [0, 14]
click at [118, 20] on icon "button" at bounding box center [118, 20] width 2 height 4
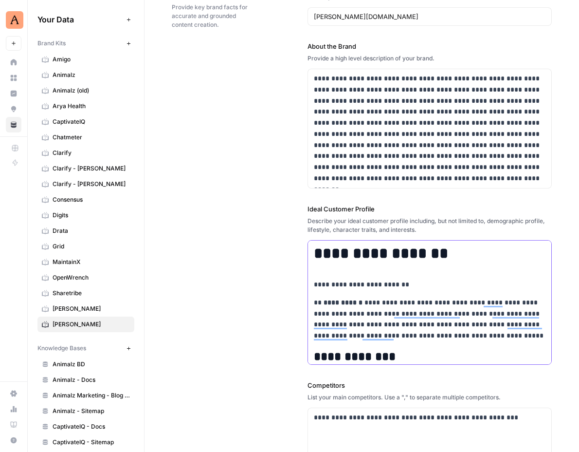
click at [475, 257] on h1 "**********" at bounding box center [430, 253] width 232 height 18
click at [394, 282] on p "**********" at bounding box center [430, 284] width 232 height 11
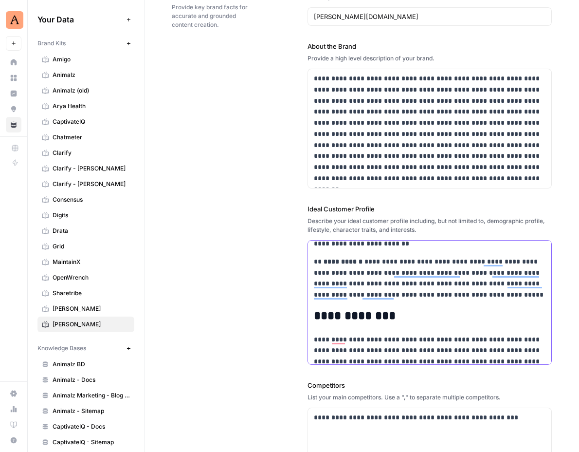
drag, startPoint x: 392, startPoint y: 254, endPoint x: 458, endPoint y: 288, distance: 74.5
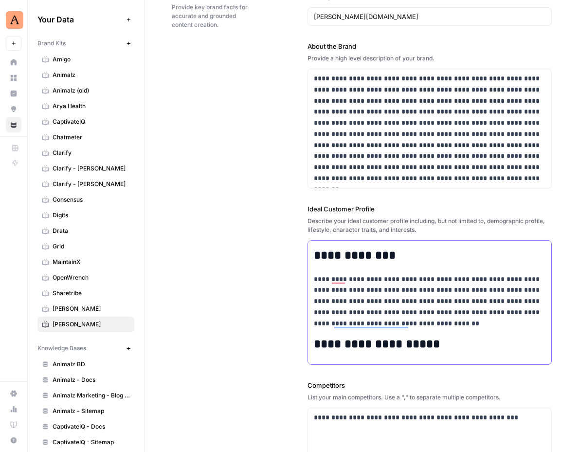
drag, startPoint x: 400, startPoint y: 272, endPoint x: 481, endPoint y: 302, distance: 87.2
click at [451, 320] on p "**********" at bounding box center [430, 301] width 232 height 55
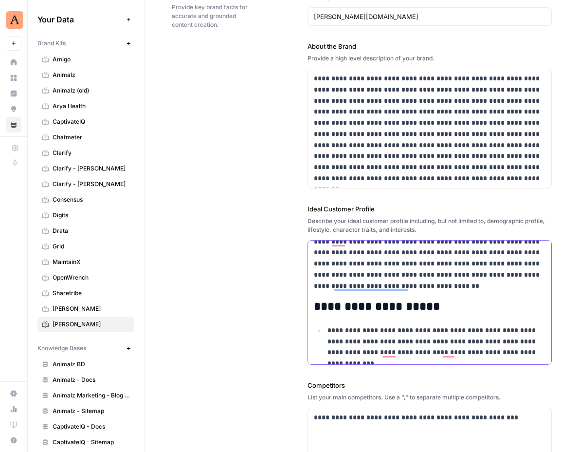
click at [434, 308] on h2 "**********" at bounding box center [430, 307] width 232 height 14
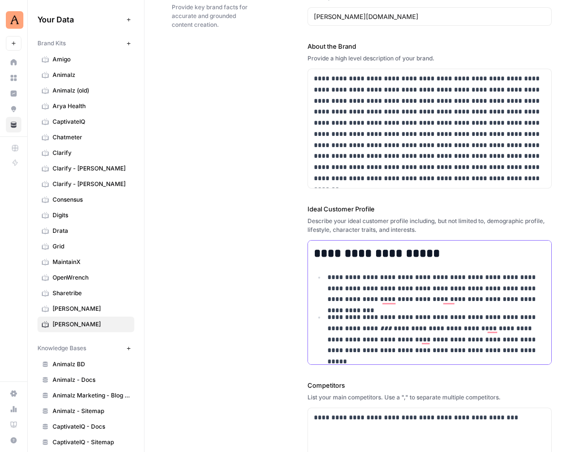
drag, startPoint x: 412, startPoint y: 275, endPoint x: 448, endPoint y: 296, distance: 42.1
click at [448, 296] on p "**********" at bounding box center [437, 288] width 218 height 33
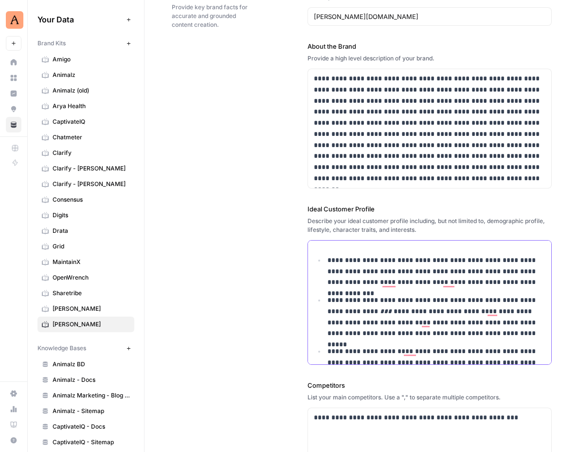
click at [428, 296] on p "**********" at bounding box center [437, 316] width 218 height 44
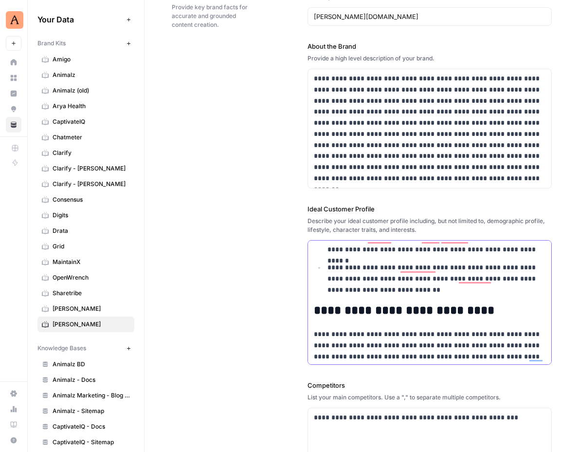
click at [454, 288] on p "**********" at bounding box center [437, 278] width 218 height 33
click at [468, 310] on h2 "**********" at bounding box center [430, 311] width 232 height 14
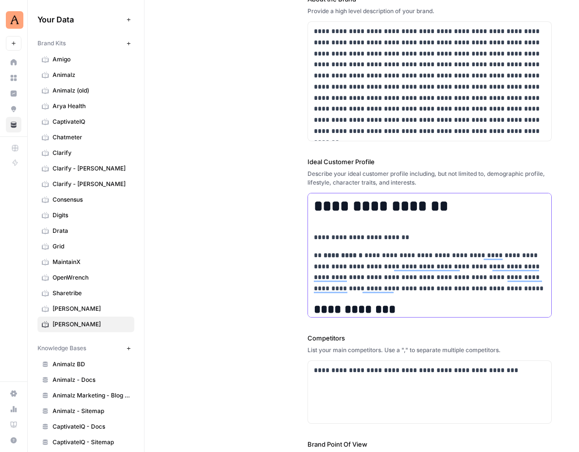
click at [329, 208] on h1 "**********" at bounding box center [430, 206] width 232 height 18
click at [386, 237] on p "**********" at bounding box center [430, 237] width 232 height 11
click at [486, 181] on div "Describe your ideal customer profile including, but not limited to, demographic…" at bounding box center [430, 178] width 244 height 18
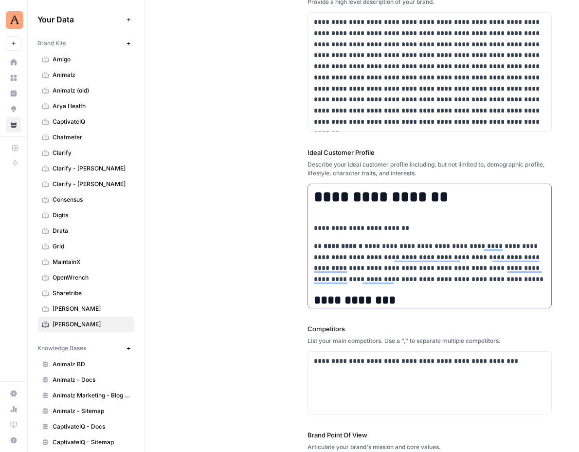
drag, startPoint x: 407, startPoint y: 200, endPoint x: 445, endPoint y: 249, distance: 61.7
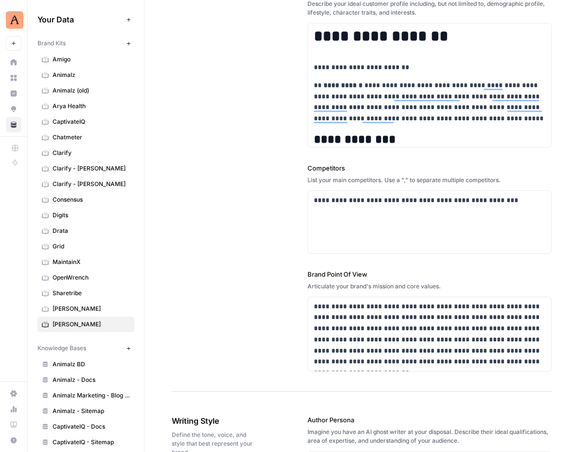
click at [525, 180] on div "List your main competitors. Use a "," to separate multiple competitors." at bounding box center [430, 180] width 244 height 9
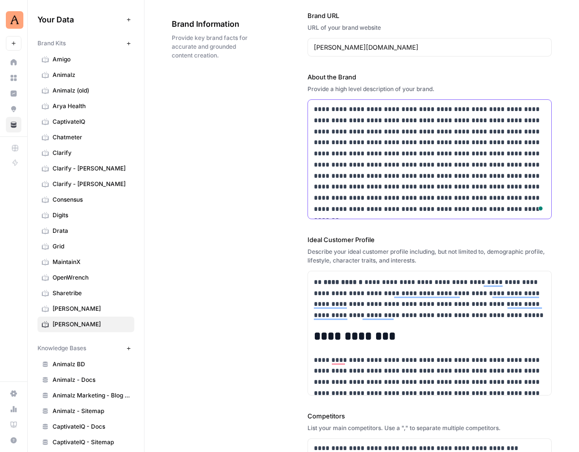
drag, startPoint x: 362, startPoint y: 114, endPoint x: 461, endPoint y: 103, distance: 99.9
click at [461, 104] on p "**********" at bounding box center [430, 159] width 232 height 111
click at [434, 112] on p "**********" at bounding box center [430, 159] width 232 height 111
click at [401, 132] on p "**********" at bounding box center [430, 159] width 232 height 111
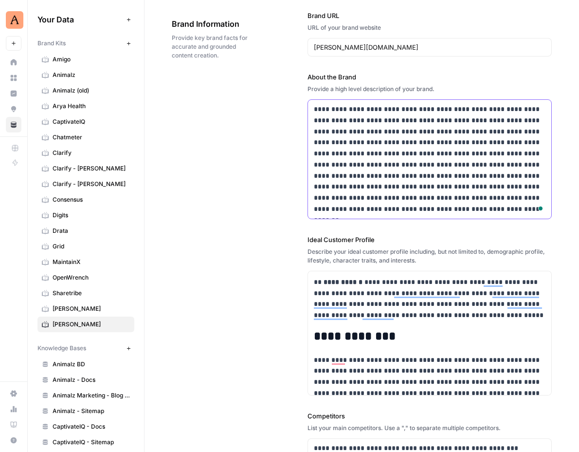
click at [401, 132] on p "**********" at bounding box center [430, 159] width 232 height 111
click at [422, 148] on p "**********" at bounding box center [430, 159] width 232 height 111
click at [413, 159] on p "**********" at bounding box center [430, 159] width 232 height 111
drag, startPoint x: 397, startPoint y: 150, endPoint x: 422, endPoint y: 182, distance: 40.5
click at [422, 182] on p "**********" at bounding box center [430, 159] width 232 height 111
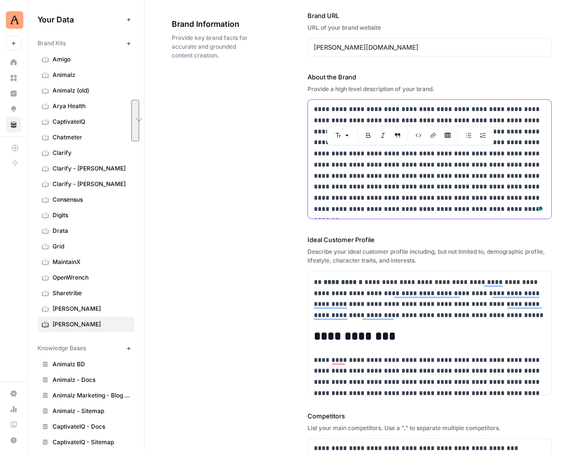
click at [422, 182] on p "**********" at bounding box center [430, 159] width 232 height 111
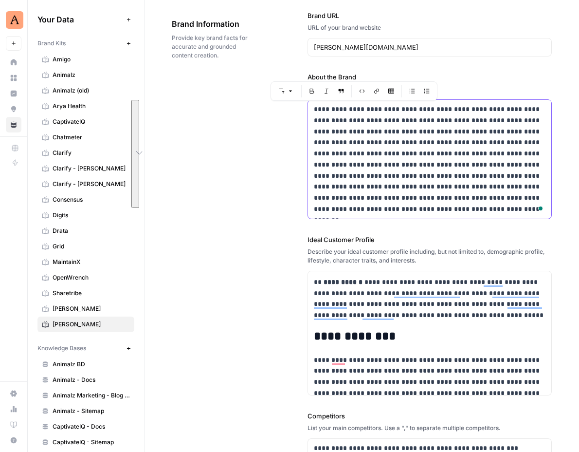
drag, startPoint x: 409, startPoint y: 212, endPoint x: 309, endPoint y: 108, distance: 144.2
click at [308, 107] on div "**********" at bounding box center [303, 226] width 551 height 452
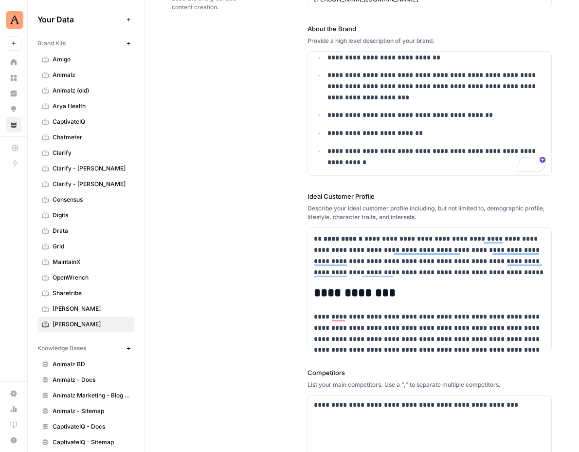
scroll to position [113, 0]
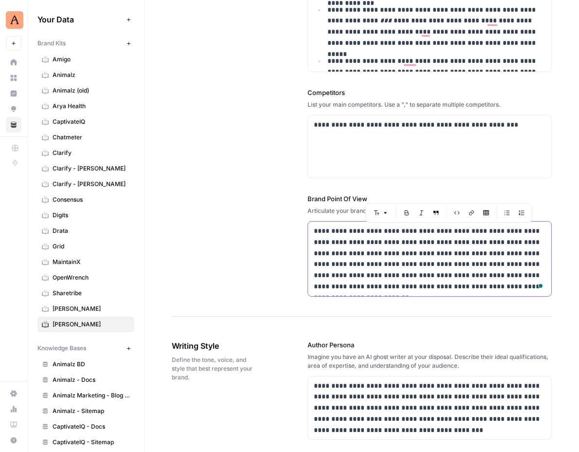
drag, startPoint x: 365, startPoint y: 230, endPoint x: 402, endPoint y: 304, distance: 82.1
click at [362, 249] on p "**********" at bounding box center [430, 258] width 232 height 67
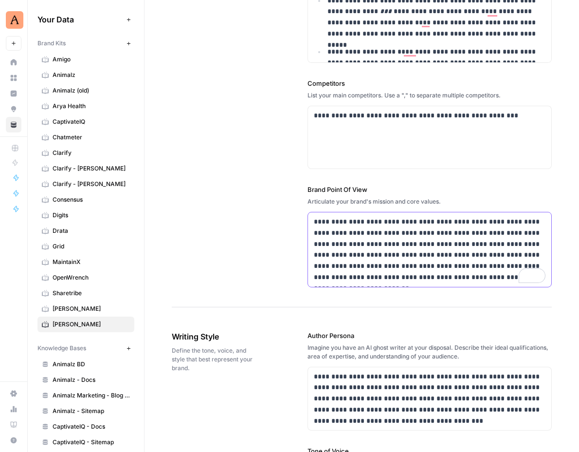
click at [372, 245] on p "**********" at bounding box center [430, 249] width 232 height 67
drag, startPoint x: 363, startPoint y: 236, endPoint x: 399, endPoint y: 291, distance: 65.7
click at [344, 232] on p "**********" at bounding box center [430, 249] width 232 height 67
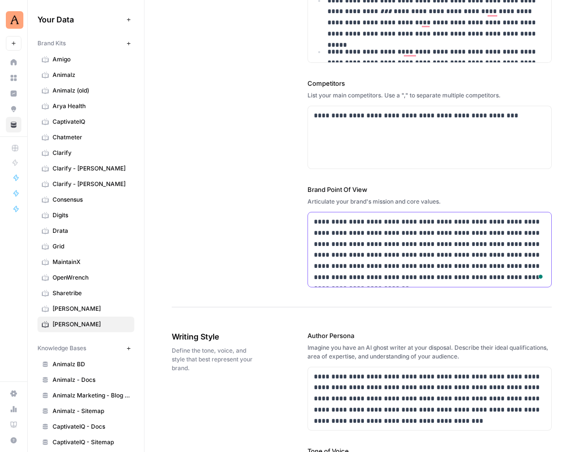
click at [344, 232] on p "**********" at bounding box center [430, 249] width 232 height 67
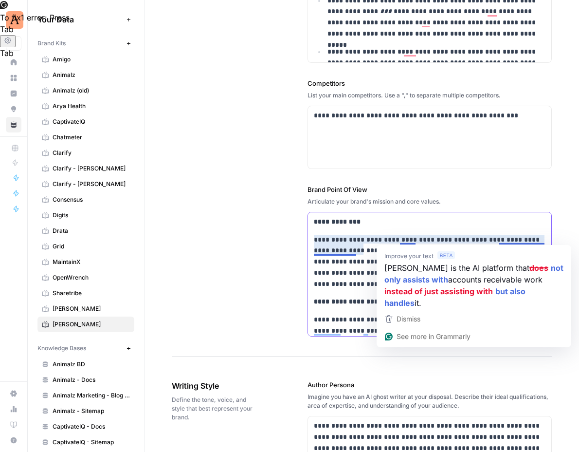
click at [479, 225] on p "**********" at bounding box center [430, 221] width 232 height 11
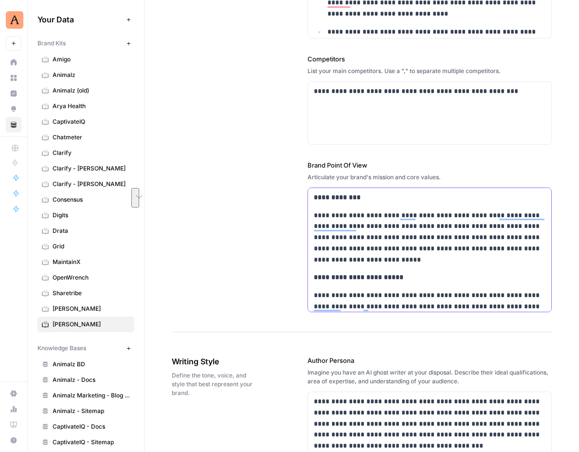
drag, startPoint x: 367, startPoint y: 211, endPoint x: 436, endPoint y: 230, distance: 71.1
click at [436, 230] on p "**********" at bounding box center [430, 237] width 232 height 55
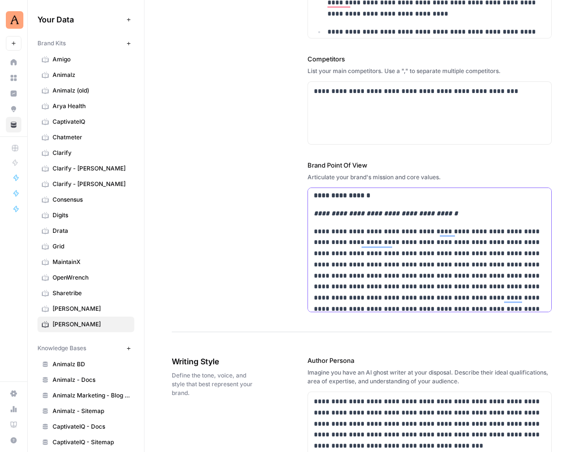
click at [372, 227] on p "**********" at bounding box center [430, 303] width 232 height 155
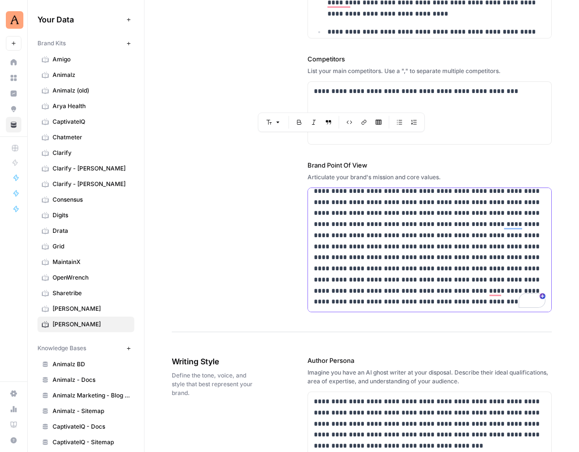
drag, startPoint x: 315, startPoint y: 212, endPoint x: 461, endPoint y: 339, distance: 193.6
copy div "**********"
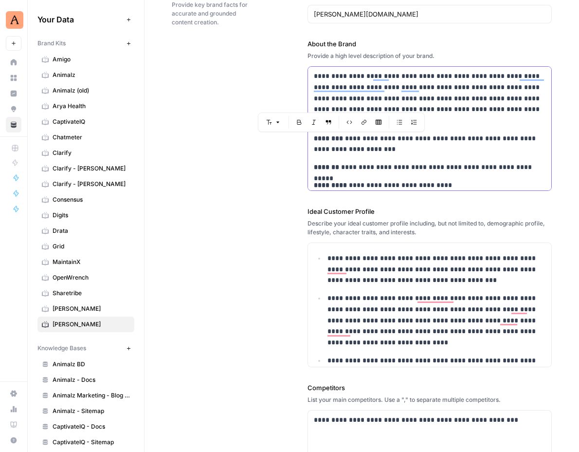
click at [387, 73] on p "**********" at bounding box center [430, 98] width 232 height 55
click at [315, 74] on p "**********" at bounding box center [430, 98] width 232 height 55
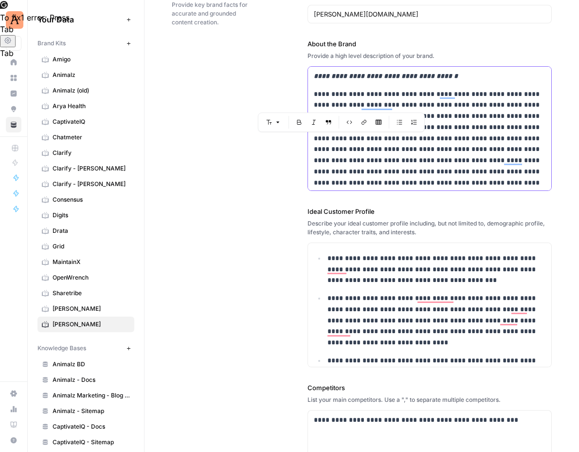
click at [444, 84] on div "**********" at bounding box center [429, 311] width 243 height 489
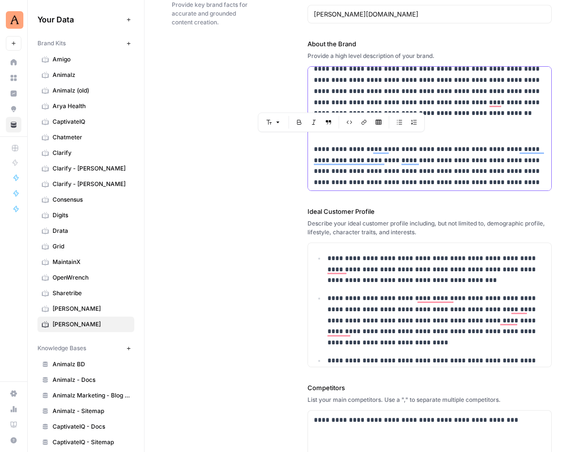
click at [398, 147] on p "**********" at bounding box center [430, 171] width 232 height 55
click at [384, 142] on div "**********" at bounding box center [429, 186] width 243 height 489
click at [447, 119] on div "**********" at bounding box center [429, 186] width 243 height 489
click at [441, 139] on div "**********" at bounding box center [429, 186] width 243 height 489
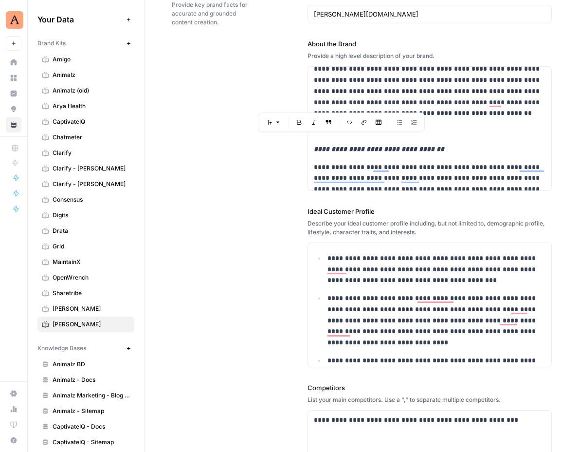
click at [420, 123] on button "Numbered list" at bounding box center [414, 122] width 13 height 13
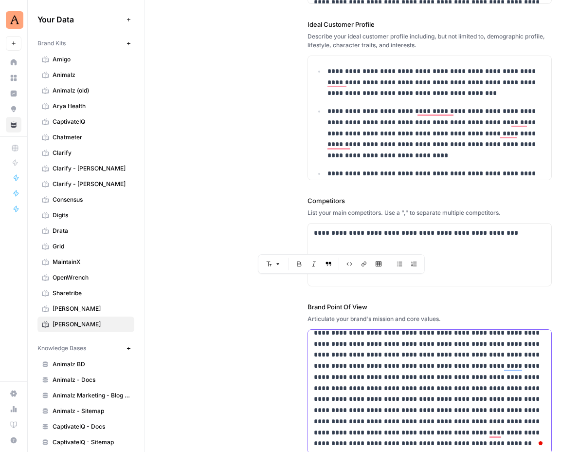
click at [492, 338] on p "**********" at bounding box center [430, 371] width 232 height 155
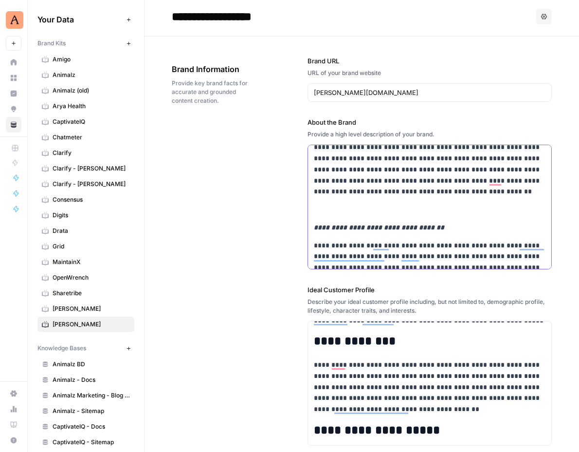
click at [453, 188] on p "**********" at bounding box center [430, 119] width 232 height 155
click at [470, 215] on div "**********" at bounding box center [429, 273] width 243 height 507
click at [442, 205] on p "To enrich screen reader interactions, please activate Accessibility in Grammarl…" at bounding box center [430, 209] width 232 height 11
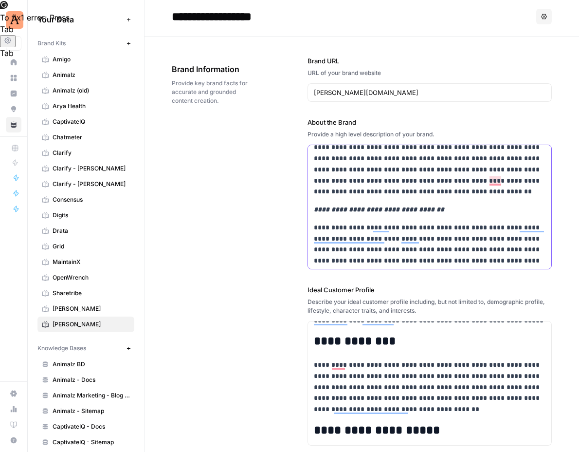
click at [426, 195] on p "**********" at bounding box center [430, 119] width 232 height 155
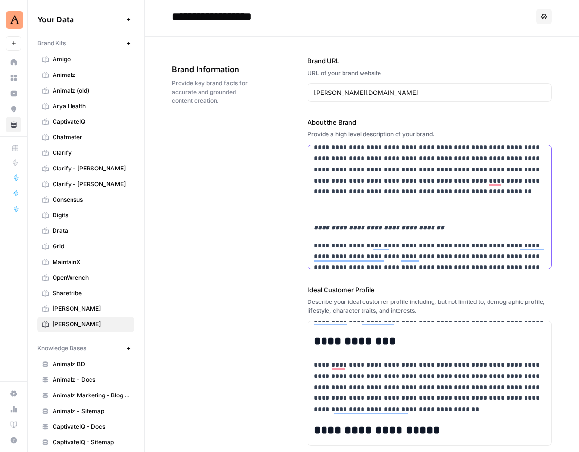
click at [446, 210] on p "To enrich screen reader interactions, please activate Accessibility in Grammarl…" at bounding box center [430, 209] width 232 height 11
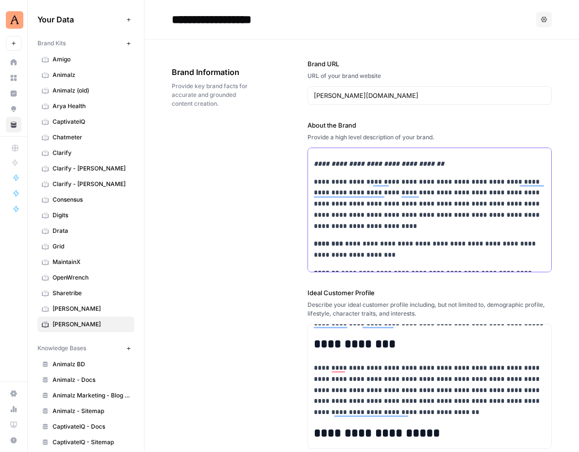
click at [378, 221] on p "**********" at bounding box center [430, 203] width 232 height 55
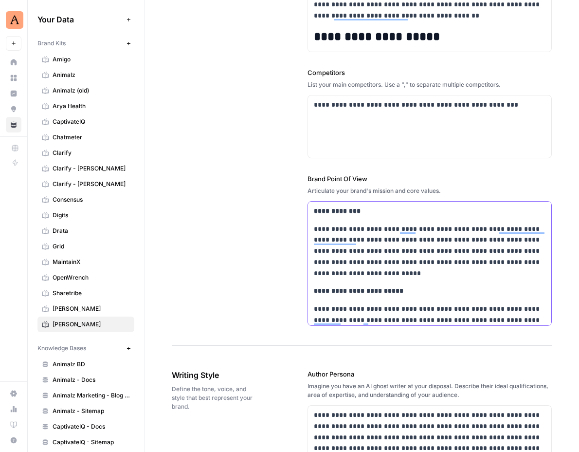
click at [522, 267] on p "**********" at bounding box center [430, 250] width 232 height 55
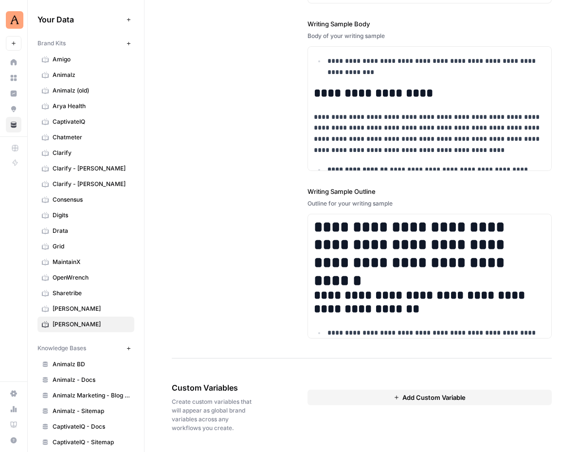
click at [371, 402] on button "Add Custom Variable" at bounding box center [430, 397] width 244 height 16
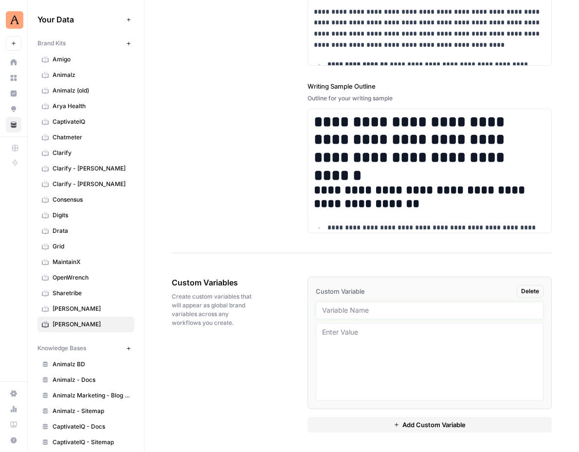
click at [342, 313] on input "text" at bounding box center [429, 310] width 215 height 9
paste input "Post Author Name"
type input "Post Author Name"
click at [265, 339] on div "Custom Variables Create custom variables that will appear as global brand varia…" at bounding box center [362, 354] width 380 height 195
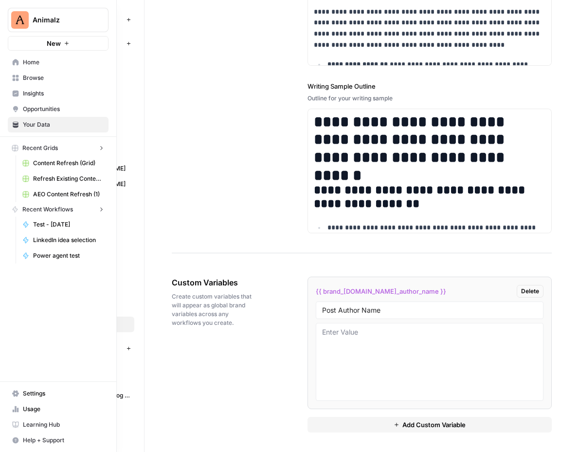
click at [13, 314] on div "Animalz New Home Browse Insights Opportunities Your Data Recent Grids Content R…" at bounding box center [58, 226] width 116 height 452
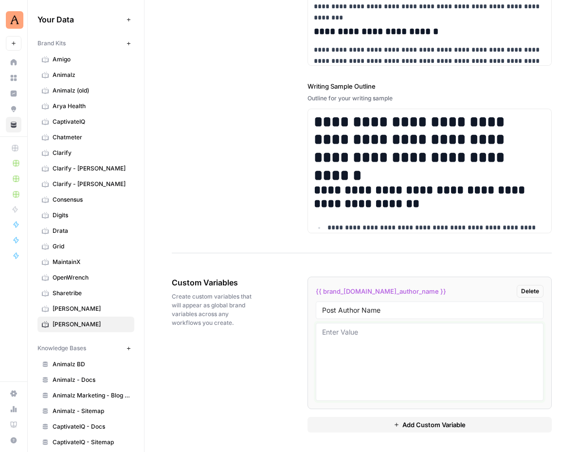
click at [340, 345] on textarea at bounding box center [429, 361] width 215 height 69
paste textarea "[PERSON_NAME]"
click at [353, 343] on textarea "[PERSON_NAME]" at bounding box center [429, 361] width 215 height 69
type textarea "[PERSON_NAME]"
click at [353, 427] on button "Add Custom Variable" at bounding box center [430, 425] width 244 height 16
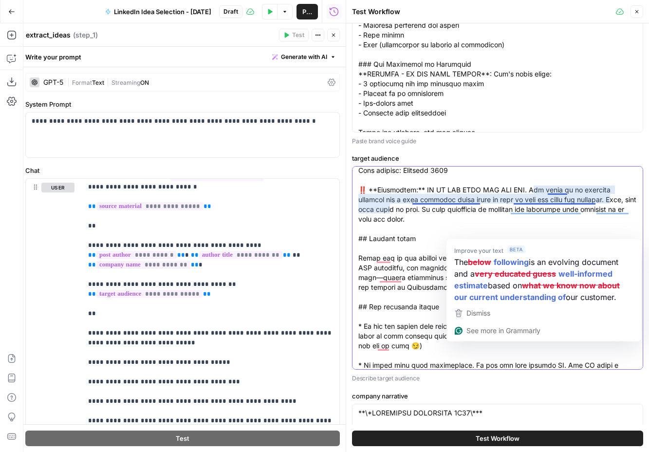
scroll to position [77, 0]
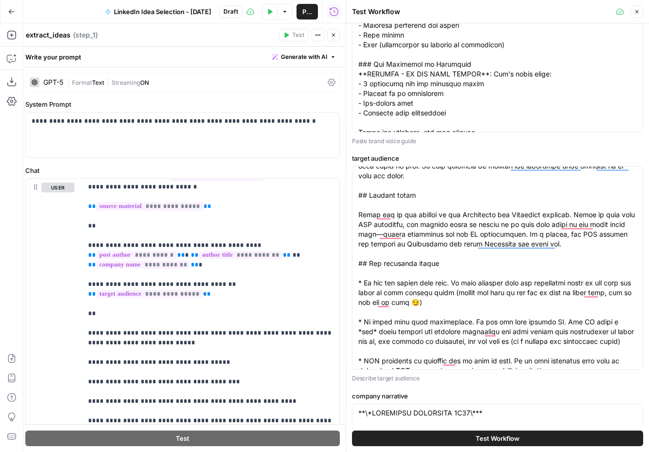
click at [640, 143] on p "Paste brand voice guide" at bounding box center [497, 141] width 291 height 10
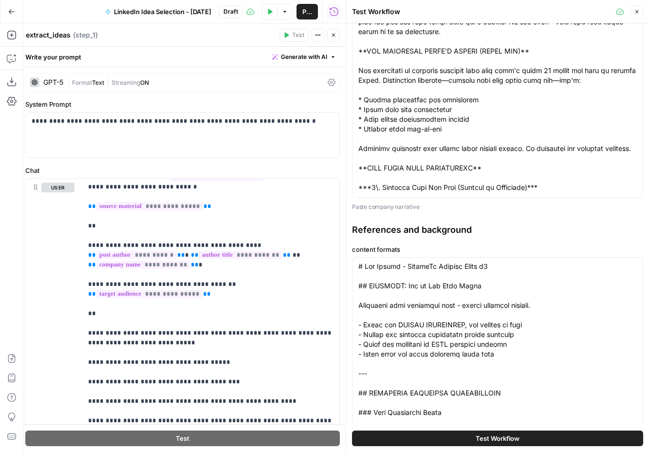
scroll to position [851, 0]
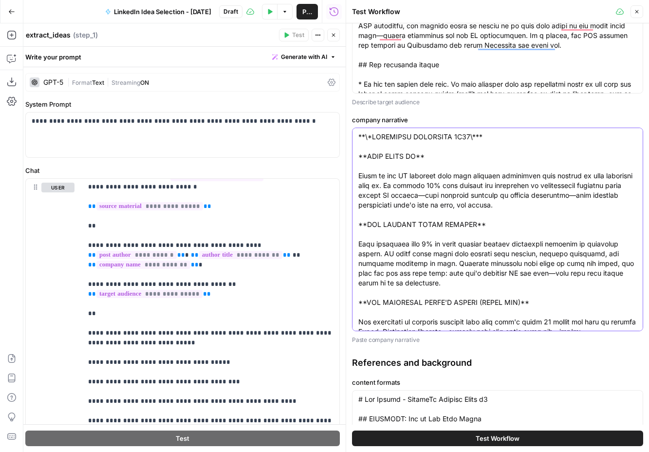
drag, startPoint x: 374, startPoint y: 157, endPoint x: 423, endPoint y: 161, distance: 49.3
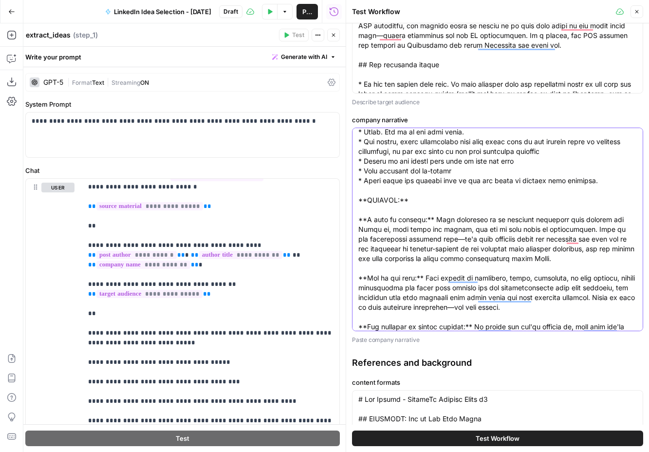
drag, startPoint x: 360, startPoint y: 203, endPoint x: 603, endPoint y: 184, distance: 243.6
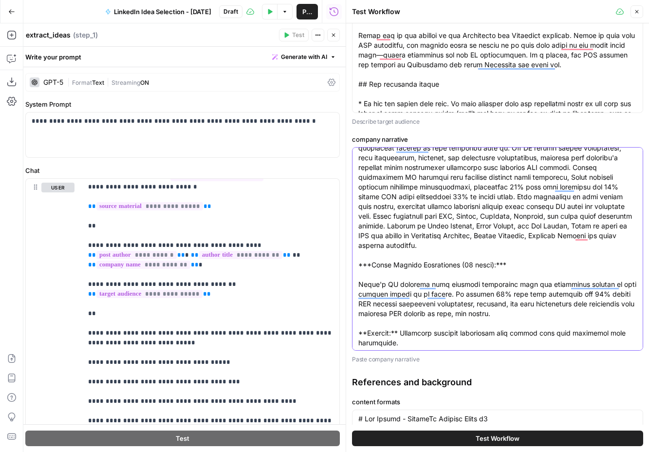
drag, startPoint x: 359, startPoint y: 178, endPoint x: 544, endPoint y: 242, distance: 196.4
click at [544, 242] on textarea "company narrative" at bounding box center [497, 56] width 278 height 1188
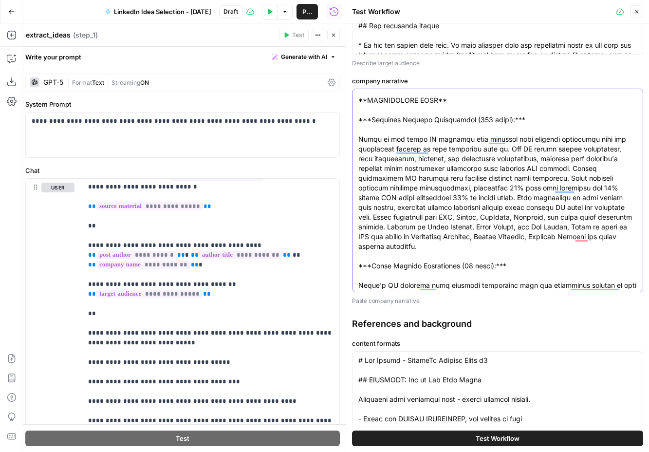
click at [444, 162] on textarea "company narrative" at bounding box center [497, 57] width 278 height 1188
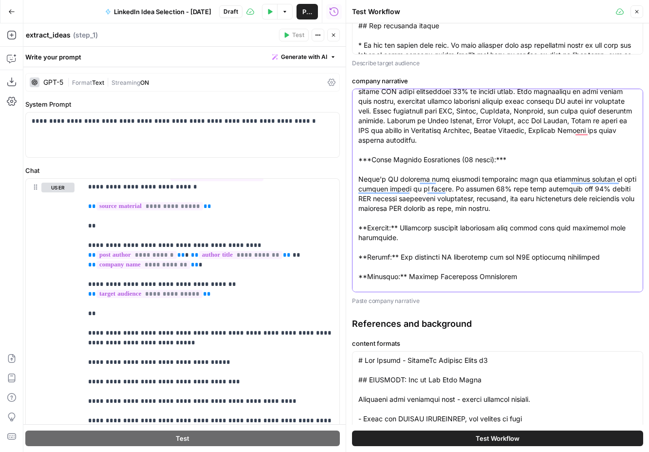
drag, startPoint x: 513, startPoint y: 164, endPoint x: 350, endPoint y: 163, distance: 162.6
click at [350, 163] on div "Test Workflow Close Input materials source material Paste source material here …" at bounding box center [497, 226] width 303 height 452
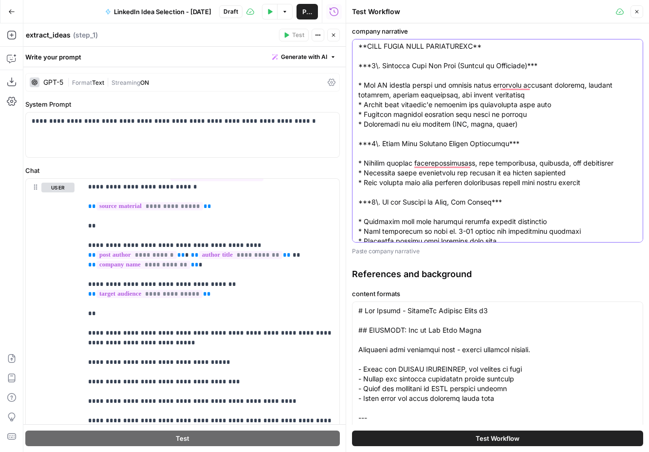
scroll to position [969, 0]
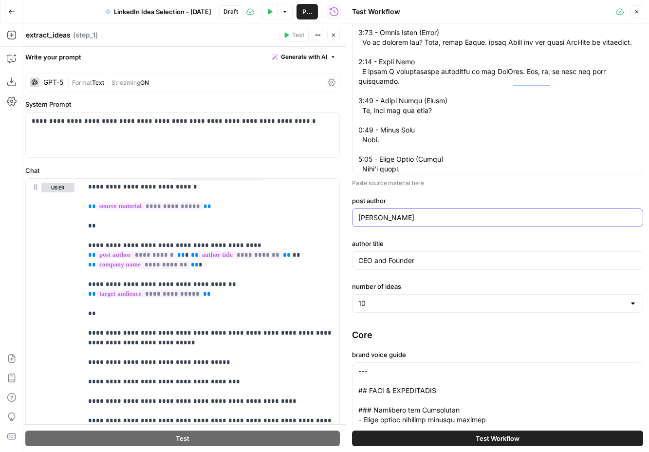
click at [413, 213] on input "[PERSON_NAME]" at bounding box center [497, 218] width 278 height 10
click at [369, 245] on label "author title" at bounding box center [497, 244] width 291 height 10
click at [369, 256] on input "CEO and Founder" at bounding box center [497, 261] width 278 height 10
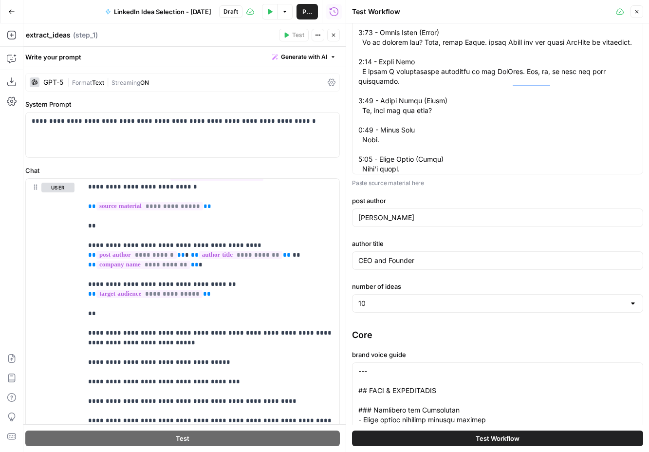
click at [369, 245] on label "author title" at bounding box center [497, 244] width 291 height 10
click at [369, 256] on input "CEO and Founder" at bounding box center [497, 261] width 278 height 10
click at [369, 245] on label "author title" at bounding box center [497, 244] width 291 height 10
click at [369, 256] on input "CEO and Founder" at bounding box center [497, 261] width 278 height 10
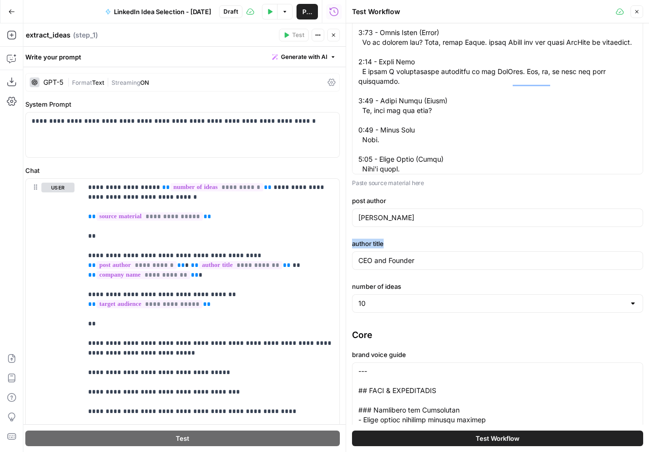
click at [334, 33] on icon "button" at bounding box center [333, 35] width 6 height 6
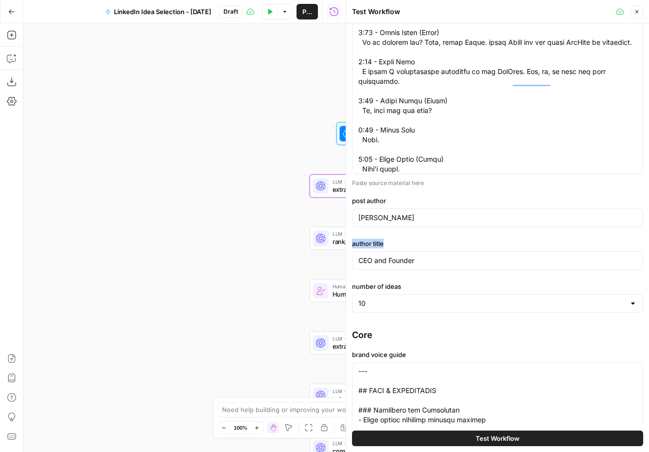
click at [372, 233] on div "Input materials source material Paste source material here post author Ben Wint…" at bounding box center [497, 127] width 291 height 380
click at [277, 232] on div "Workflow Input Settings Inputs LLM · GPT-5 extract_ideas Step 1 LLM · GPT-5 ran…" at bounding box center [184, 237] width 322 height 428
click at [412, 259] on input "CEO and Founder" at bounding box center [497, 261] width 278 height 10
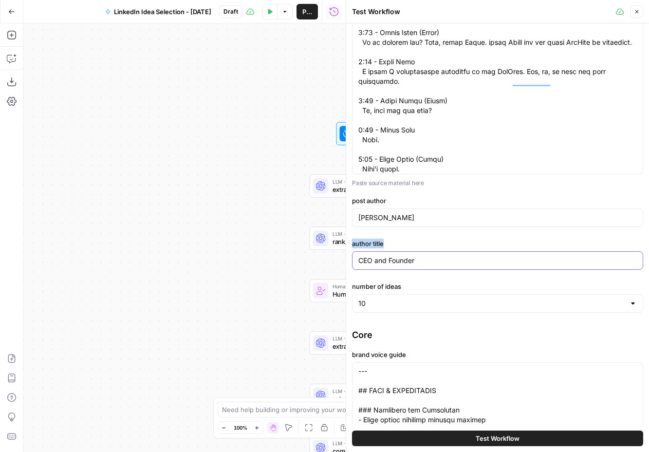
click at [412, 259] on input "CEO and Founder" at bounding box center [497, 261] width 278 height 10
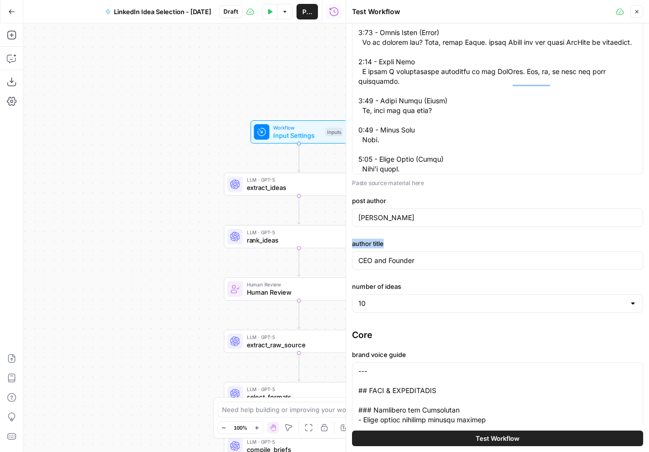
click at [276, 241] on span "rank_ideas" at bounding box center [297, 240] width 101 height 10
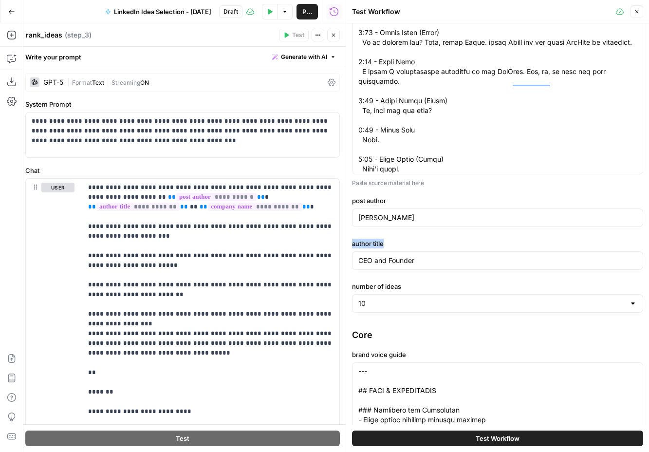
click at [334, 36] on icon "button" at bounding box center [333, 35] width 6 height 6
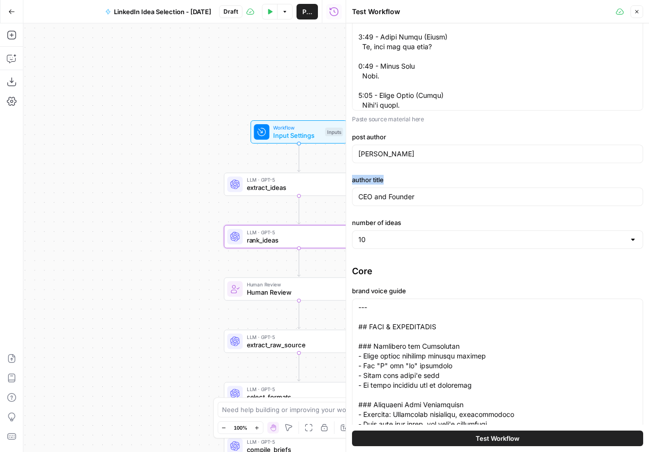
scroll to position [175, 0]
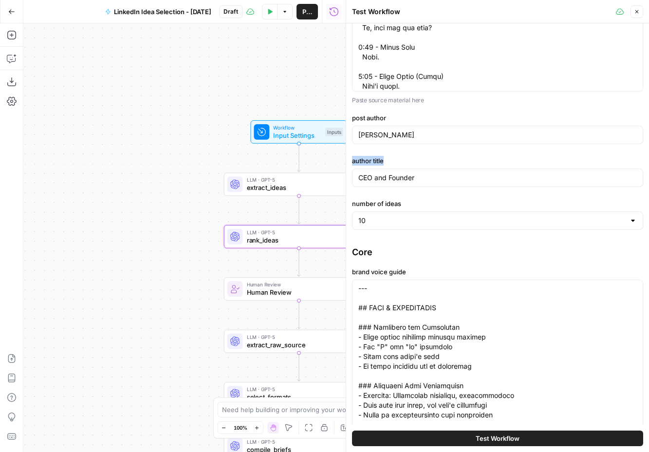
click at [642, 110] on div "Input materials source material Paste source material here post author Ben Wint…" at bounding box center [497, 44] width 291 height 380
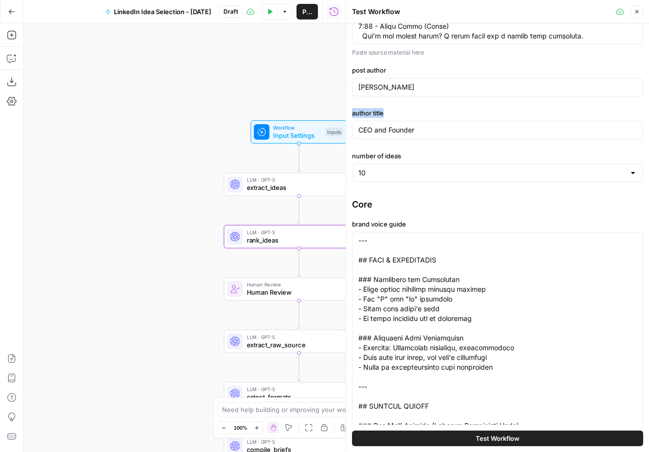
scroll to position [375, 0]
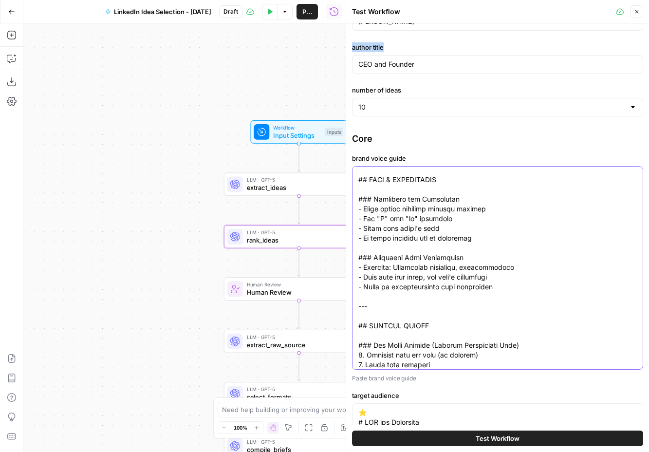
click at [439, 199] on textarea "brand voice guide" at bounding box center [497, 233] width 278 height 1382
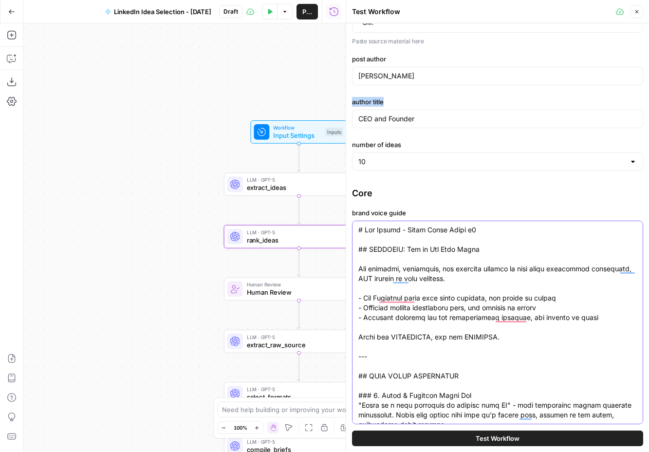
drag, startPoint x: 357, startPoint y: 230, endPoint x: 486, endPoint y: 329, distance: 162.4
click at [486, 329] on div at bounding box center [497, 321] width 291 height 203
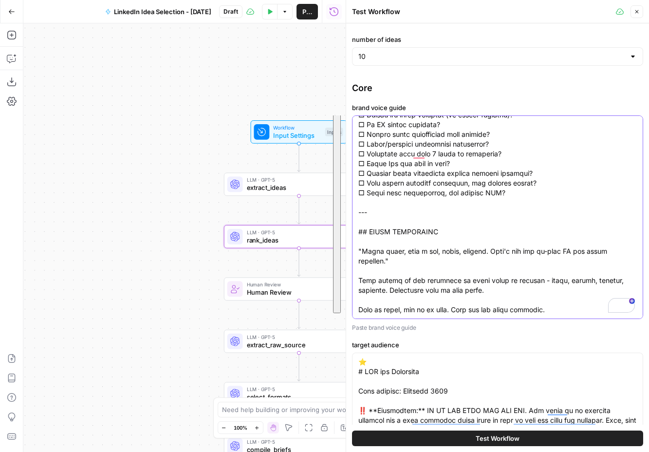
drag, startPoint x: 359, startPoint y: 231, endPoint x: 549, endPoint y: 314, distance: 207.0
click at [549, 314] on div at bounding box center [497, 216] width 291 height 203
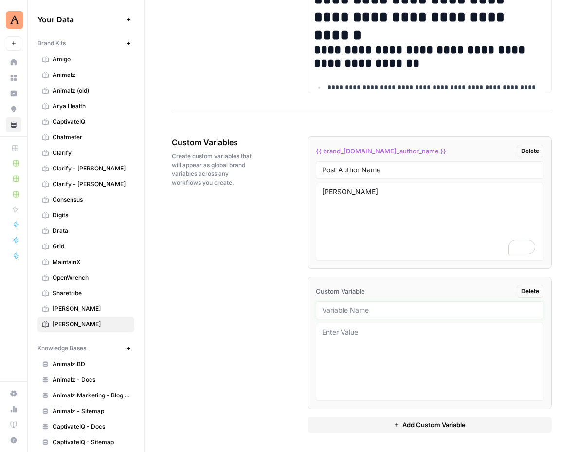
click at [390, 312] on input "text" at bounding box center [429, 310] width 215 height 9
paste input "Author Title"
type input "Author Title"
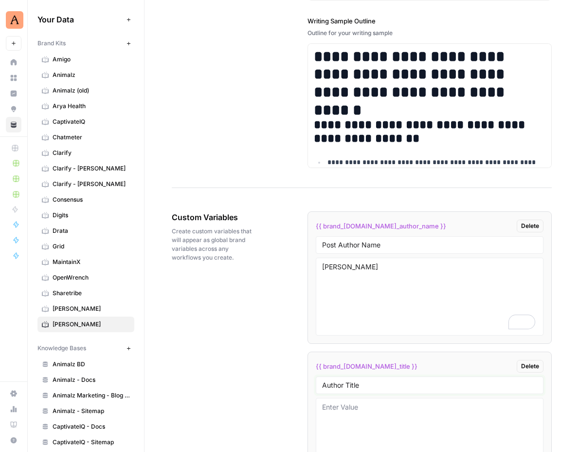
scroll to position [1511, 0]
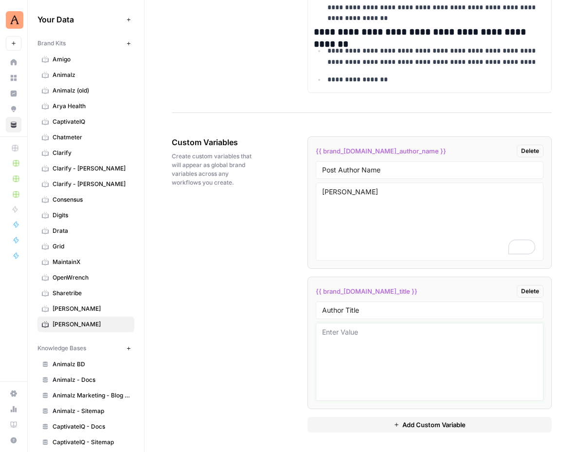
click at [389, 339] on textarea at bounding box center [429, 361] width 215 height 69
paste textarea "CEO and Founder"
type textarea "CEO and Founder"
click at [372, 427] on button "Add Custom Variable" at bounding box center [430, 425] width 244 height 16
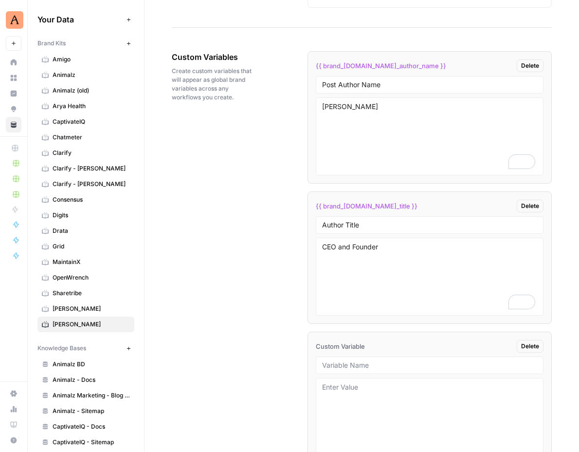
scroll to position [1782, 0]
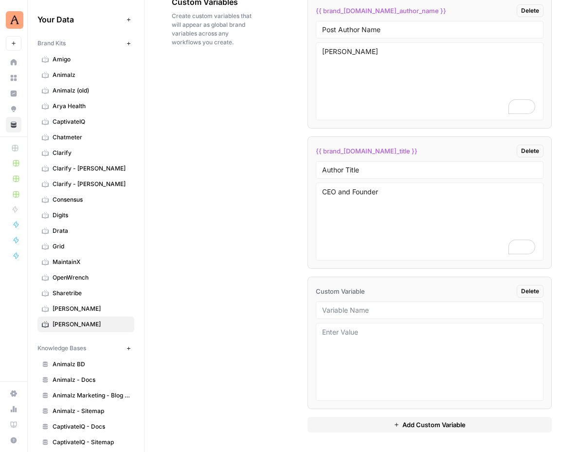
click at [349, 315] on div at bounding box center [430, 310] width 228 height 18
click at [346, 311] on input "text" at bounding box center [429, 310] width 215 height 9
paste input "Company Name"
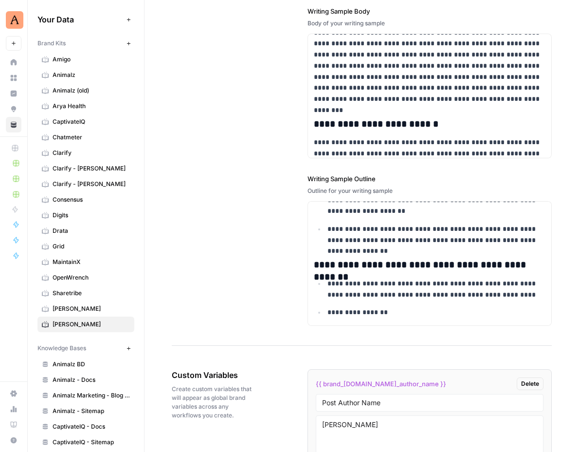
scroll to position [987, 0]
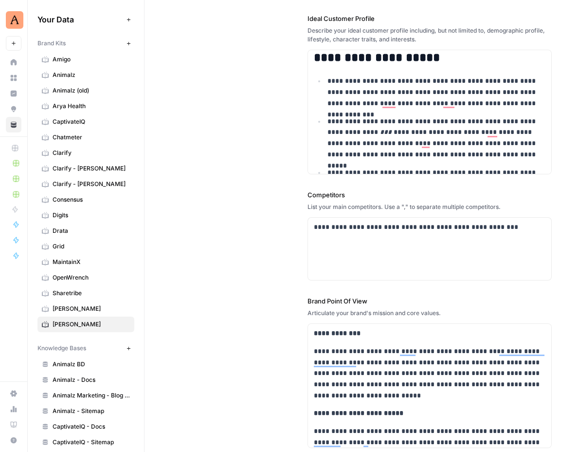
type input "Company Name"
click at [317, 351] on p "**********" at bounding box center [430, 373] width 232 height 55
copy p "*****"
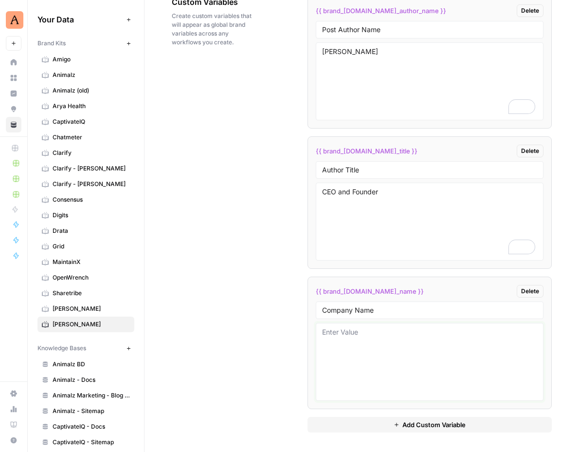
click at [343, 338] on textarea at bounding box center [429, 361] width 215 height 69
paste textarea "[PERSON_NAME]"
type textarea "[PERSON_NAME]"
click at [359, 423] on button "Add Custom Variable" at bounding box center [430, 425] width 244 height 16
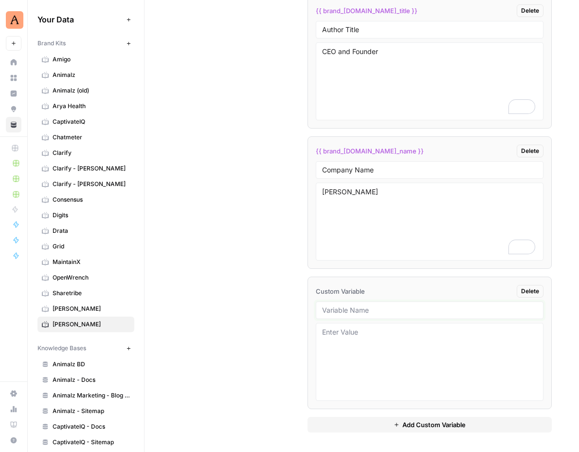
click at [358, 306] on input "text" at bounding box center [429, 310] width 215 height 9
paste input "Specific LinkedIn Post Formats"
type input "Specific LinkedIn Post Formats"
click at [230, 277] on div "Custom Variables Create custom variables that will appear as global brand varia…" at bounding box center [362, 143] width 380 height 615
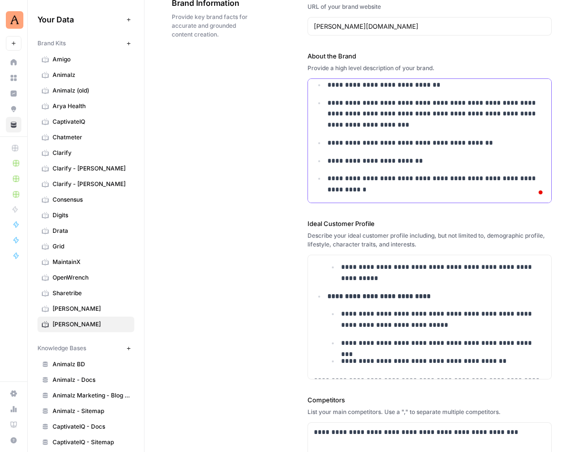
click at [405, 114] on p "**********" at bounding box center [437, 113] width 218 height 33
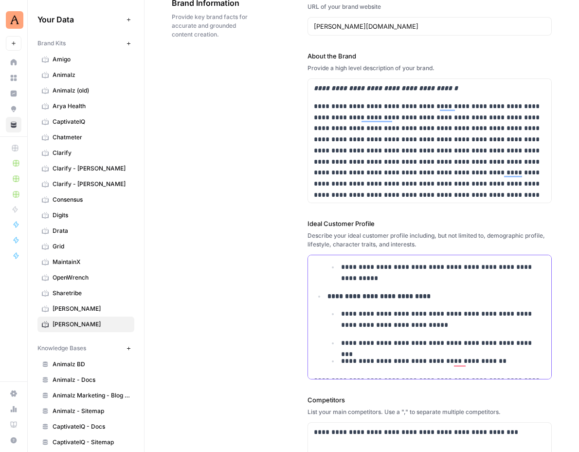
click at [376, 275] on p "**********" at bounding box center [443, 272] width 204 height 22
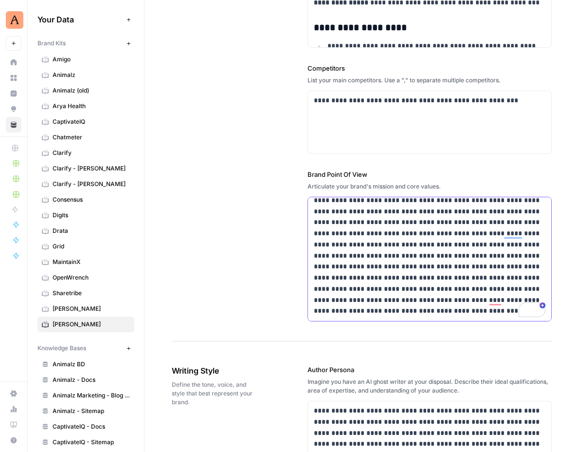
click at [375, 243] on p "**********" at bounding box center [430, 239] width 232 height 155
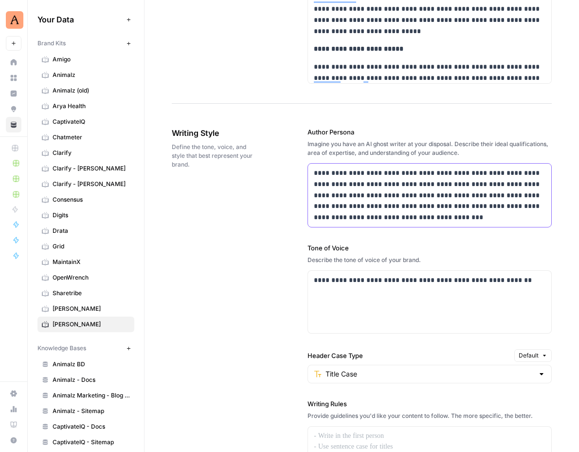
click at [333, 179] on p "**********" at bounding box center [430, 194] width 232 height 55
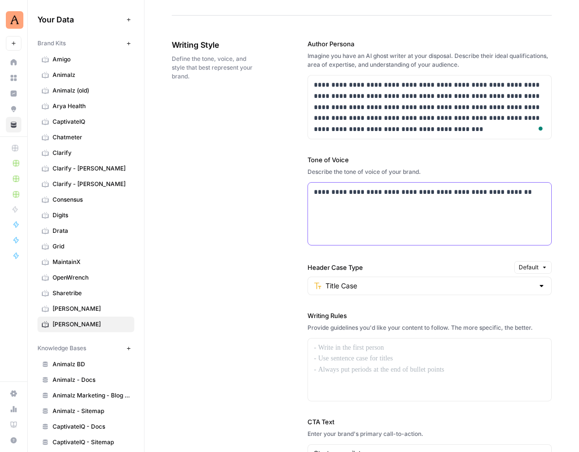
click at [368, 193] on p "**********" at bounding box center [430, 191] width 232 height 11
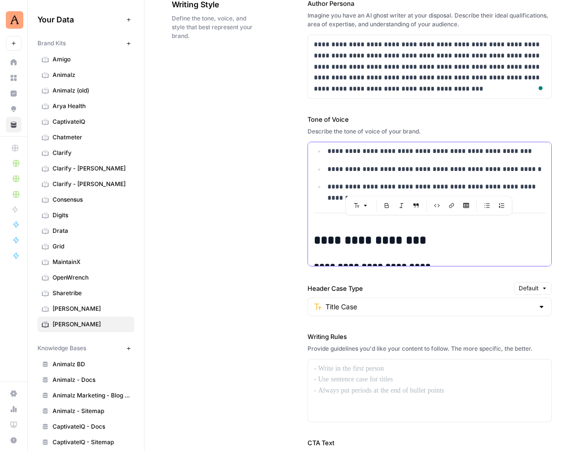
drag, startPoint x: 316, startPoint y: 178, endPoint x: 546, endPoint y: 197, distance: 230.5
click at [546, 197] on div "**********" at bounding box center [429, 272] width 243 height 2092
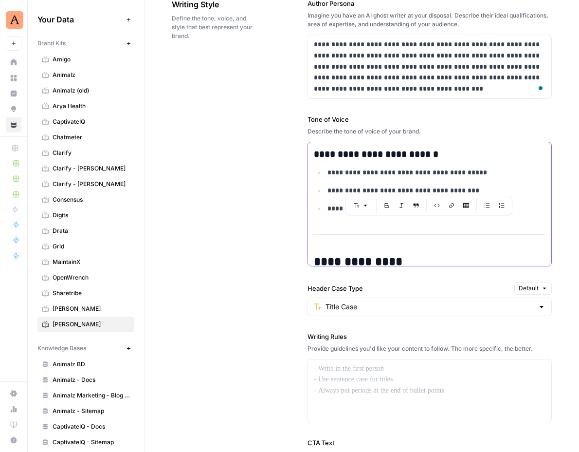
click at [486, 186] on p "**********" at bounding box center [437, 190] width 218 height 11
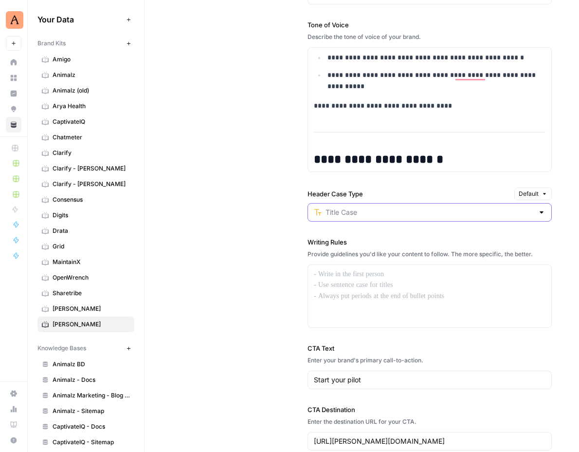
click at [454, 209] on input "Header Case Type" at bounding box center [430, 212] width 208 height 10
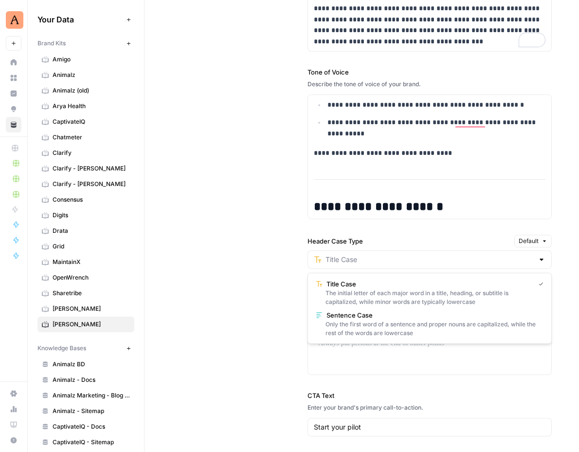
type input "Title Case"
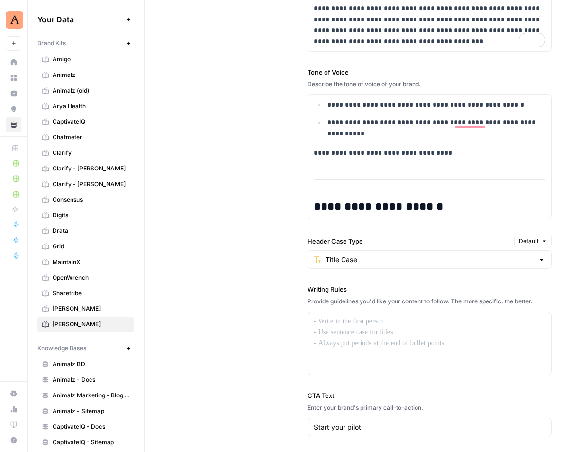
click at [416, 225] on div "**********" at bounding box center [430, 224] width 244 height 585
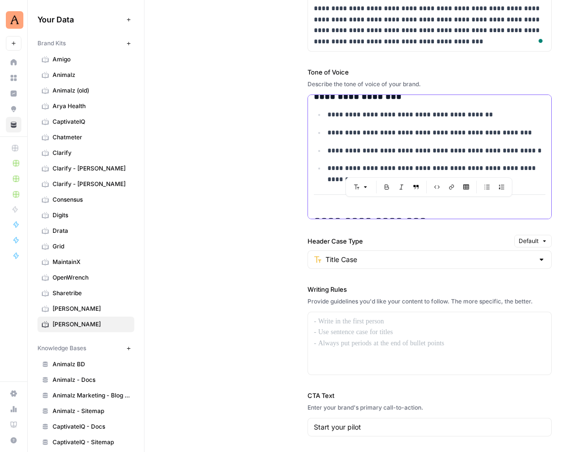
drag, startPoint x: 316, startPoint y: 129, endPoint x: 545, endPoint y: 174, distance: 232.5
click at [545, 174] on div "**********" at bounding box center [429, 253] width 243 height 2092
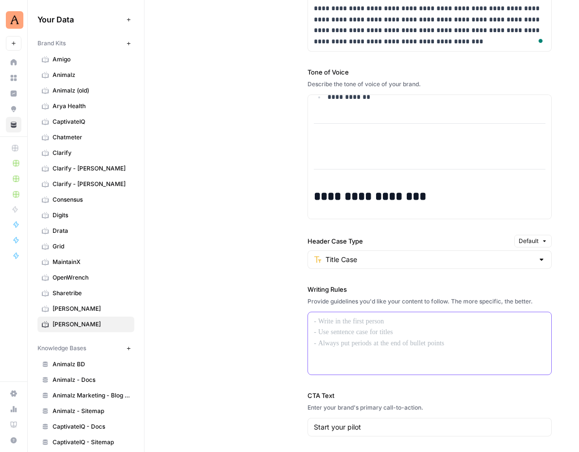
click at [367, 319] on p at bounding box center [430, 321] width 232 height 11
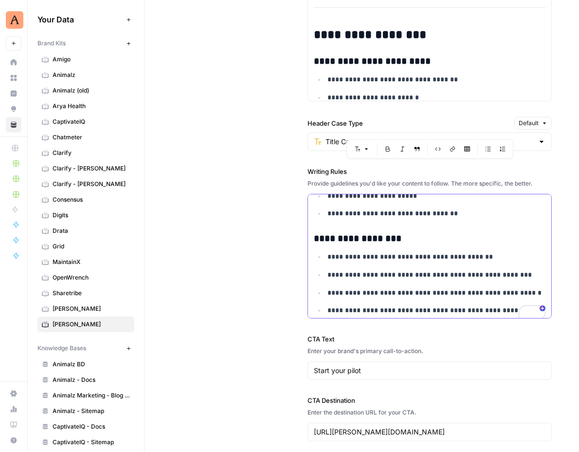
click at [398, 279] on p "**********" at bounding box center [437, 274] width 218 height 11
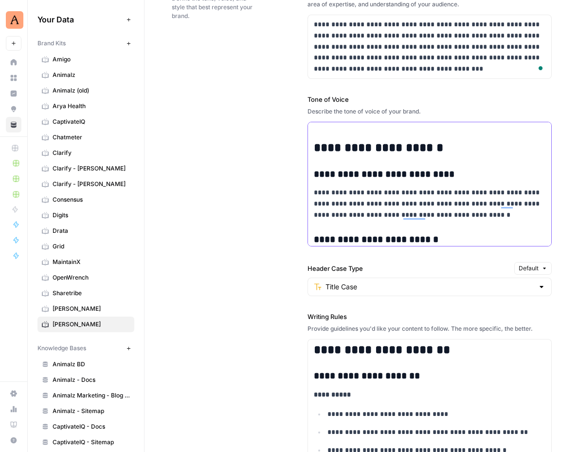
drag, startPoint x: 388, startPoint y: 147, endPoint x: 406, endPoint y: 151, distance: 18.1
click at [406, 151] on h2 "**********" at bounding box center [430, 148] width 232 height 14
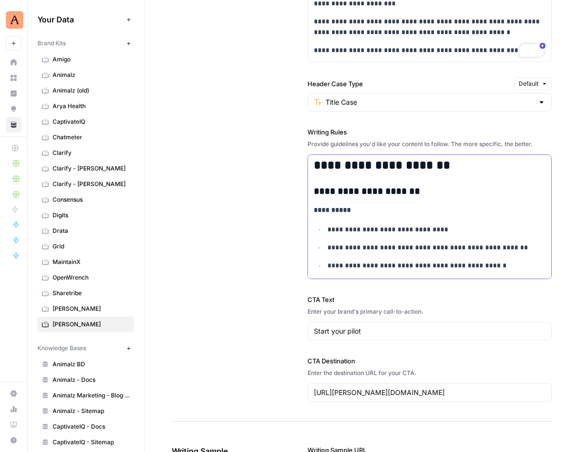
click at [535, 204] on p "**********" at bounding box center [430, 209] width 232 height 11
click at [556, 159] on div "**********" at bounding box center [362, 297] width 435 height 2458
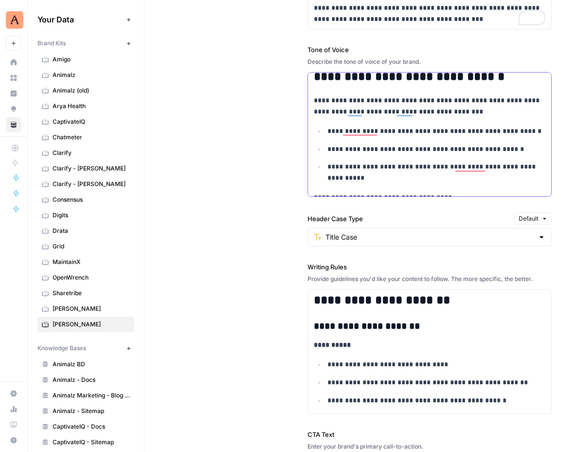
click at [448, 167] on p "**********" at bounding box center [437, 172] width 218 height 22
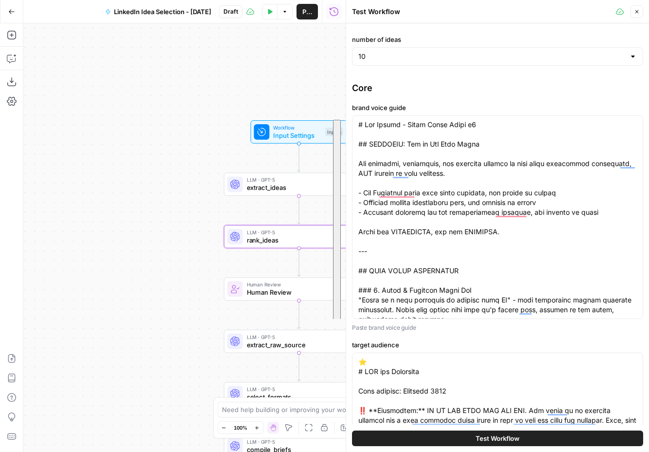
click at [597, 87] on div "Core" at bounding box center [497, 88] width 291 height 14
click at [561, 334] on div "Core brand voice guide Paste brand voice guide target audience Describe target …" at bounding box center [497, 444] width 291 height 726
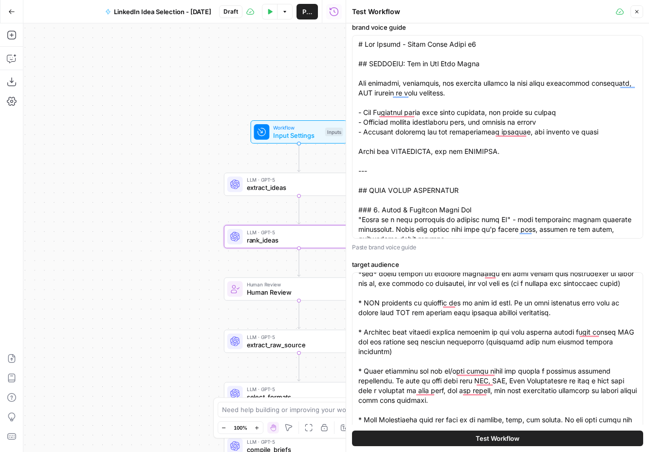
scroll to position [599, 0]
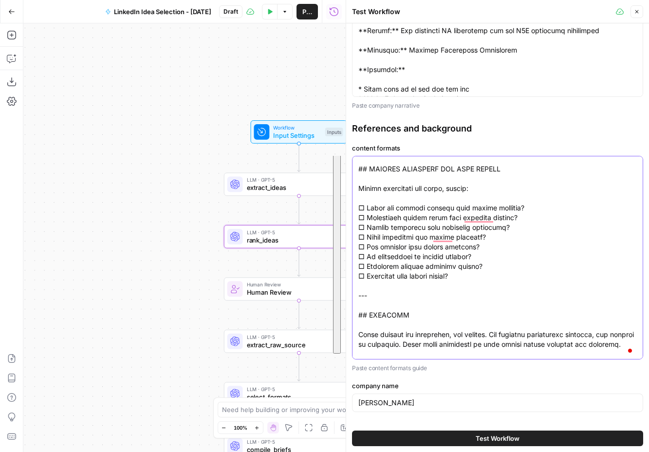
drag, startPoint x: 359, startPoint y: 163, endPoint x: 499, endPoint y: 348, distance: 232.5
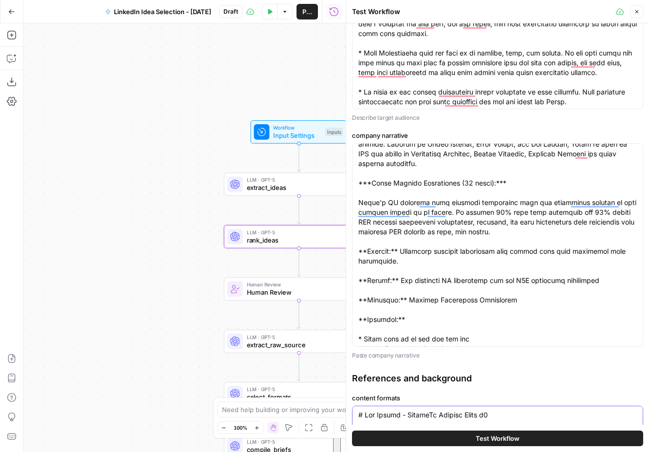
scroll to position [403, 0]
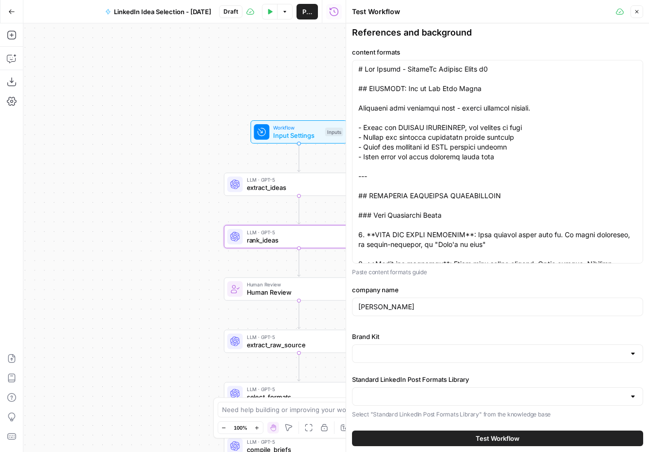
click at [480, 265] on div "content formats Paste content formats guide" at bounding box center [497, 162] width 291 height 230
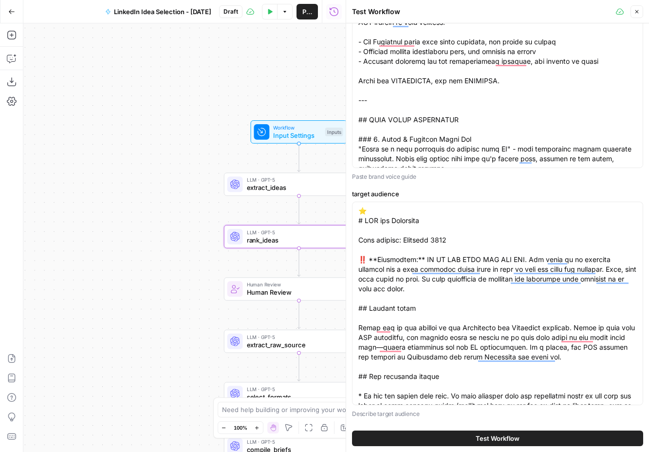
scroll to position [0, 0]
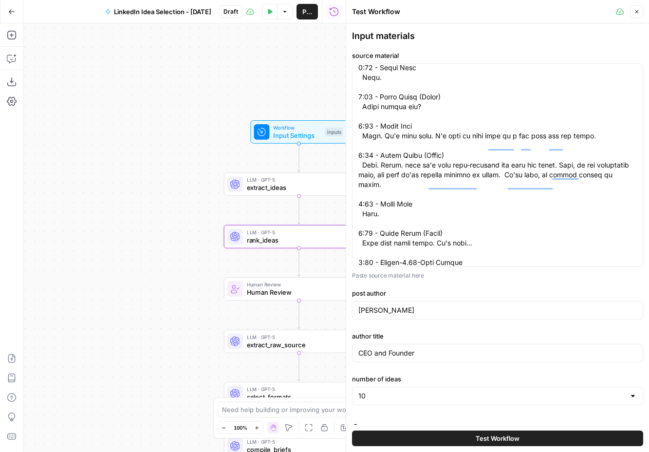
click at [637, 9] on icon "button" at bounding box center [637, 12] width 6 height 6
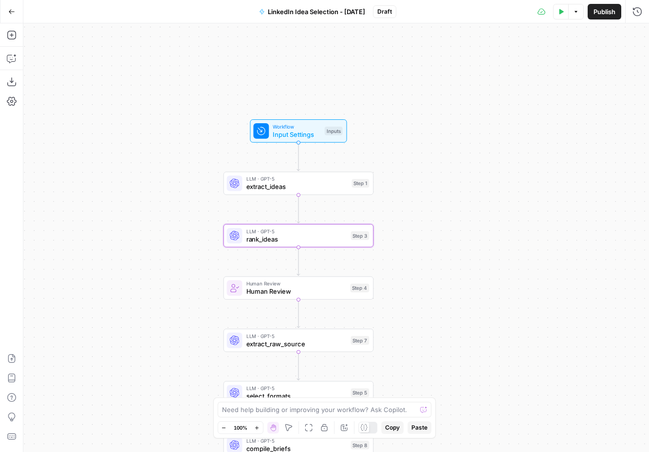
click at [306, 129] on span "Workflow" at bounding box center [297, 127] width 48 height 8
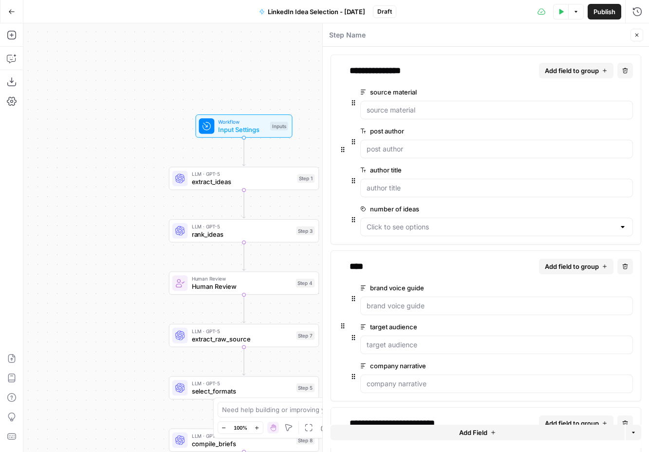
click at [638, 37] on icon "button" at bounding box center [637, 35] width 6 height 6
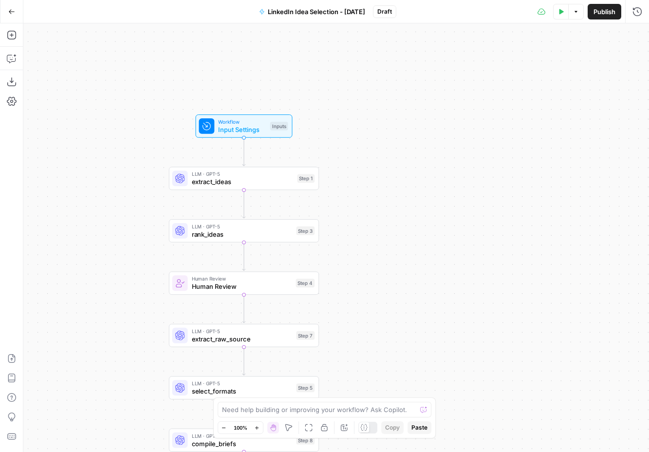
click at [252, 134] on div "Workflow Input Settings Inputs" at bounding box center [243, 125] width 97 height 23
click at [241, 131] on span "Input Settings" at bounding box center [242, 129] width 48 height 10
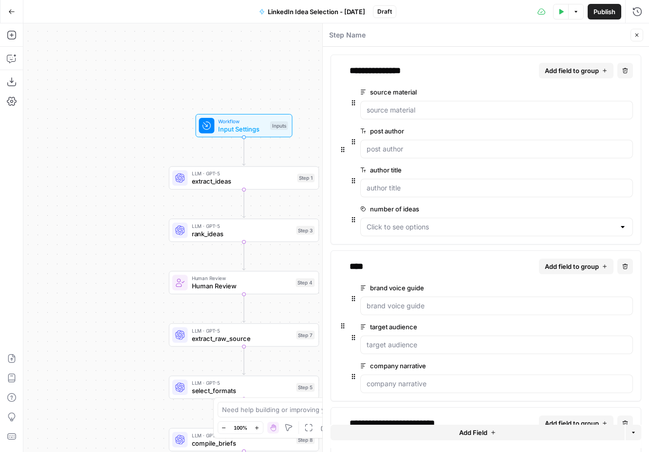
scroll to position [186, 0]
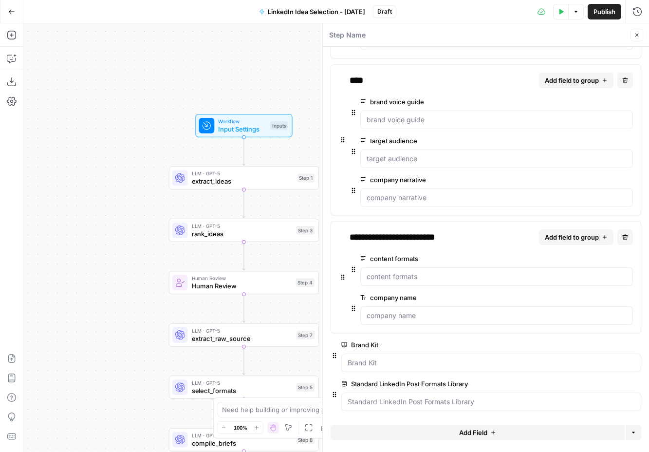
click at [439, 346] on label "Brand Kit" at bounding box center [463, 345] width 245 height 10
click at [439, 358] on Kit "Brand Kit" at bounding box center [491, 363] width 287 height 10
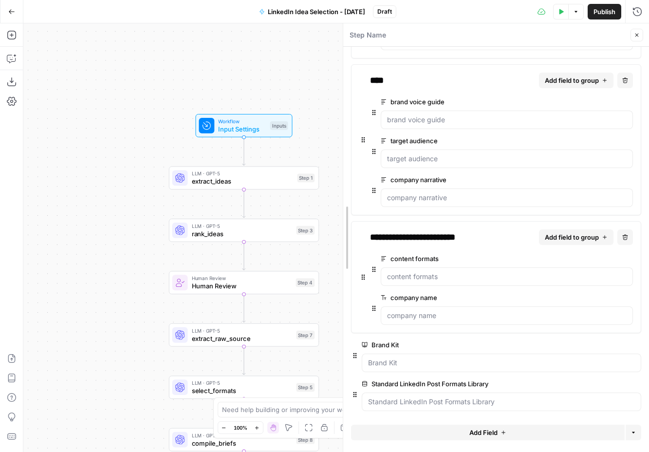
drag, startPoint x: 321, startPoint y: 79, endPoint x: 350, endPoint y: 78, distance: 29.2
click at [348, 78] on div at bounding box center [343, 237] width 10 height 428
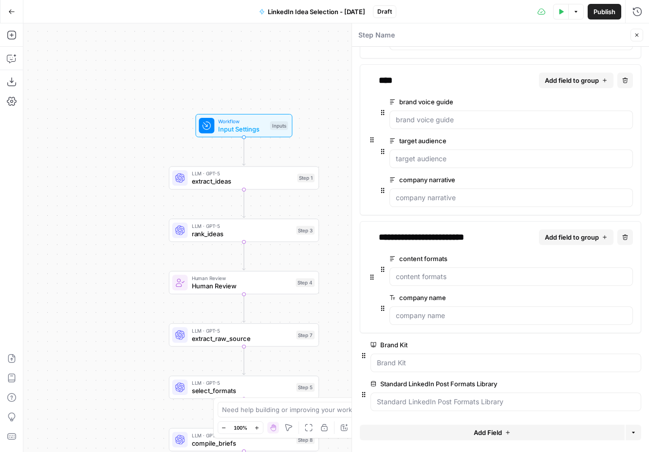
click at [310, 70] on div "Workflow Input Settings Inputs LLM · GPT-5 extract_ideas Step 1 LLM · GPT-5 ran…" at bounding box center [335, 237] width 625 height 428
click at [636, 39] on button "Close" at bounding box center [636, 35] width 13 height 13
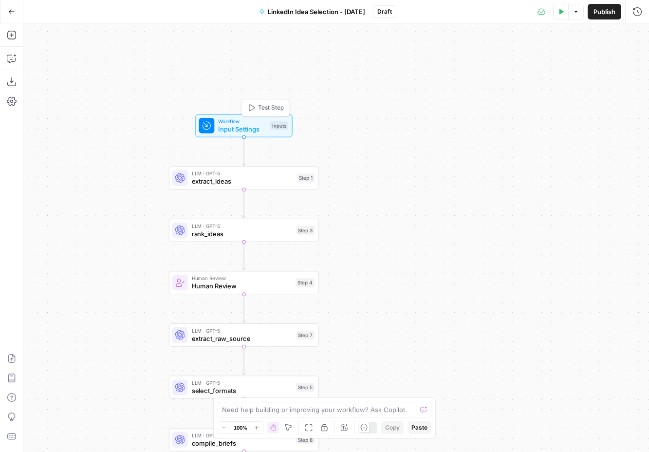
click at [269, 105] on span "Test Step" at bounding box center [271, 107] width 26 height 9
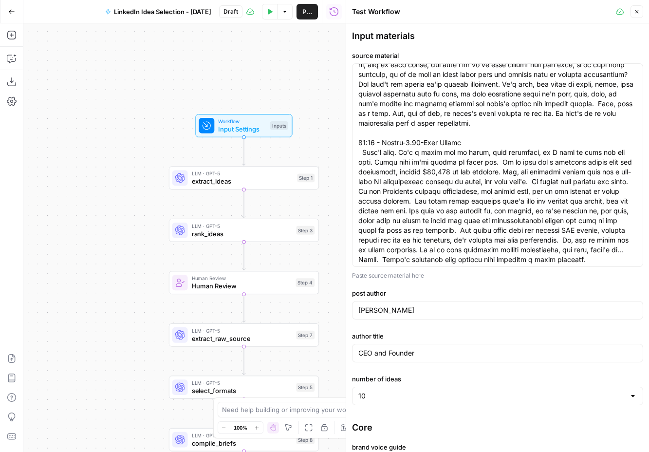
scroll to position [5870, 0]
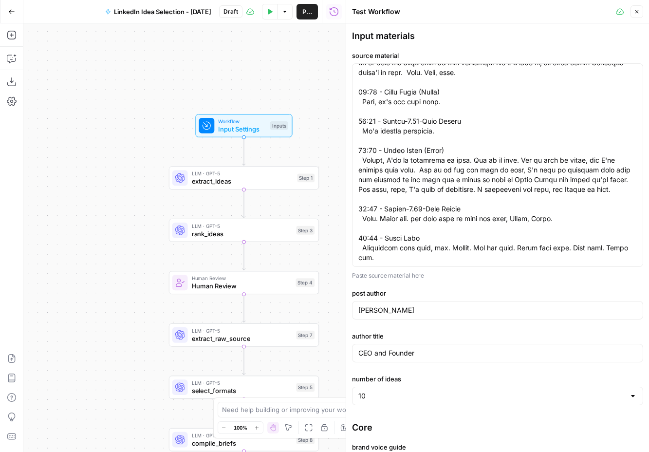
click at [599, 289] on label "post author" at bounding box center [497, 293] width 291 height 10
click at [599, 305] on input "[PERSON_NAME]" at bounding box center [497, 310] width 278 height 10
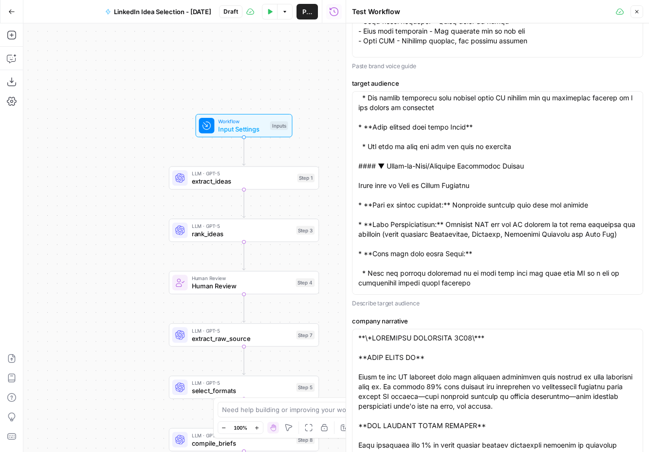
scroll to position [1104, 0]
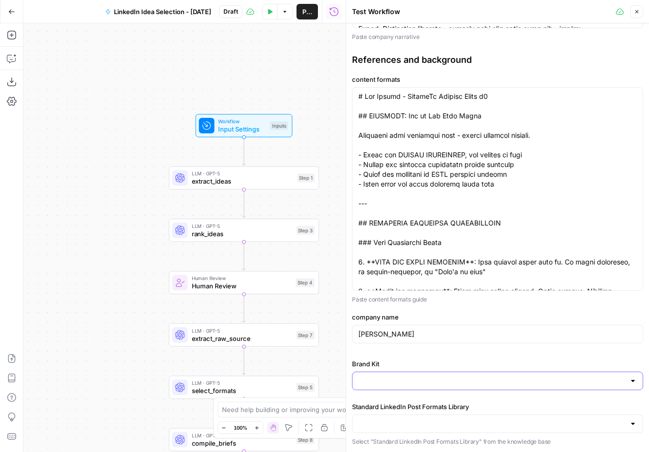
click at [566, 378] on input "Brand Kit" at bounding box center [491, 381] width 267 height 10
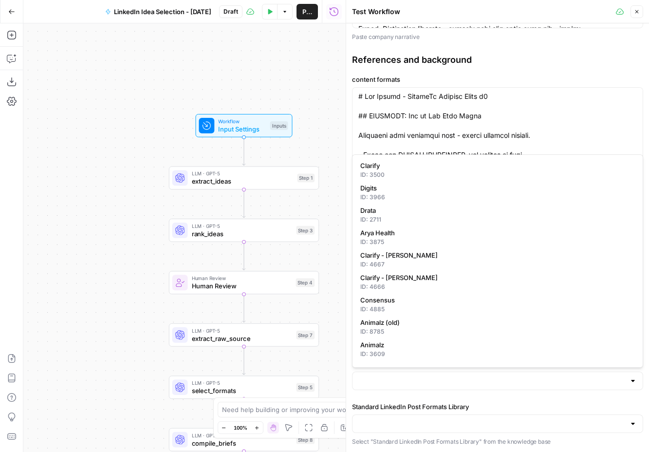
scroll to position [199, 0]
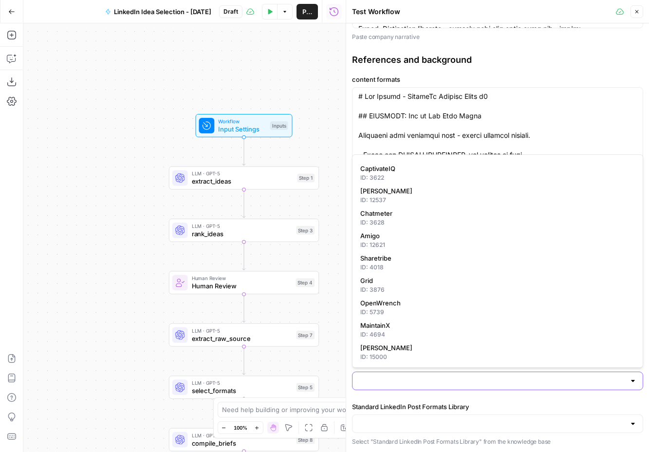
click at [514, 380] on input "Brand Kit" at bounding box center [491, 381] width 267 height 10
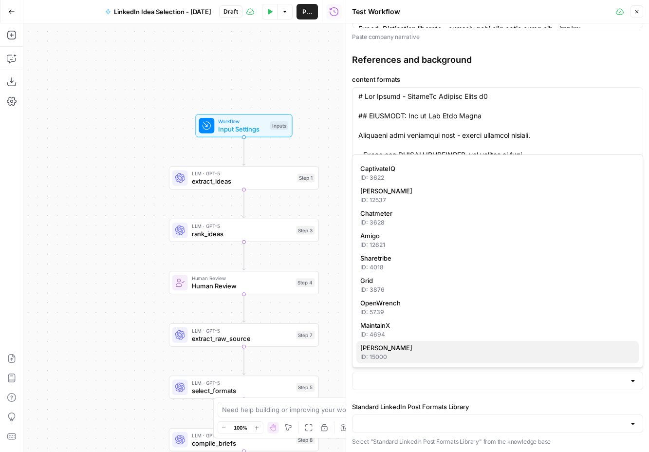
click at [503, 353] on div "ID: 15000" at bounding box center [497, 356] width 275 height 9
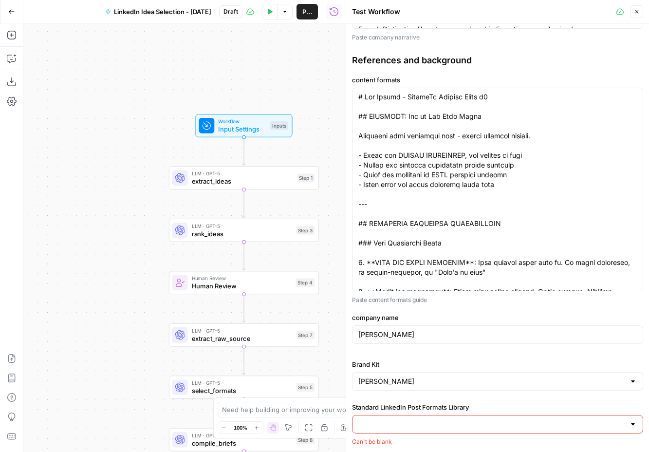
type input "[PERSON_NAME]"
click at [518, 422] on input "Standard LinkedIn Post Formats Library" at bounding box center [491, 424] width 267 height 10
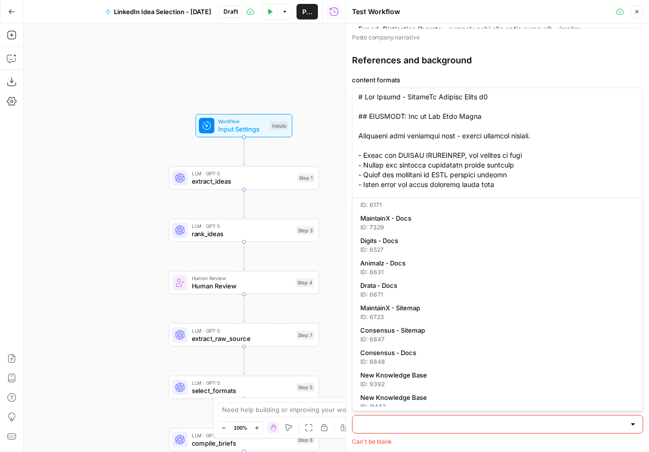
scroll to position [445, 0]
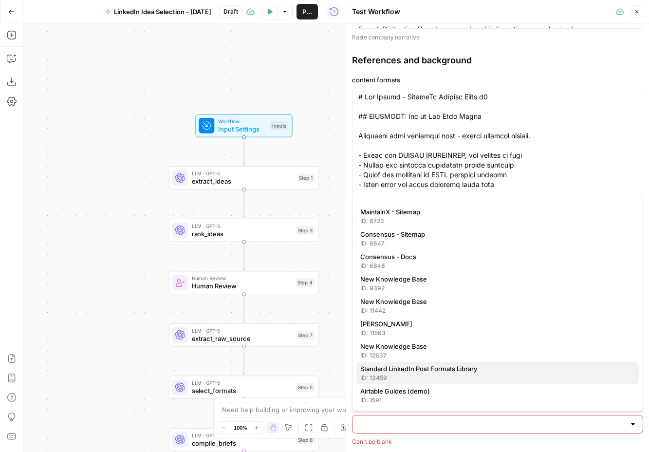
click at [480, 365] on span "Standard LinkedIn Post Formats Library" at bounding box center [495, 369] width 271 height 10
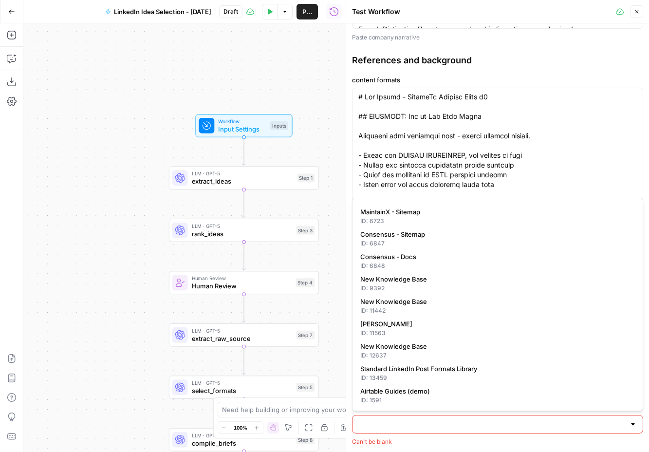
type input "Standard LinkedIn Post Formats Library"
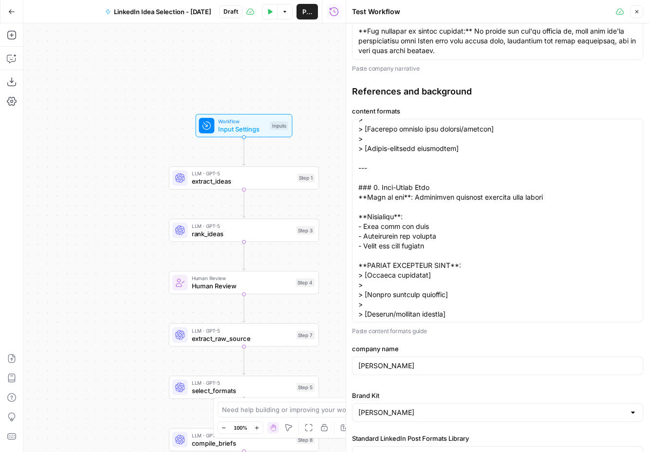
scroll to position [1104, 0]
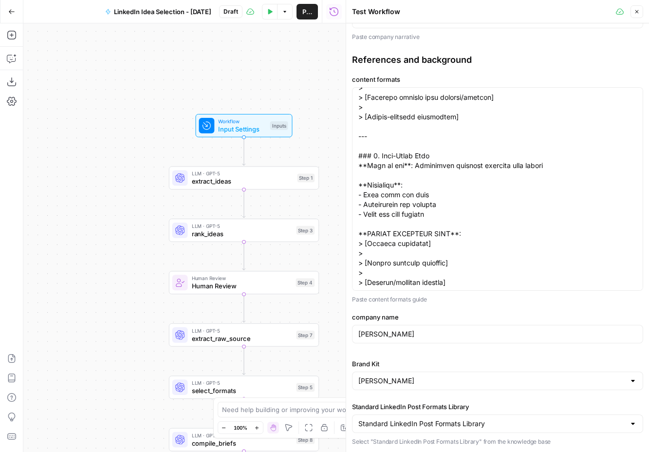
click at [536, 403] on label "Standard LinkedIn Post Formats Library" at bounding box center [497, 407] width 291 height 10
click at [536, 419] on input "Standard LinkedIn Post Formats Library" at bounding box center [491, 424] width 267 height 10
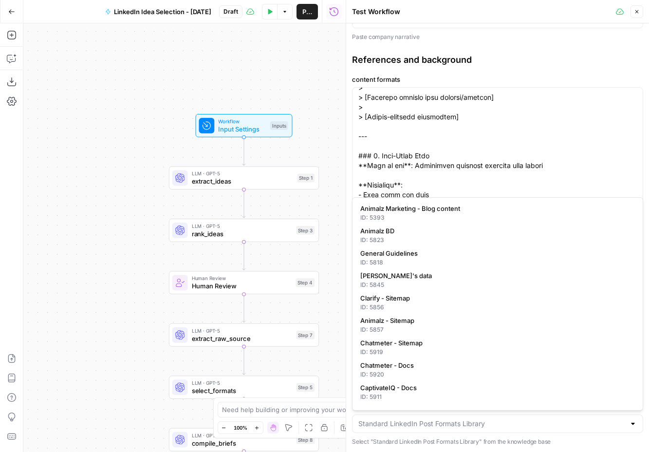
click at [567, 446] on div "Input materials source material Paste source material here post author [PERSON_…" at bounding box center [497, 237] width 303 height 428
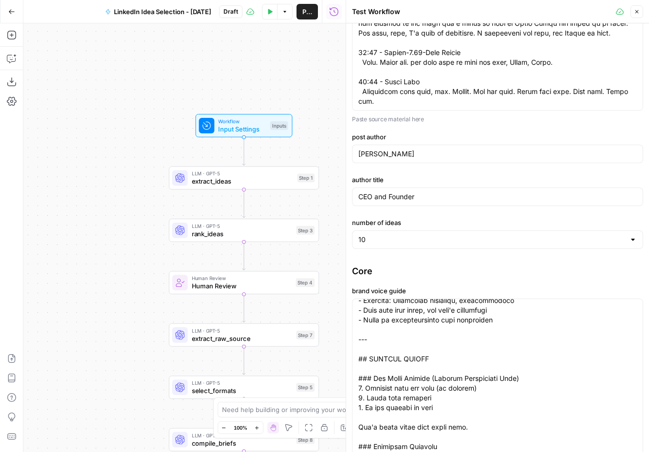
scroll to position [0, 0]
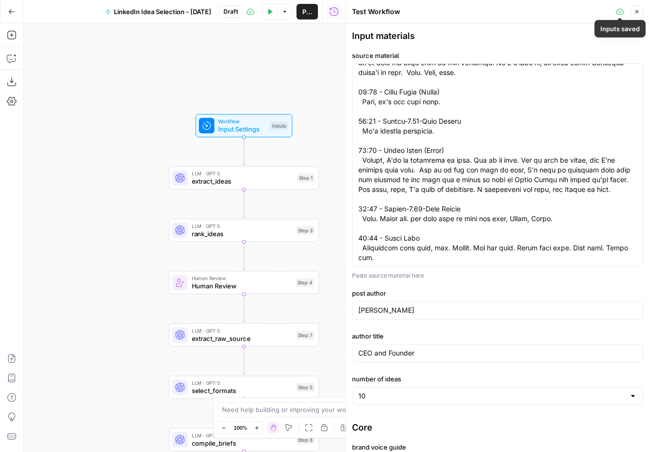
click at [619, 10] on icon at bounding box center [620, 12] width 8 height 8
click at [634, 13] on icon "button" at bounding box center [637, 12] width 6 height 6
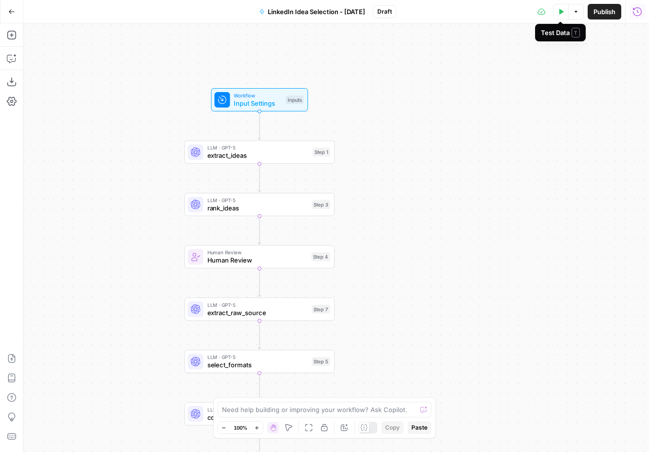
click at [559, 10] on icon "button" at bounding box center [561, 11] width 4 height 5
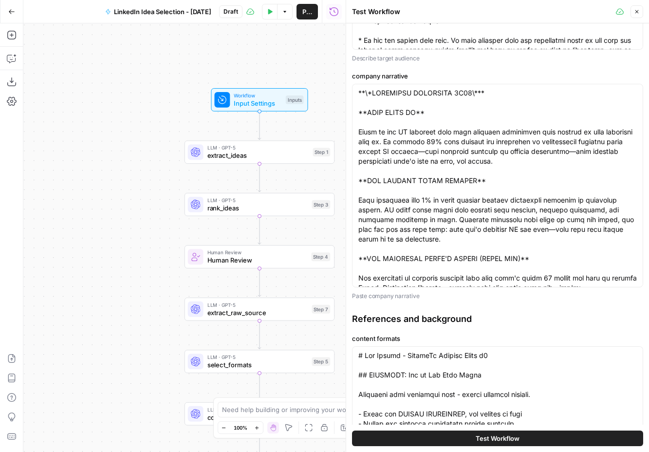
scroll to position [1132, 0]
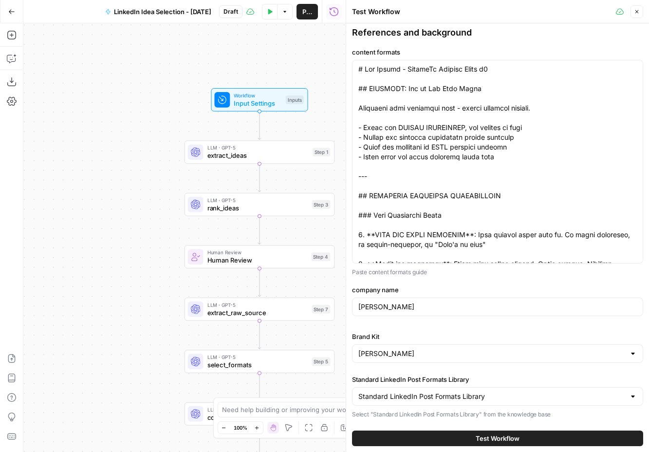
click at [462, 440] on button "Test Workflow" at bounding box center [497, 438] width 291 height 16
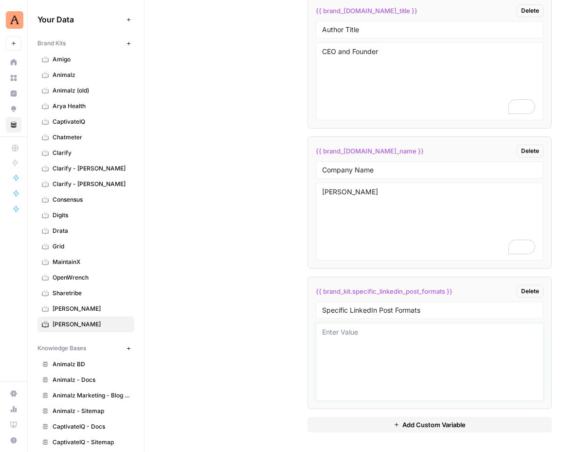
click at [396, 329] on textarea at bounding box center [429, 361] width 215 height 69
click at [384, 334] on textarea "To enrich screen reader interactions, please activate Accessibility in Grammarl…" at bounding box center [429, 361] width 215 height 69
click at [358, 333] on textarea "To enrich screen reader interactions, please activate Accessibility in Grammarl…" at bounding box center [429, 361] width 215 height 69
paste textarea "# Lor Ipsumd - SitameTc Adipisc Elits d8 ## EIUSMODT: Inc ut Lab Etdo Magna Ali…"
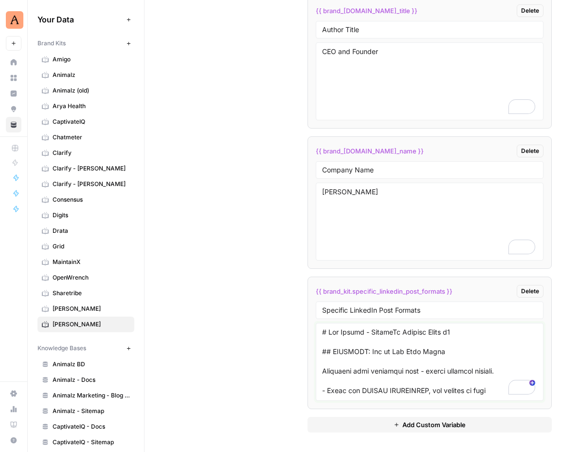
type textarea "# Lor Ipsumd - SitameTc Adipisc Elits d8 ## EIUSMODT: Inc ut Lab Etdo Magna Ali…"
click at [530, 340] on textarea "To enrich screen reader interactions, please activate Accessibility in Grammarl…" at bounding box center [429, 361] width 215 height 69
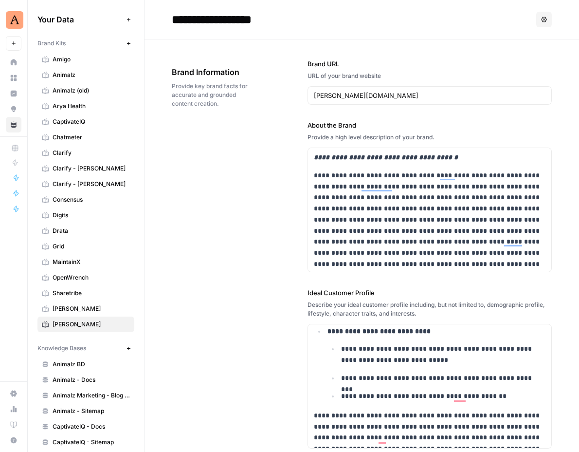
click at [538, 22] on button "Options" at bounding box center [544, 20] width 16 height 16
click at [496, 18] on div "**********" at bounding box center [352, 20] width 361 height 16
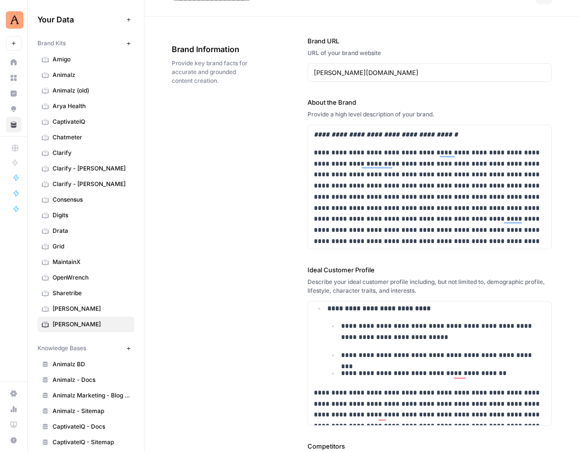
scroll to position [905, 0]
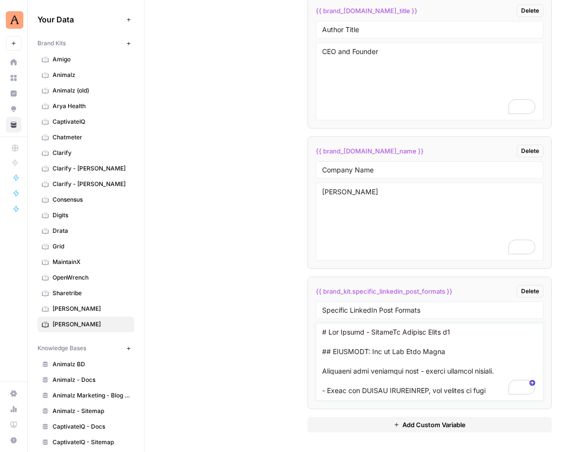
click at [455, 364] on textarea "To enrich screen reader interactions, please activate Accessibility in Grammarl…" at bounding box center [429, 361] width 215 height 69
click at [249, 255] on div "Custom Variables Create custom variables that will appear as global brand varia…" at bounding box center [362, 143] width 380 height 615
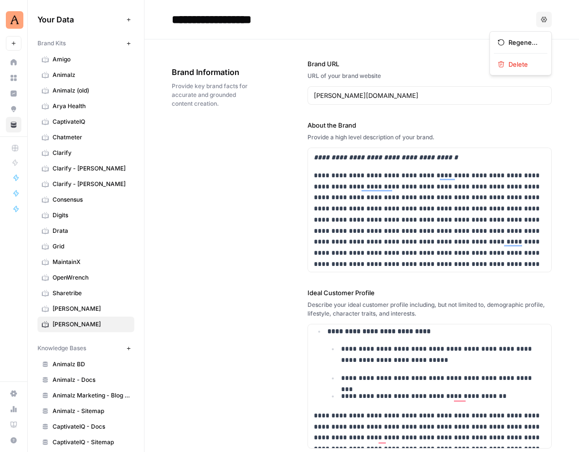
click at [548, 13] on button "Options" at bounding box center [544, 20] width 16 height 16
click at [238, 177] on div "**********" at bounding box center [362, 390] width 380 height 702
click at [88, 303] on link "[PERSON_NAME]" at bounding box center [85, 309] width 97 height 16
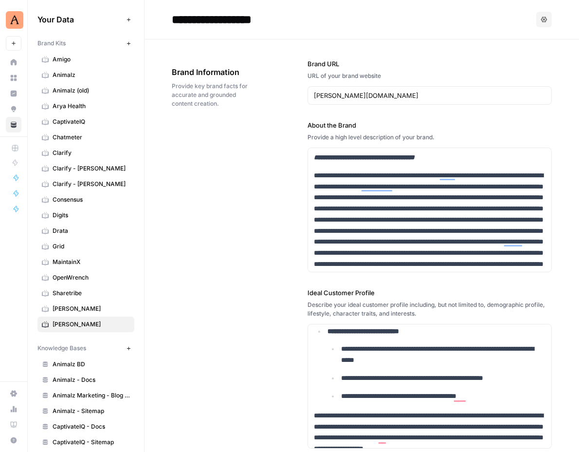
click at [84, 325] on span "[PERSON_NAME]" at bounding box center [91, 324] width 77 height 9
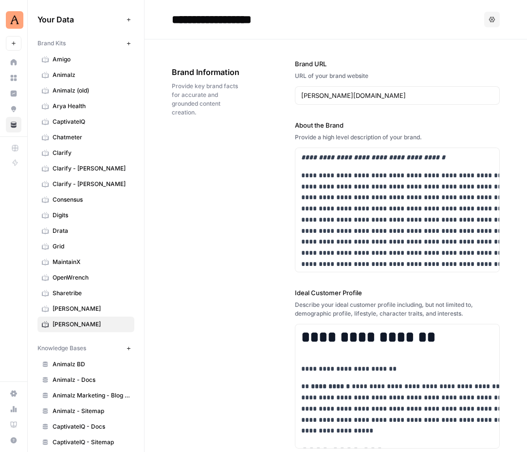
click at [138, 13] on div "Your Data Add Data Brand Kits New Amigo Animalz Animalz (old) Arya Health Capti…" at bounding box center [86, 226] width 116 height 452
click at [147, 9] on header "**********" at bounding box center [336, 19] width 383 height 39
click at [161, 26] on header "**********" at bounding box center [336, 19] width 383 height 39
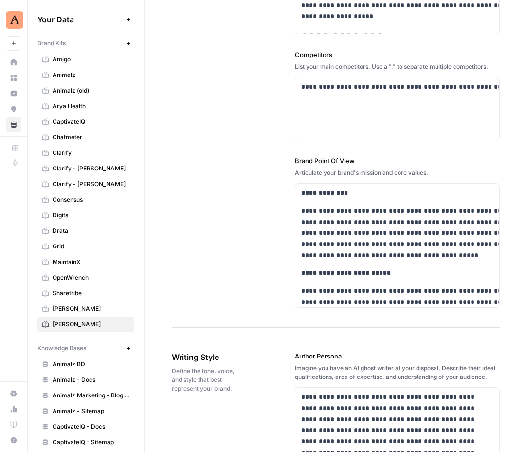
scroll to position [526, 0]
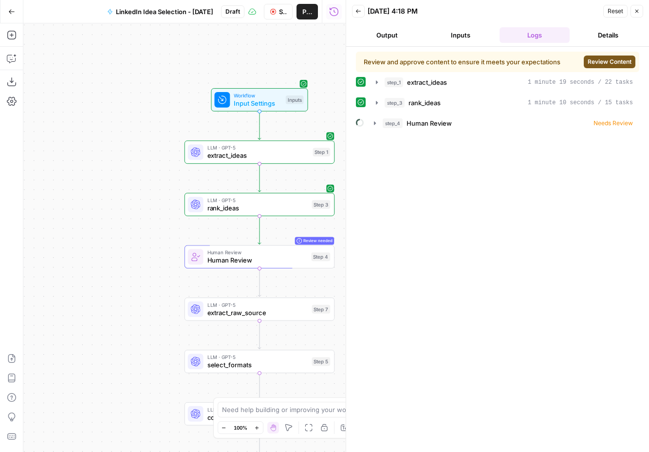
click at [619, 58] on span "Review Content" at bounding box center [610, 61] width 44 height 9
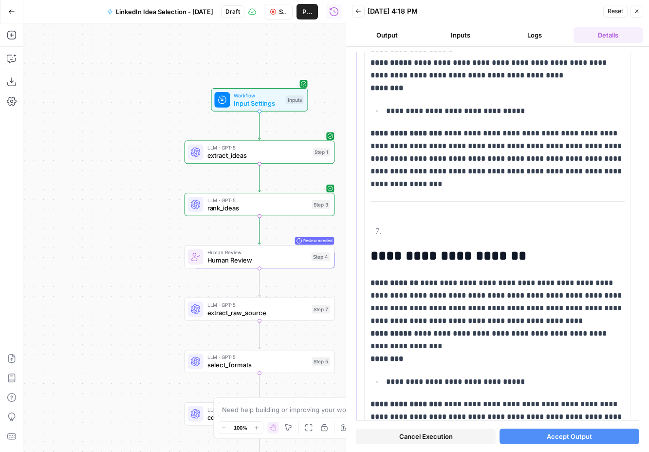
scroll to position [2035, 0]
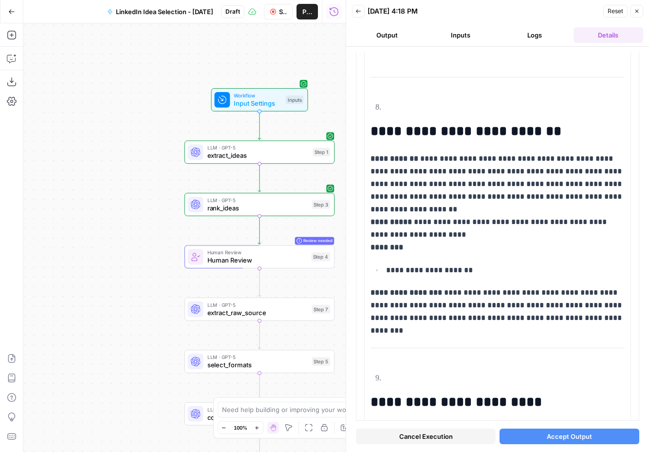
click at [414, 443] on button "Cancel Execution" at bounding box center [426, 436] width 140 height 16
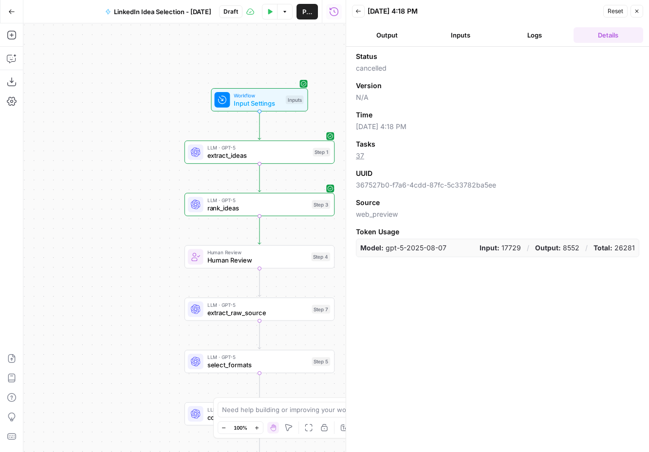
click at [637, 10] on icon "button" at bounding box center [636, 11] width 3 height 3
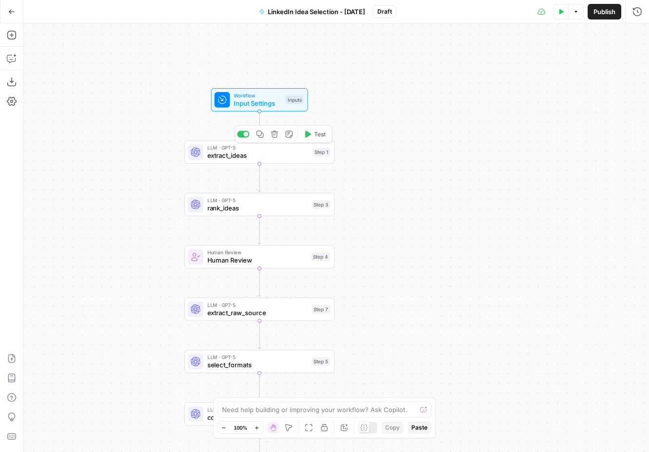
click at [278, 106] on span "Input Settings" at bounding box center [258, 103] width 48 height 10
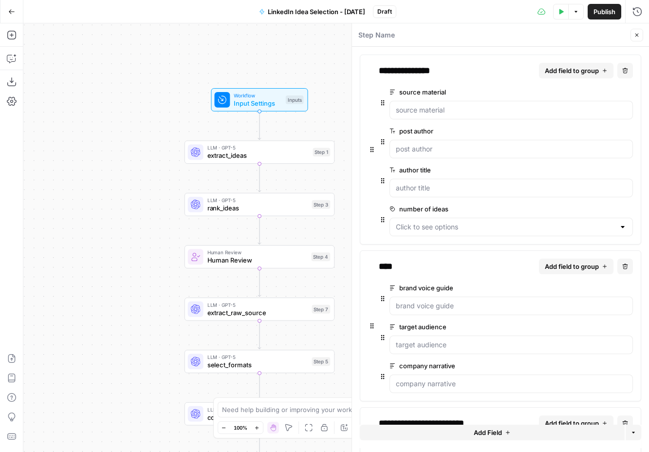
scroll to position [186, 0]
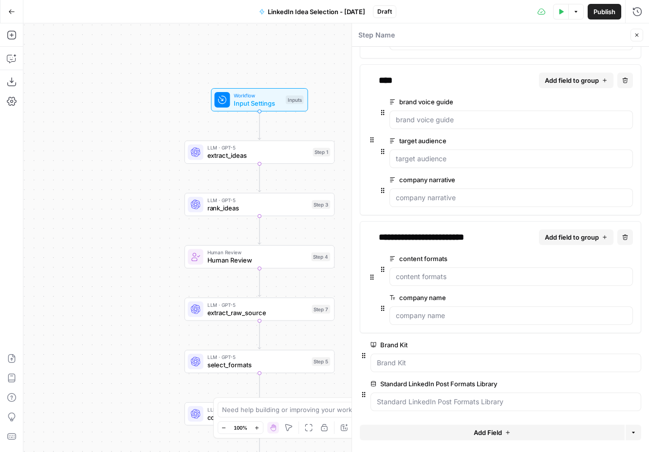
click at [636, 35] on icon "button" at bounding box center [636, 35] width 3 height 3
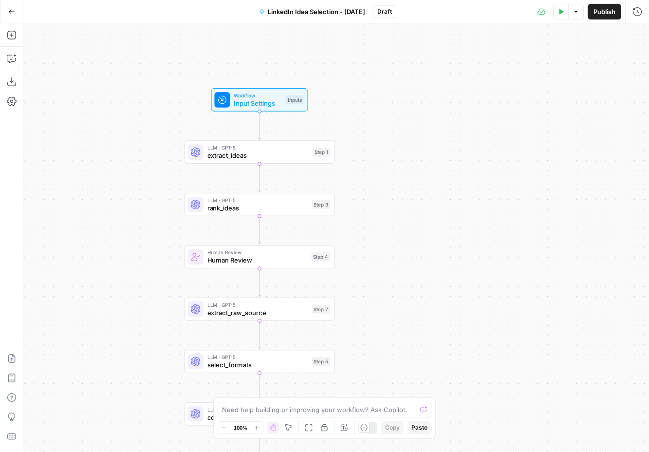
click at [274, 154] on span "extract_ideas" at bounding box center [258, 155] width 102 height 10
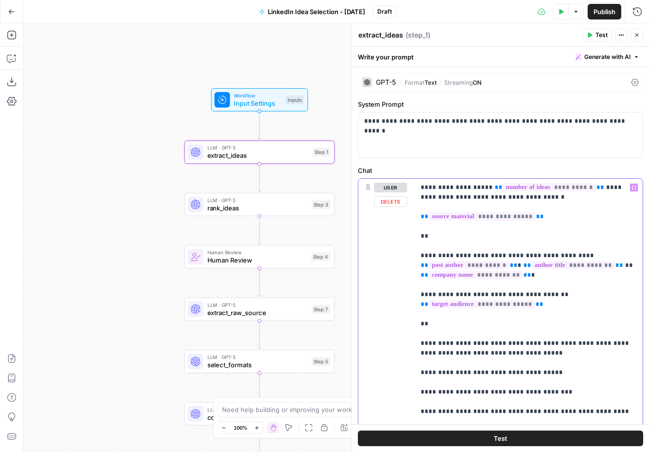
click at [444, 241] on p "**********" at bounding box center [529, 397] width 216 height 428
click at [632, 186] on icon "button" at bounding box center [633, 187] width 5 height 4
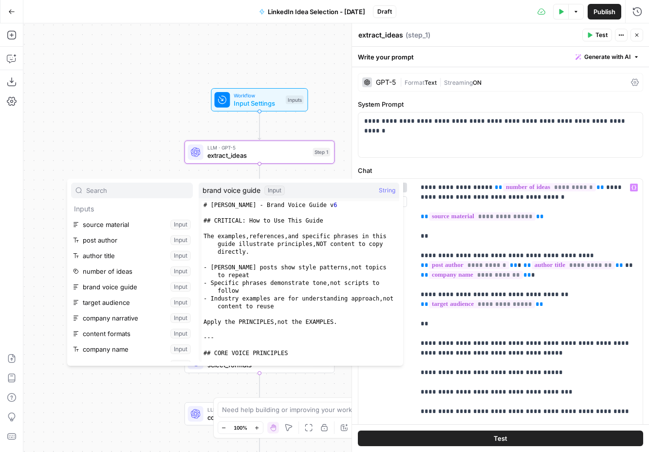
scroll to position [26, 0]
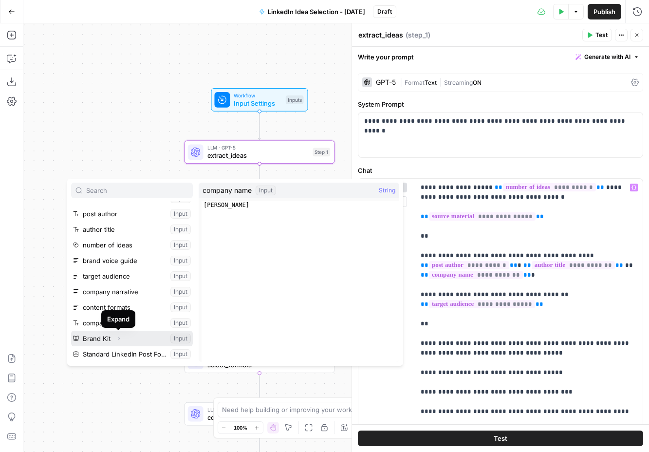
click at [118, 338] on icon "button" at bounding box center [119, 338] width 6 height 6
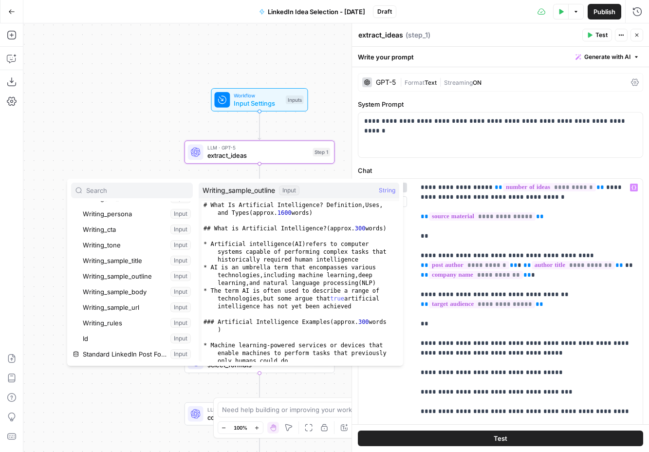
scroll to position [169, 0]
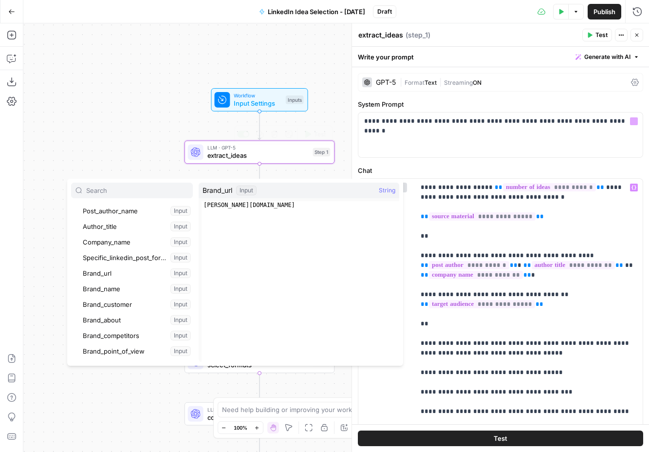
click at [362, 157] on div "**********" at bounding box center [500, 135] width 285 height 46
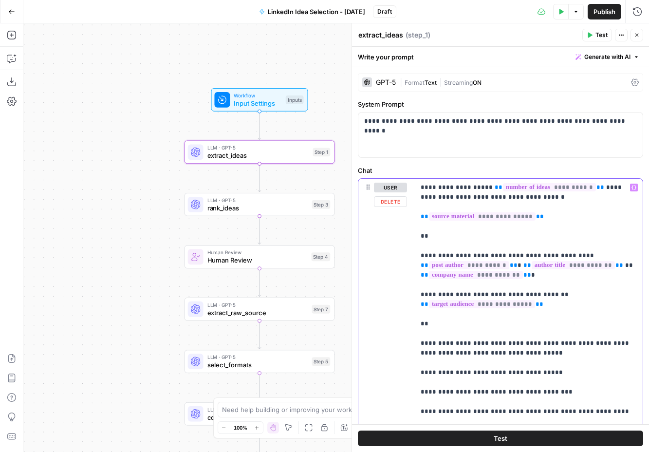
click at [438, 246] on p "**********" at bounding box center [529, 397] width 216 height 428
